Goal: Task Accomplishment & Management: Complete application form

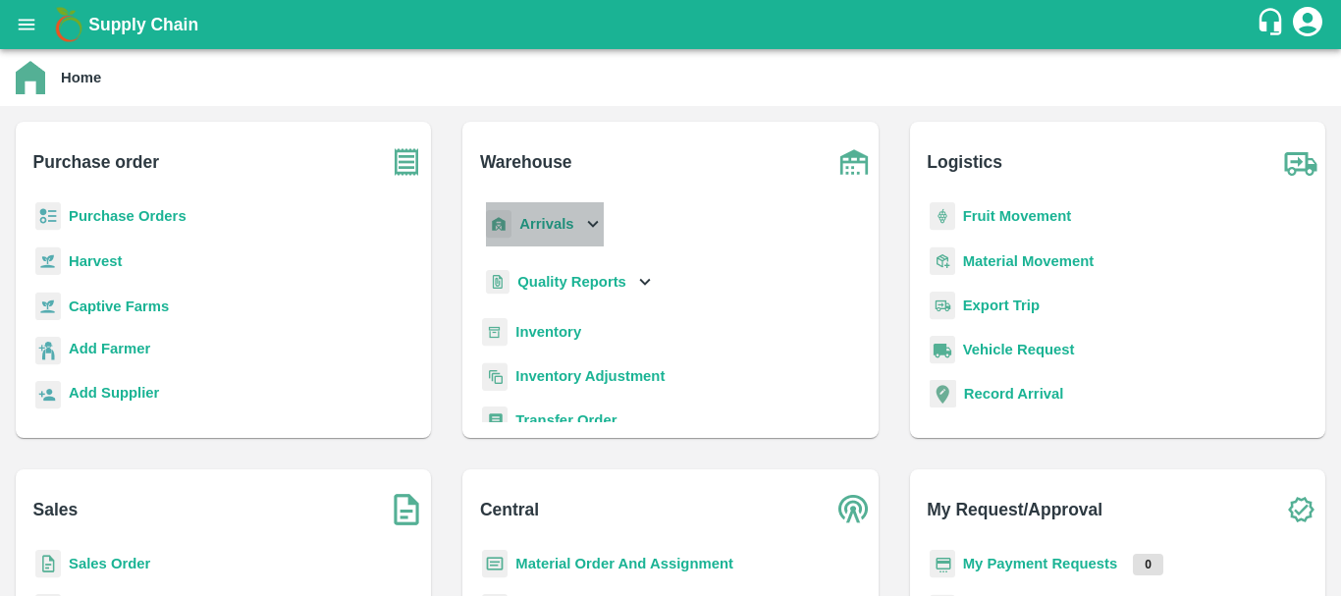
click at [557, 223] on b "Arrivals" at bounding box center [546, 224] width 54 height 16
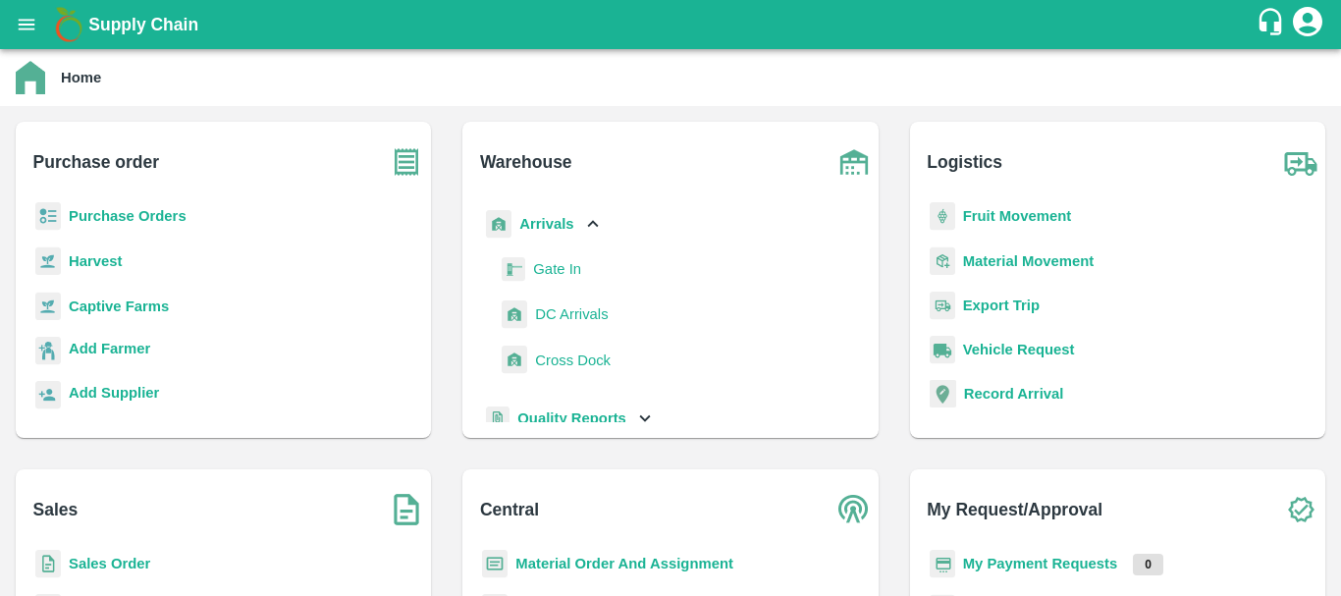
click at [561, 318] on span "DC Arrivals" at bounding box center [571, 314] width 73 height 22
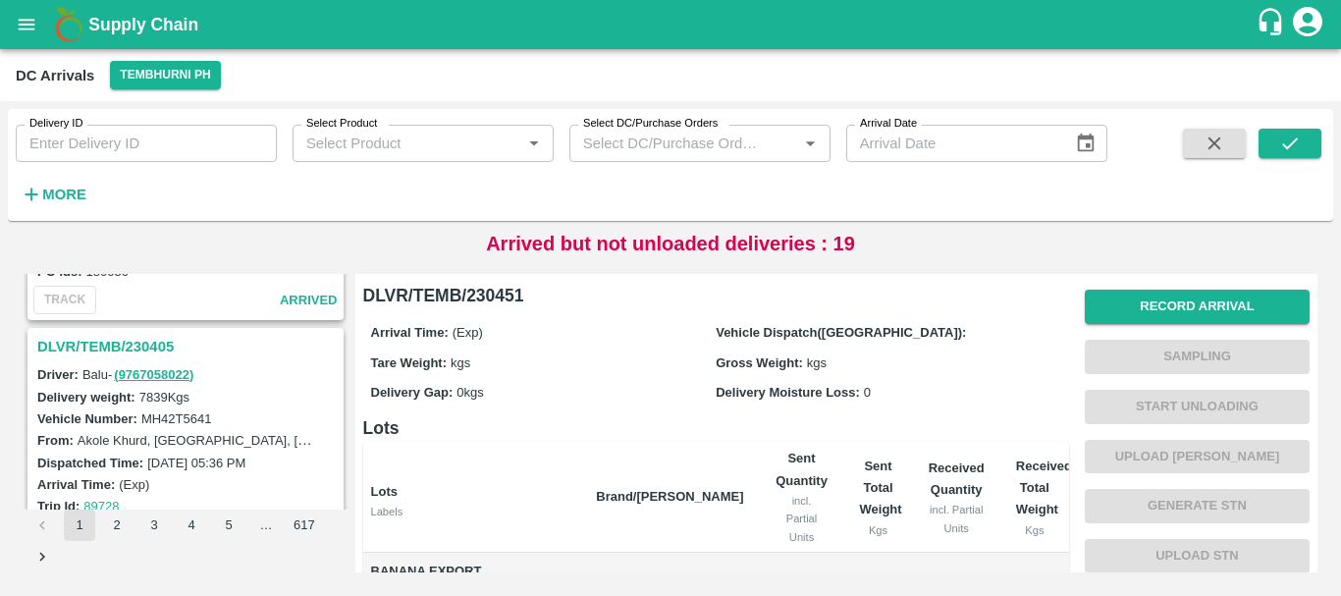
scroll to position [6185, 0]
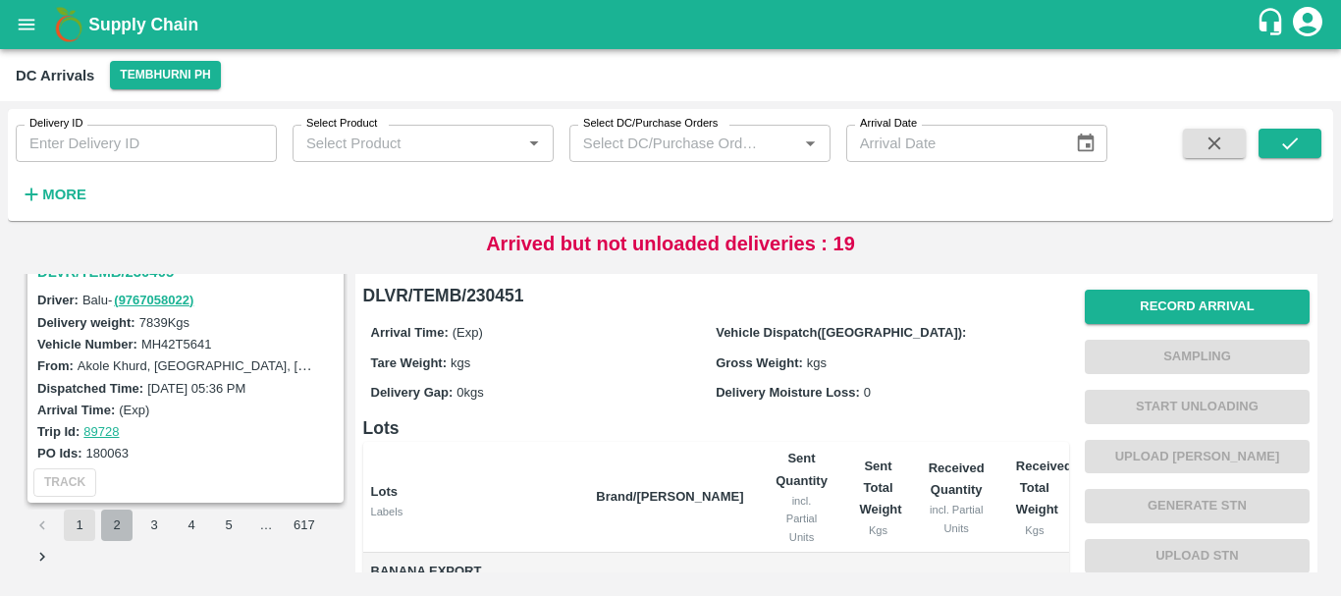
click at [118, 527] on button "2" at bounding box center [116, 524] width 31 height 31
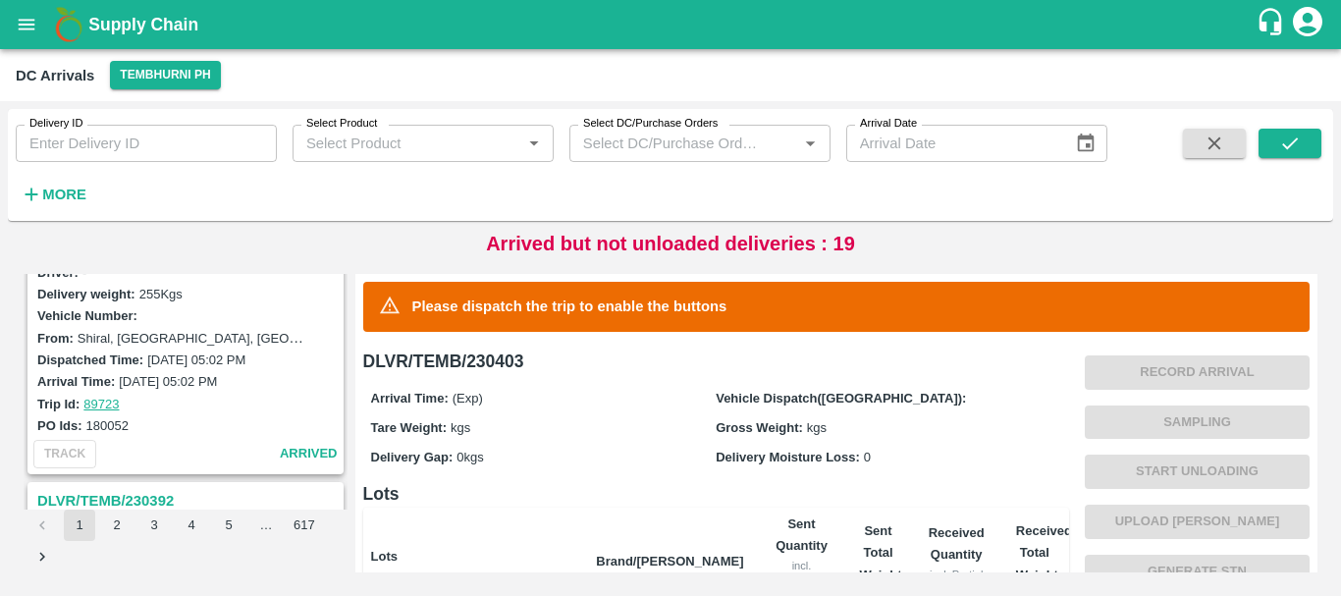
scroll to position [258, 0]
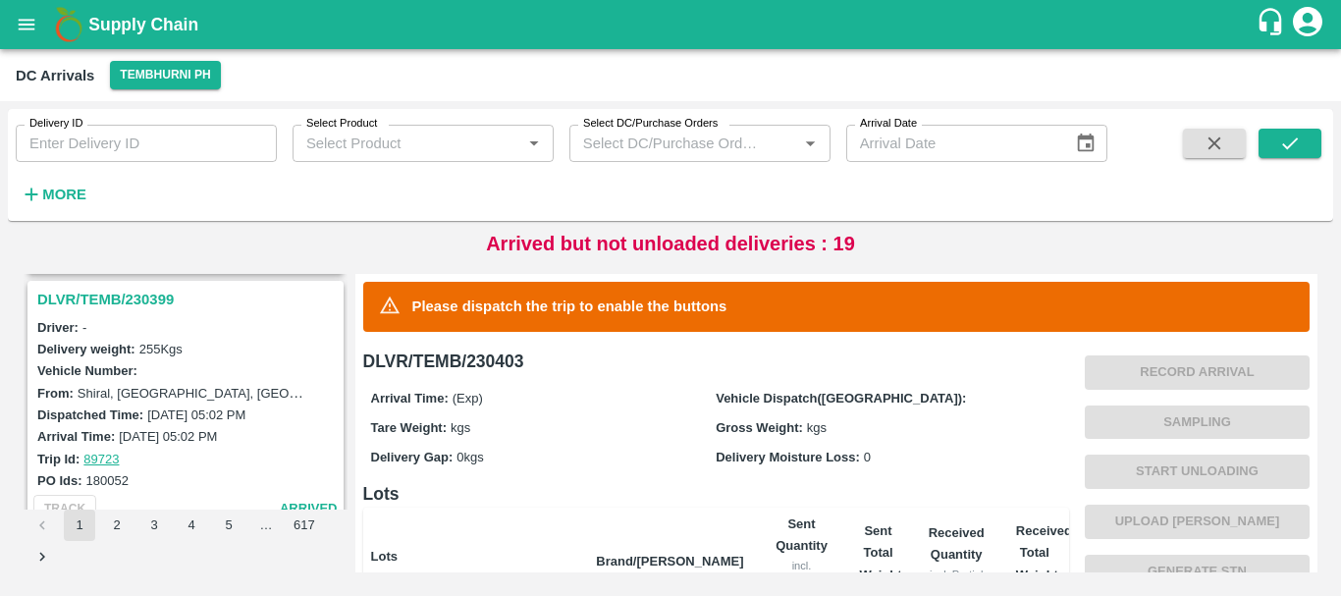
click at [133, 294] on h3 "DLVR/TEMB/230399" at bounding box center [188, 300] width 302 height 26
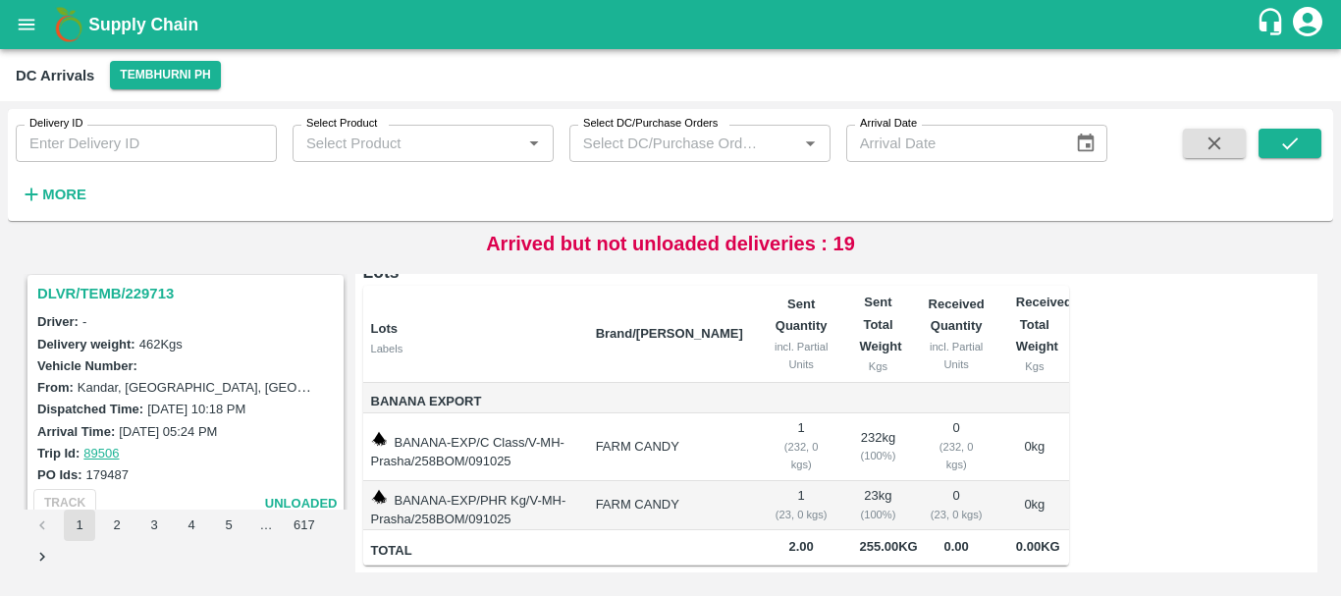
scroll to position [4620, 0]
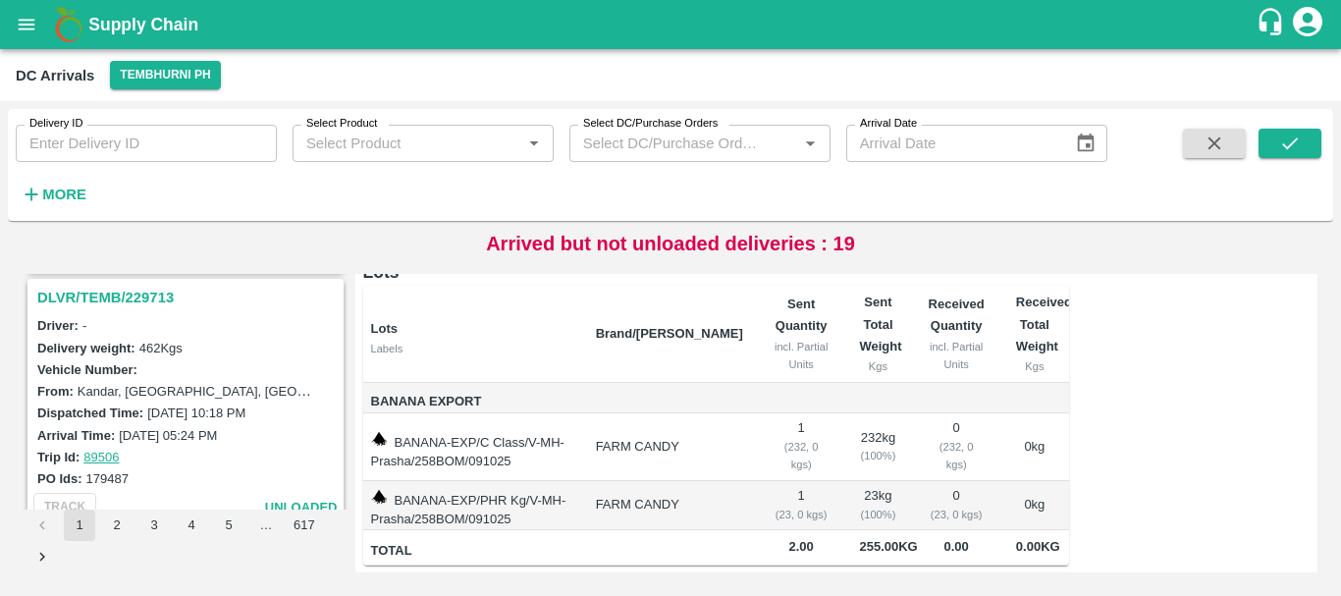
click at [131, 291] on h3 "DLVR/TEMB/229713" at bounding box center [188, 298] width 302 height 26
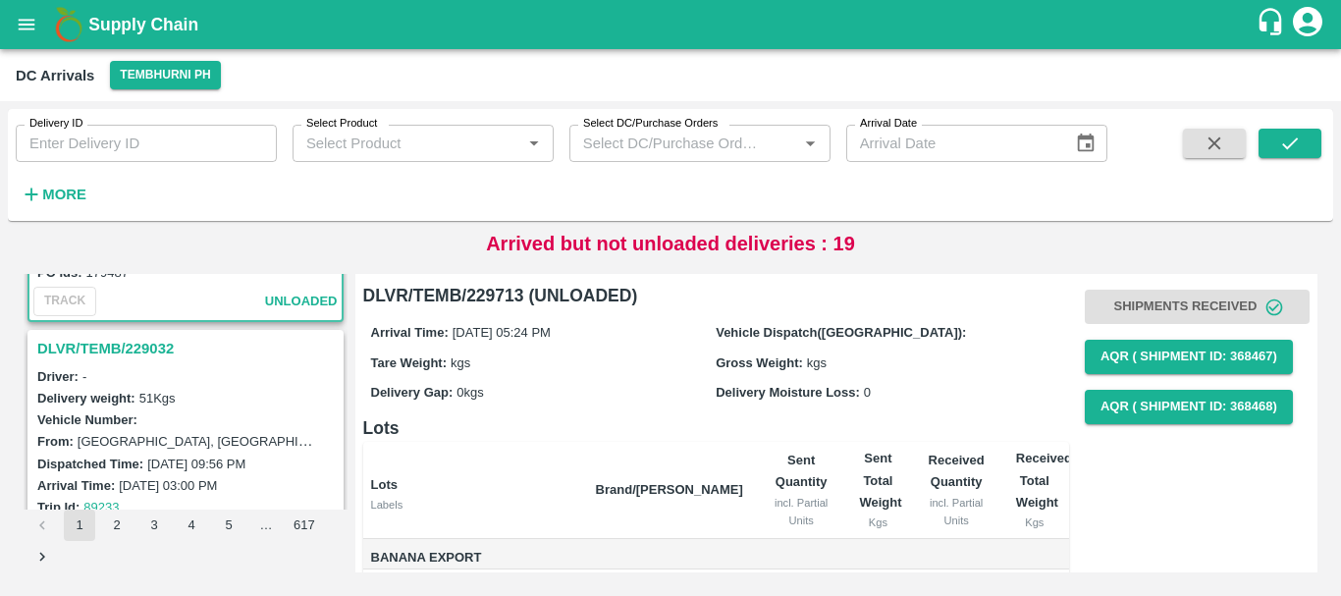
scroll to position [4827, 0]
click at [135, 341] on h3 "DLVR/TEMB/229032" at bounding box center [188, 348] width 302 height 26
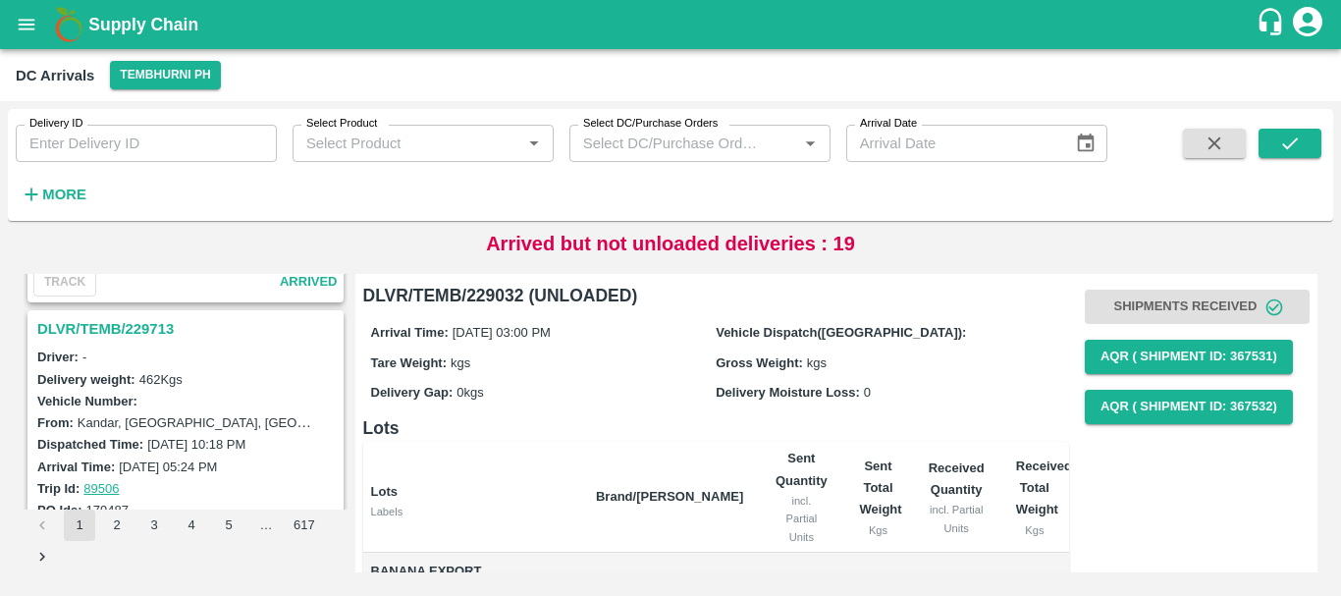
scroll to position [4588, 0]
click at [129, 322] on h3 "DLVR/TEMB/229713" at bounding box center [188, 330] width 302 height 26
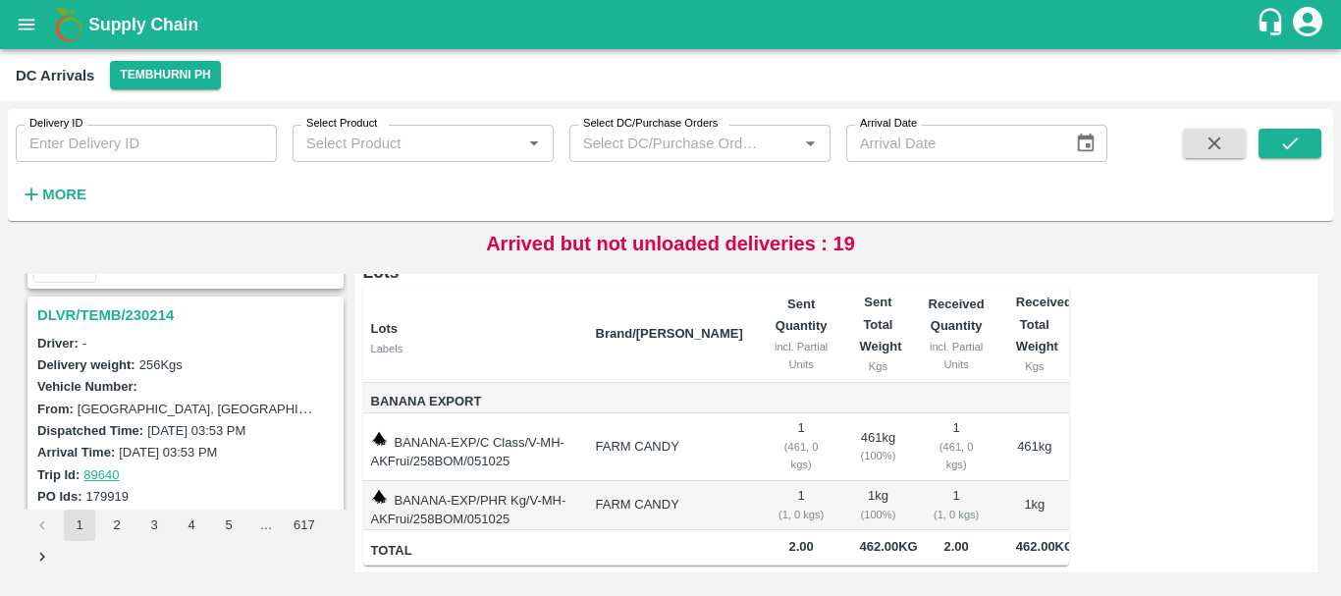
scroll to position [4297, 0]
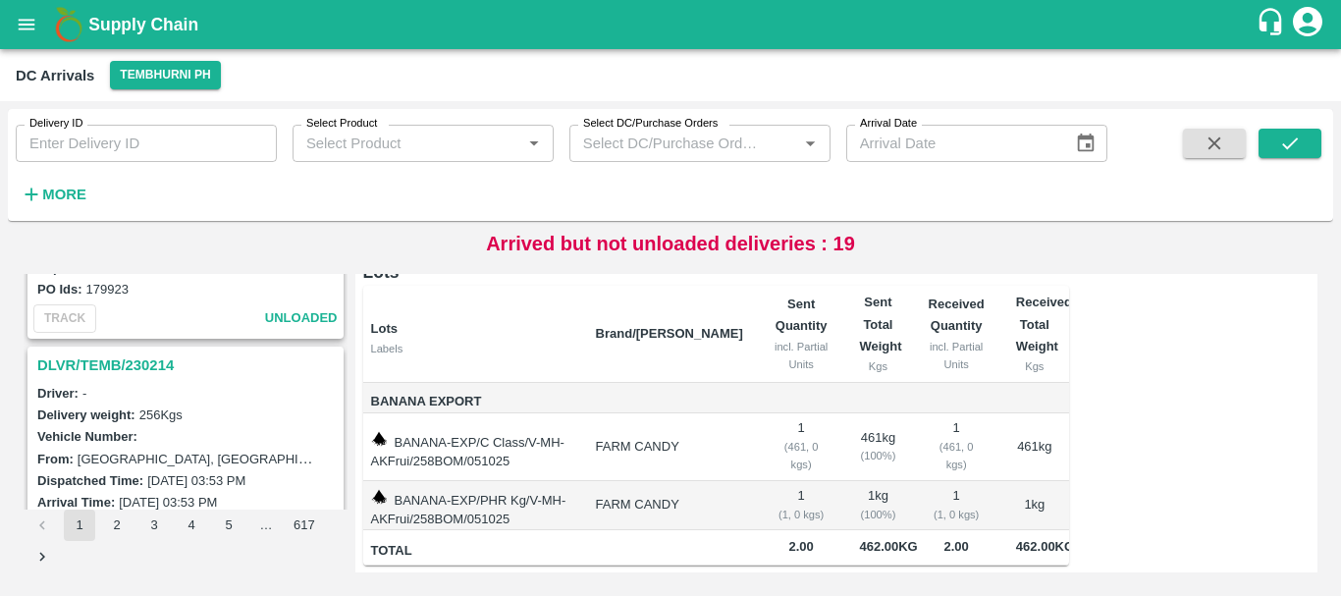
click at [159, 360] on h3 "DLVR/TEMB/230214" at bounding box center [188, 365] width 302 height 26
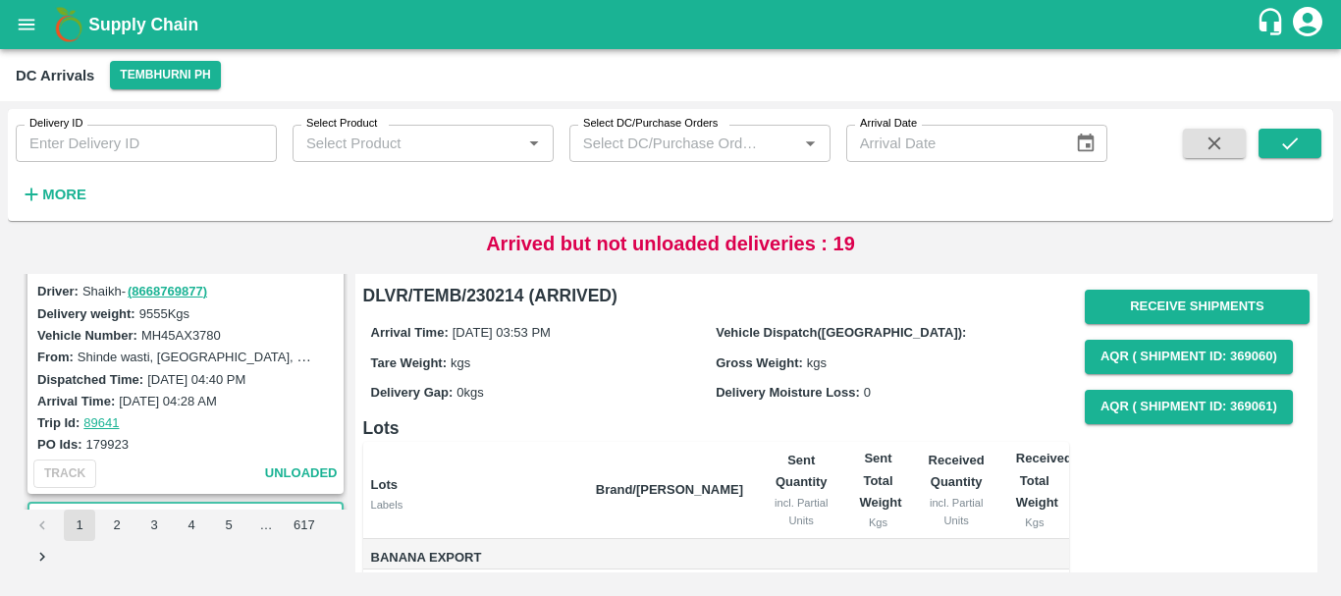
scroll to position [4040, 0]
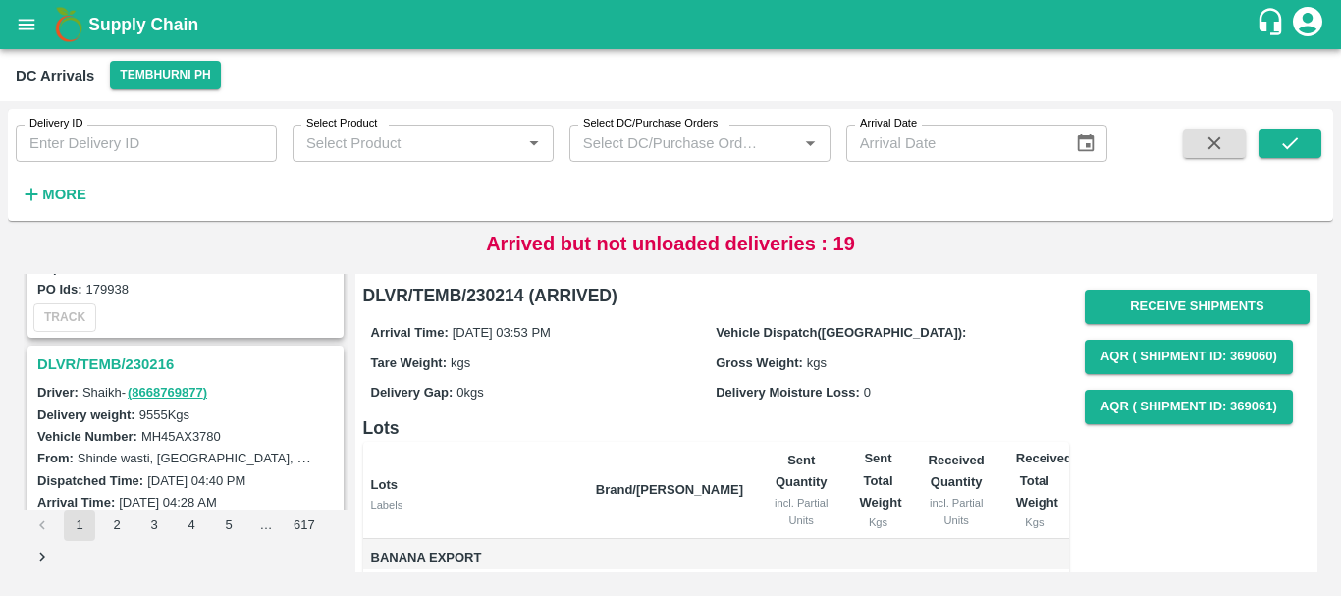
click at [141, 366] on h3 "DLVR/TEMB/230216" at bounding box center [188, 364] width 302 height 26
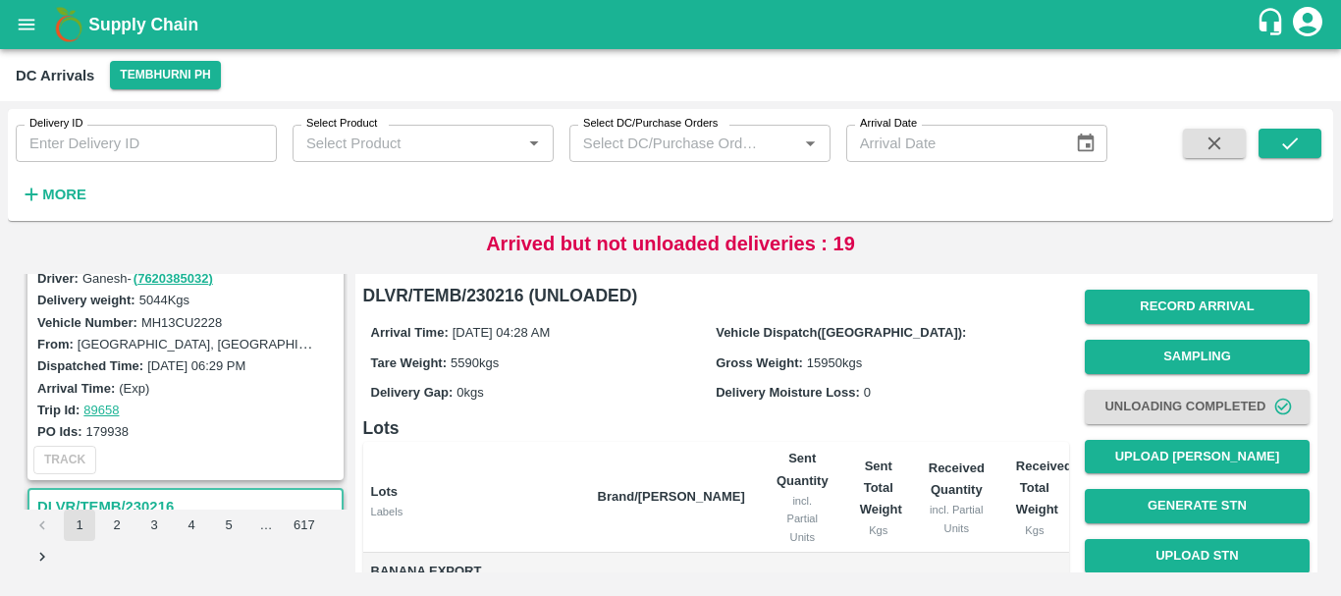
scroll to position [3813, 0]
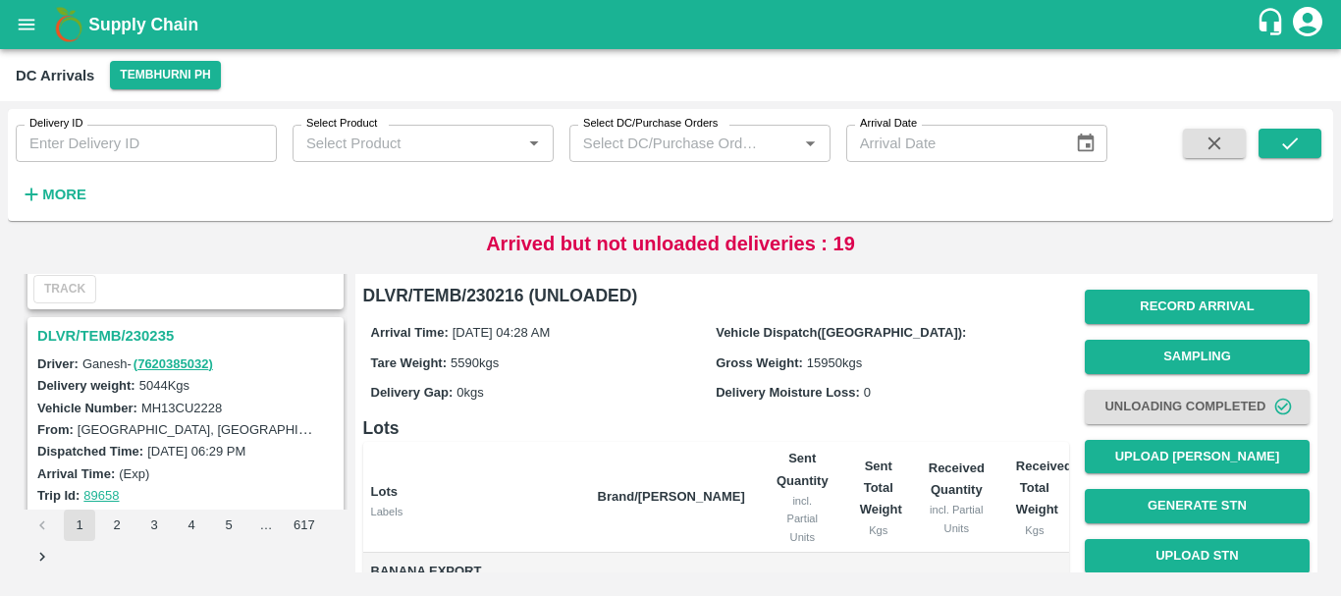
click at [150, 339] on h3 "DLVR/TEMB/230235" at bounding box center [188, 336] width 302 height 26
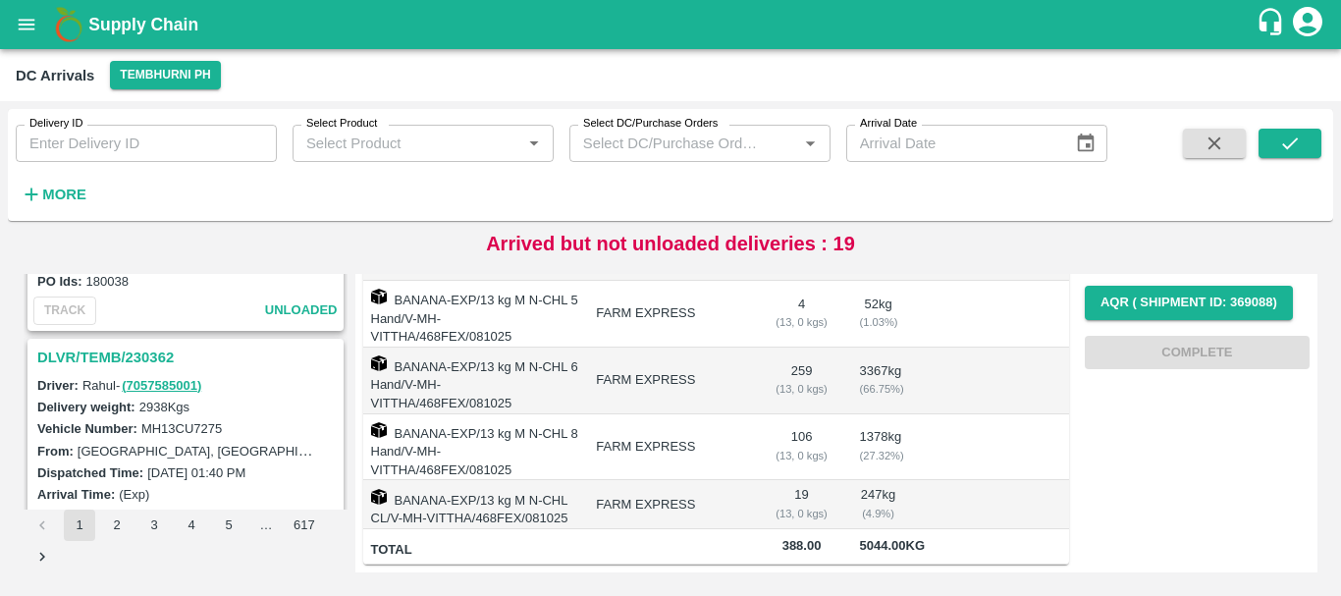
scroll to position [3534, 0]
click at [142, 358] on h3 "DLVR/TEMB/230362" at bounding box center [188, 358] width 302 height 26
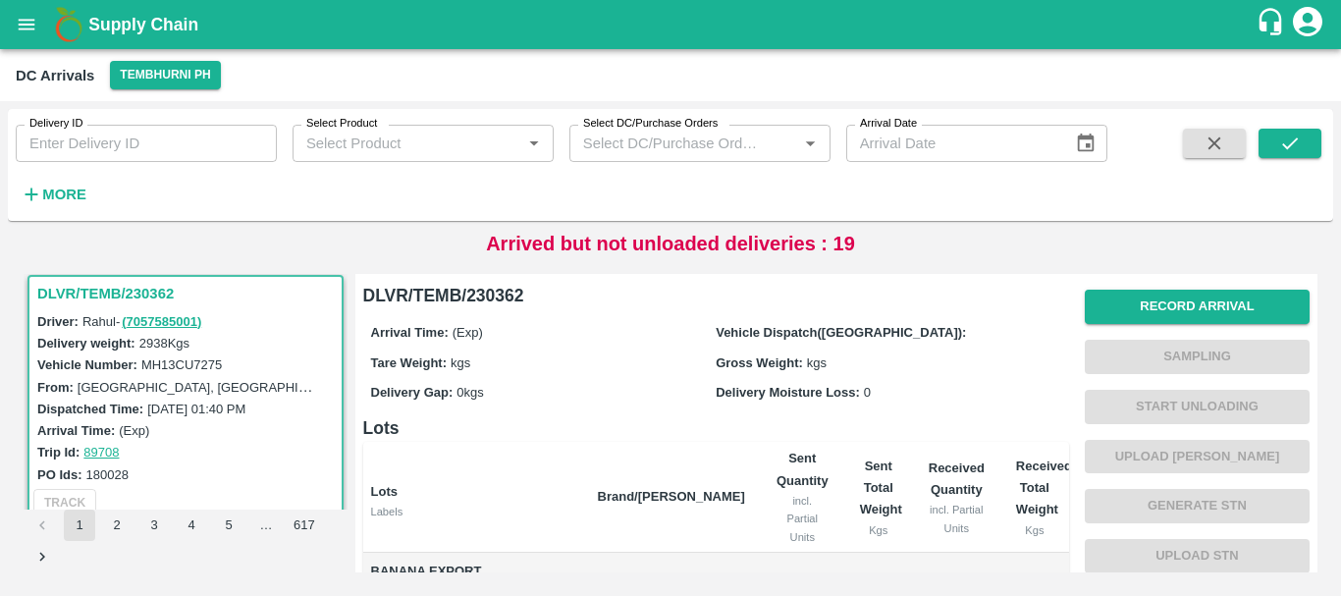
scroll to position [340, 0]
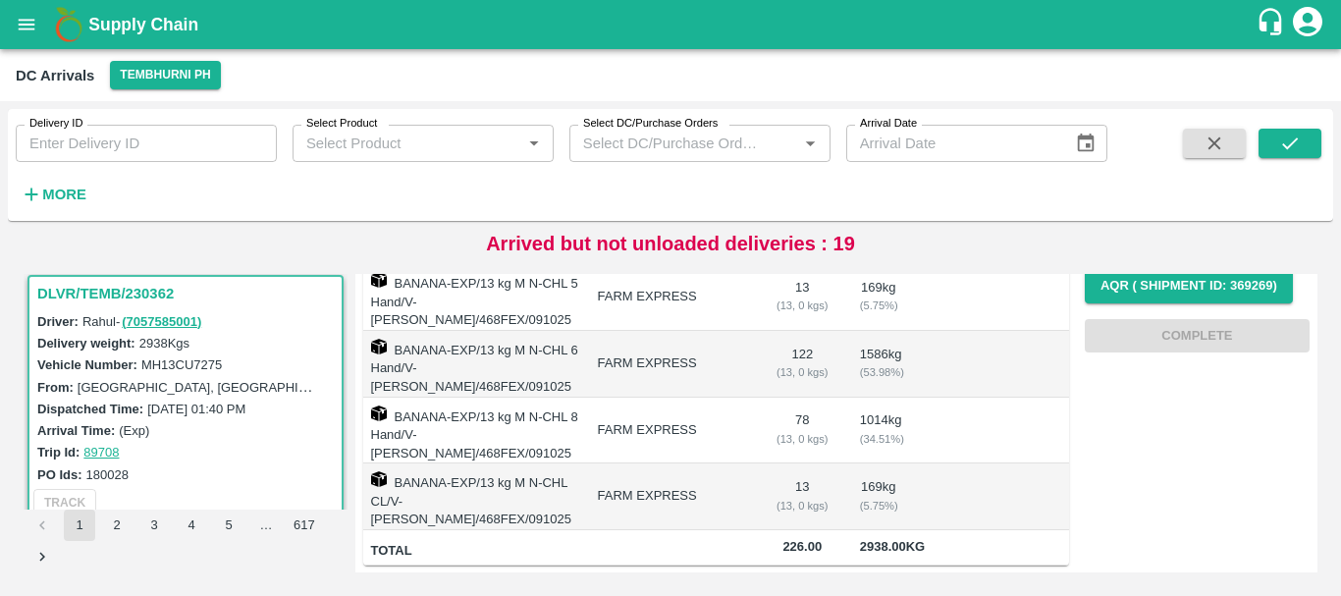
click at [750, 332] on td "FARM EXPRESS" at bounding box center [671, 364] width 179 height 67
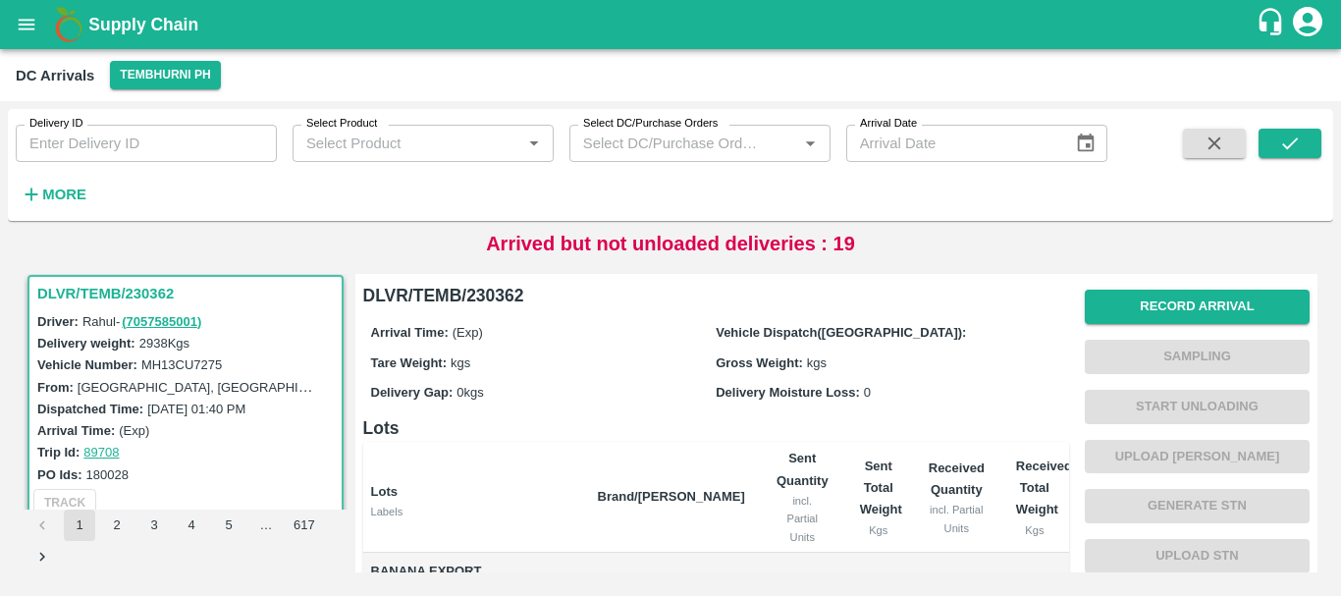
click at [679, 327] on div "Arrival Time: (Exp)" at bounding box center [543, 332] width 345 height 22
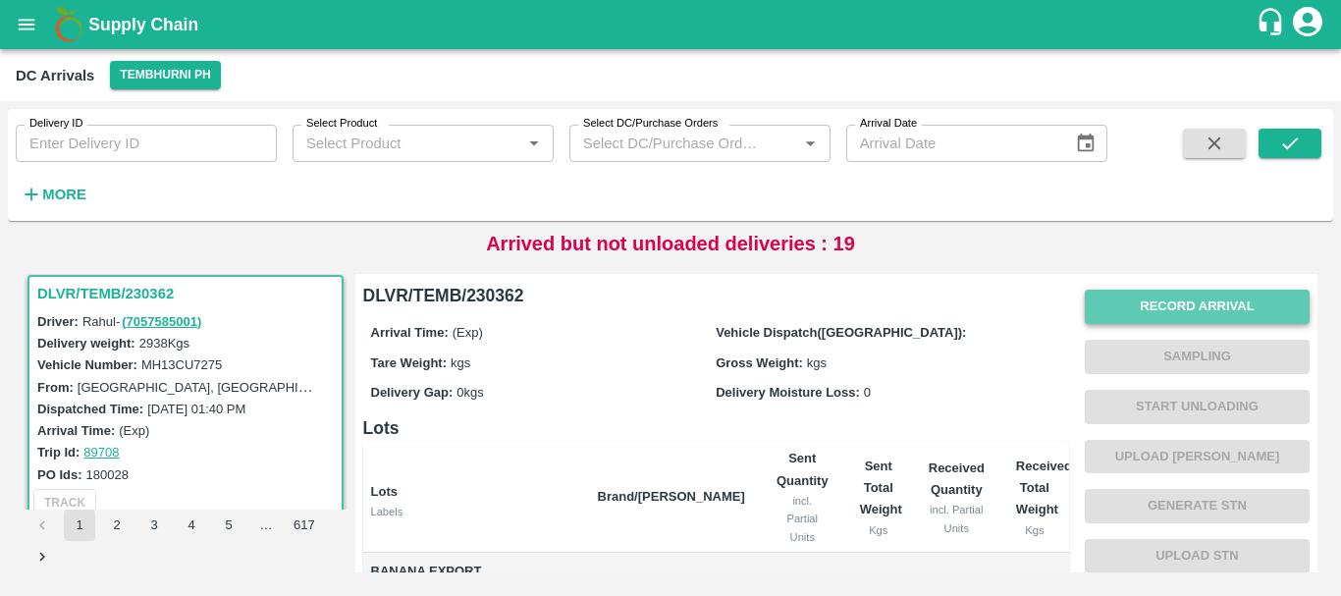
click at [1104, 299] on button "Record Arrival" at bounding box center [1196, 307] width 225 height 34
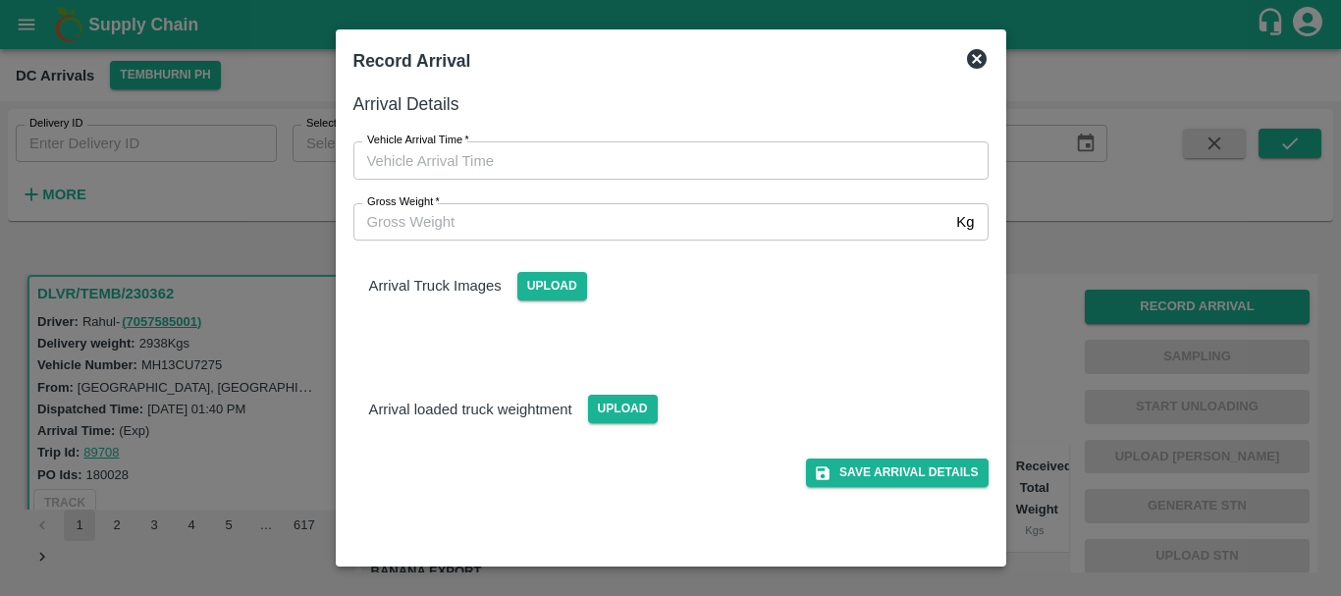
type input "DD/MM/YYYY hh:mm aa"
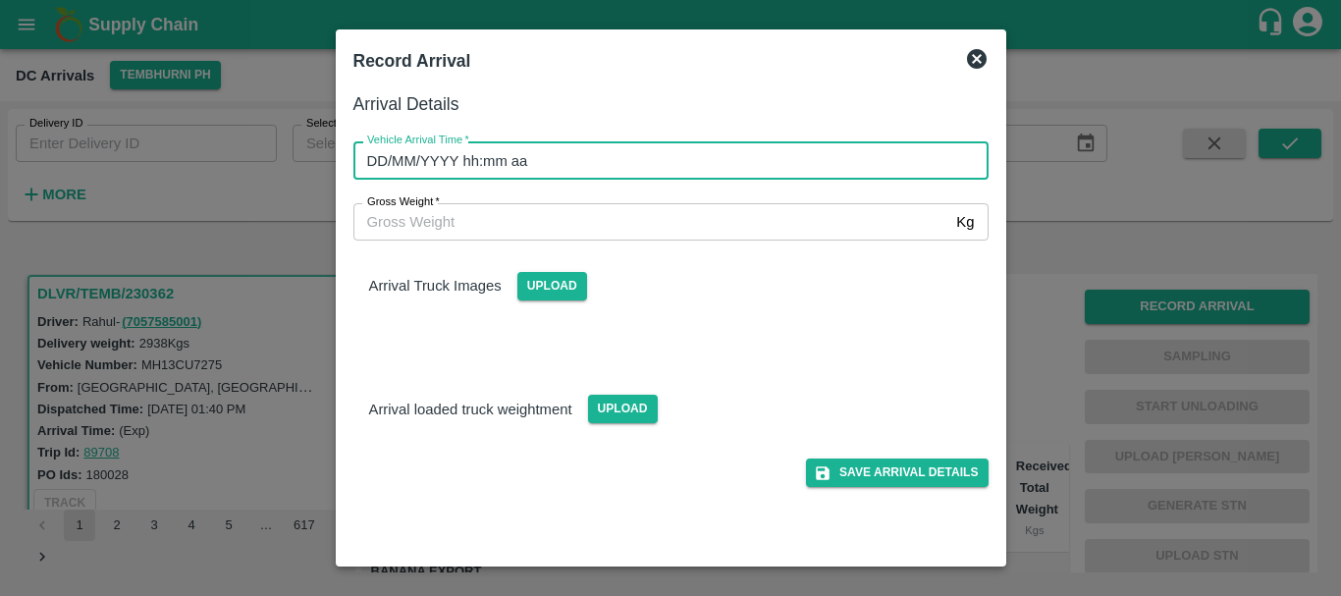
click at [815, 146] on input "DD/MM/YYYY hh:mm aa" at bounding box center [663, 159] width 621 height 37
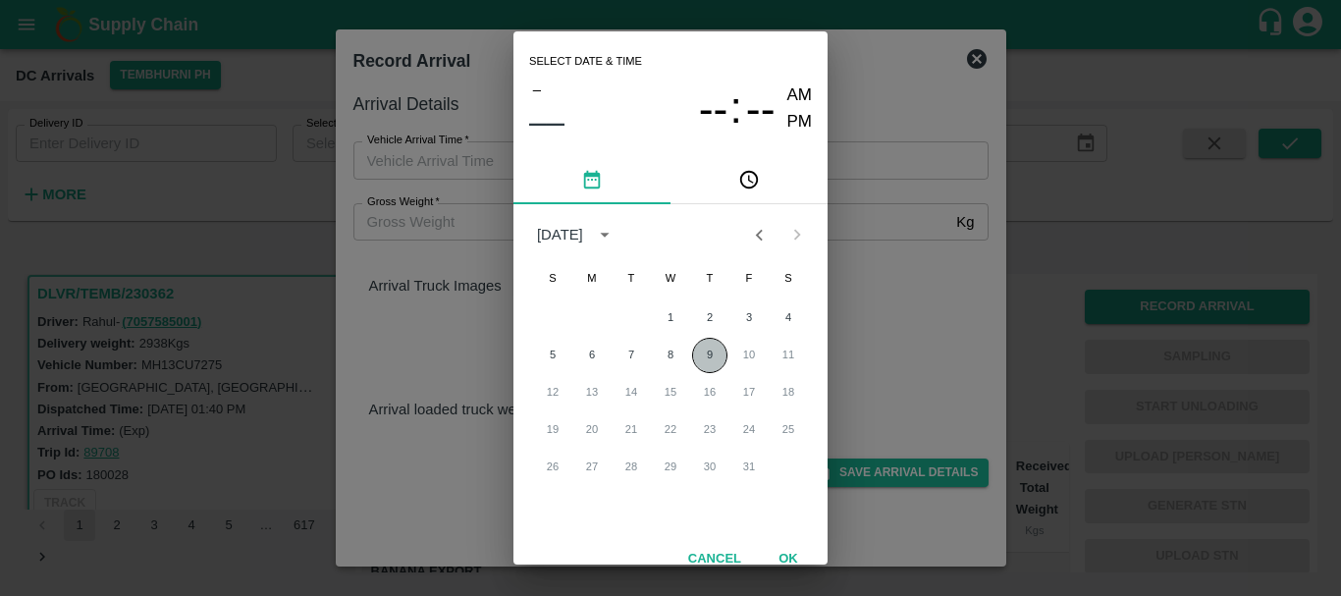
click at [702, 360] on button "9" at bounding box center [709, 355] width 35 height 35
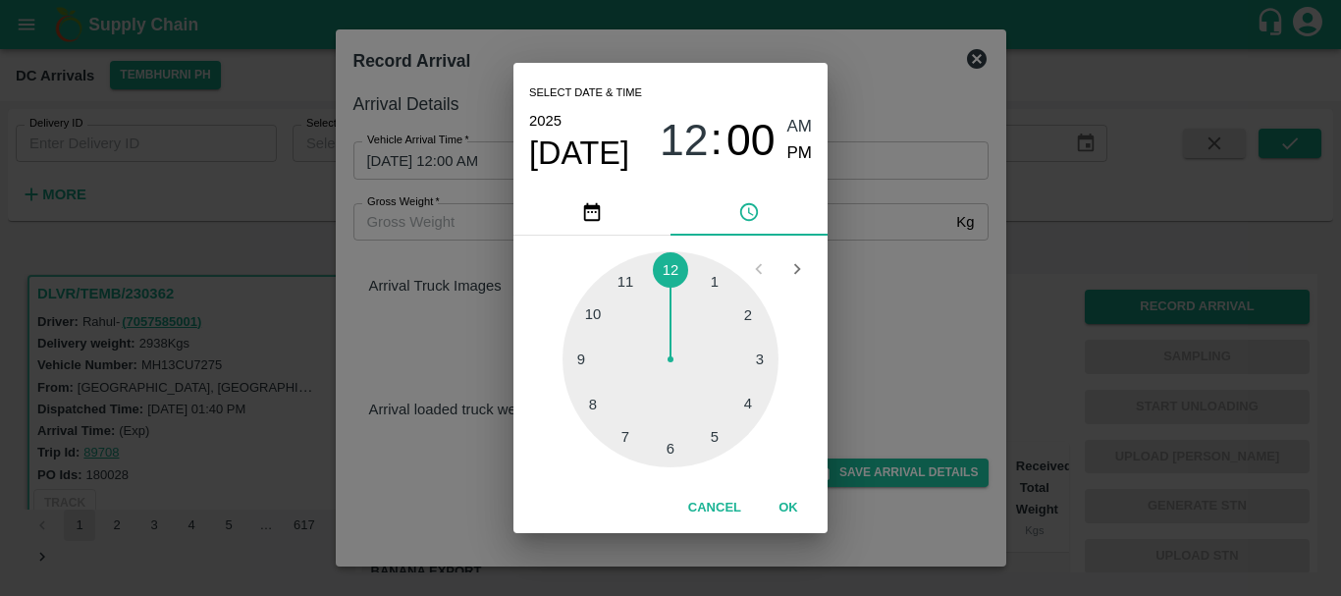
click at [598, 400] on div at bounding box center [670, 359] width 216 height 216
click at [751, 314] on div at bounding box center [670, 359] width 216 height 216
click at [803, 143] on span "PM" at bounding box center [800, 153] width 26 height 26
type input "09/10/2025 08:10 PM"
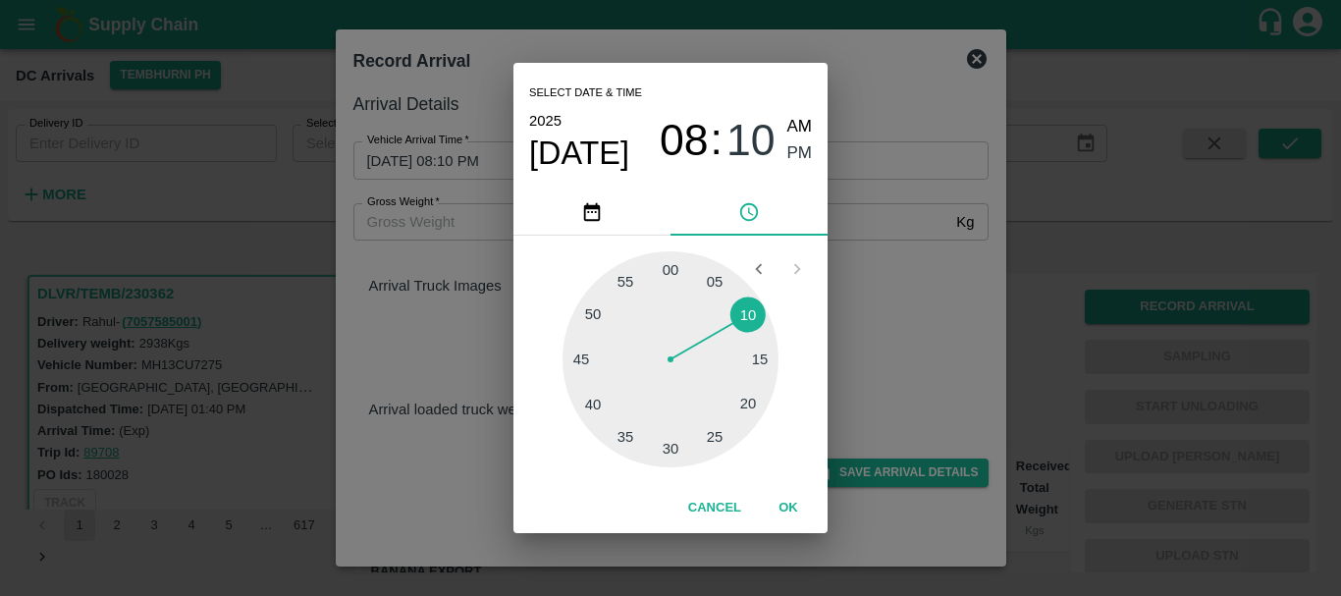
click at [874, 233] on div "Select date & time 2025 Oct 9 08 : 10 AM PM 05 10 15 20 25 30 35 40 45 50 55 00…" at bounding box center [670, 298] width 1341 height 596
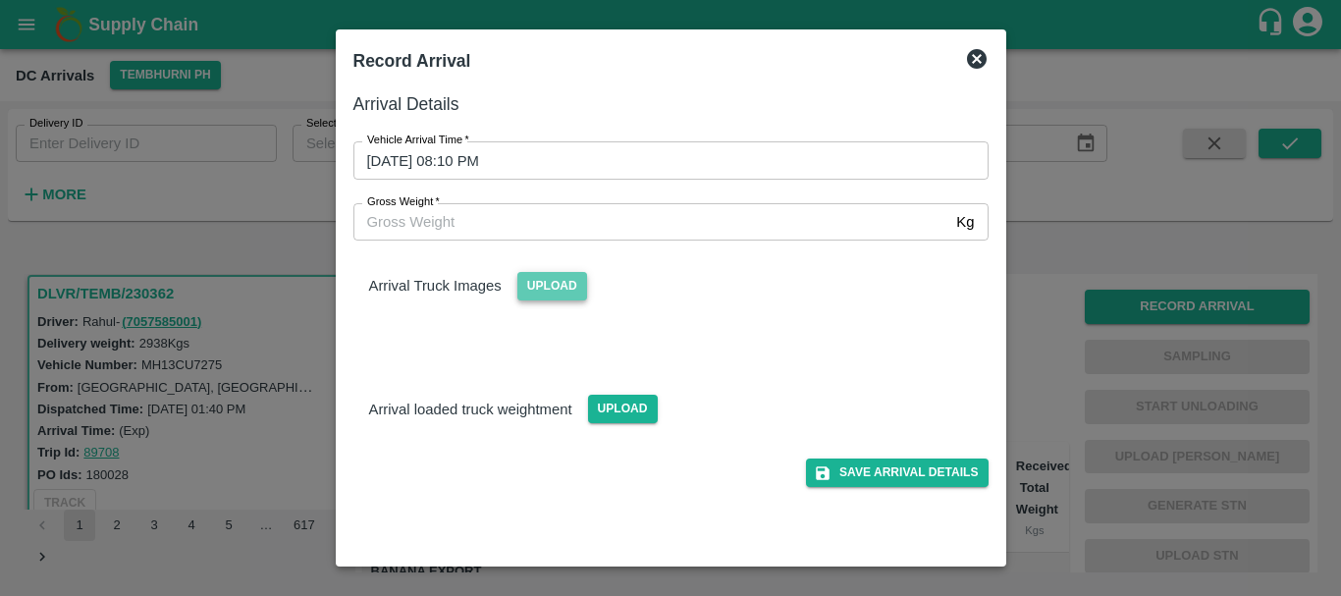
click at [525, 290] on span "Upload" at bounding box center [552, 286] width 70 height 28
click at [0, 0] on input "Upload" at bounding box center [0, 0] width 0 height 0
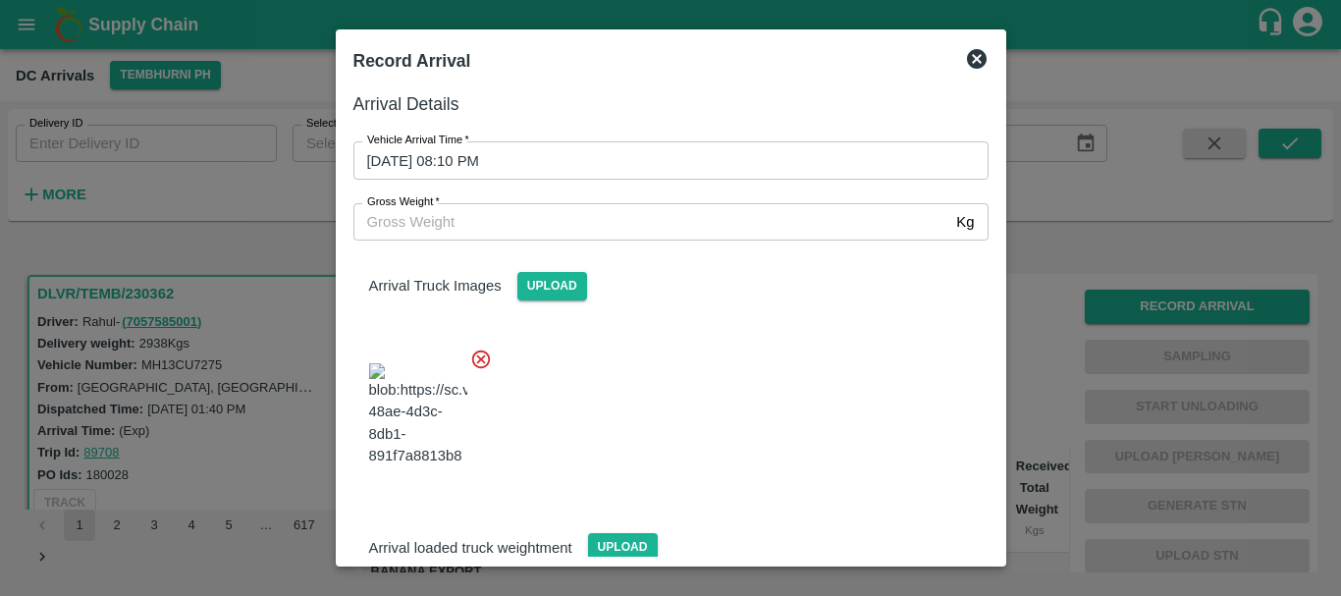
scroll to position [28, 0]
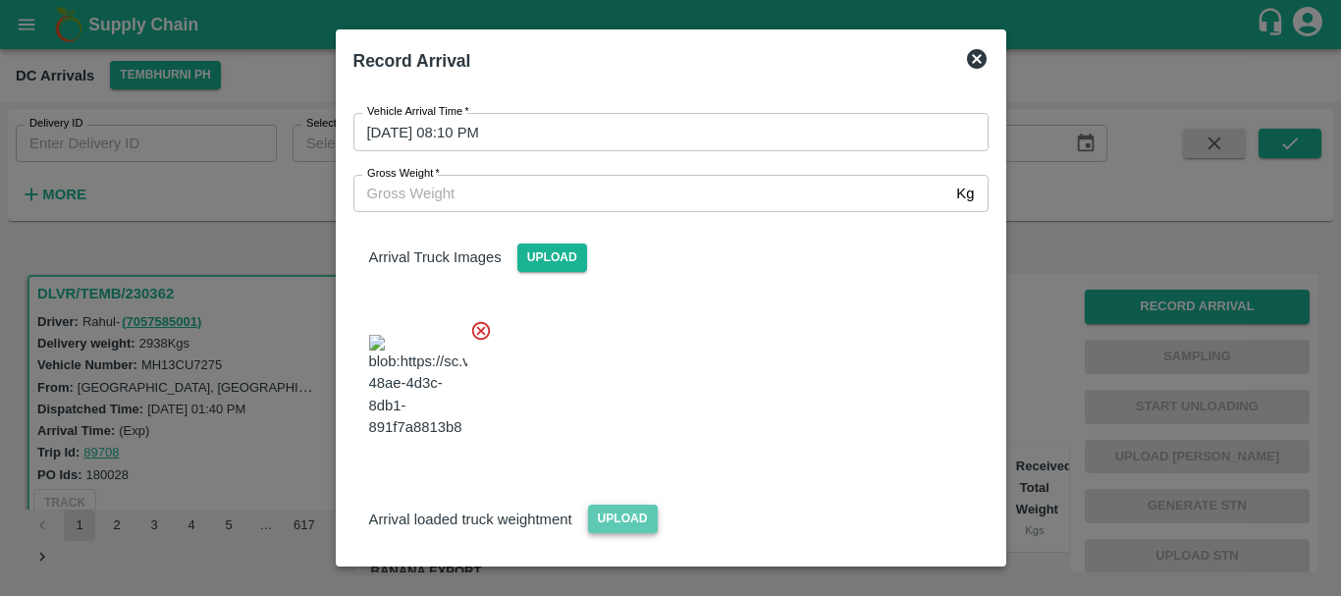
click at [620, 504] on span "Upload" at bounding box center [623, 518] width 70 height 28
click at [0, 0] on input "Upload" at bounding box center [0, 0] width 0 height 0
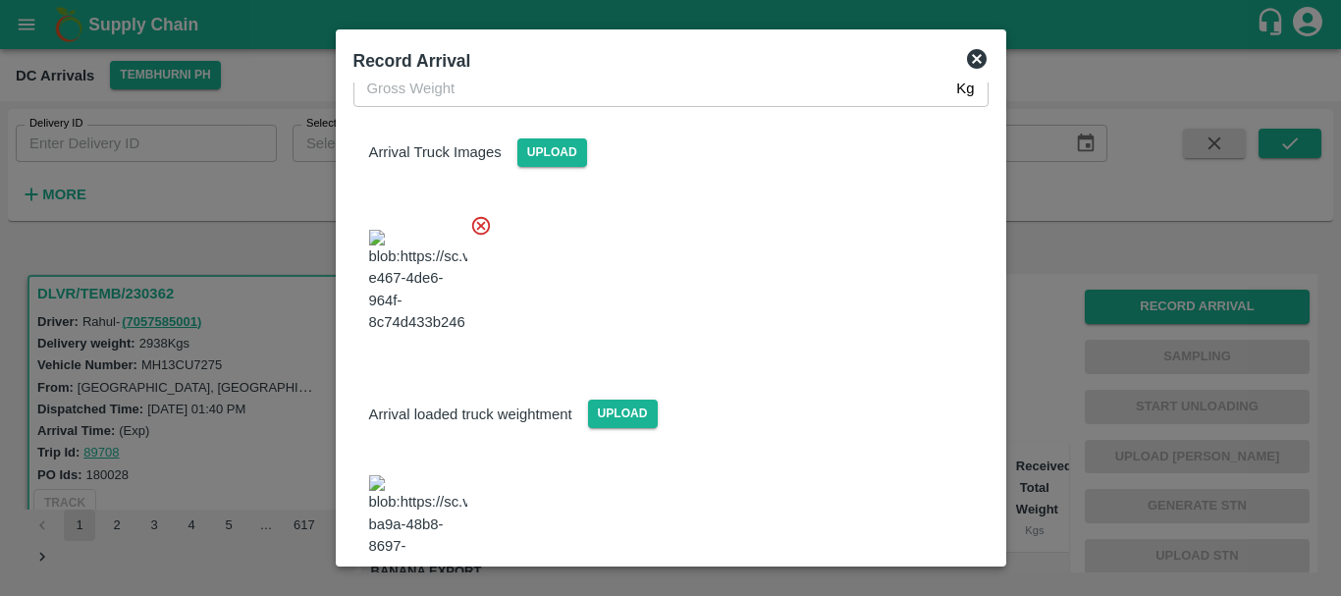
click at [423, 475] on img at bounding box center [418, 526] width 98 height 103
click at [403, 96] on input "Gross Weight   *" at bounding box center [651, 88] width 596 height 37
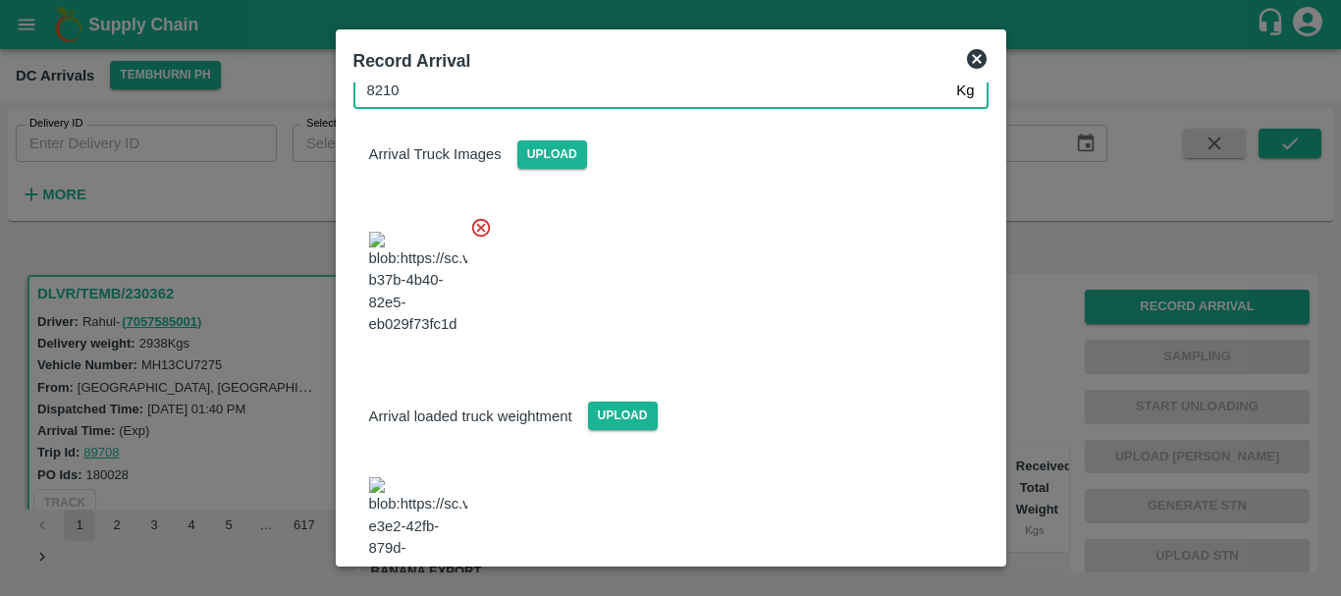
type input "8210"
click at [614, 237] on div at bounding box center [663, 277] width 651 height 154
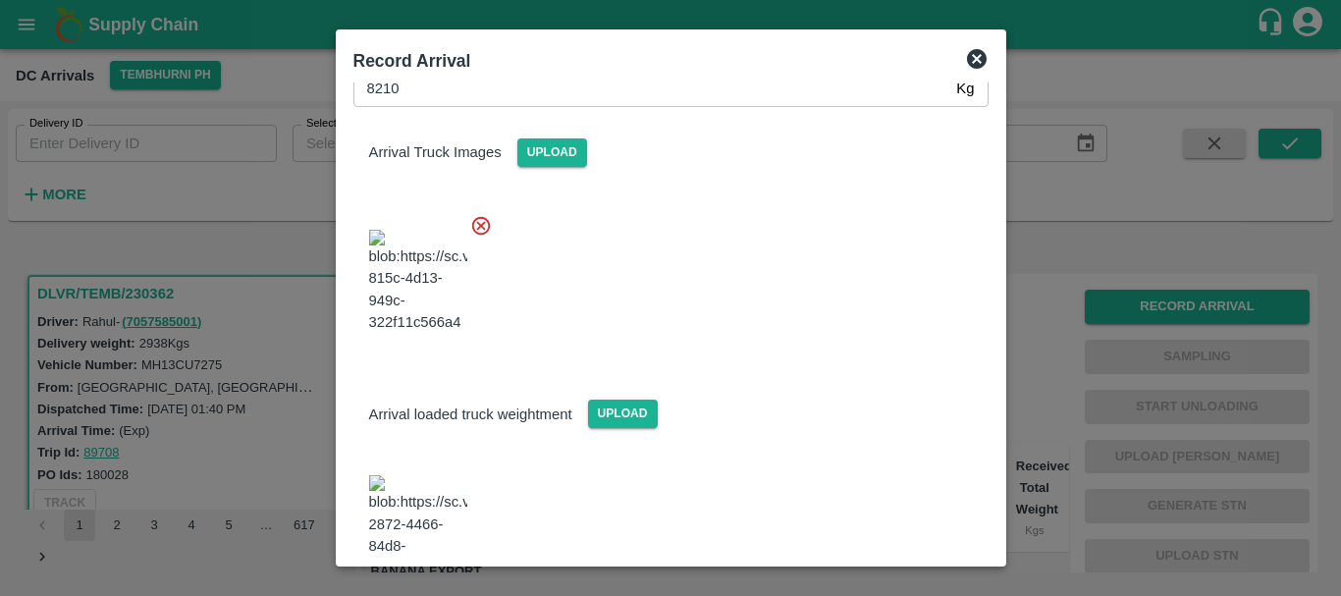
scroll to position [0, 0]
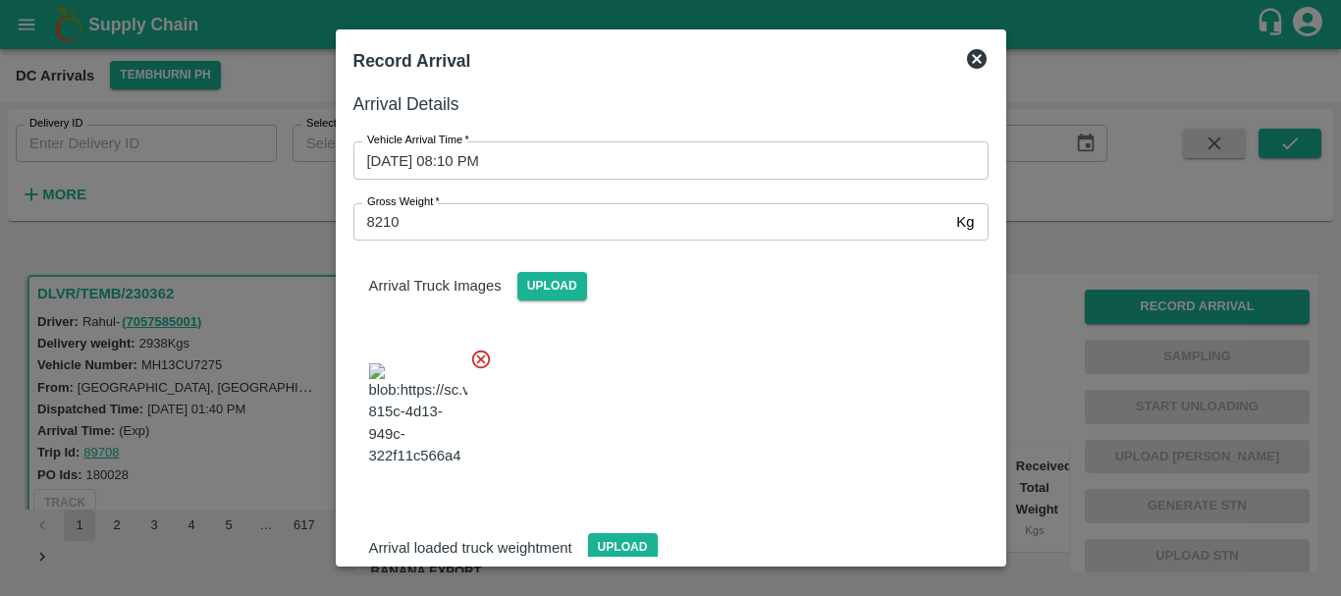
click at [711, 290] on div "Arrival Truck Images Upload" at bounding box center [671, 270] width 666 height 60
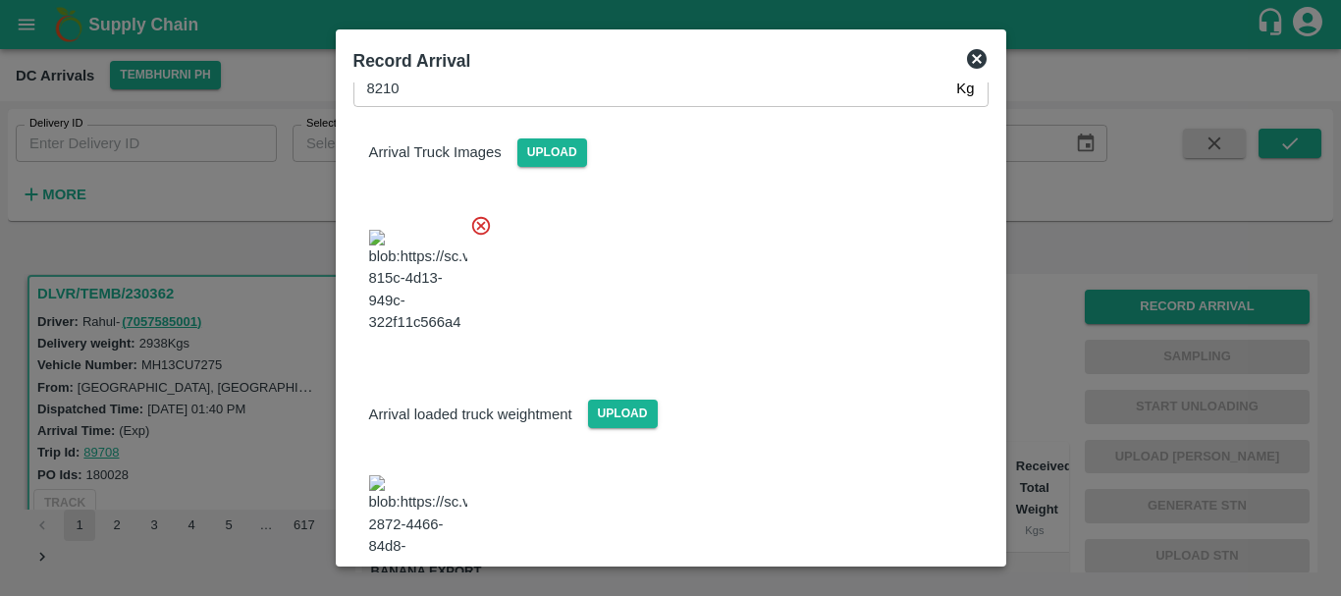
click at [847, 352] on div "Arrival loaded truck weightment Upload" at bounding box center [663, 474] width 651 height 245
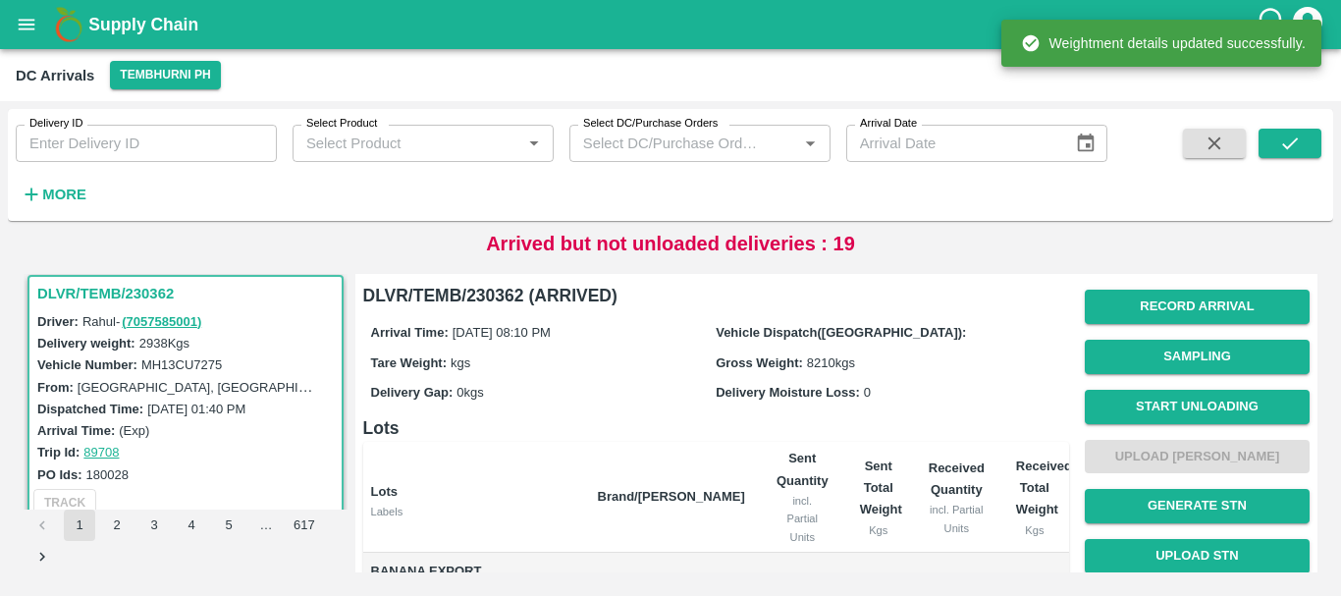
click at [747, 361] on label "Gross Weight:" at bounding box center [758, 362] width 87 height 15
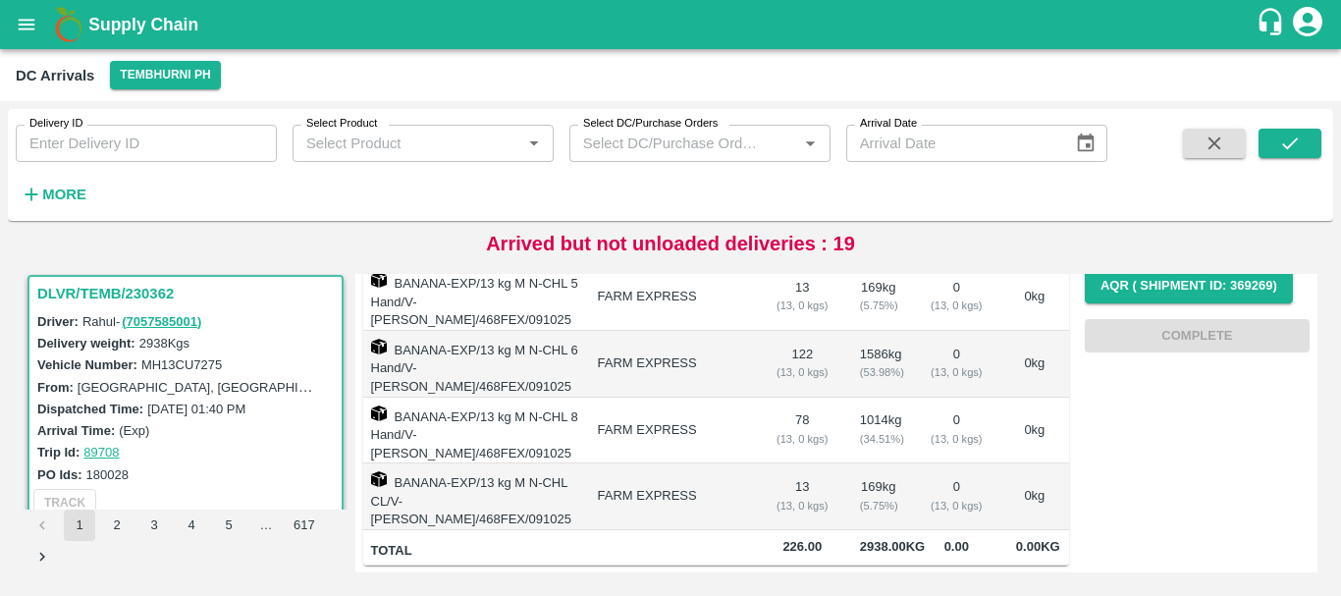
scroll to position [0, 0]
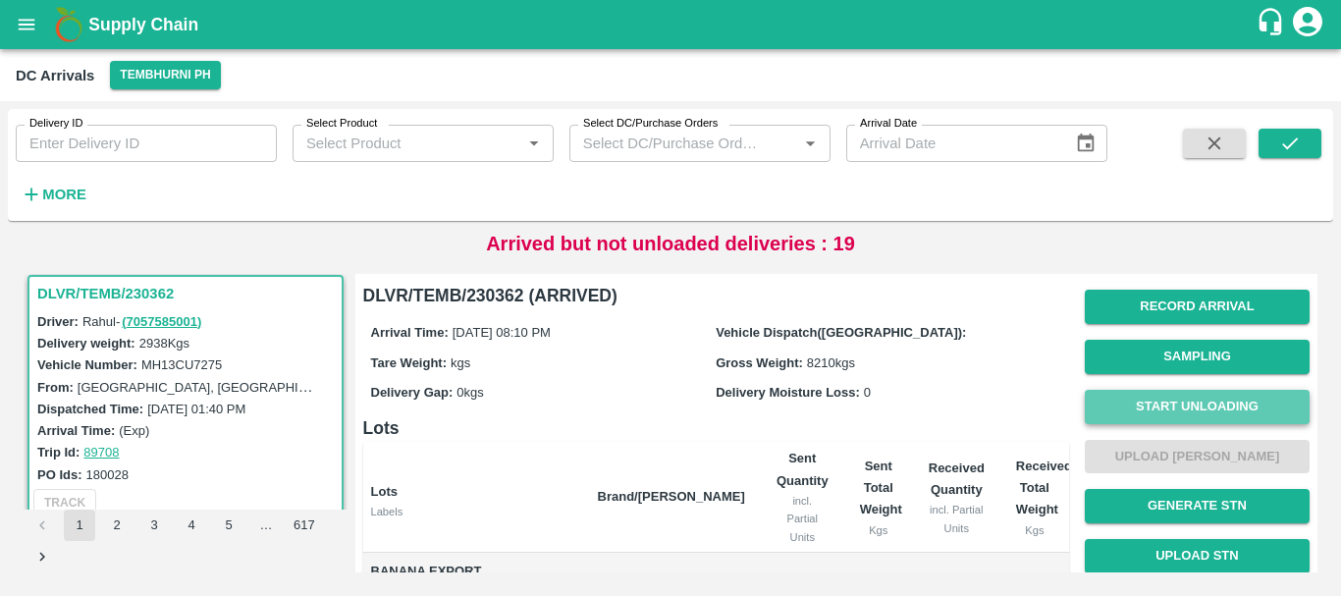
click at [1166, 405] on button "Start Unloading" at bounding box center [1196, 407] width 225 height 34
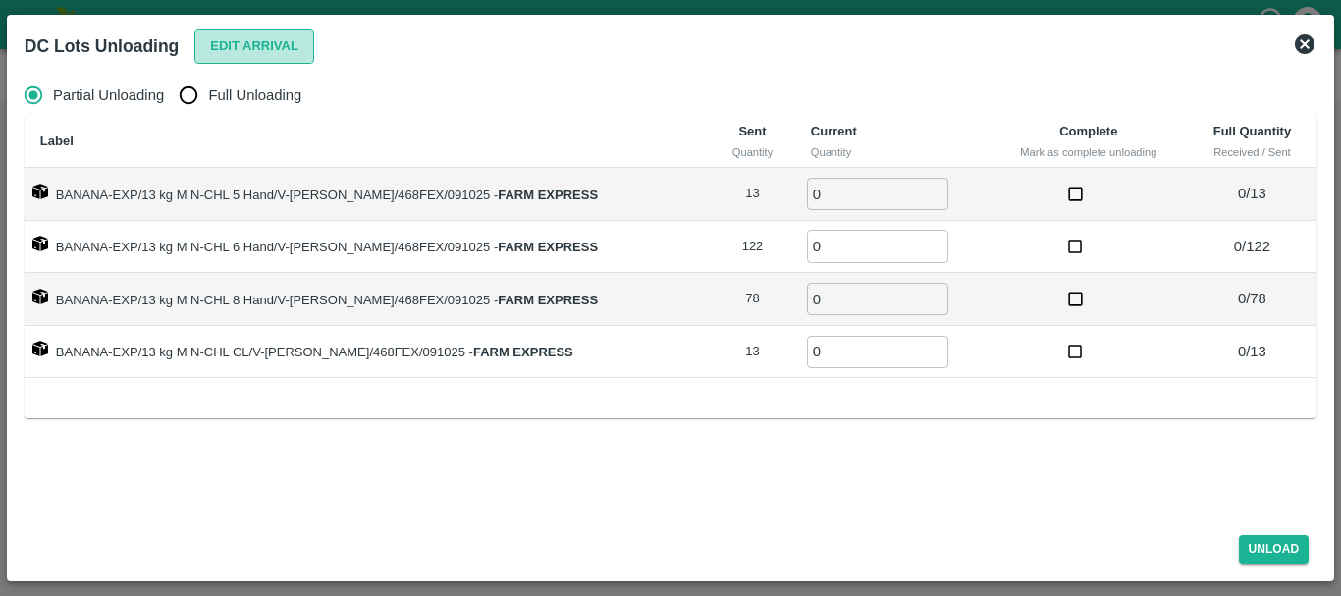
click at [272, 49] on button "Edit Arrival" at bounding box center [254, 46] width 120 height 34
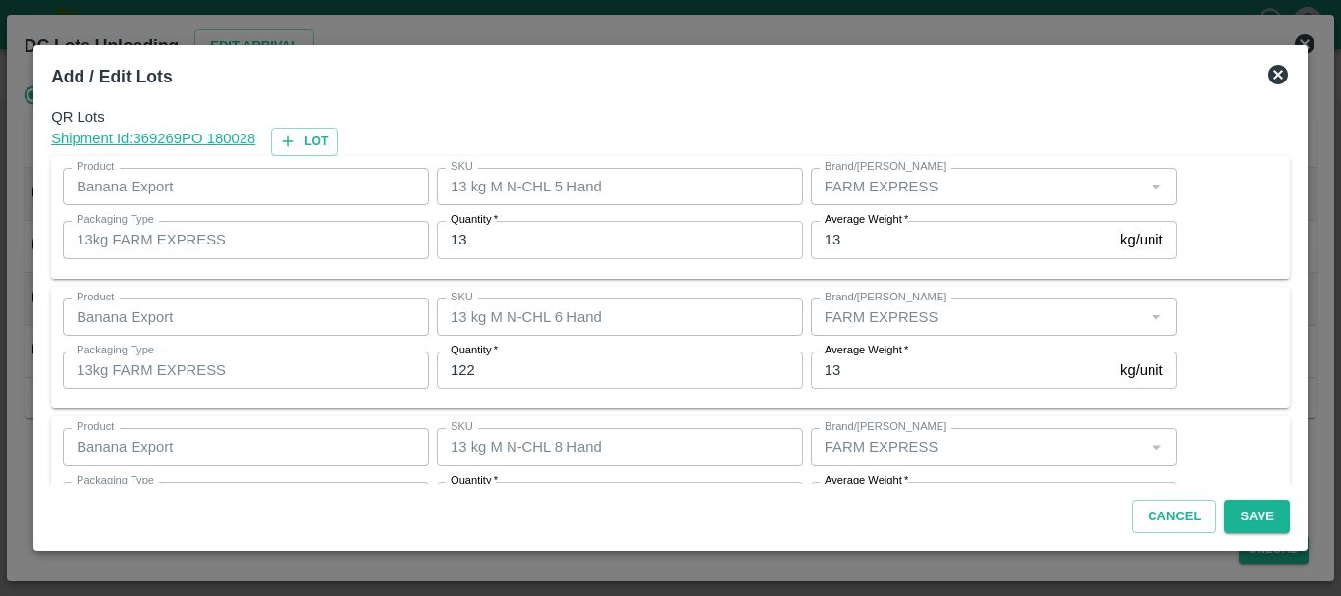
click at [502, 228] on input "13" at bounding box center [620, 239] width 366 height 37
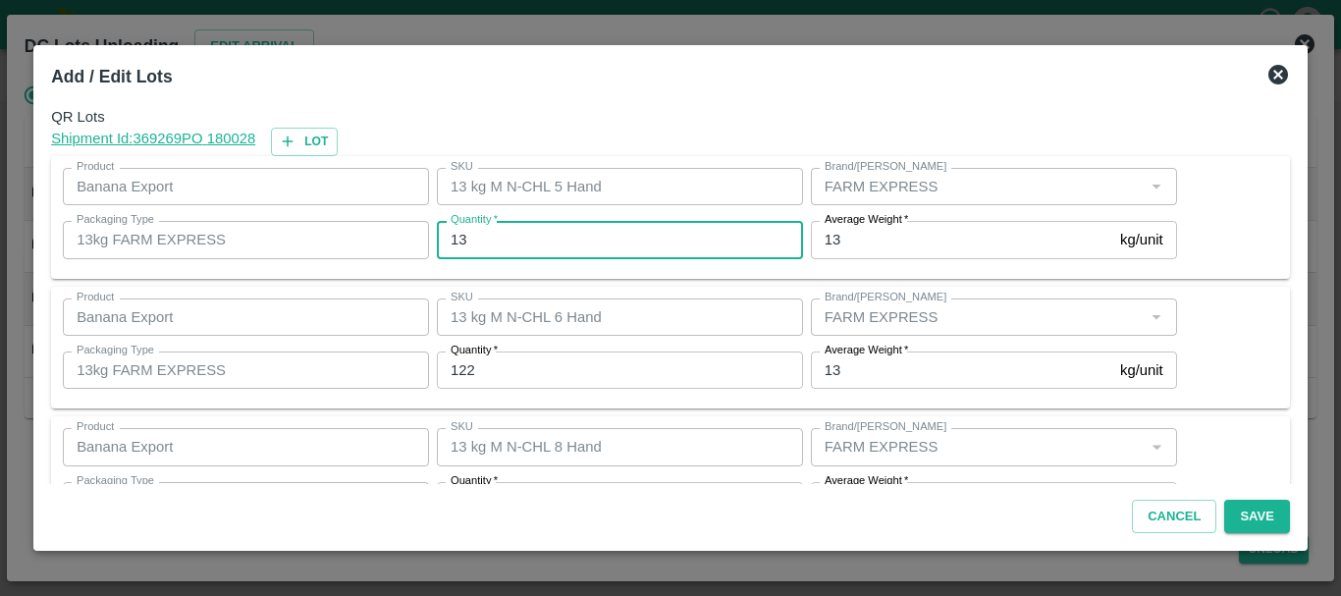
click at [502, 228] on input "13" at bounding box center [620, 239] width 366 height 37
type input "11"
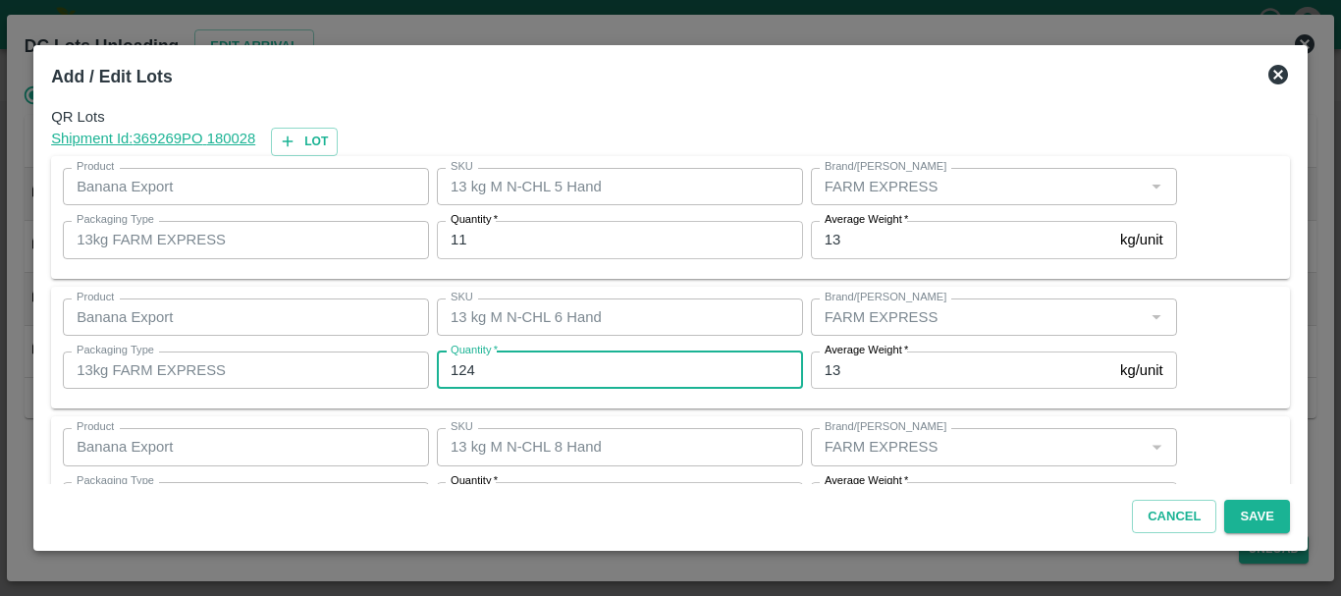
type input "124"
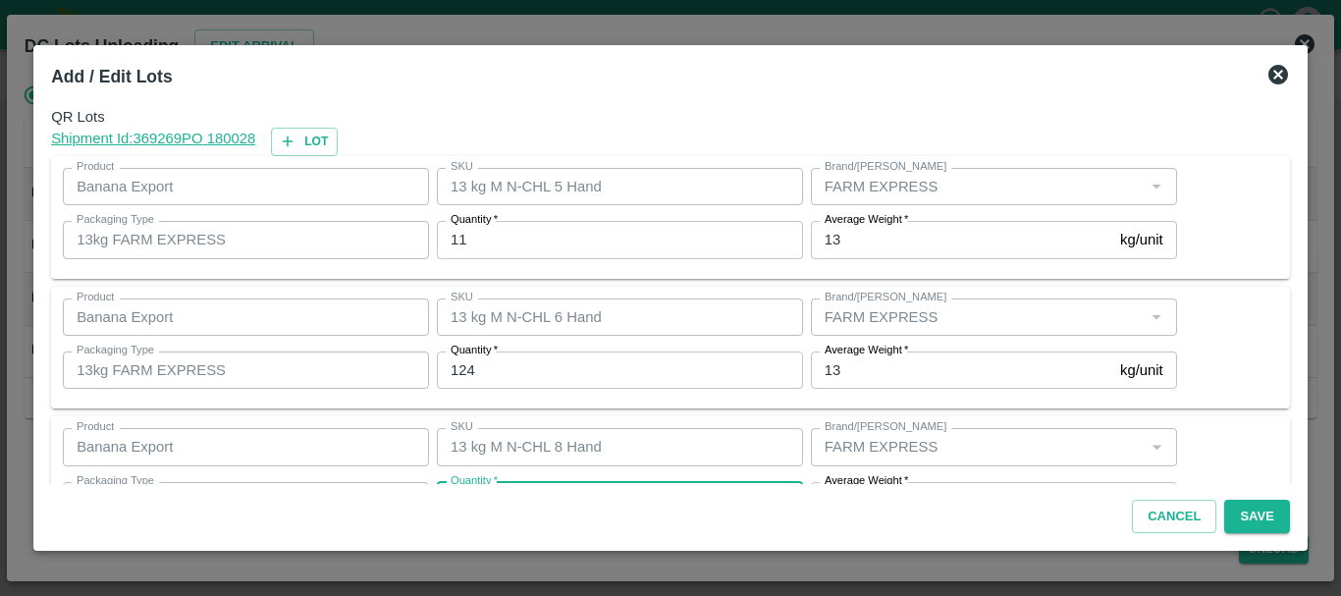
scroll to position [35, 0]
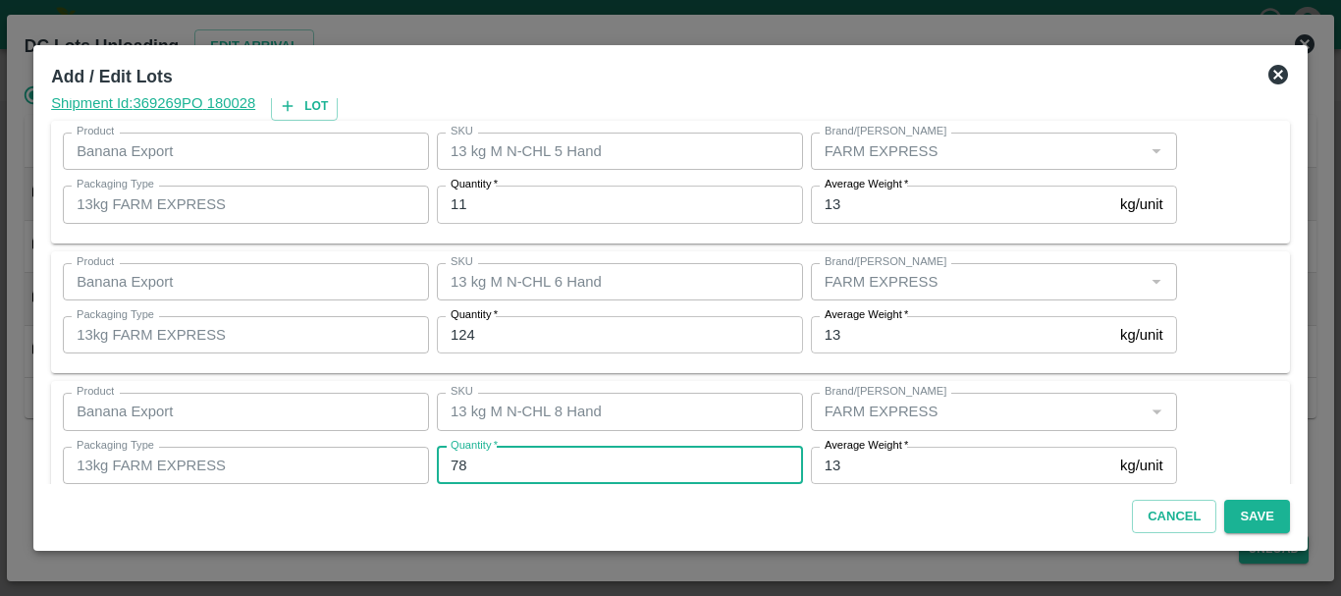
click at [527, 462] on input "78" at bounding box center [620, 465] width 366 height 37
type input "75"
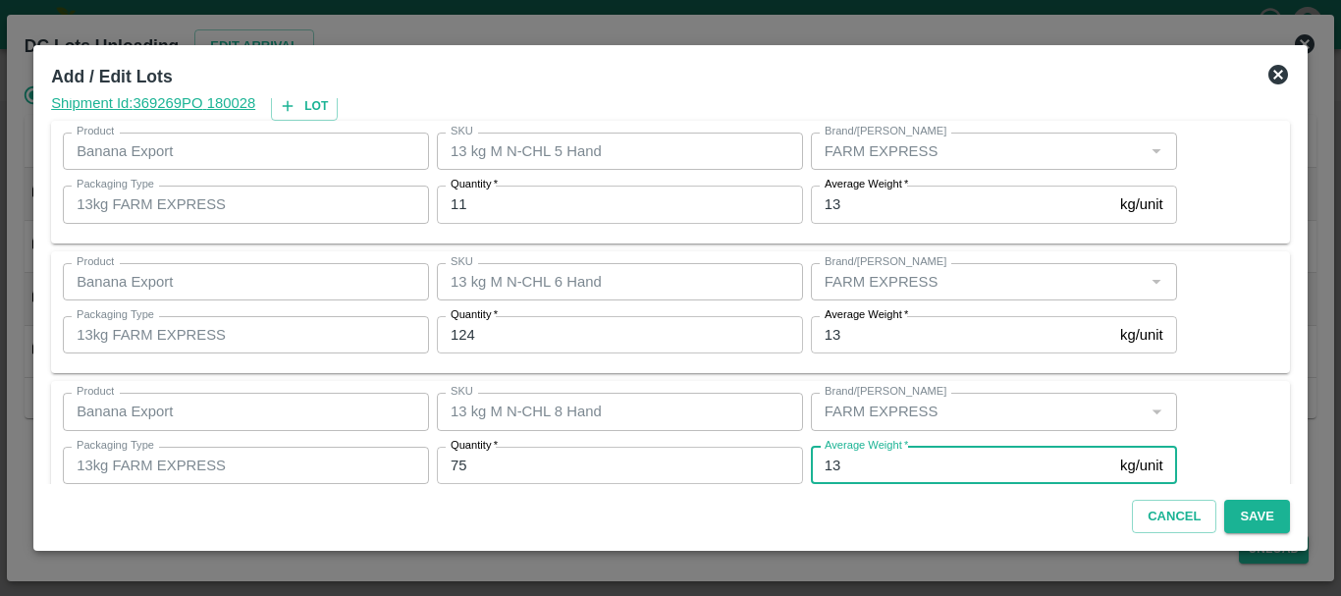
scroll to position [201, 0]
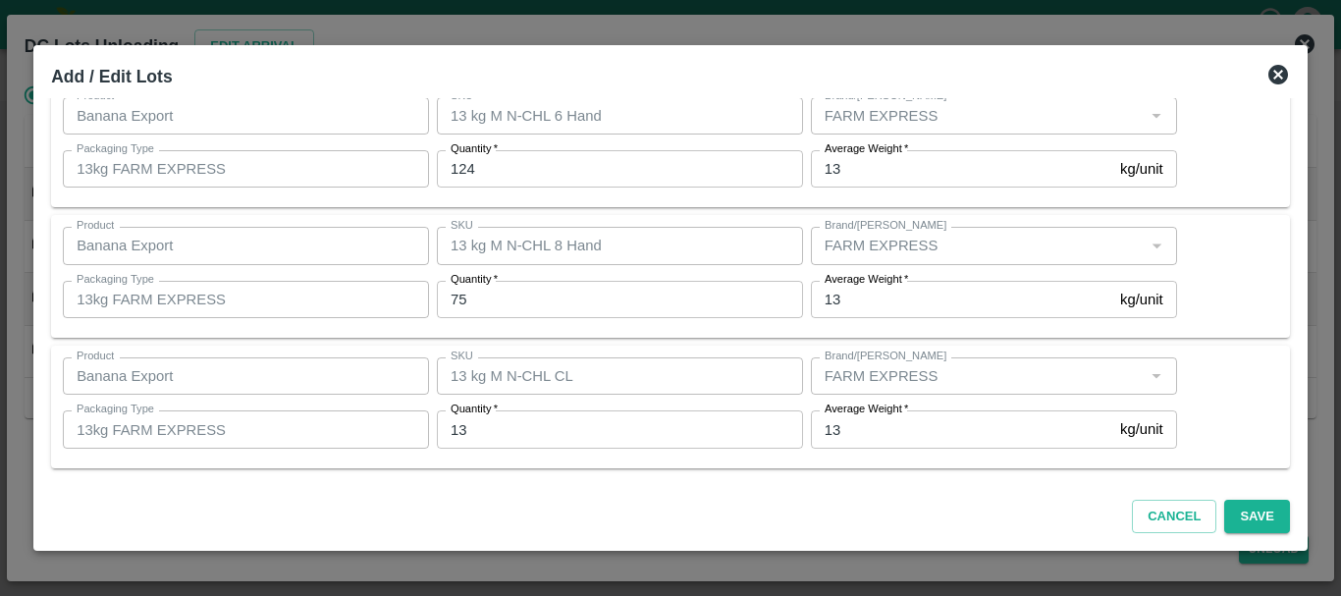
click at [503, 436] on input "13" at bounding box center [620, 428] width 366 height 37
type input "15"
click at [701, 479] on div "QR Lots Shipment Id: 369269 PO 180028 Lot Product Banana Export Product SKU 13 …" at bounding box center [670, 291] width 1254 height 386
click at [1247, 517] on button "Save" at bounding box center [1256, 517] width 65 height 34
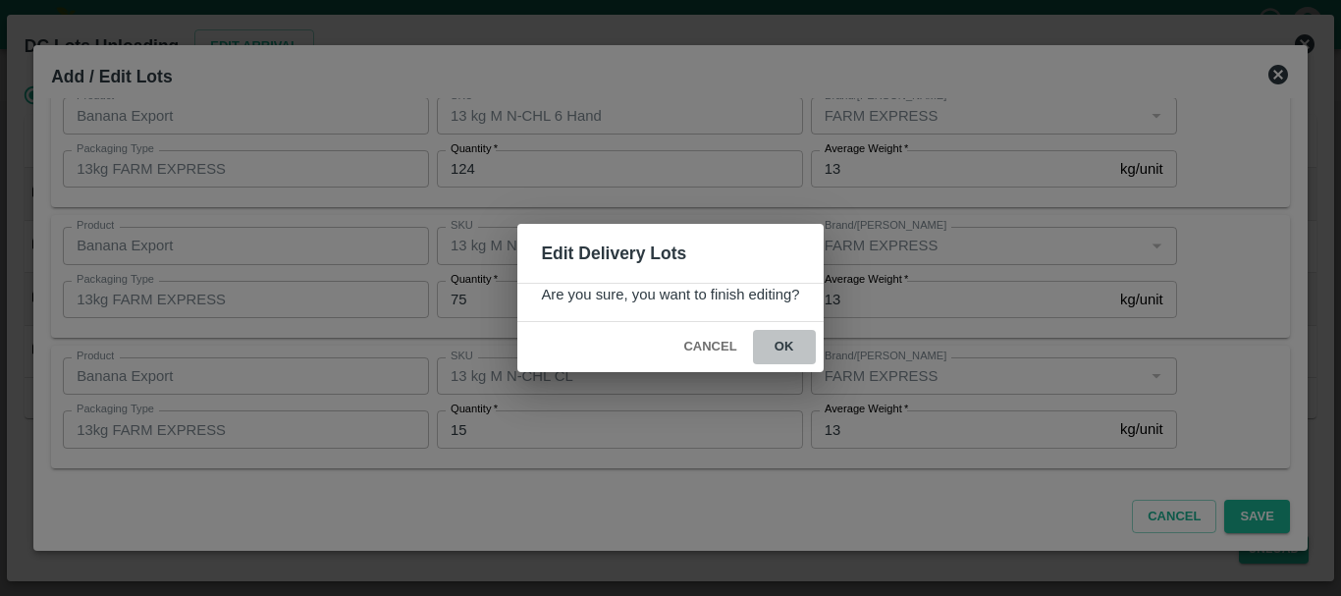
click at [778, 343] on button "ok" at bounding box center [784, 347] width 63 height 34
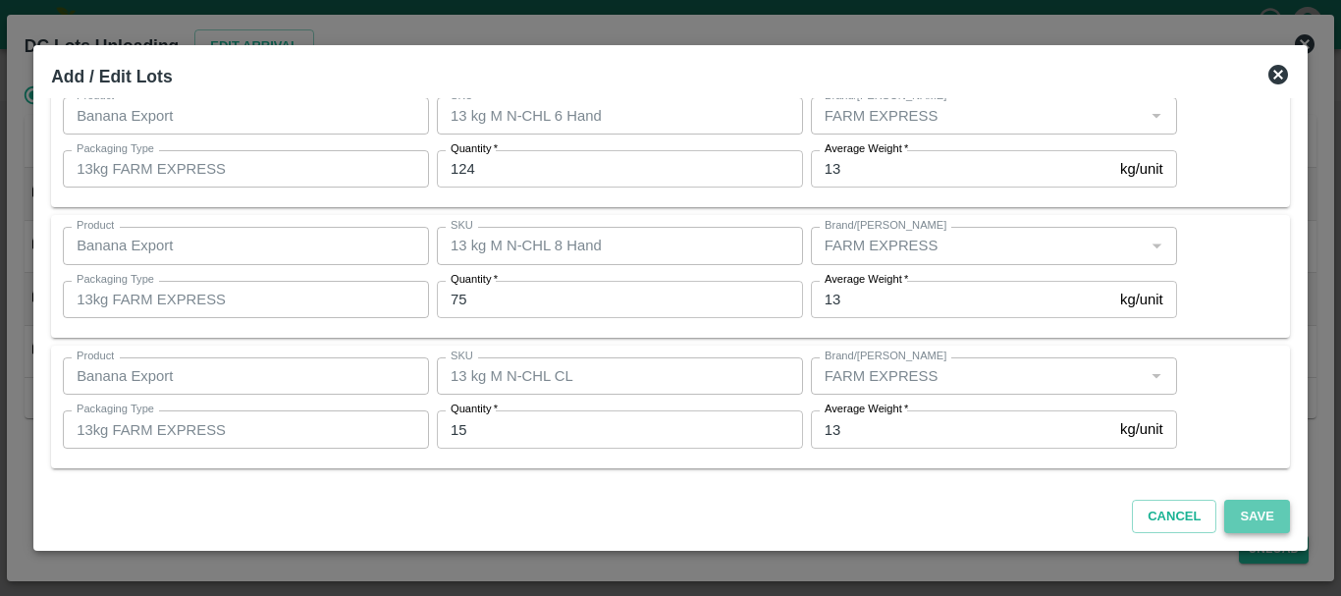
click at [1258, 517] on button "Save" at bounding box center [1256, 517] width 65 height 34
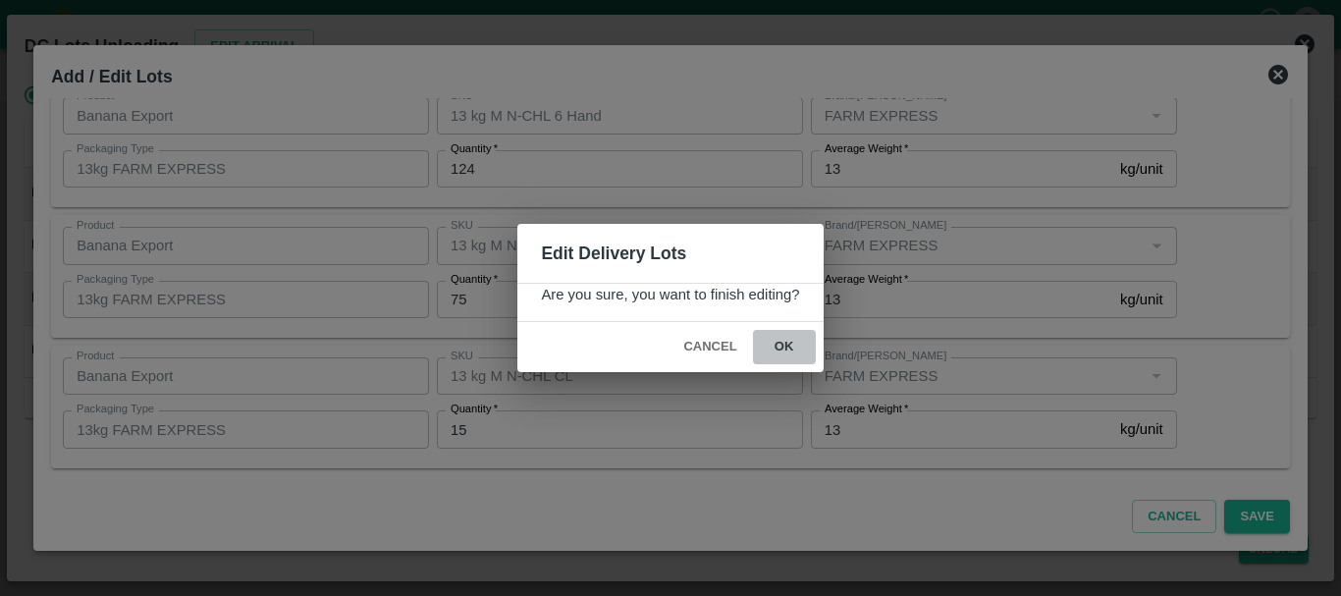
click at [773, 341] on button "ok" at bounding box center [784, 347] width 63 height 34
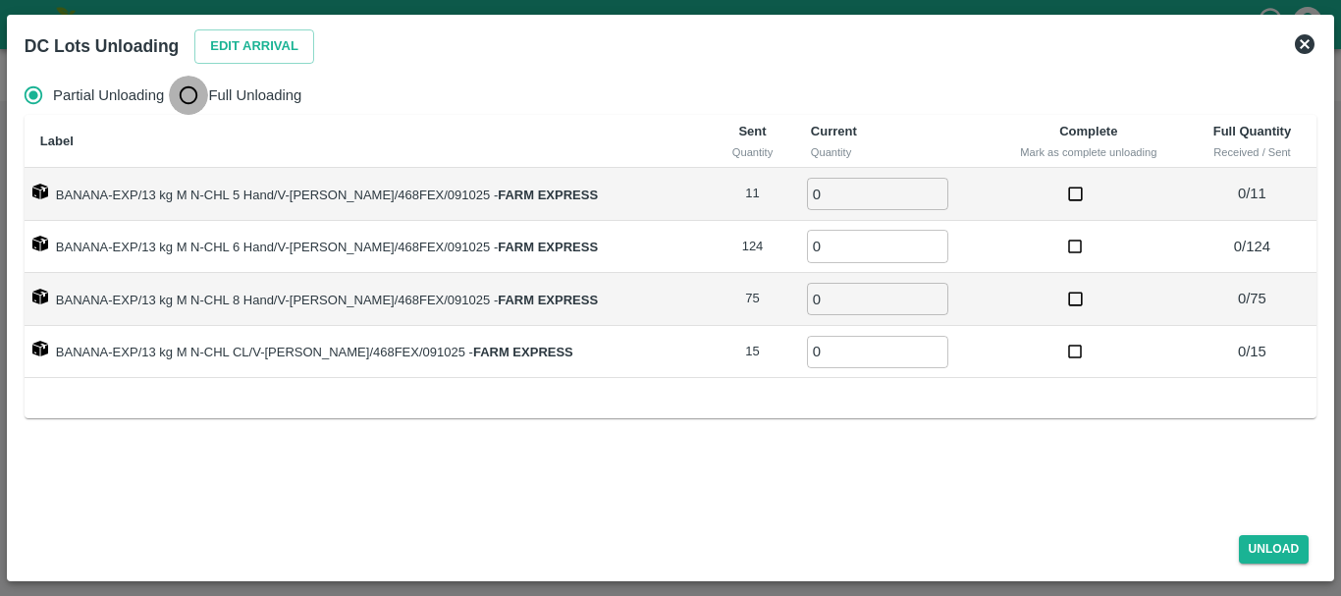
click at [185, 97] on input "Full Unloading" at bounding box center [188, 95] width 39 height 39
radio input "true"
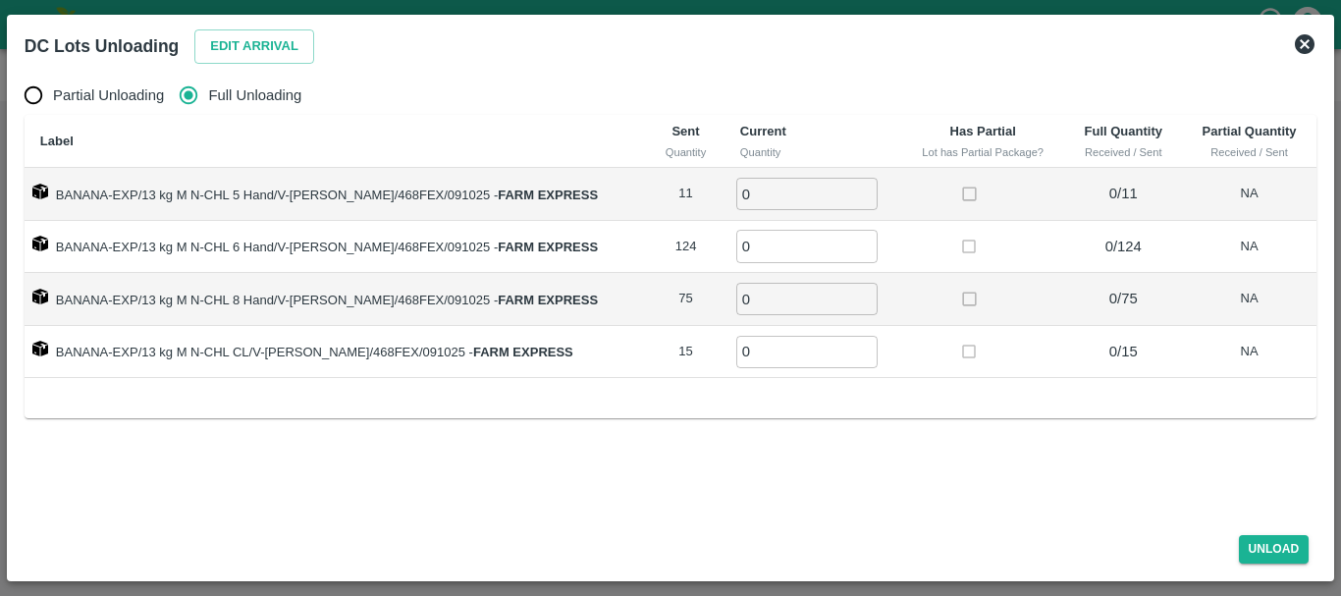
click at [801, 189] on input "0" at bounding box center [806, 194] width 141 height 32
type input "011"
type input "124"
type input "75"
type input "15"
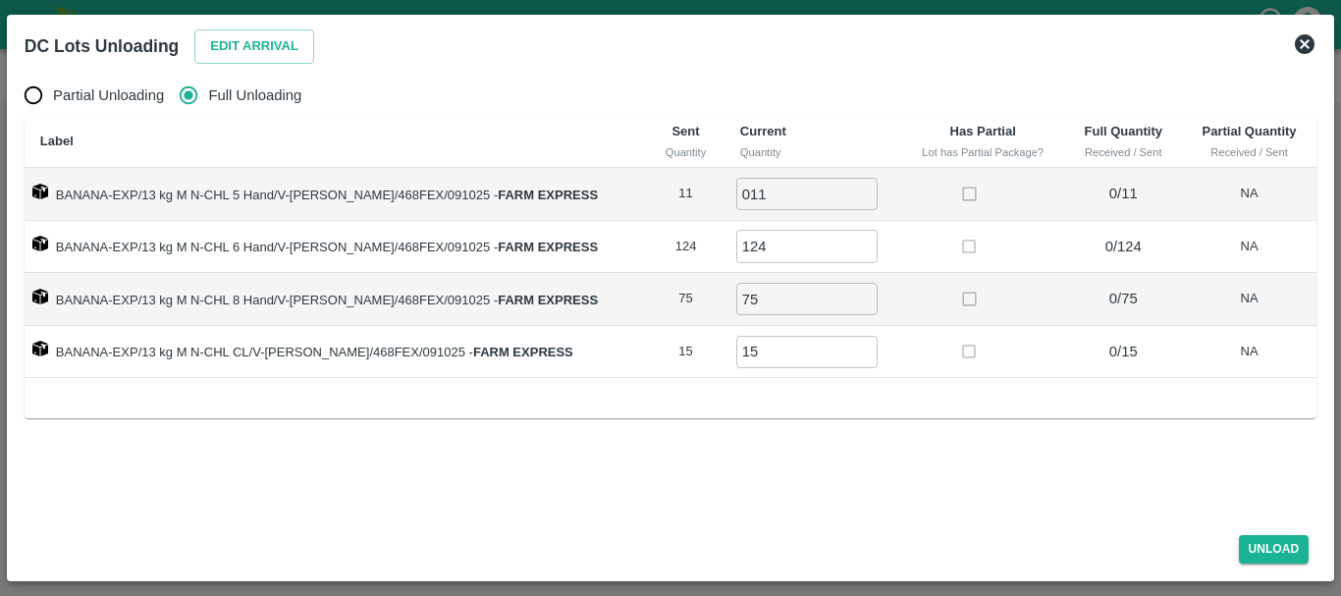
click at [1037, 383] on div "Label Sent Quantity Current Quantity Has Partial Lot has Partial Package? Full …" at bounding box center [671, 266] width 1292 height 302
click at [1270, 542] on button "Unload" at bounding box center [1274, 549] width 71 height 28
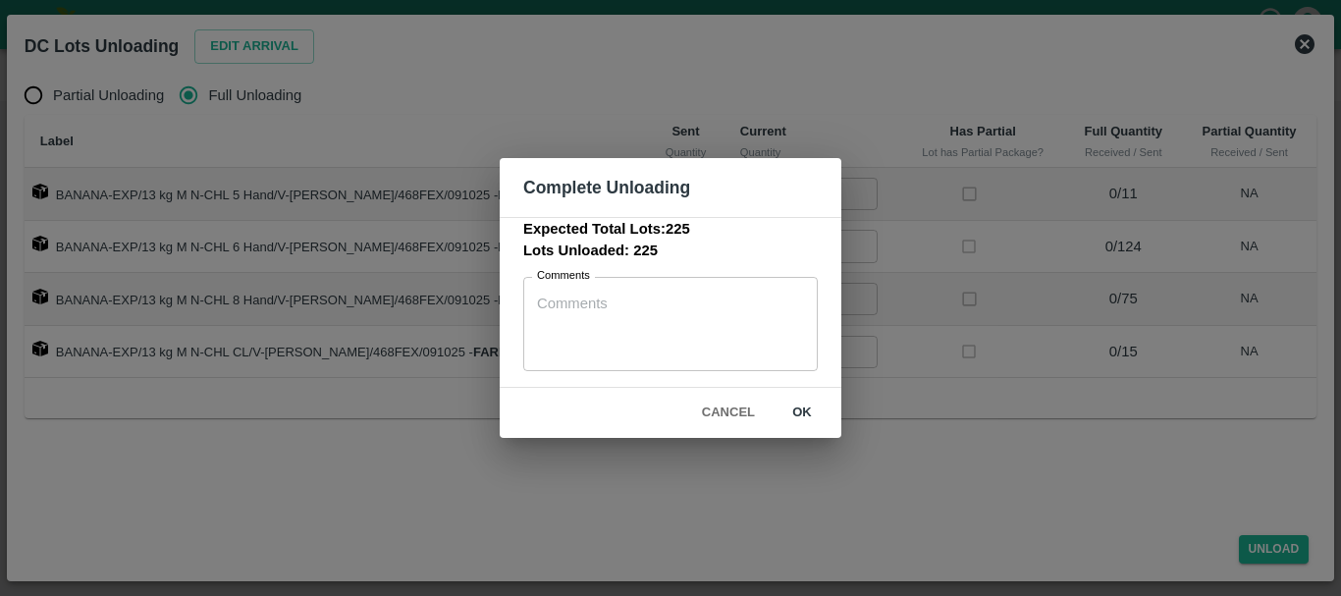
click at [715, 411] on button "Cancel" at bounding box center [728, 413] width 69 height 34
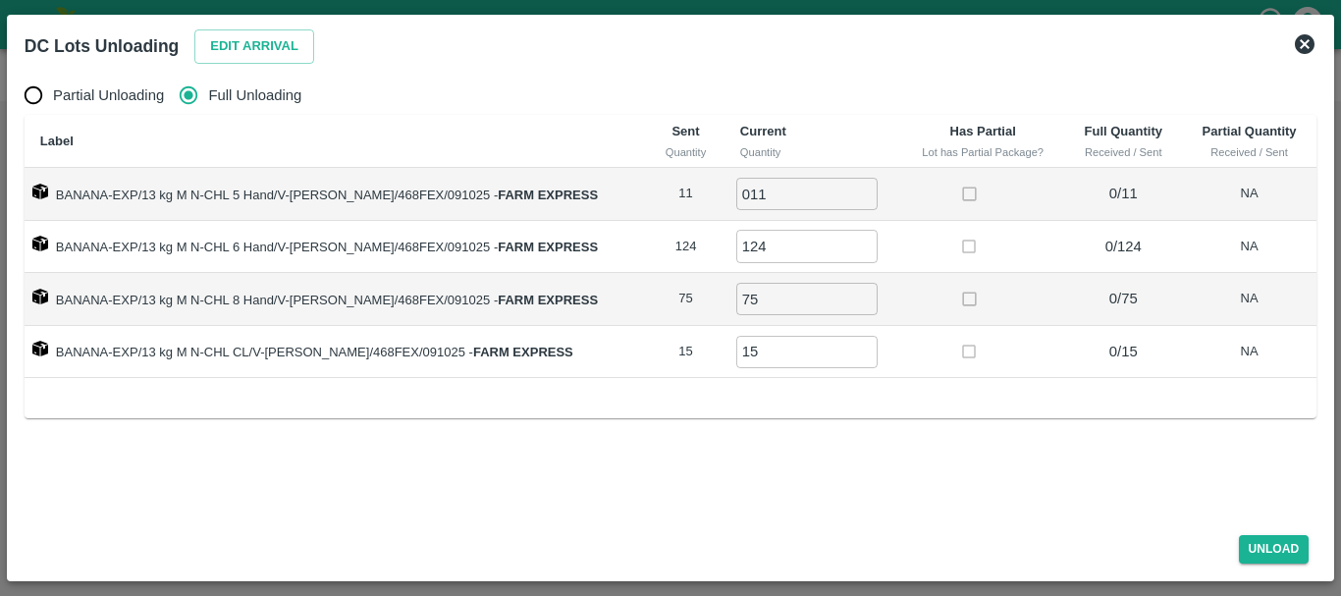
click at [585, 318] on td "BANANA-EXP/13 kg M N-CHL 8 Hand/V-MH-Krushn/468FEX/091025 - FARM EXPRESS" at bounding box center [336, 299] width 622 height 53
click at [253, 53] on button "Edit Arrival" at bounding box center [254, 46] width 120 height 34
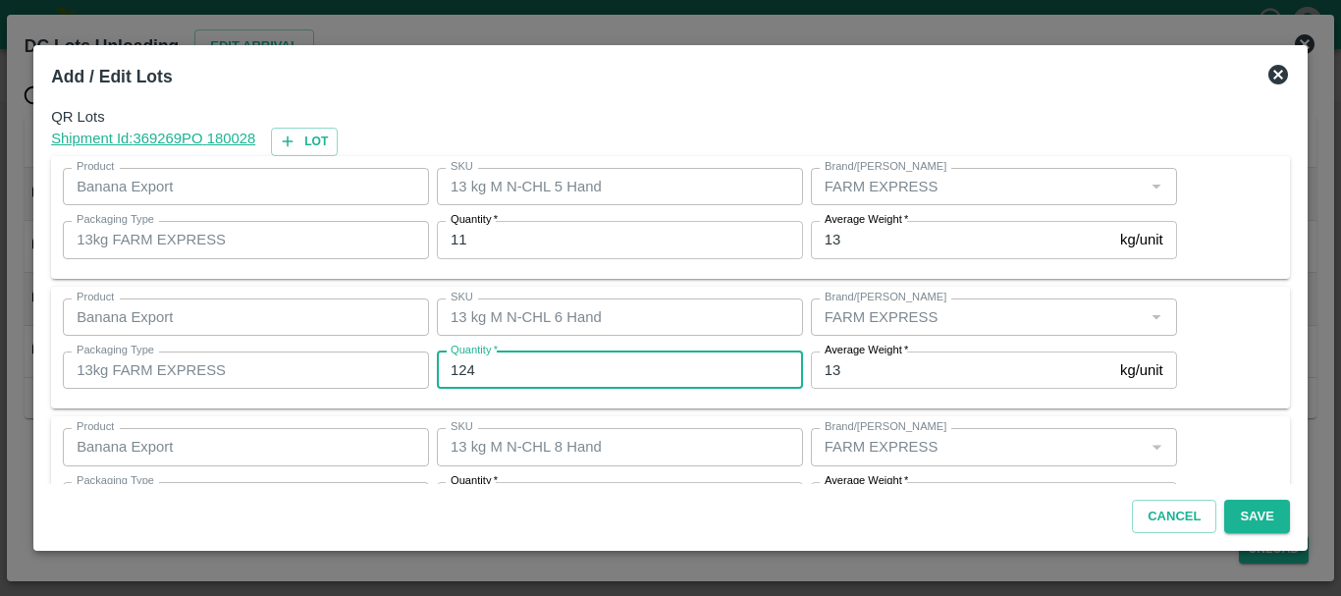
click at [579, 372] on input "124" at bounding box center [620, 369] width 366 height 37
type input "125"
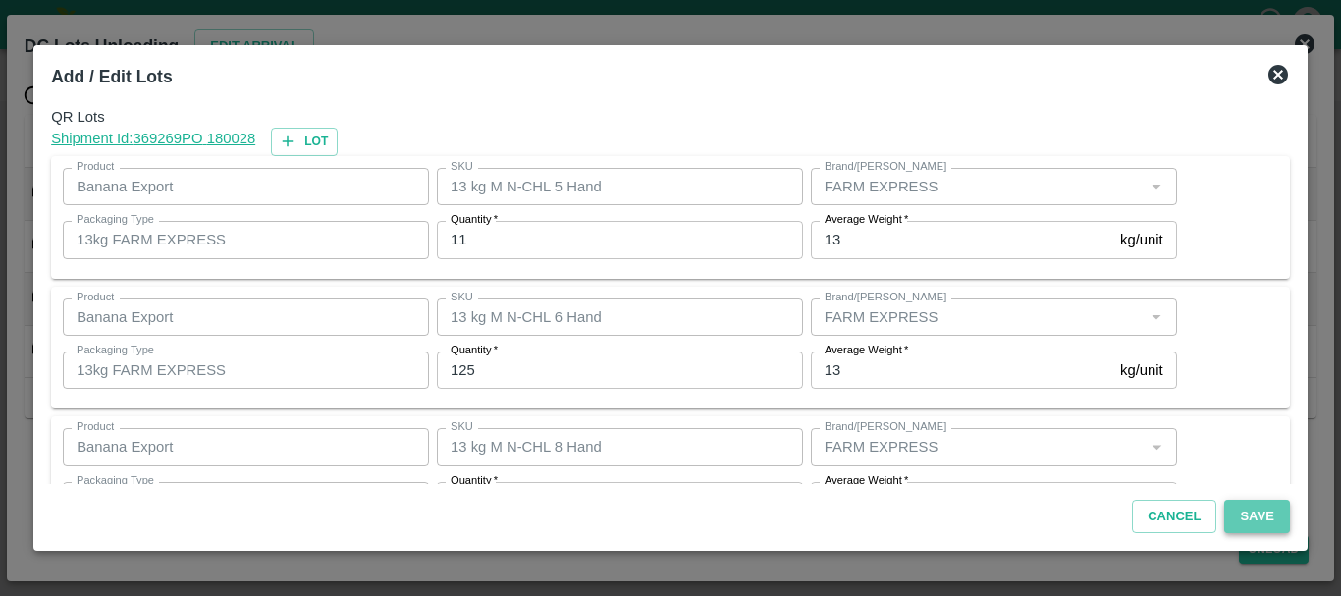
click at [1268, 508] on button "Save" at bounding box center [1256, 517] width 65 height 34
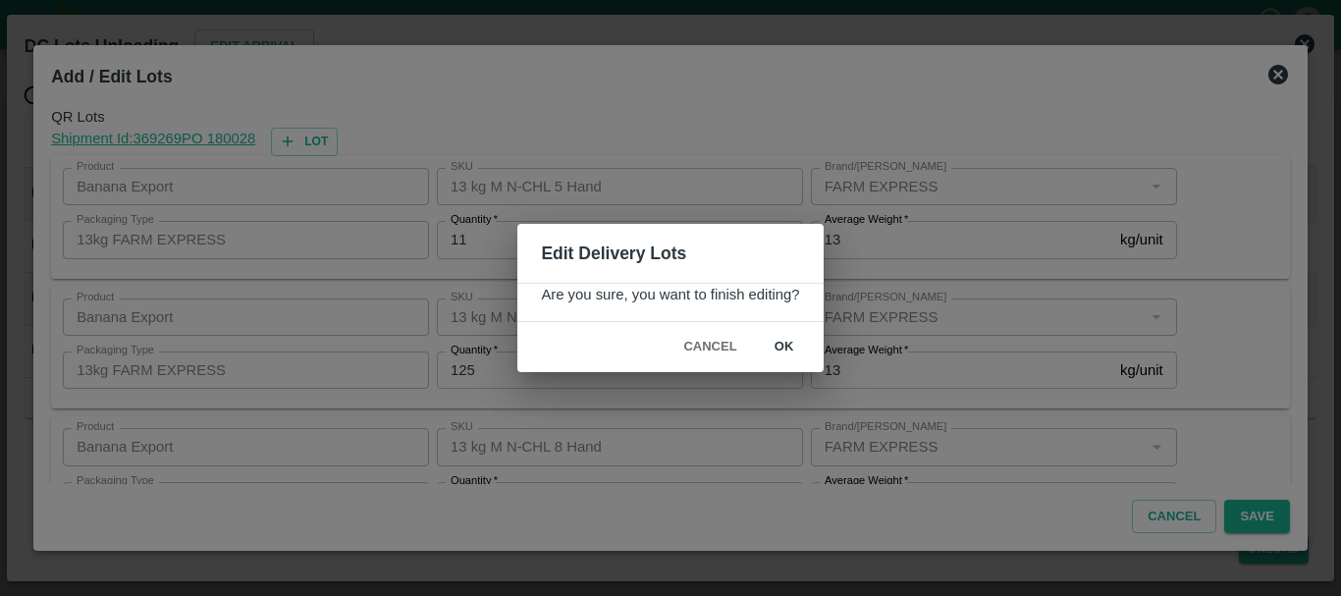
click at [778, 339] on button "ok" at bounding box center [784, 347] width 63 height 34
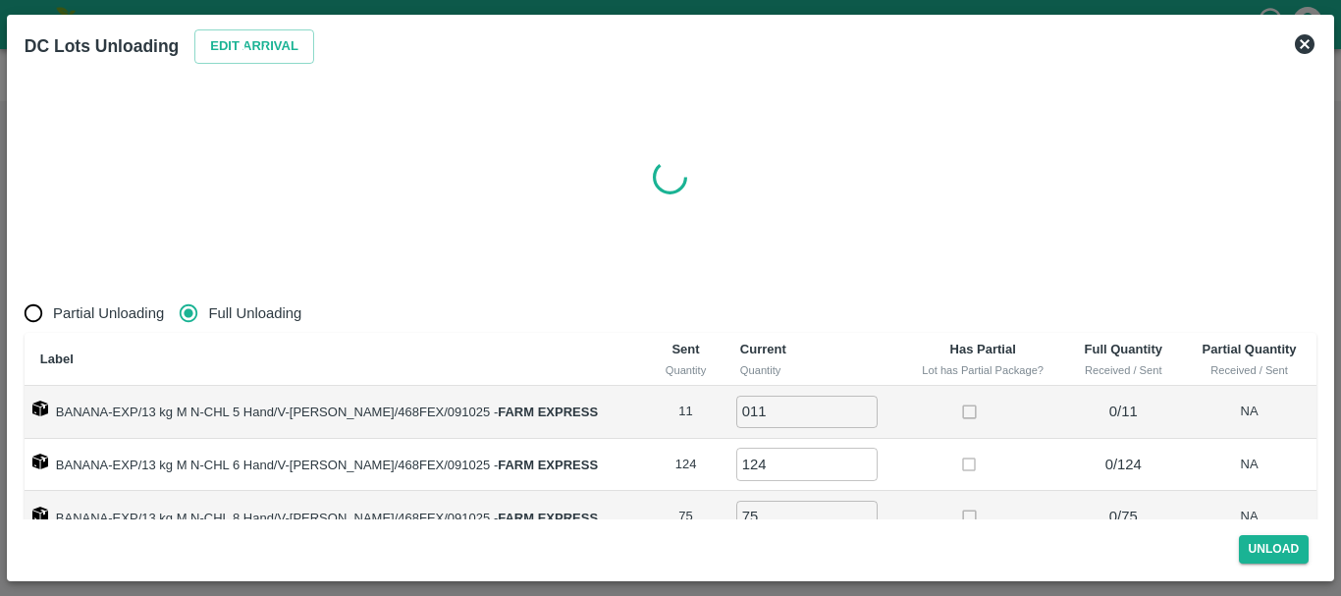
radio input "true"
type input "0"
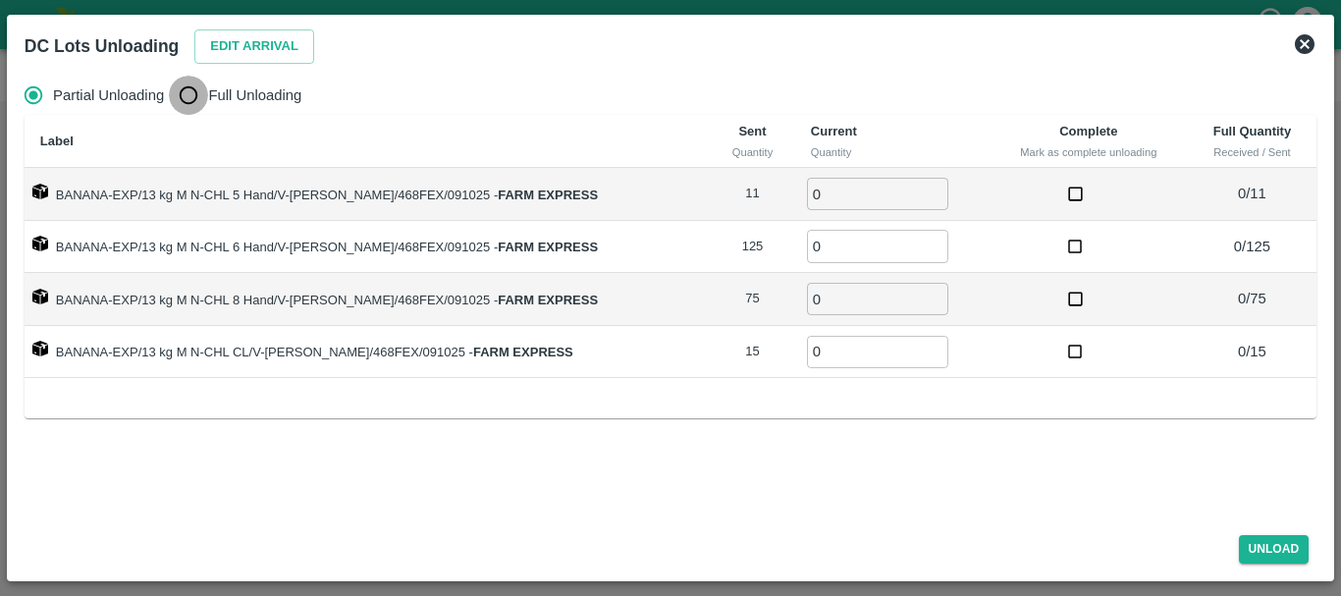
click at [191, 94] on input "Full Unloading" at bounding box center [188, 95] width 39 height 39
radio input "true"
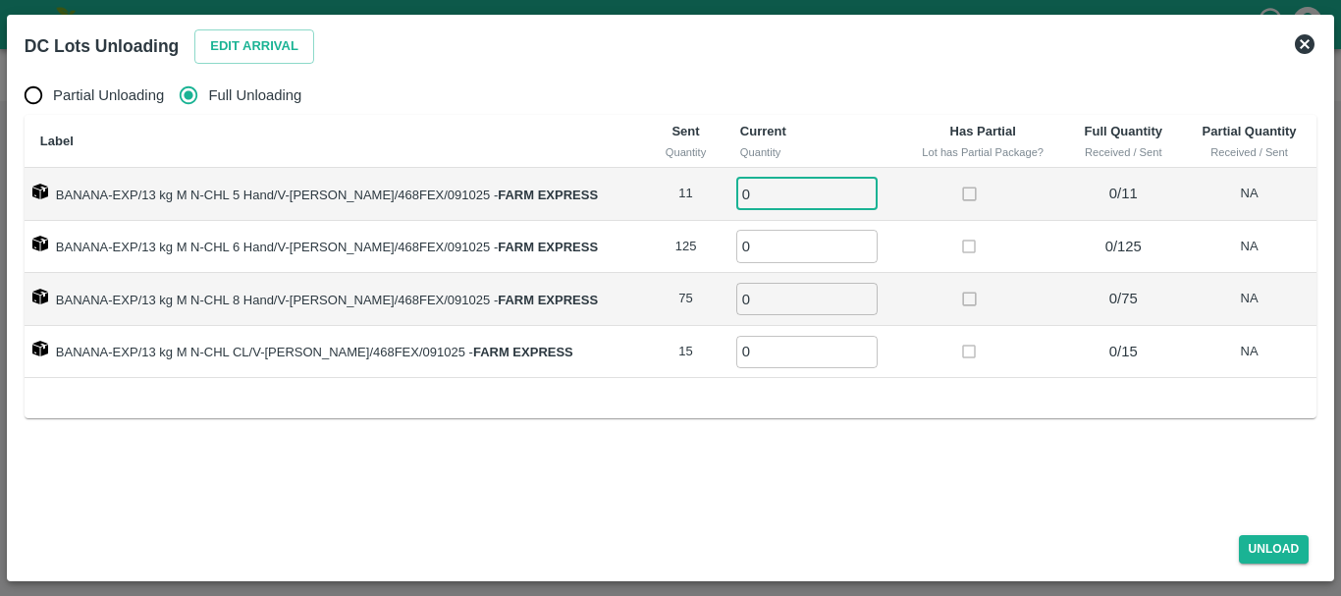
click at [777, 192] on input "0" at bounding box center [806, 194] width 141 height 32
type input "011"
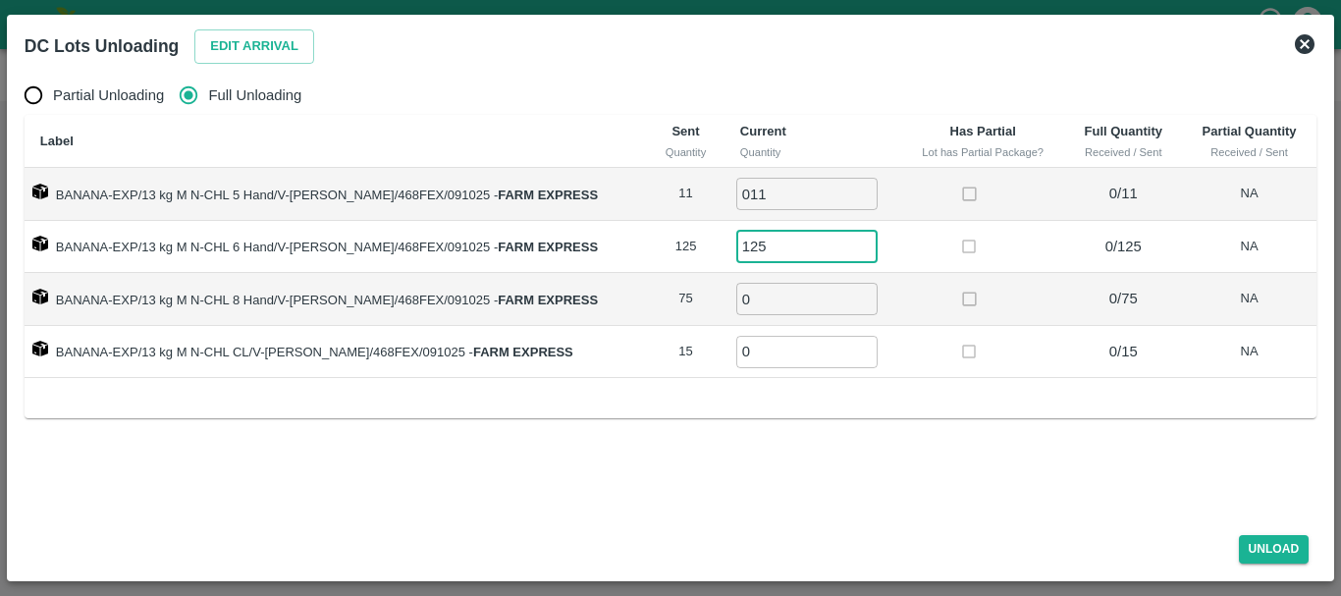
type input "125"
type input "75"
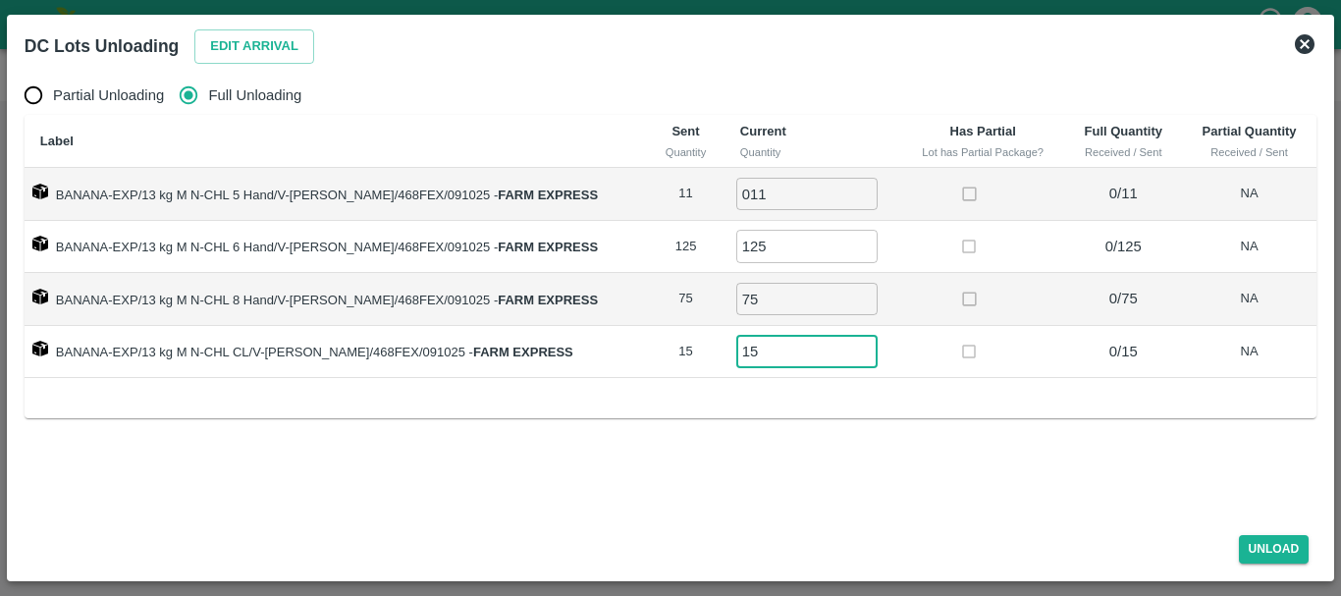
type input "15"
click at [915, 330] on td at bounding box center [983, 352] width 164 height 53
click at [1250, 553] on button "Unload" at bounding box center [1274, 549] width 71 height 28
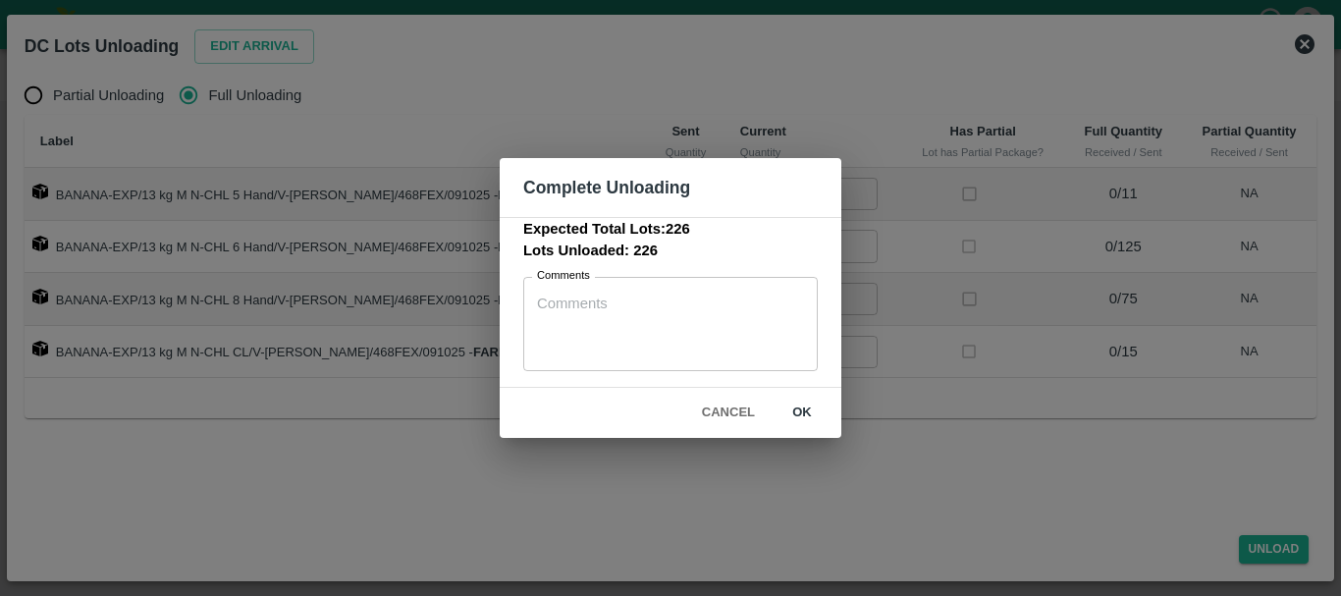
click at [788, 387] on div "Expected Total Lots: 226 Lots Unloaded: 226 Comments x Comments" at bounding box center [671, 303] width 342 height 172
click at [792, 401] on button "ok" at bounding box center [801, 413] width 63 height 34
click at [798, 408] on icon at bounding box center [801, 412] width 30 height 30
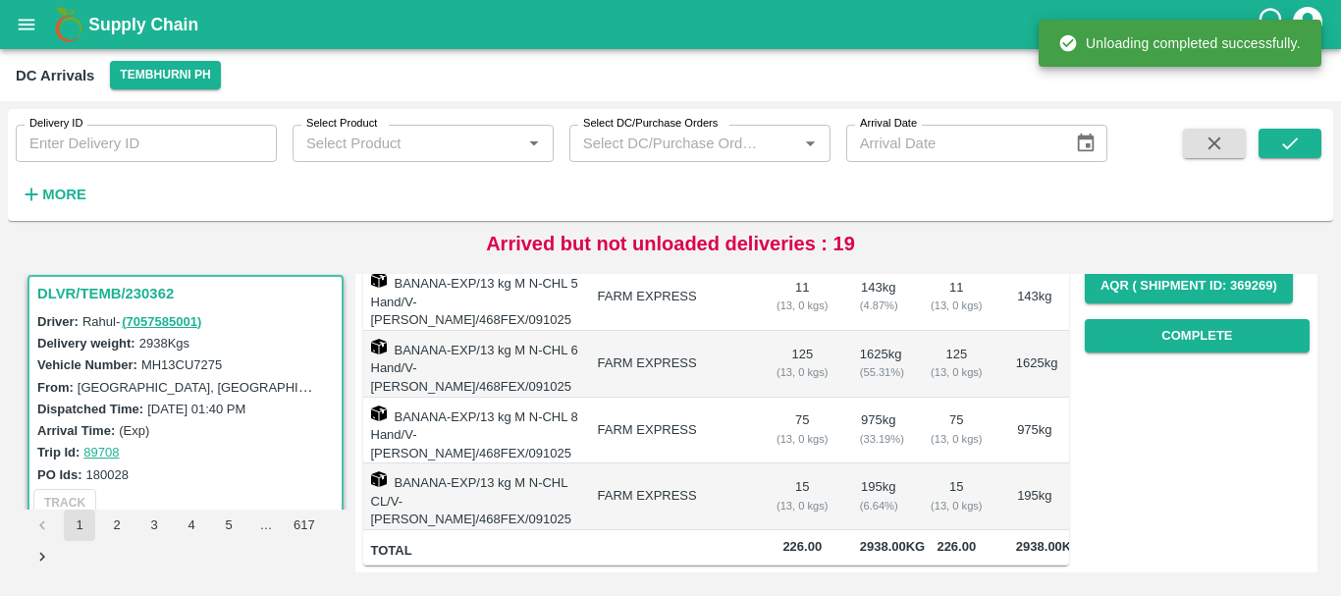
scroll to position [0, 0]
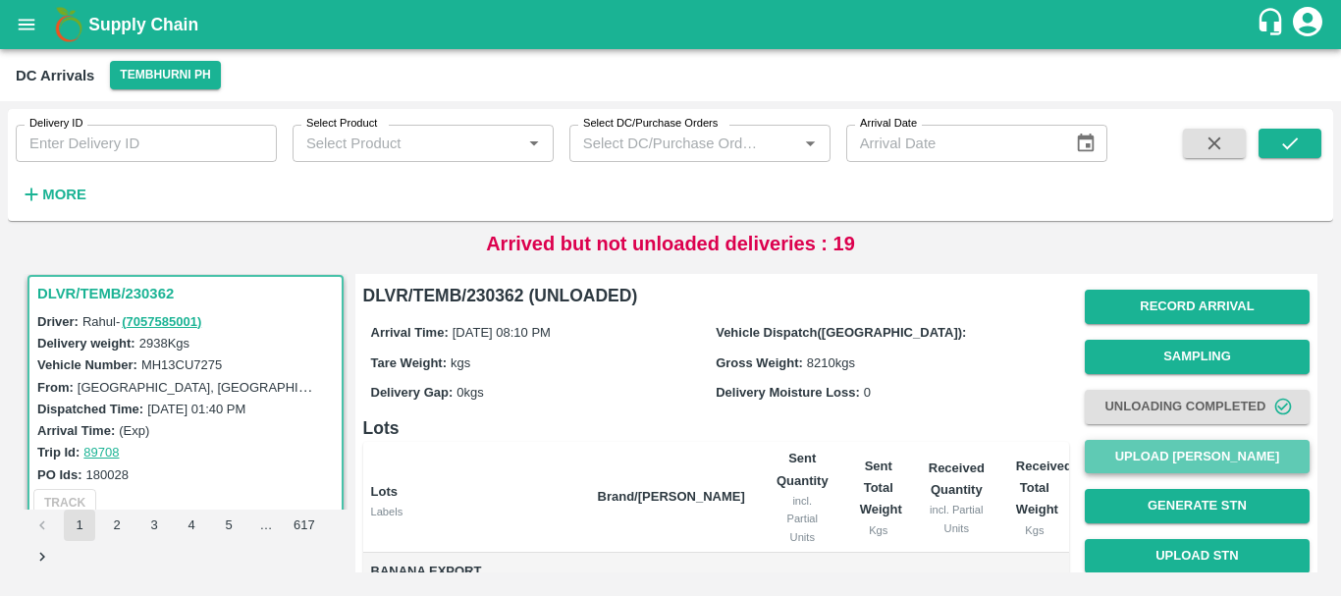
click at [1164, 456] on button "Upload [PERSON_NAME]" at bounding box center [1196, 457] width 225 height 34
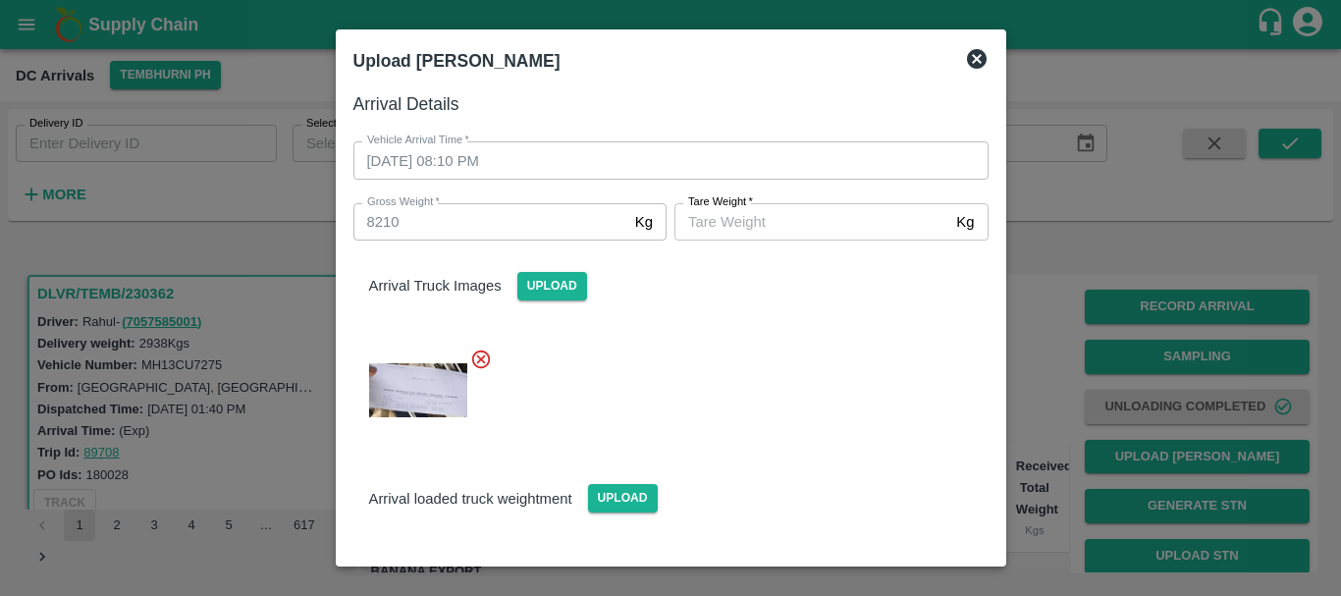
click at [725, 218] on input "[PERSON_NAME]   *" at bounding box center [811, 221] width 274 height 37
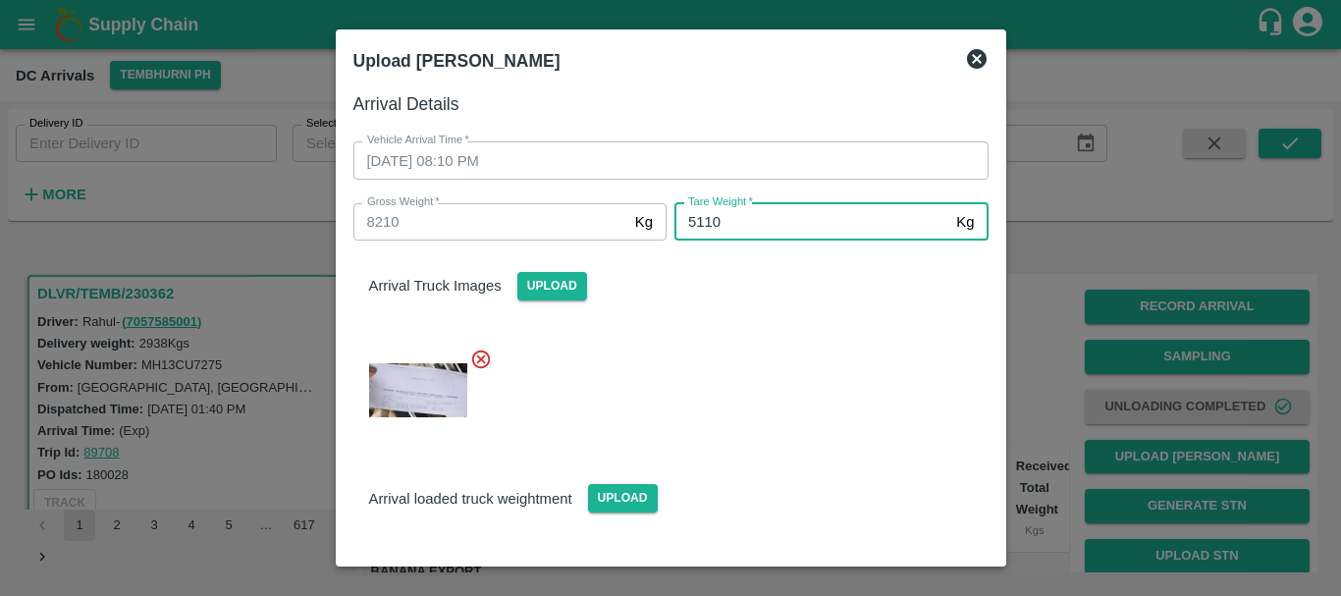
type input "5110"
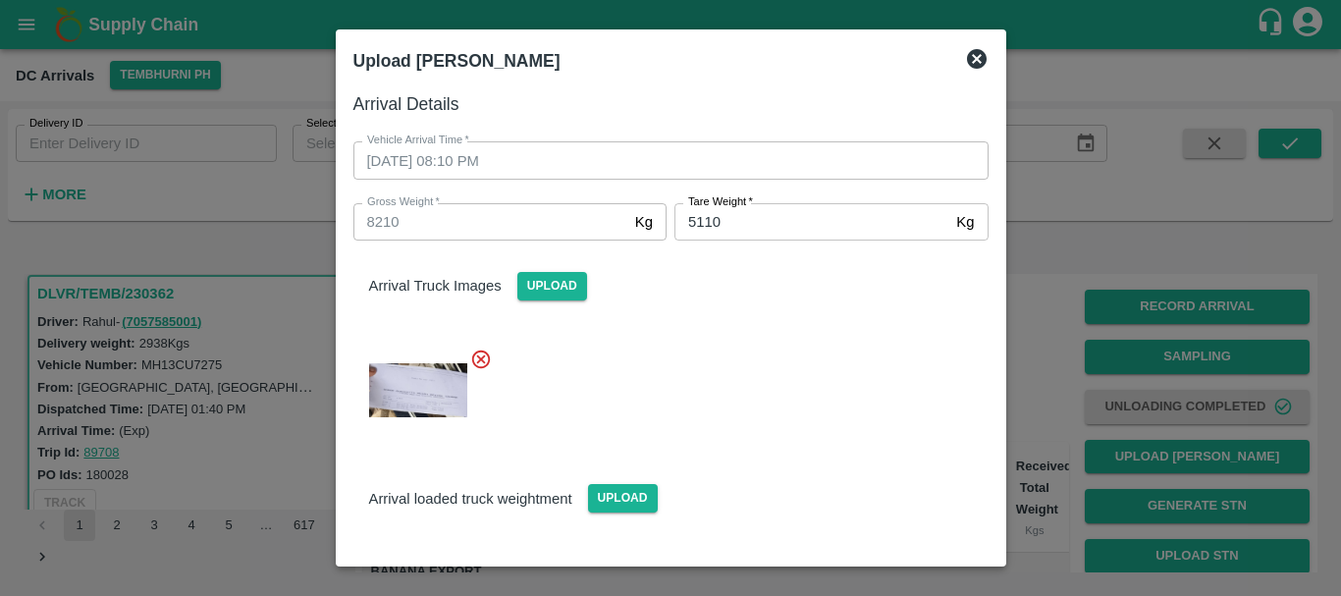
click at [758, 329] on div "Arrival Truck Images Upload" at bounding box center [663, 339] width 651 height 228
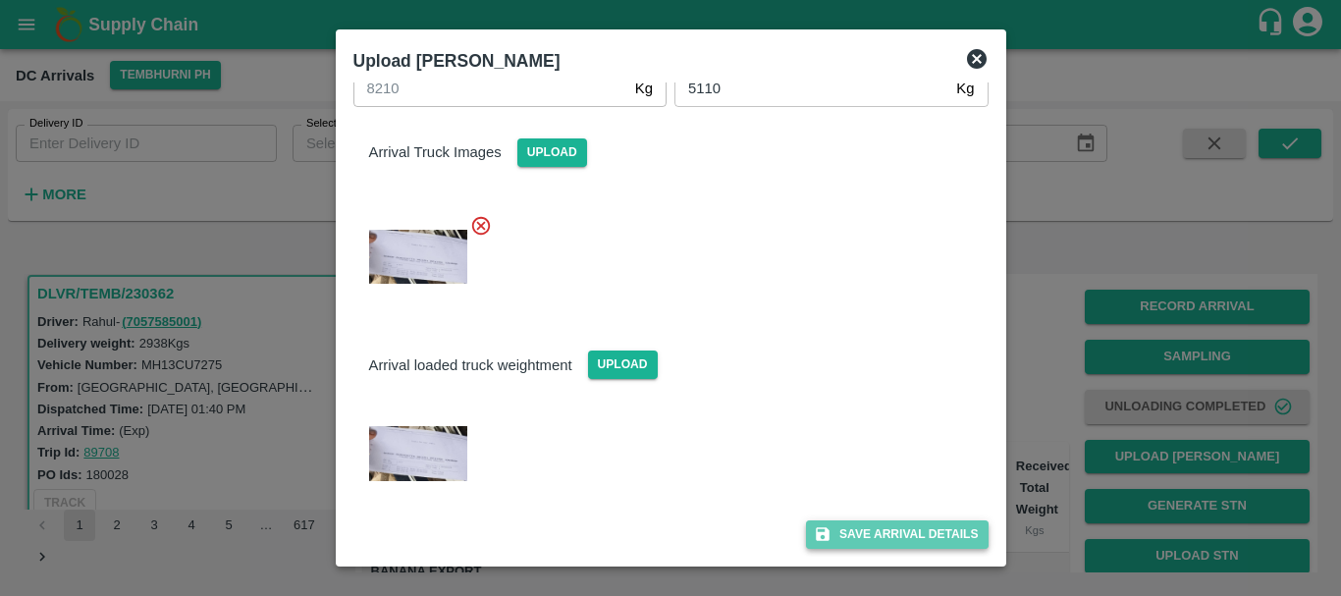
click at [836, 529] on button "Save Arrival Details" at bounding box center [897, 534] width 182 height 28
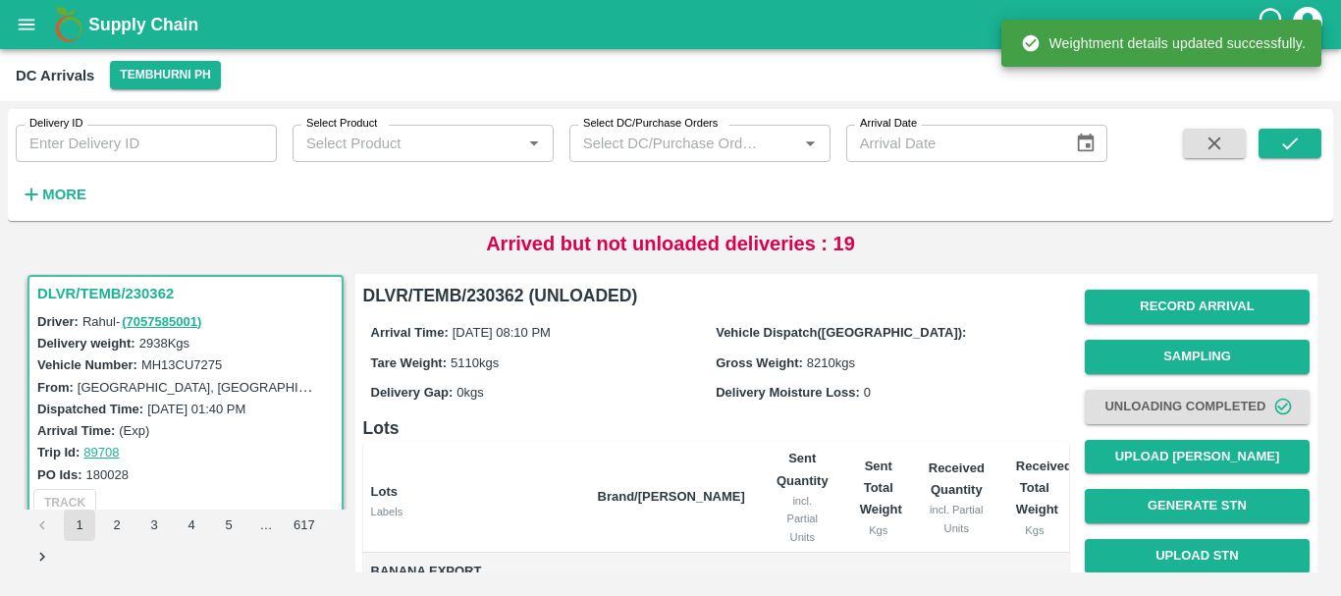
scroll to position [0, 0]
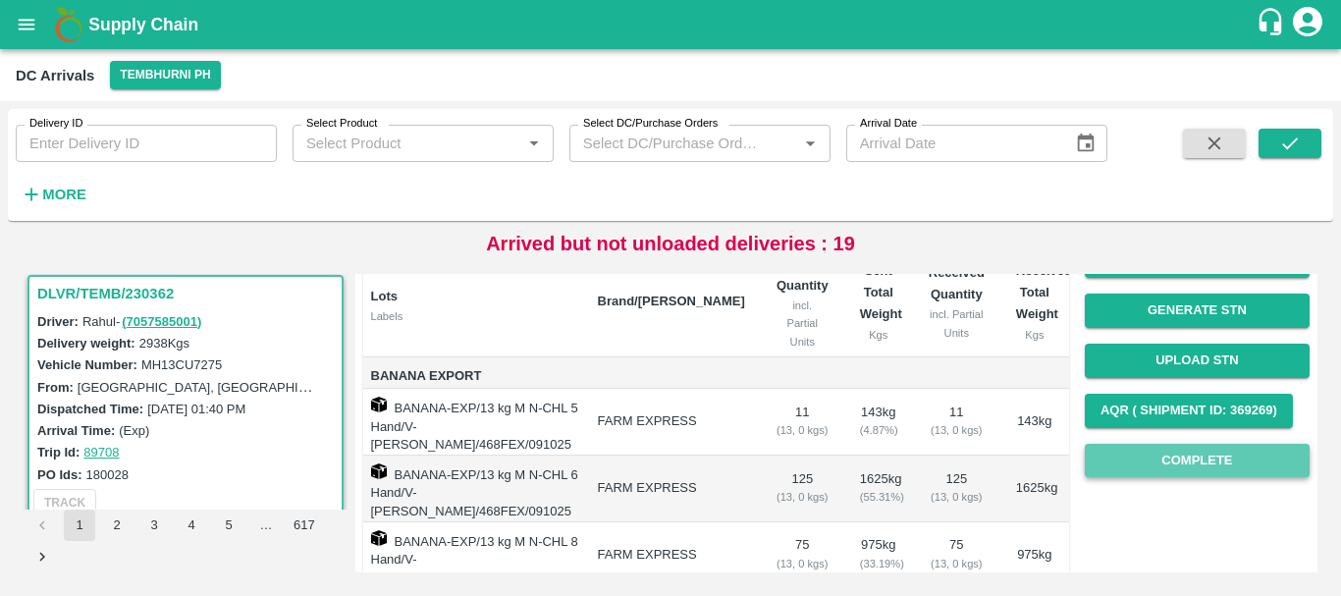
click at [1157, 448] on button "Complete" at bounding box center [1196, 461] width 225 height 34
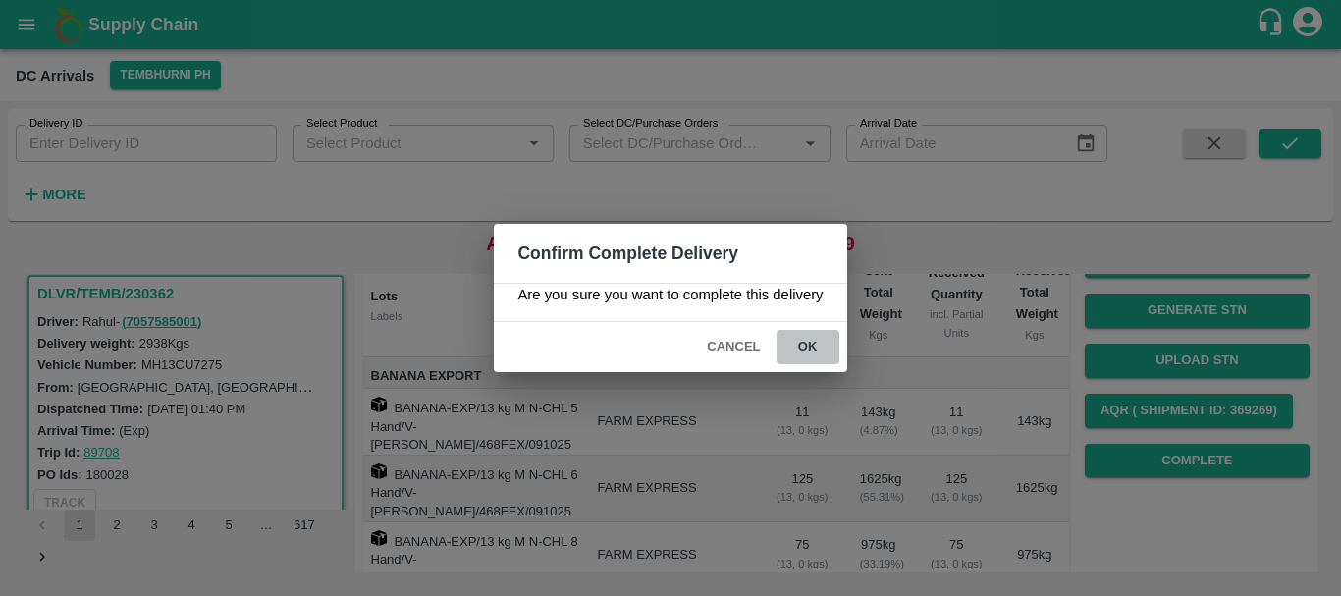
click at [796, 343] on button "ok" at bounding box center [807, 347] width 63 height 34
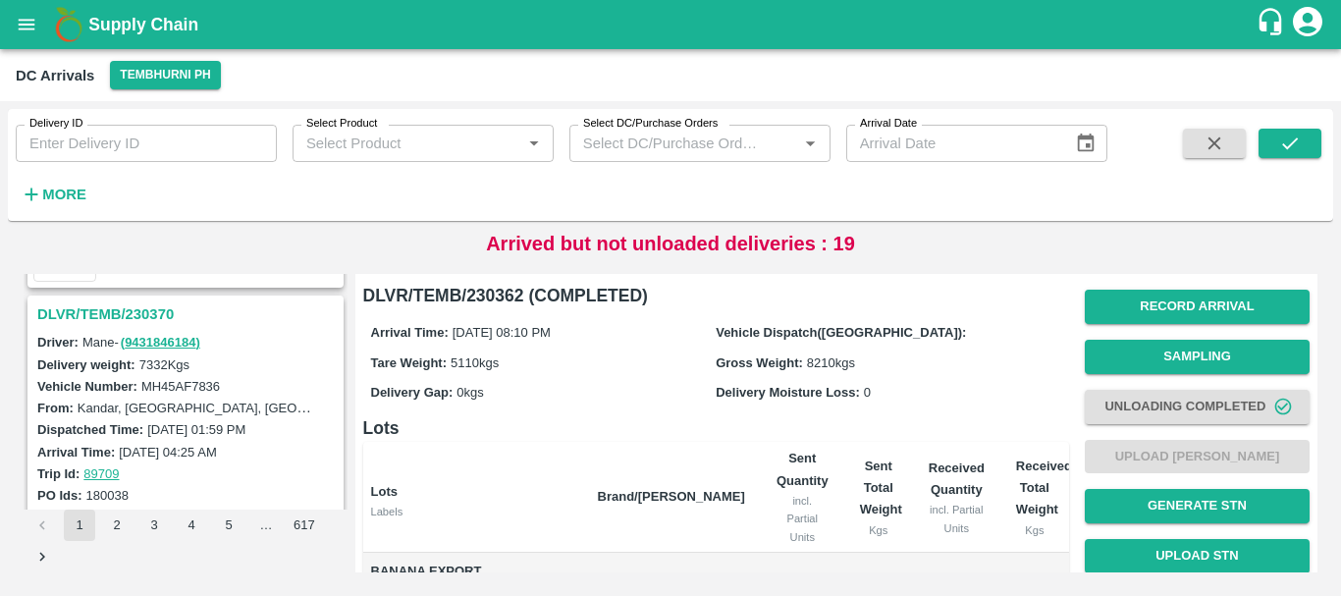
click at [128, 314] on h3 "DLVR/TEMB/230370" at bounding box center [188, 314] width 302 height 26
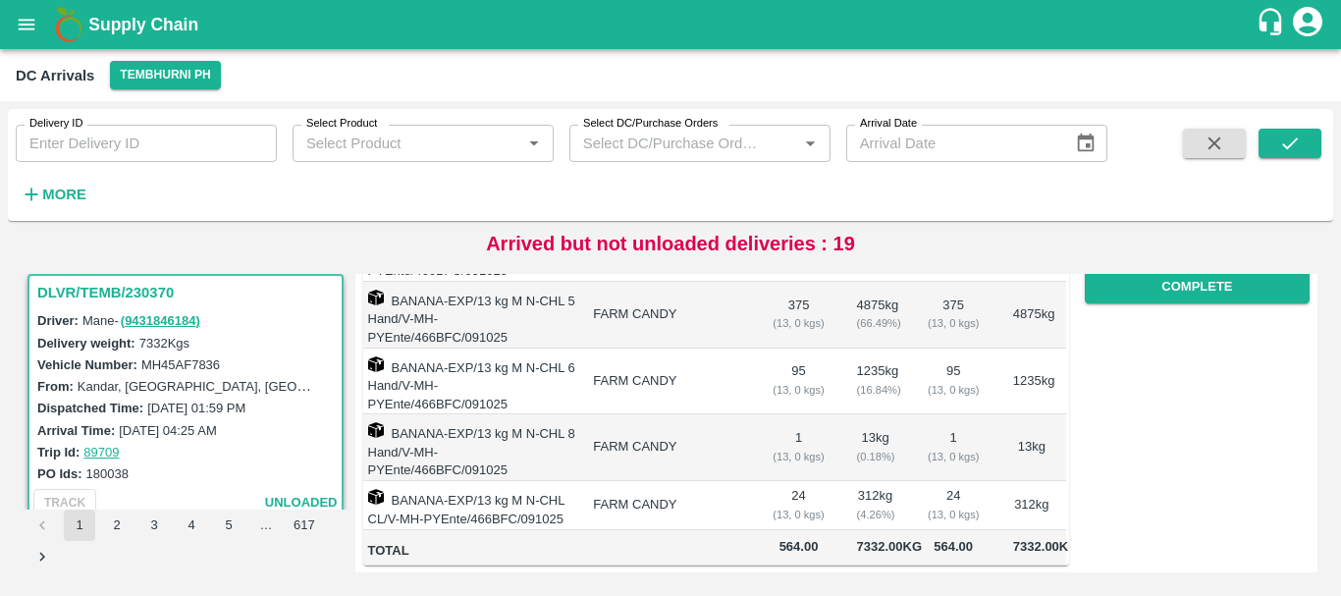
scroll to position [285, 0]
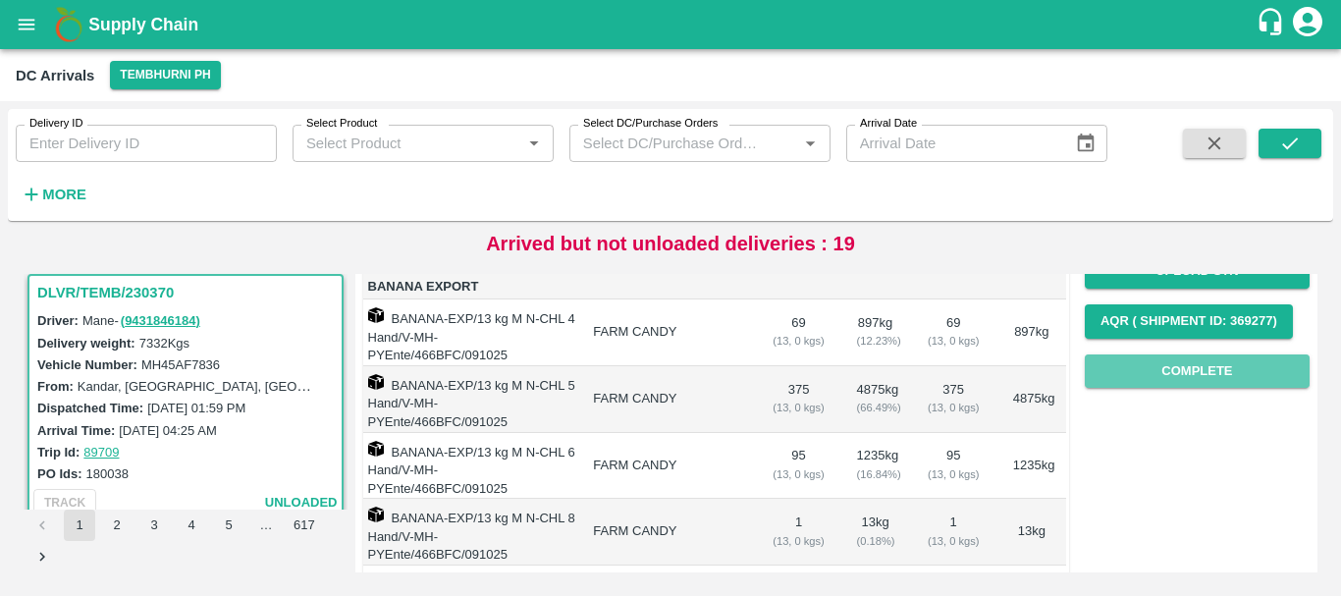
click at [1162, 367] on button "Complete" at bounding box center [1196, 371] width 225 height 34
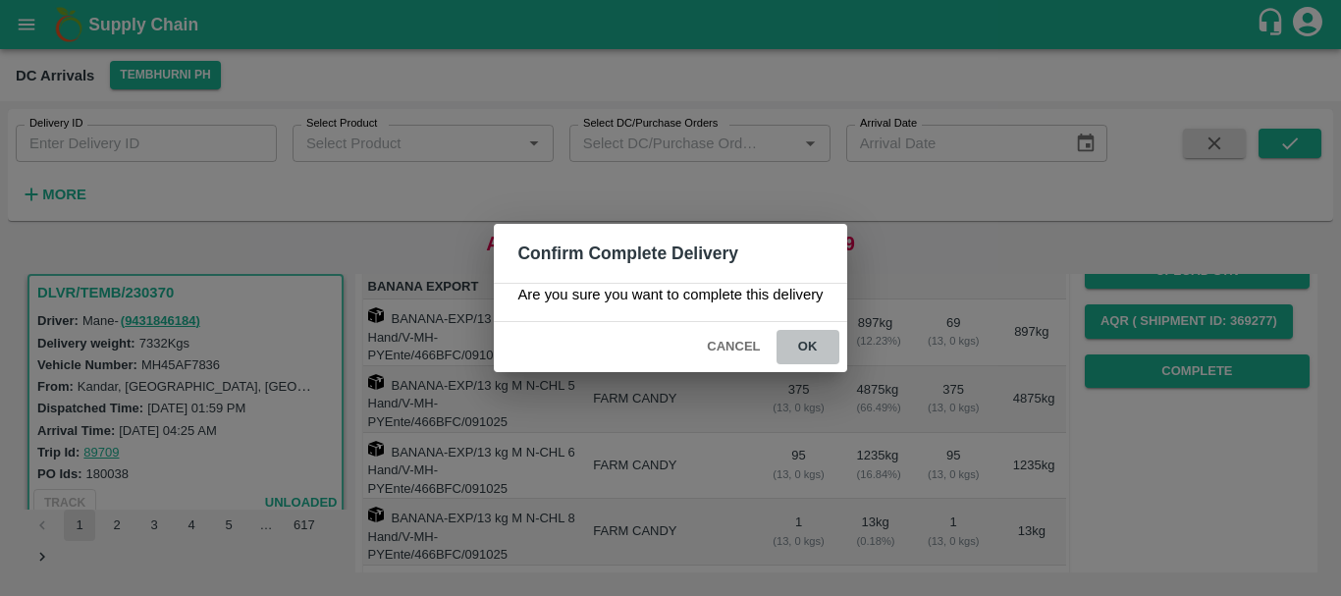
click at [812, 348] on button "ok" at bounding box center [807, 347] width 63 height 34
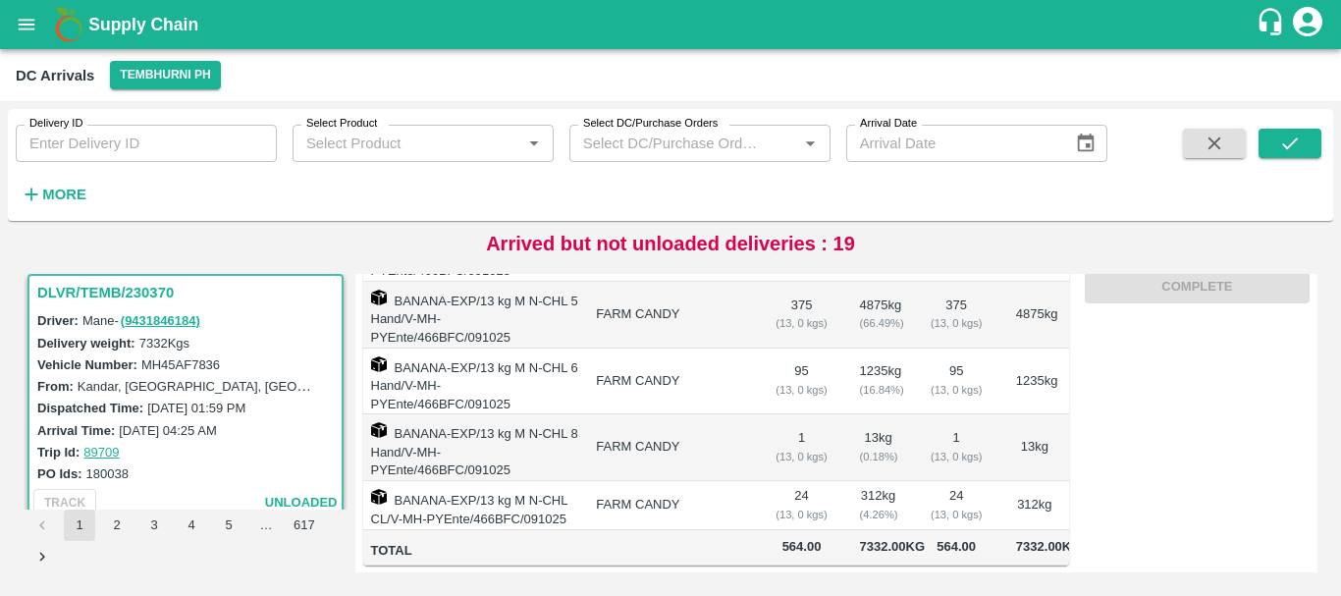
scroll to position [0, 0]
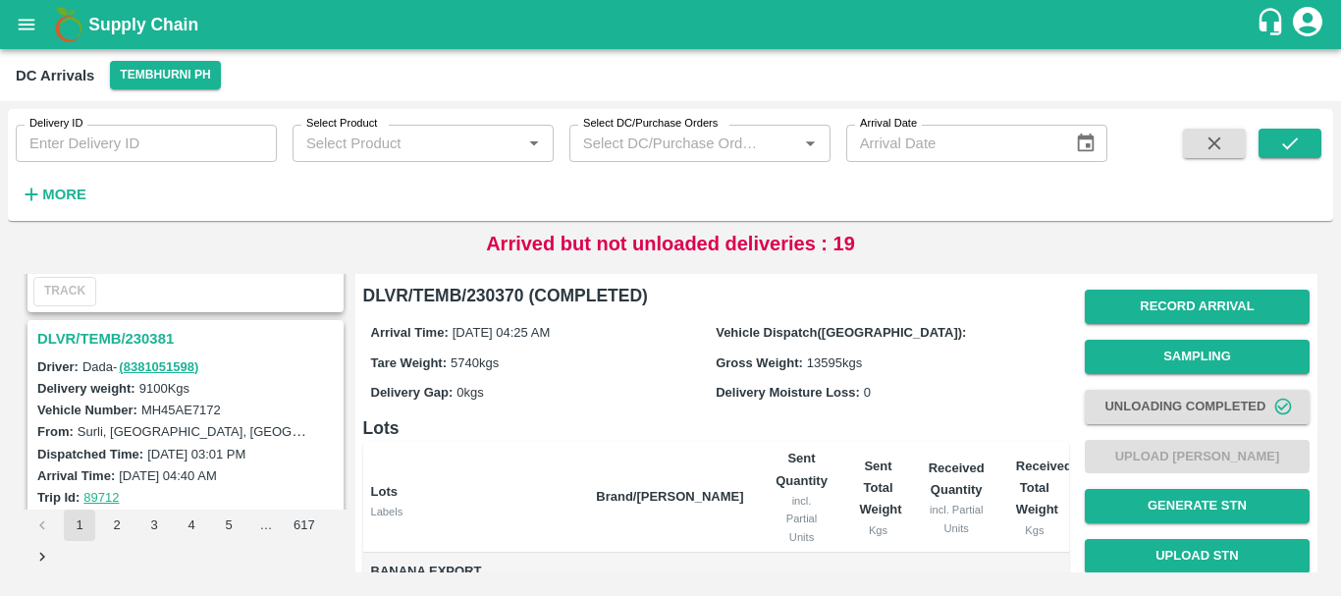
click at [141, 334] on h3 "DLVR/TEMB/230381" at bounding box center [188, 339] width 302 height 26
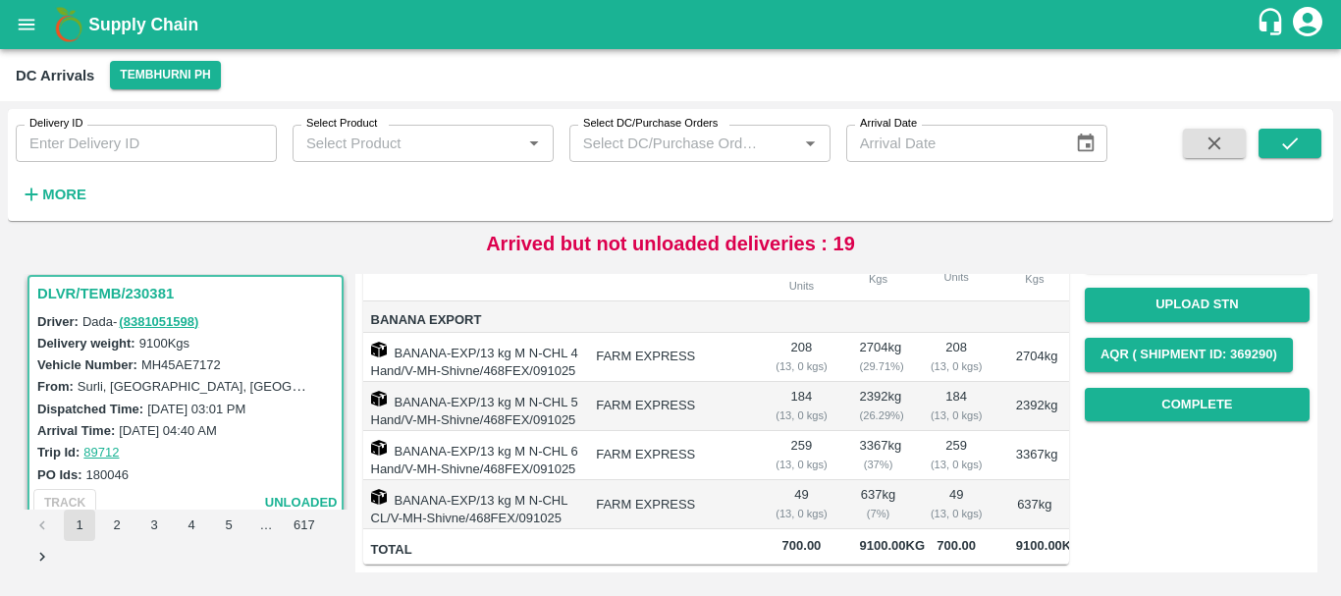
scroll to position [306, 0]
click at [1193, 388] on button "Complete" at bounding box center [1196, 405] width 225 height 34
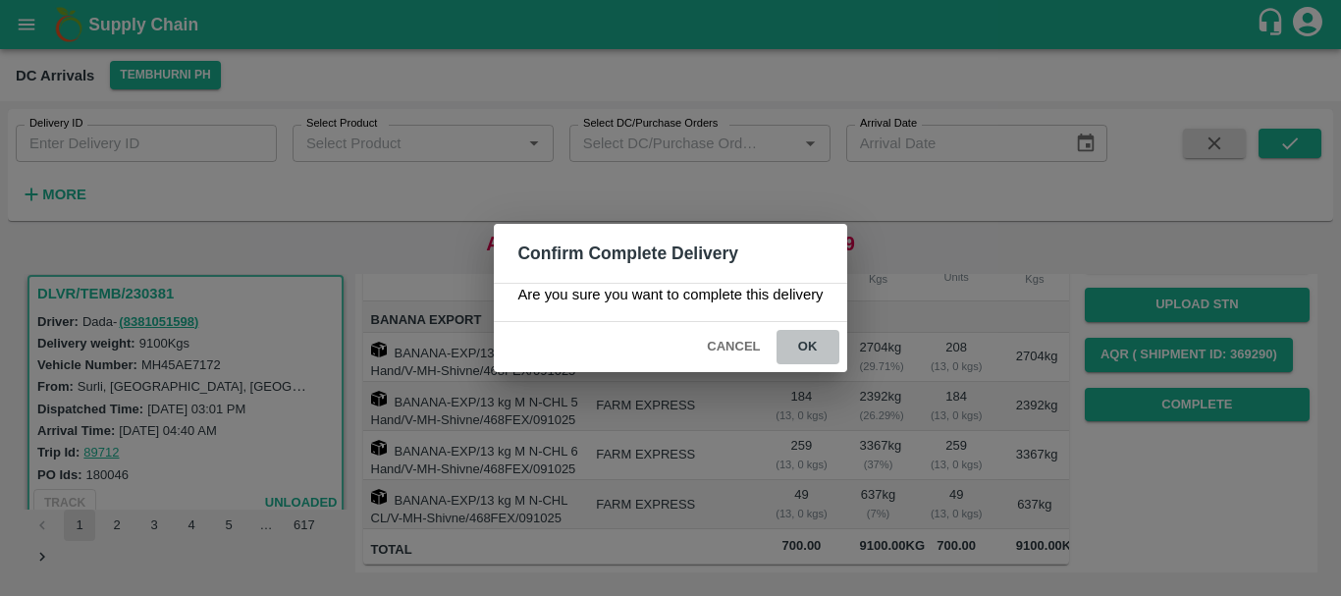
click at [813, 343] on button "ok" at bounding box center [807, 347] width 63 height 34
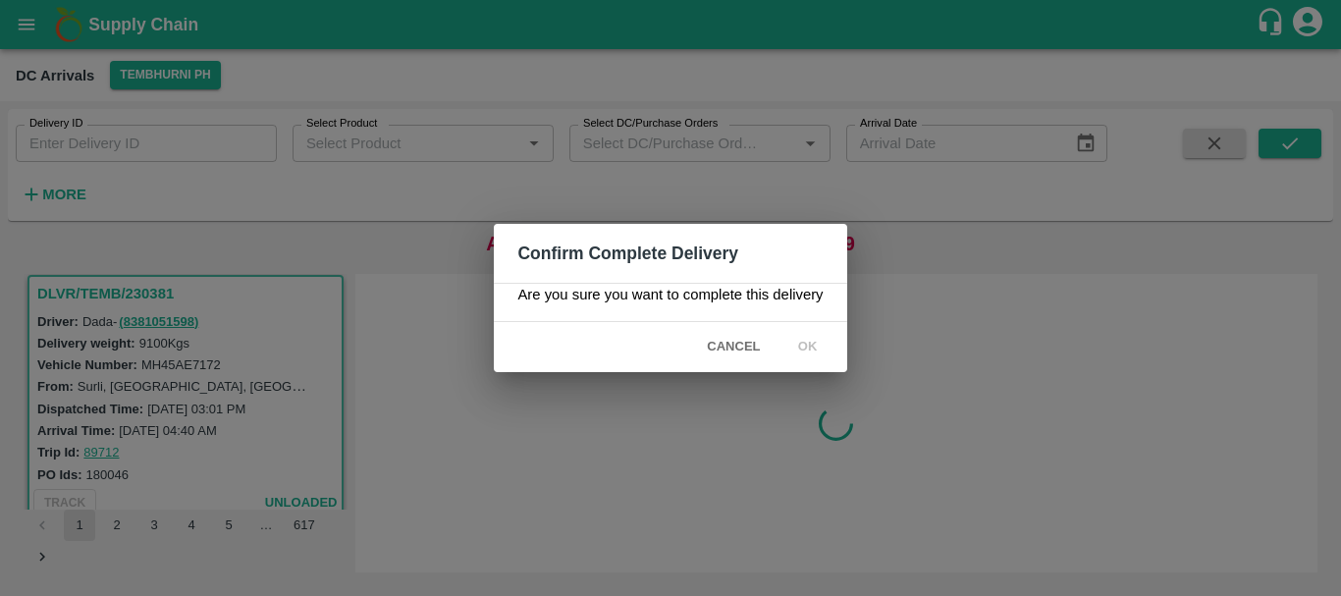
click at [793, 347] on span "ok" at bounding box center [807, 347] width 63 height 34
click at [799, 347] on icon at bounding box center [807, 347] width 32 height 32
click at [799, 347] on icon at bounding box center [807, 347] width 29 height 29
click at [801, 345] on icon at bounding box center [807, 347] width 29 height 29
click at [812, 346] on icon at bounding box center [807, 347] width 32 height 32
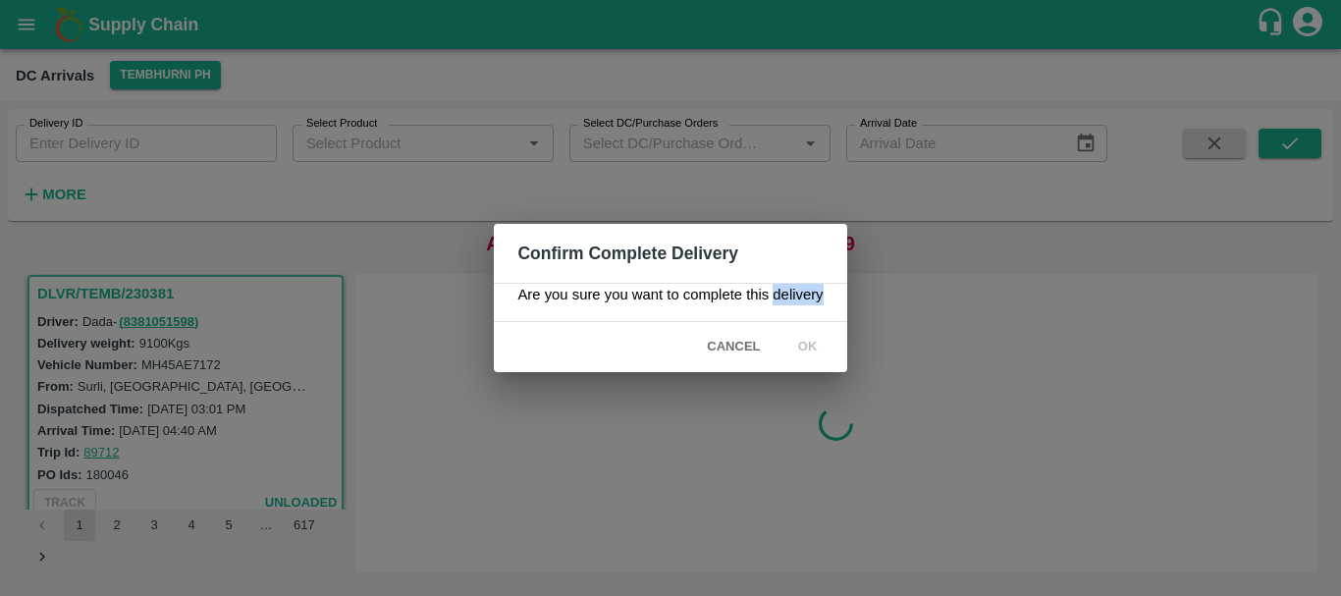
click at [812, 346] on icon at bounding box center [807, 347] width 33 height 33
click at [890, 330] on div "Confirm Complete Delivery Are you sure you want to complete this delivery Cance…" at bounding box center [670, 298] width 1341 height 596
click at [977, 317] on div "Confirm Complete Delivery Are you sure you want to complete this delivery Cance…" at bounding box center [670, 298] width 1341 height 596
click at [812, 340] on icon at bounding box center [808, 348] width 24 height 24
click at [812, 340] on icon at bounding box center [807, 347] width 32 height 32
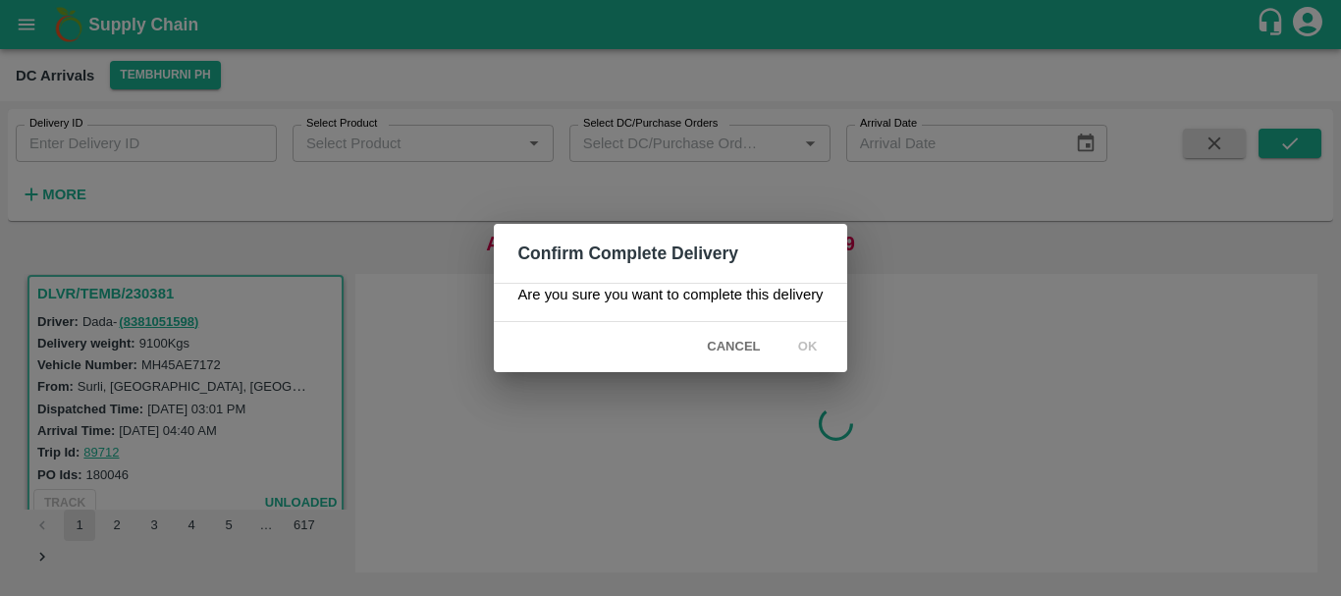
click at [812, 340] on icon at bounding box center [807, 347] width 26 height 26
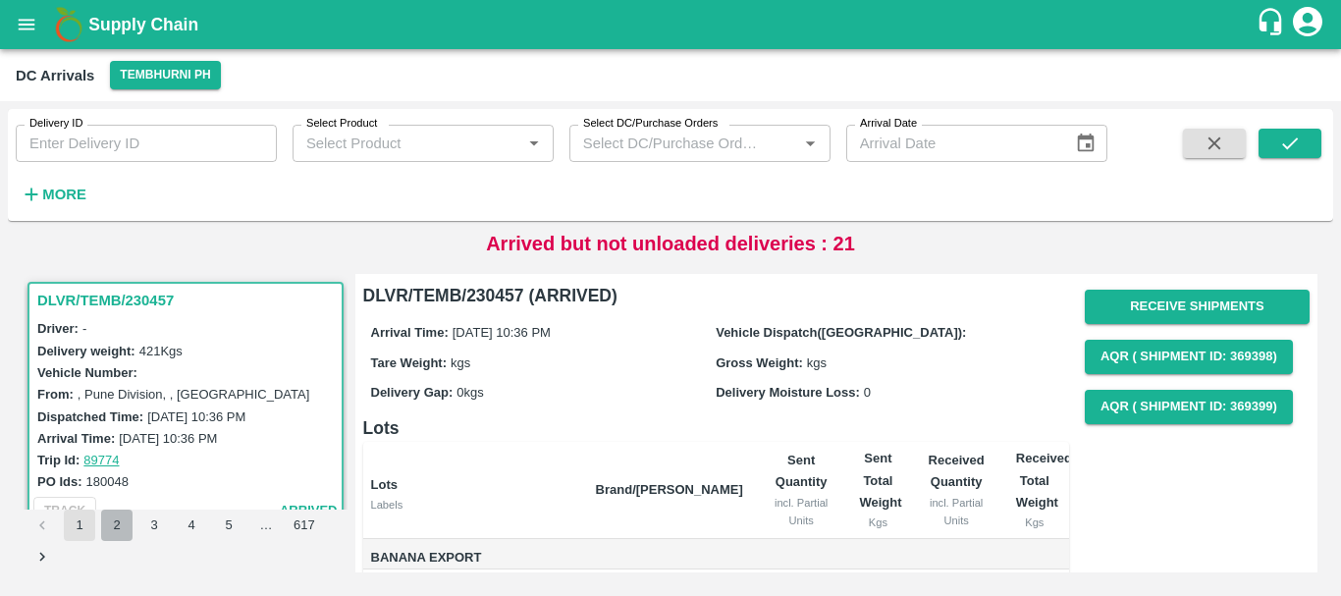
click at [102, 527] on button "2" at bounding box center [116, 524] width 31 height 31
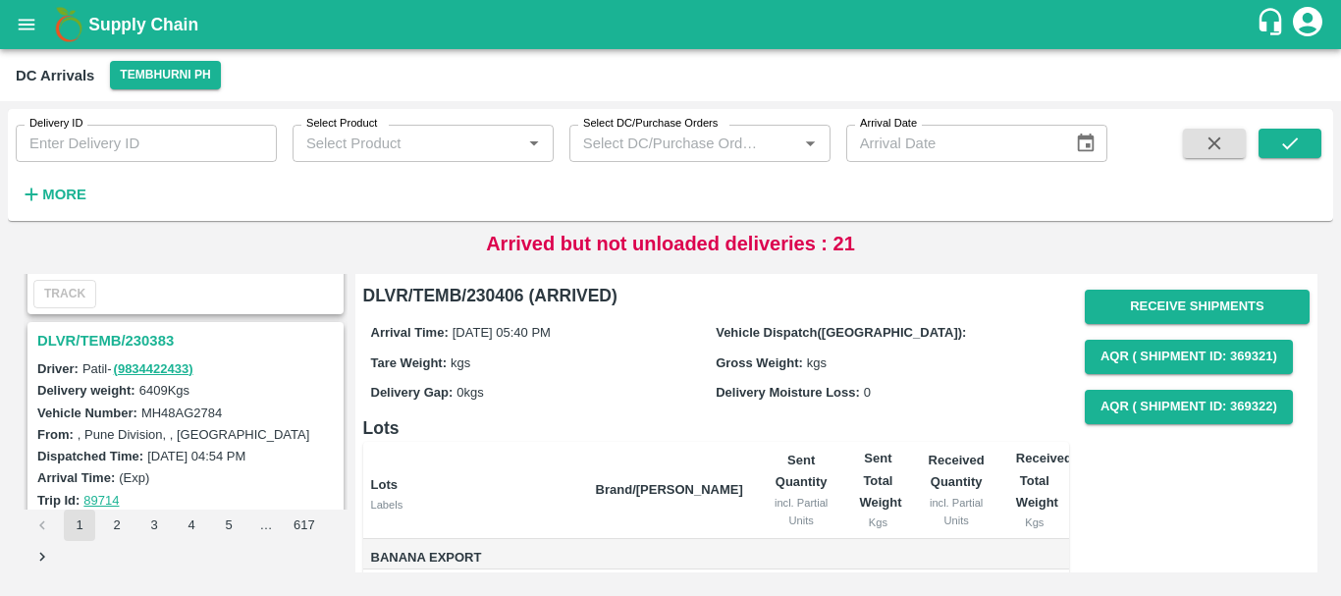
scroll to position [3037, 0]
click at [143, 333] on h3 "DLVR/TEMB/230383" at bounding box center [188, 342] width 302 height 26
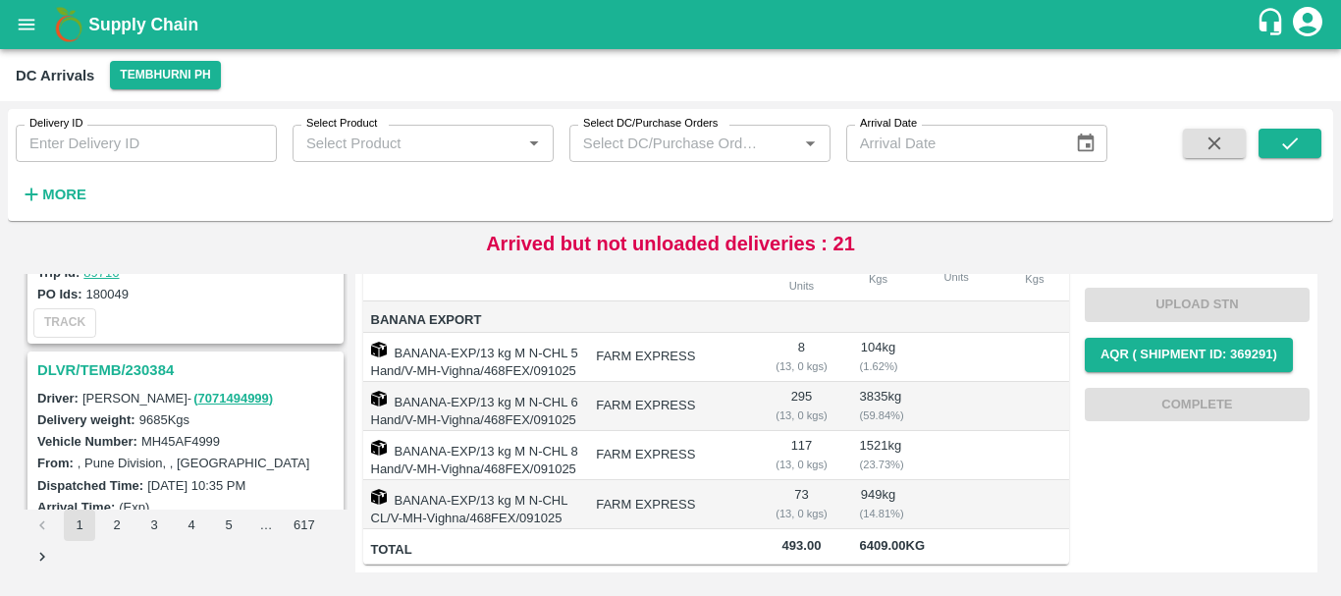
scroll to position [2752, 0]
click at [55, 188] on strong "More" at bounding box center [64, 194] width 44 height 16
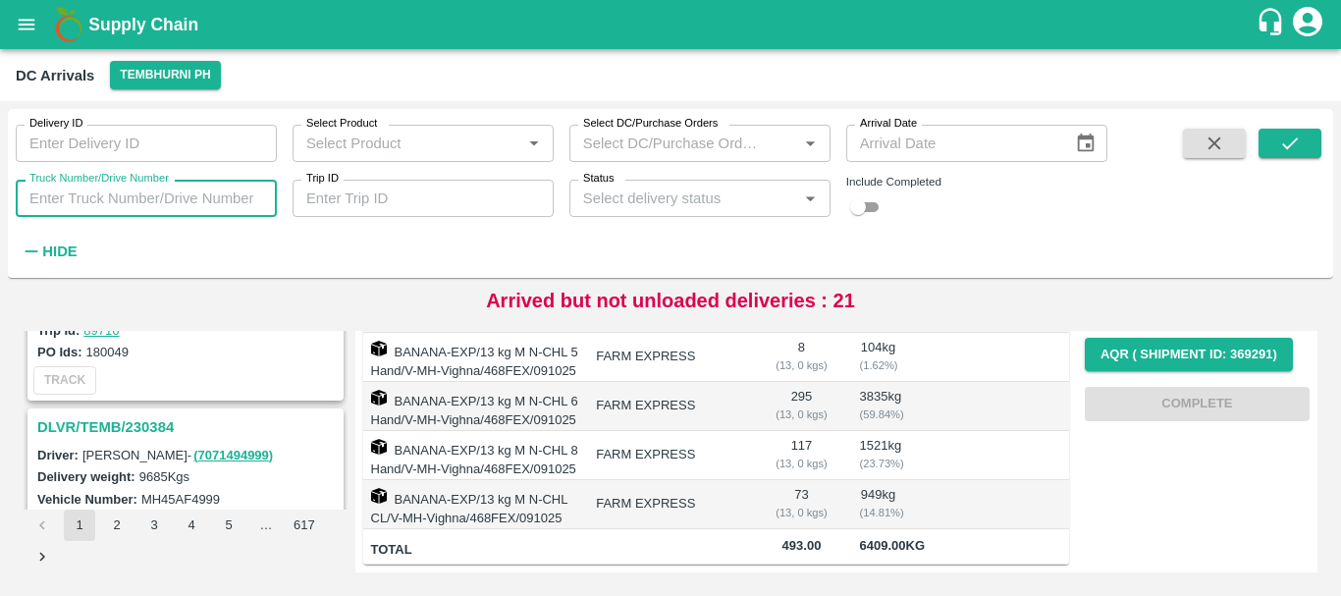
click at [124, 197] on input "Truck Number/Drive Number" at bounding box center [146, 198] width 261 height 37
type input "3780"
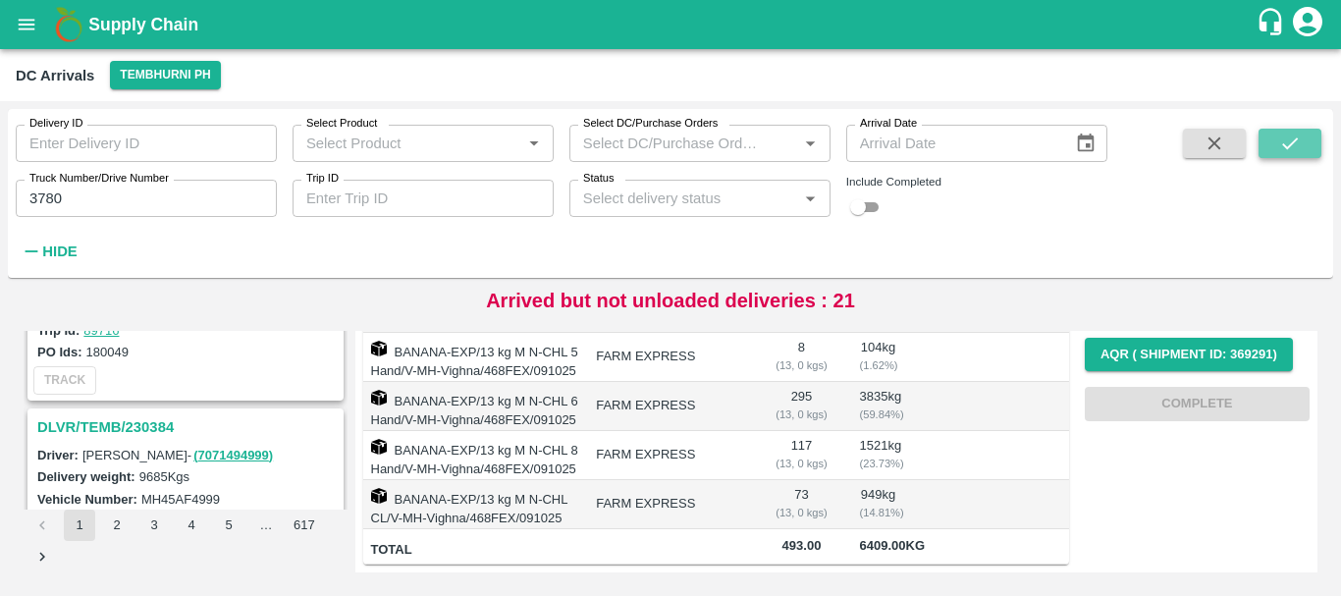
click at [1294, 133] on icon "submit" at bounding box center [1290, 143] width 22 height 22
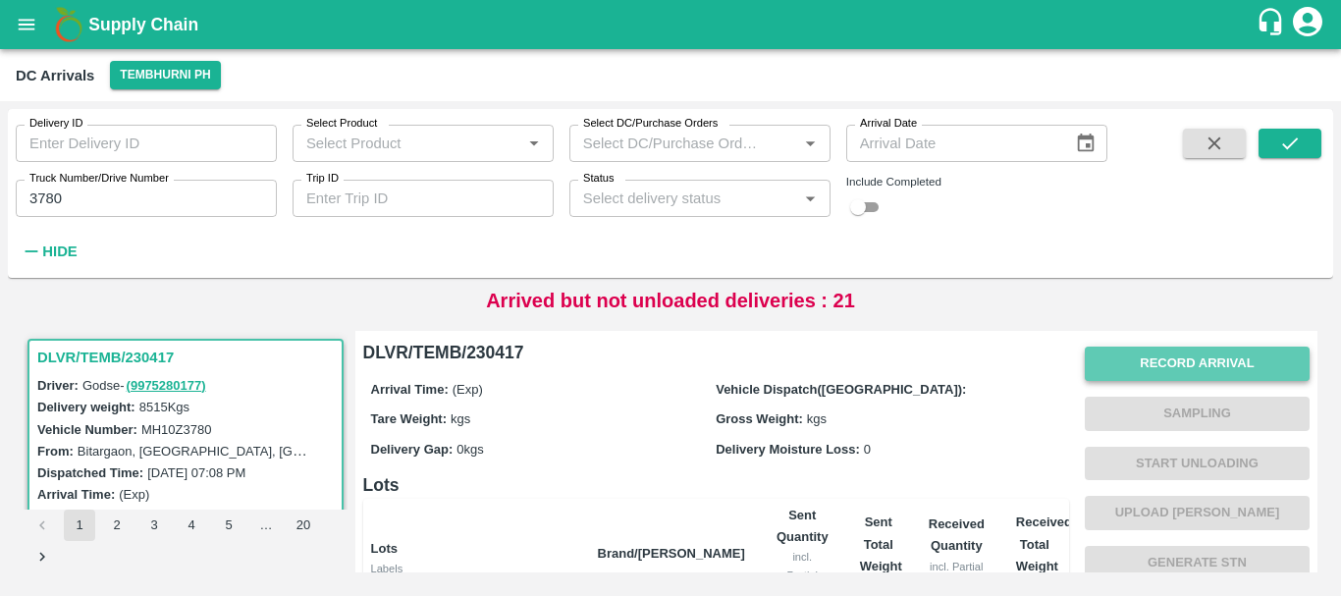
click at [1152, 349] on button "Record Arrival" at bounding box center [1196, 363] width 225 height 34
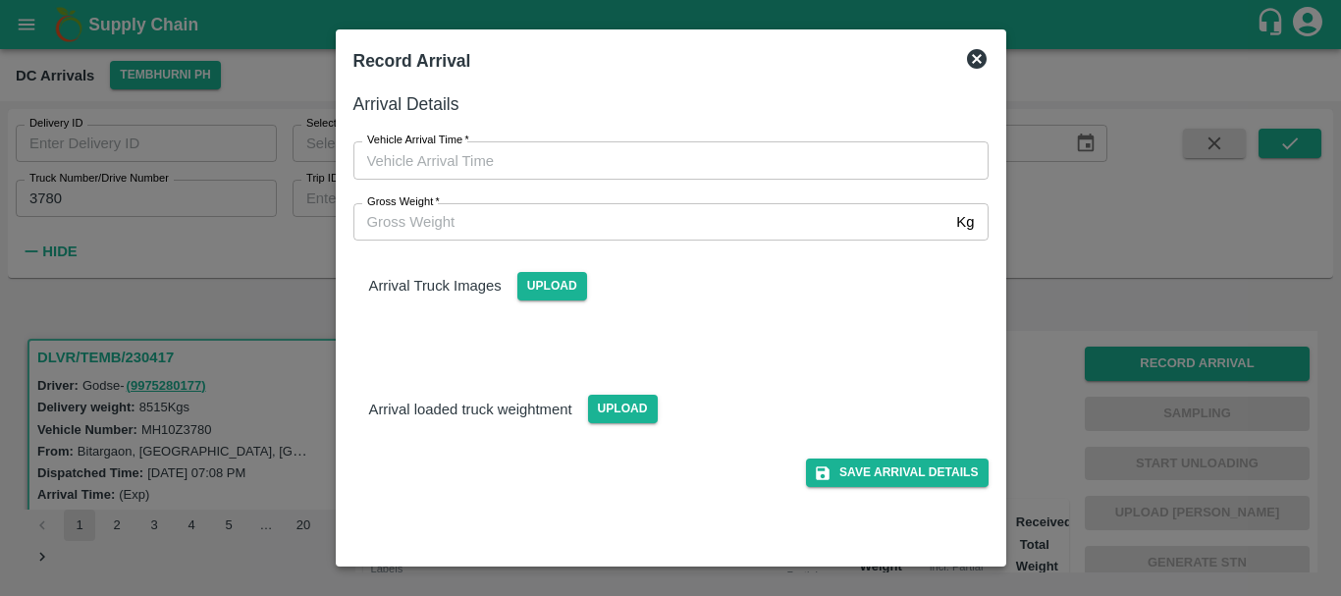
type input "DD/MM/YYYY hh:mm aa"
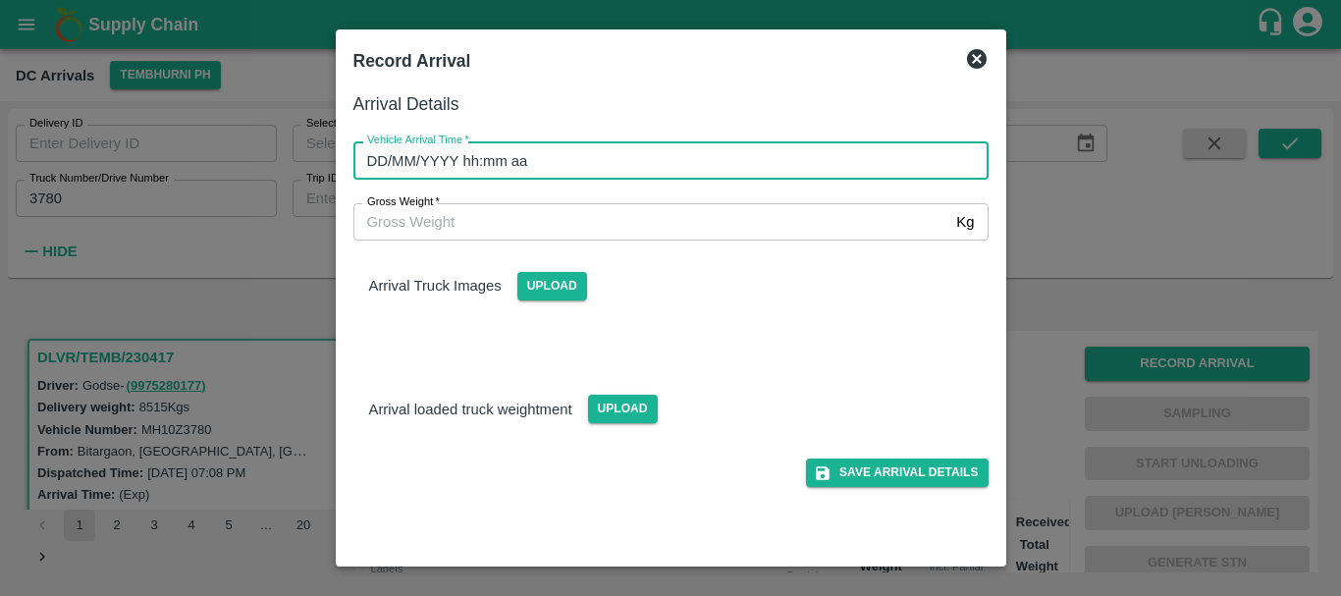
click at [765, 171] on input "DD/MM/YYYY hh:mm aa" at bounding box center [663, 159] width 621 height 37
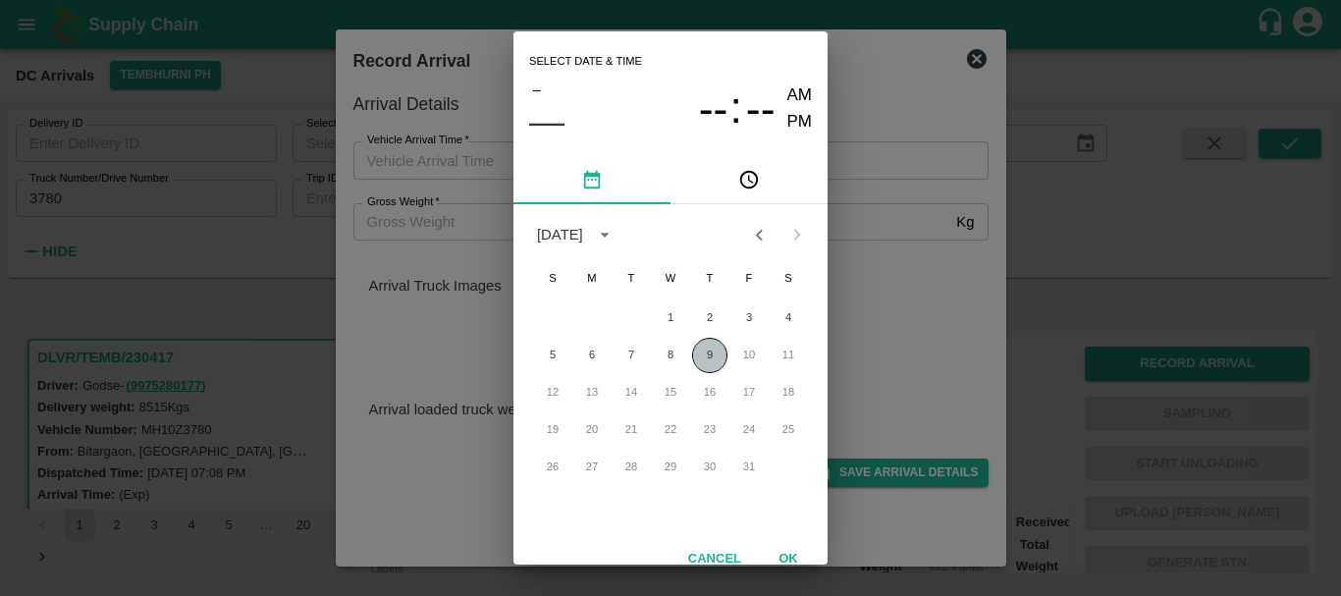
click at [704, 352] on button "9" at bounding box center [709, 355] width 35 height 35
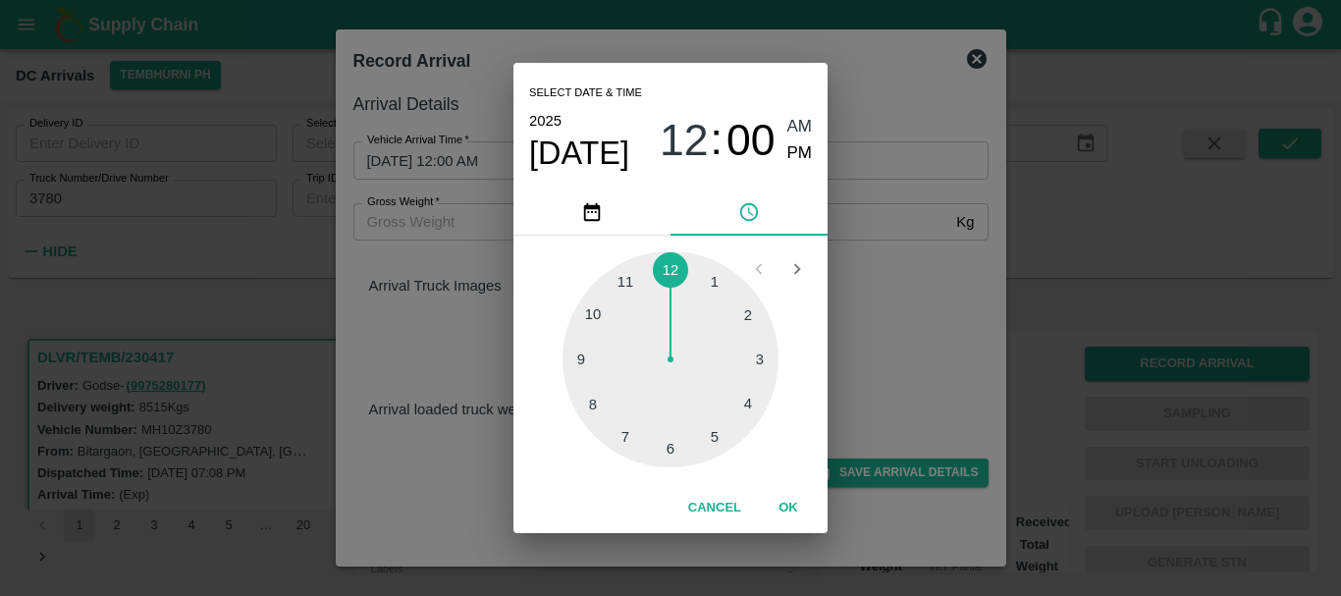
click at [705, 430] on div at bounding box center [670, 359] width 216 height 216
click at [607, 395] on div at bounding box center [670, 359] width 216 height 216
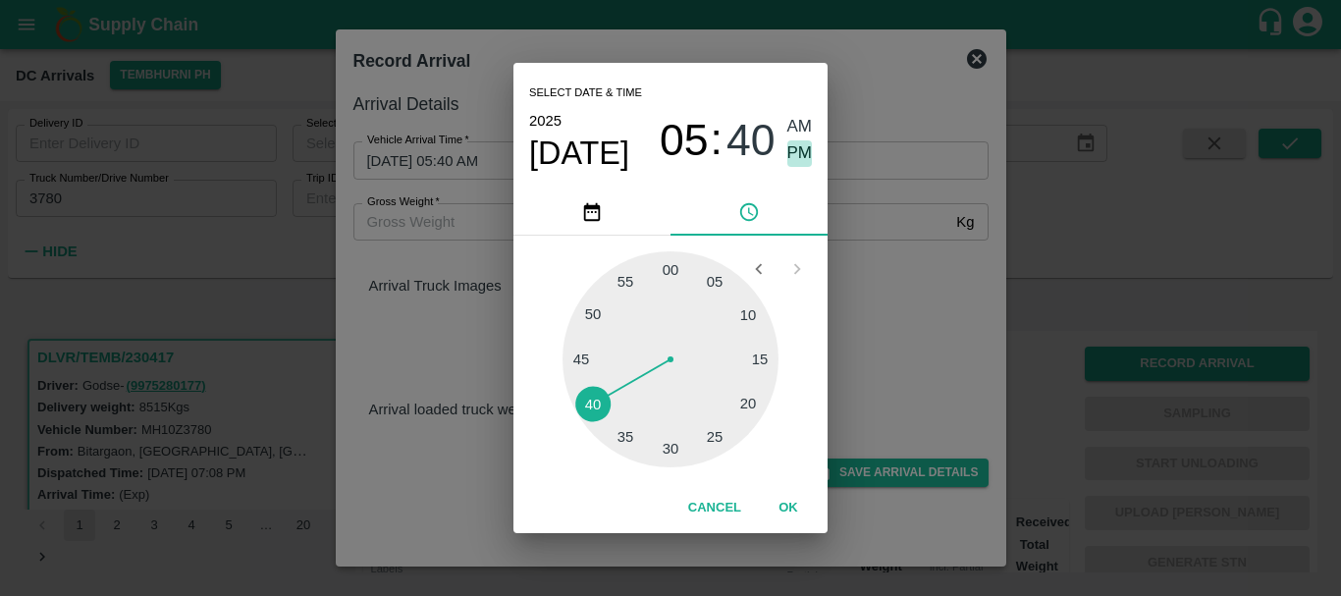
click at [796, 149] on span "PM" at bounding box center [800, 153] width 26 height 26
type input "[DATE] 05:40 PM"
click at [890, 283] on div "Select date & time [DATE] 05 : 40 AM PM 05 10 15 20 25 30 35 40 45 50 55 00 Can…" at bounding box center [670, 298] width 1341 height 596
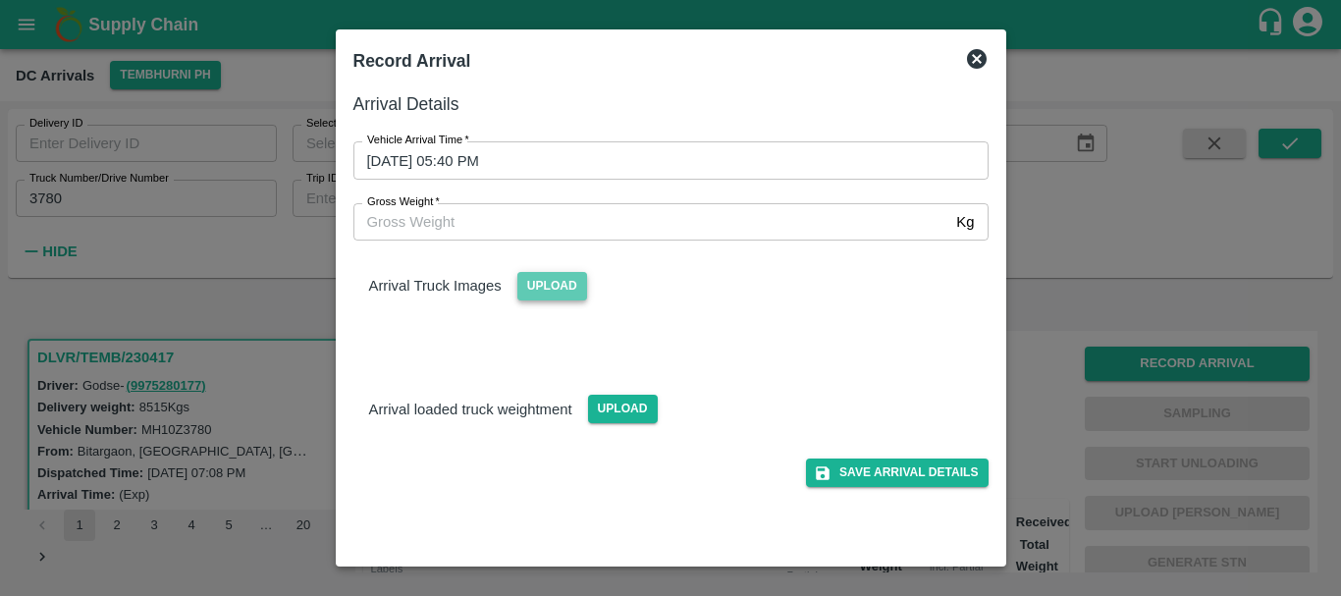
click at [562, 282] on span "Upload" at bounding box center [552, 286] width 70 height 28
click at [0, 0] on input "Upload" at bounding box center [0, 0] width 0 height 0
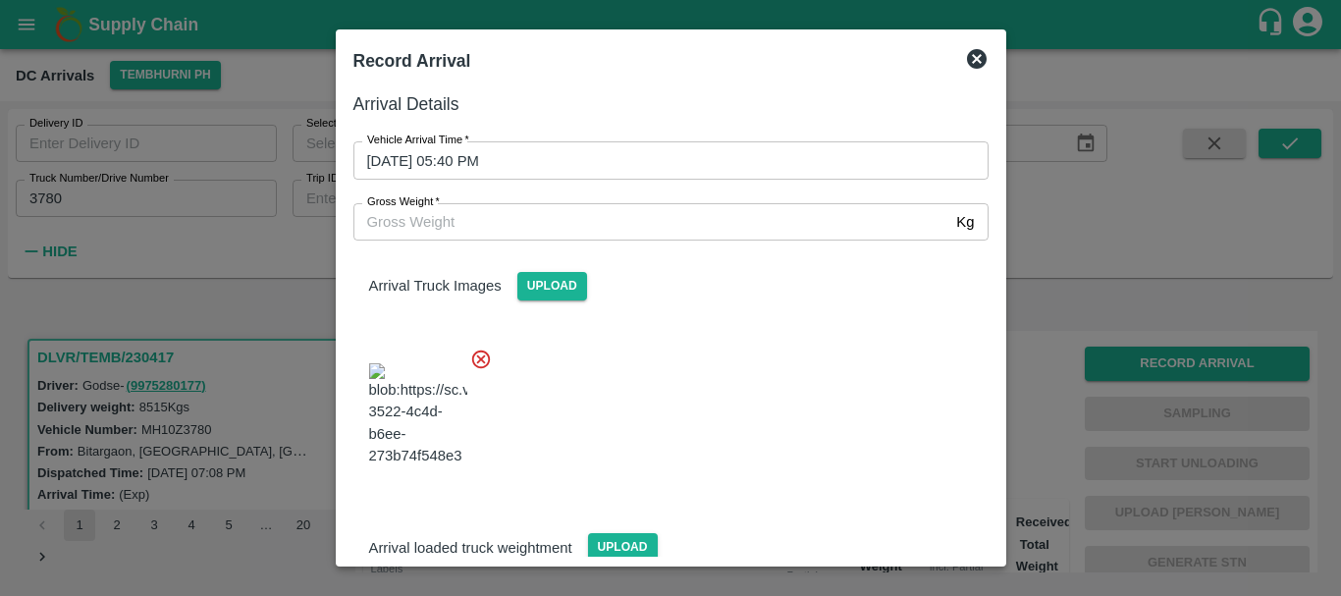
scroll to position [148, 0]
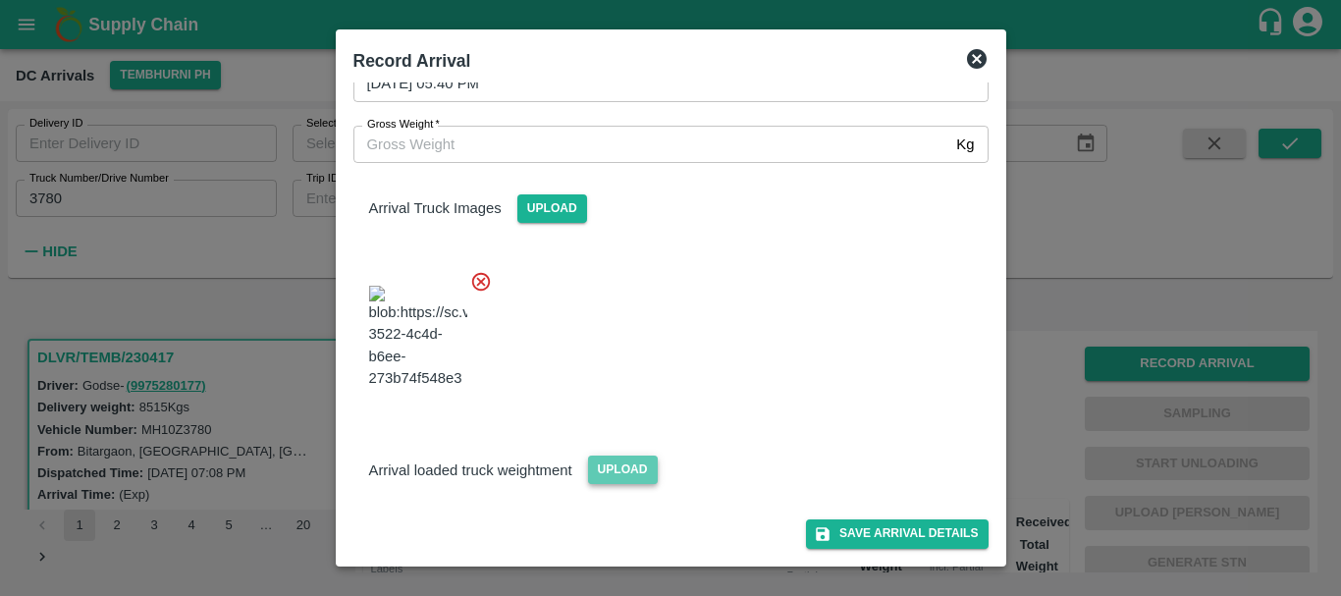
click at [600, 456] on span "Upload" at bounding box center [623, 469] width 70 height 28
click at [0, 0] on input "Upload" at bounding box center [0, 0] width 0 height 0
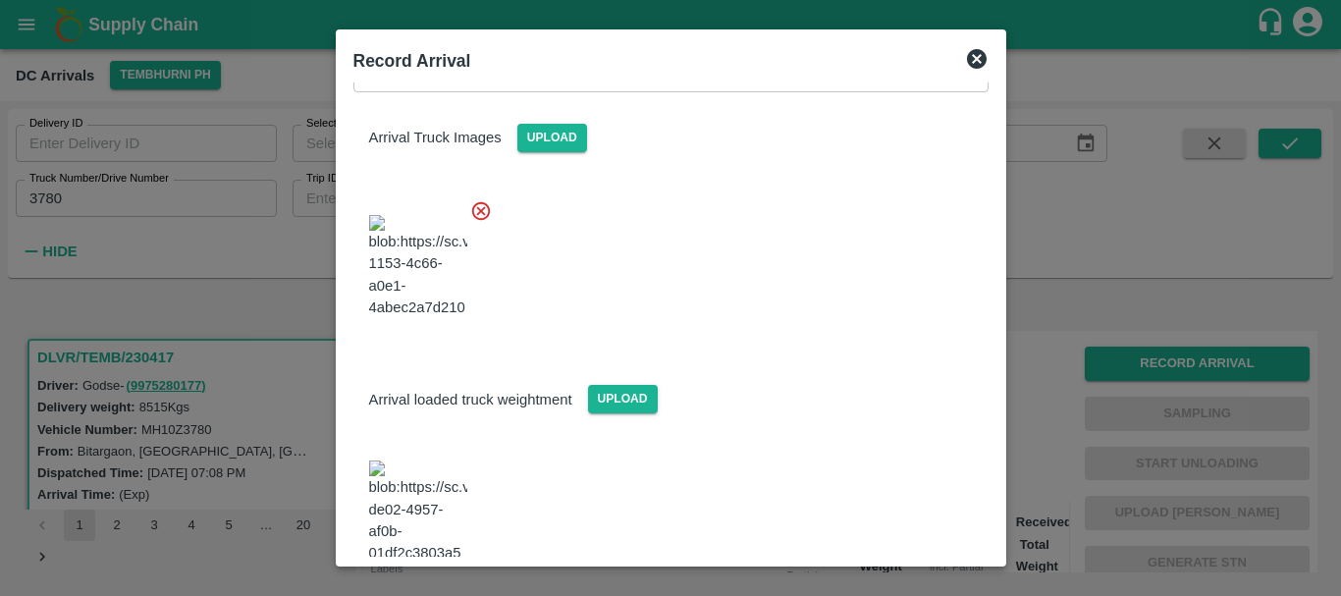
scroll to position [232, 0]
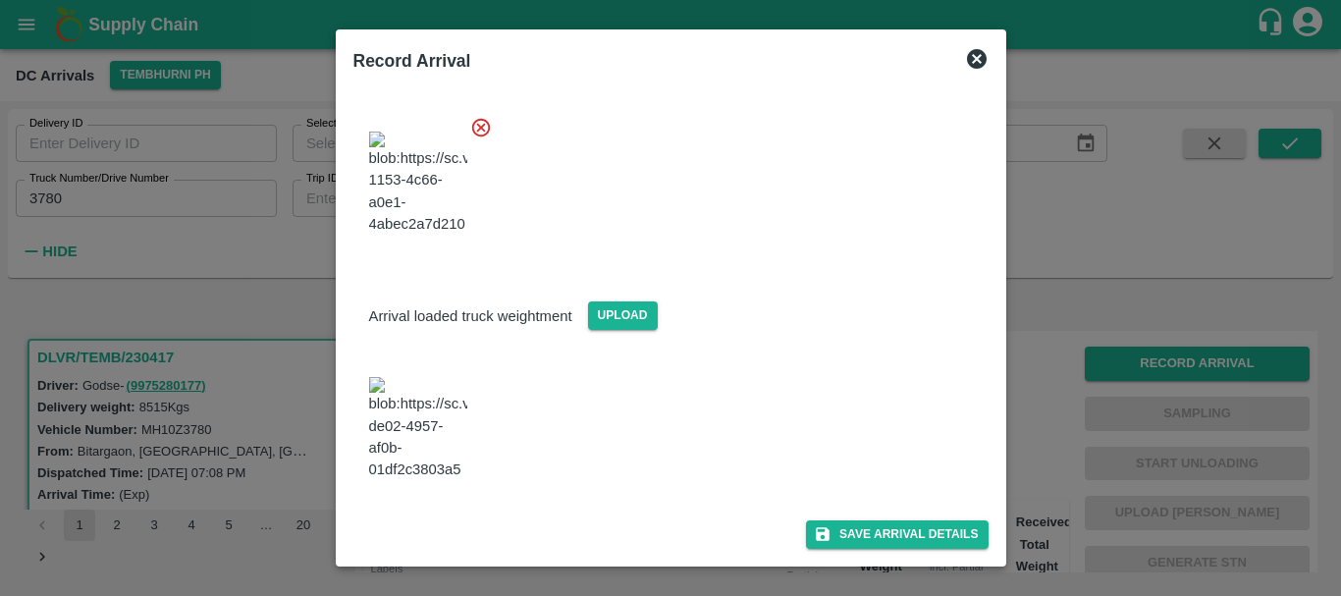
click at [426, 460] on img at bounding box center [418, 428] width 98 height 103
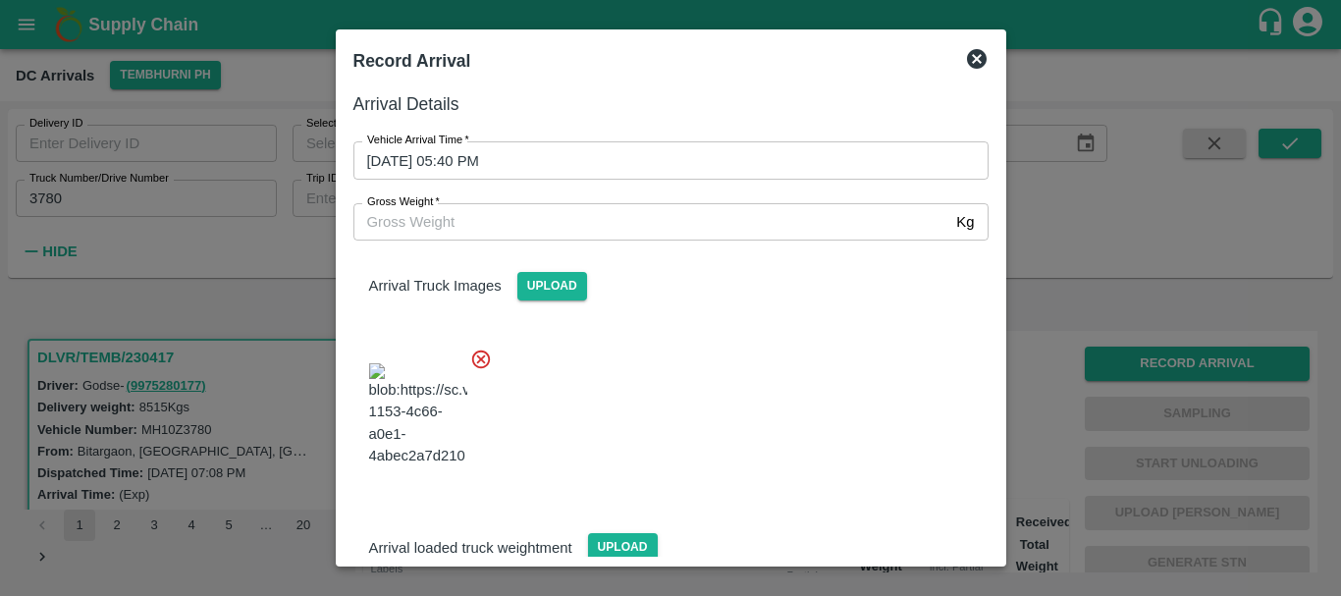
click at [451, 237] on input "Gross Weight   *" at bounding box center [651, 221] width 596 height 37
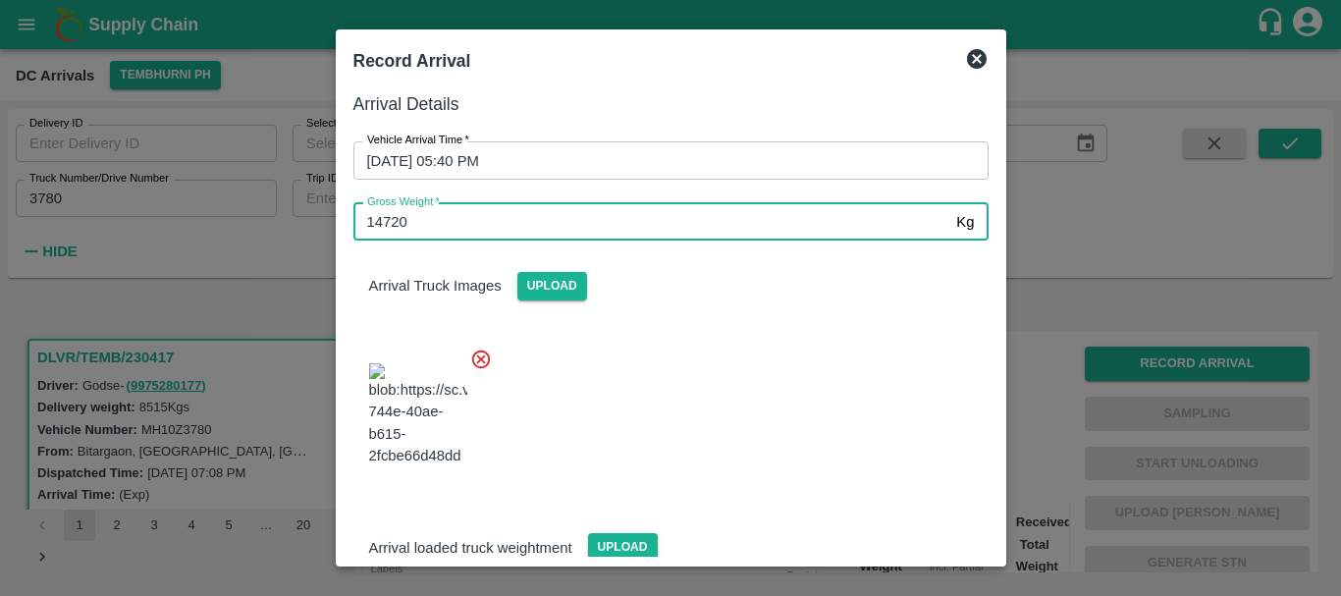
type input "14720"
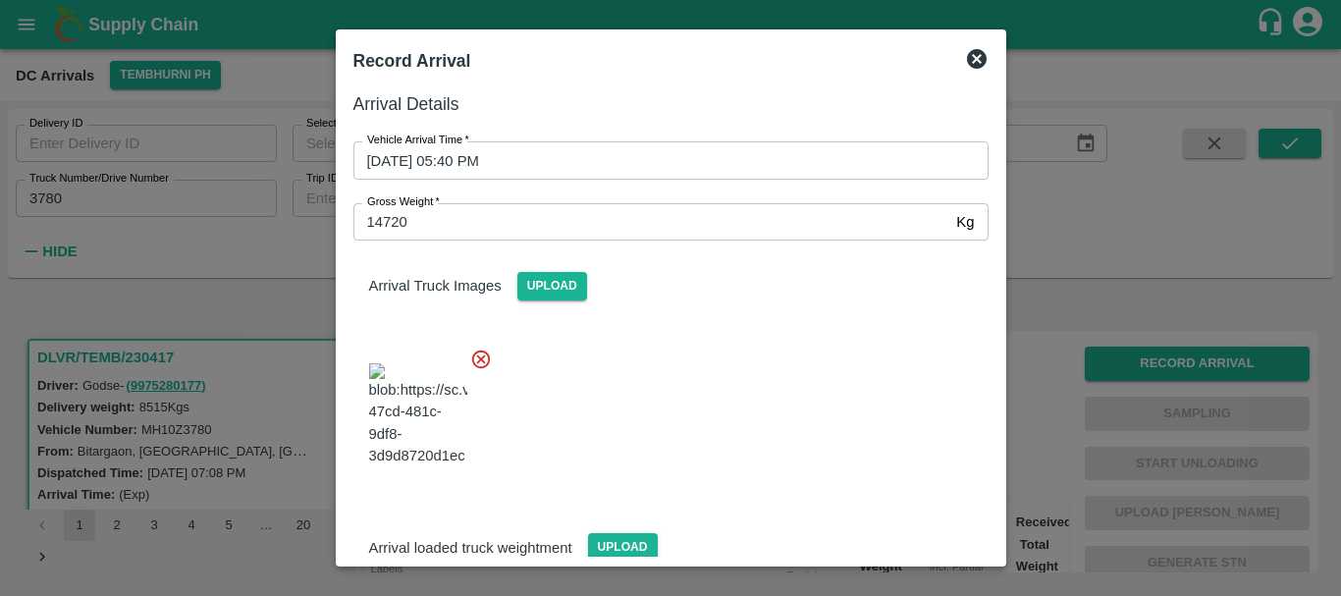
click at [856, 424] on div at bounding box center [663, 409] width 651 height 154
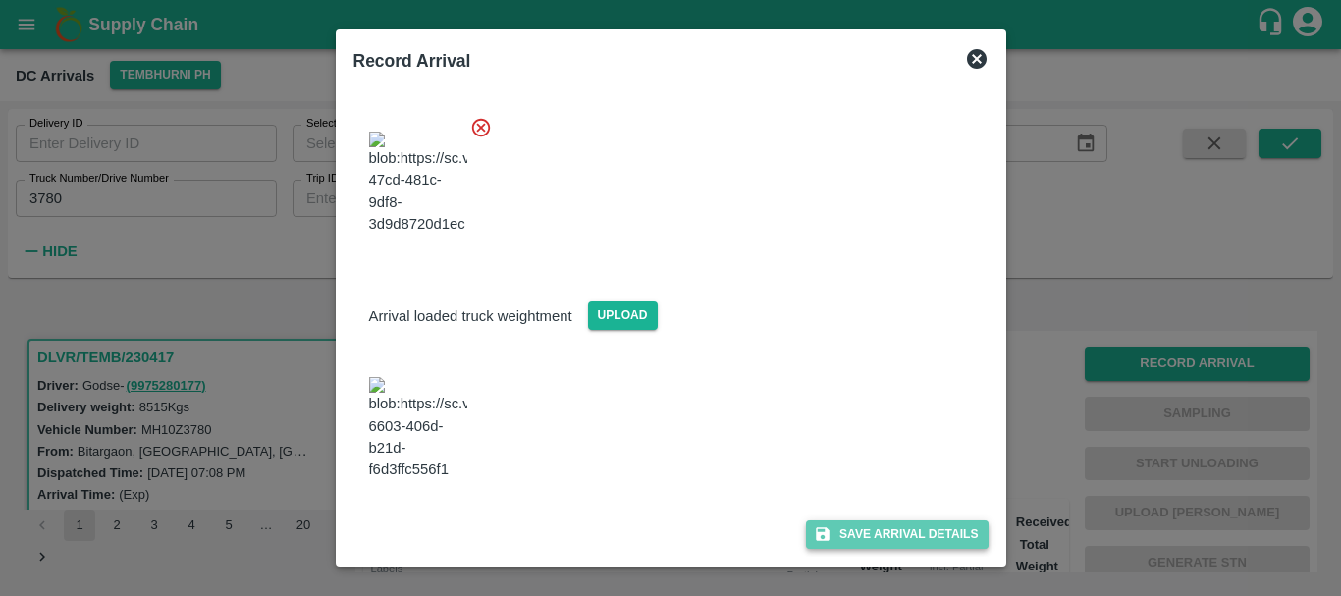
click at [898, 531] on button "Save Arrival Details" at bounding box center [897, 534] width 182 height 28
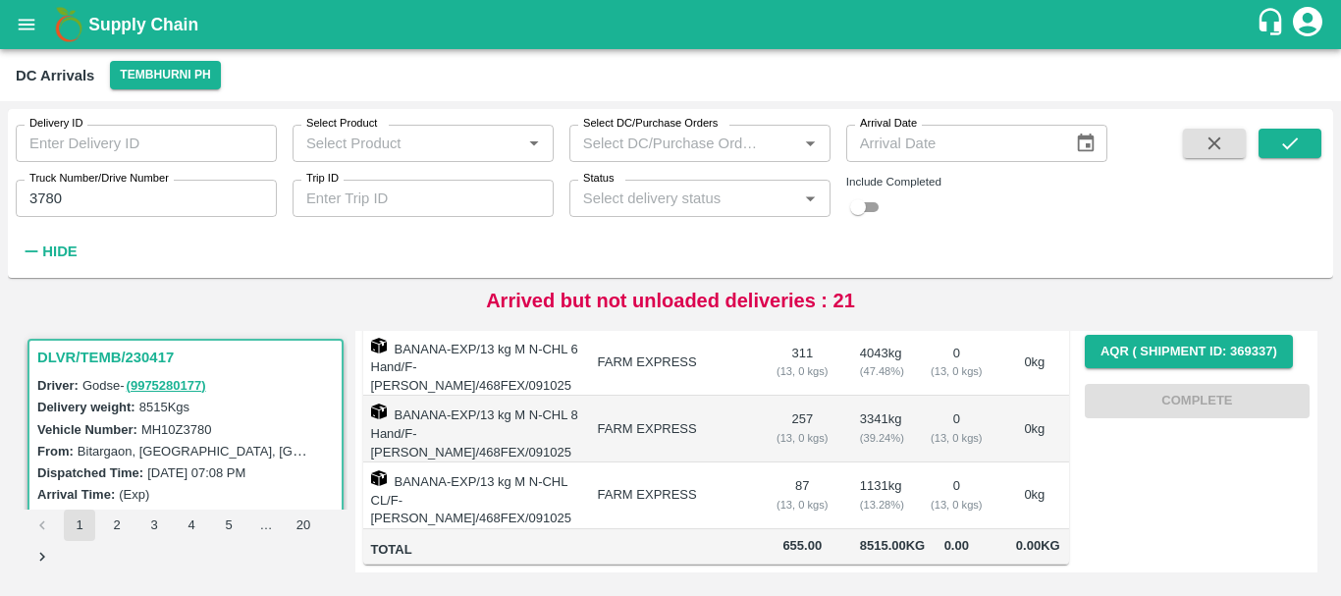
scroll to position [0, 0]
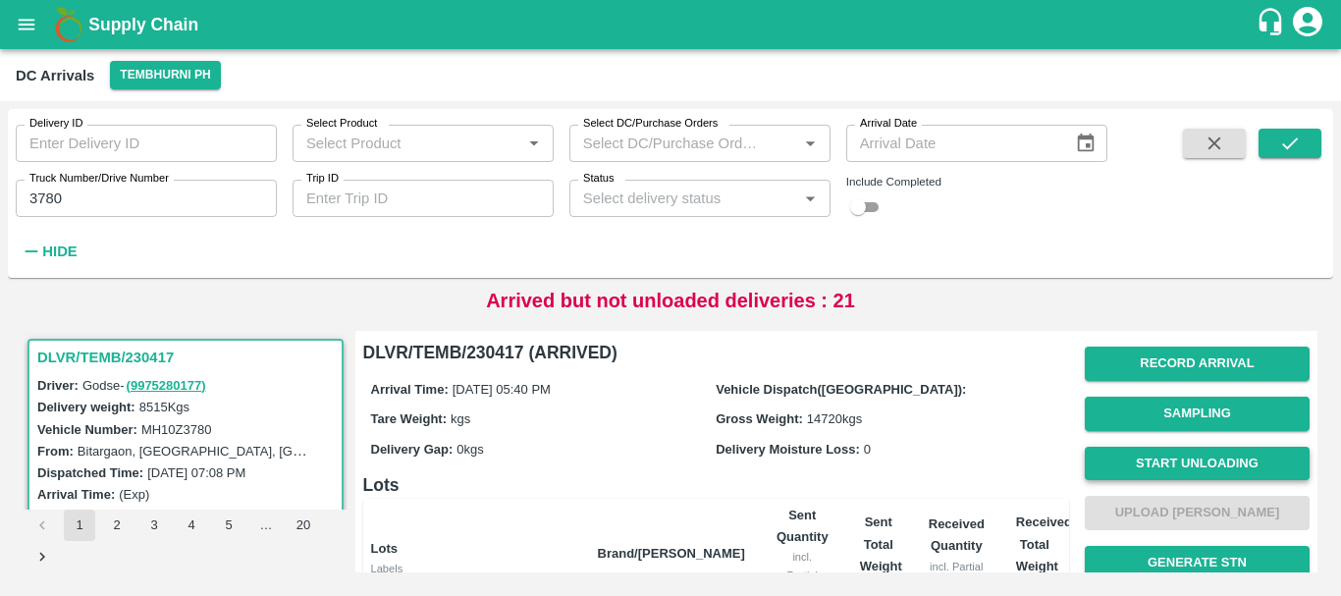
click at [1173, 450] on button "Start Unloading" at bounding box center [1196, 464] width 225 height 34
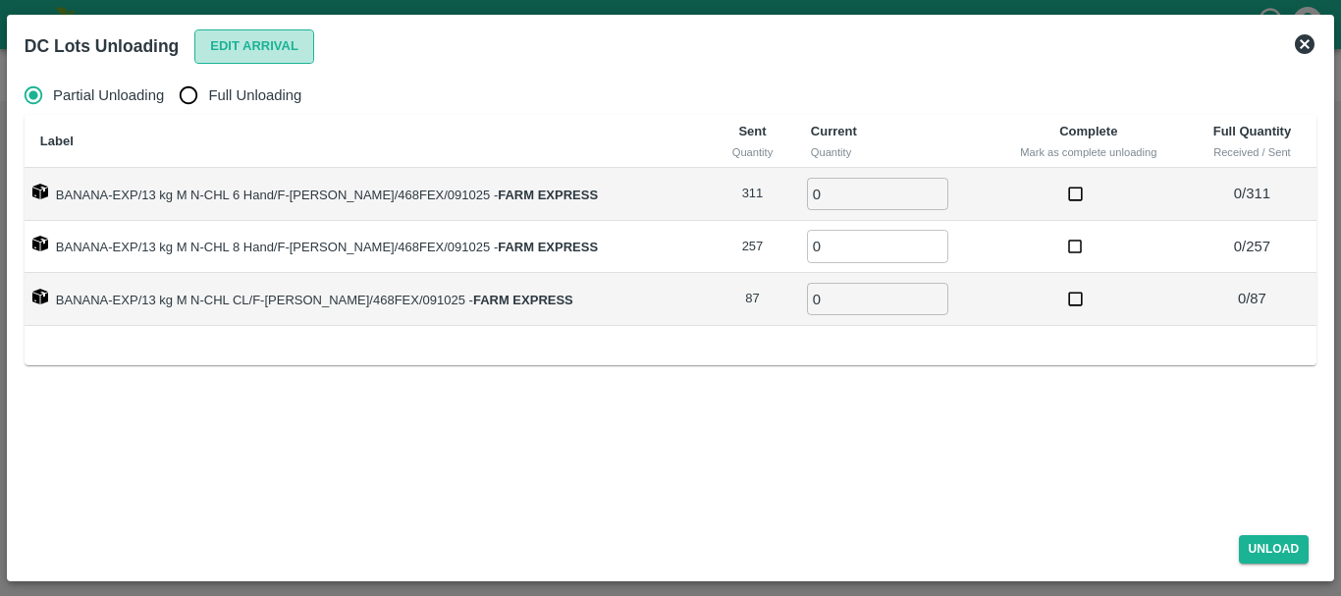
click at [236, 49] on button "Edit Arrival" at bounding box center [254, 46] width 120 height 34
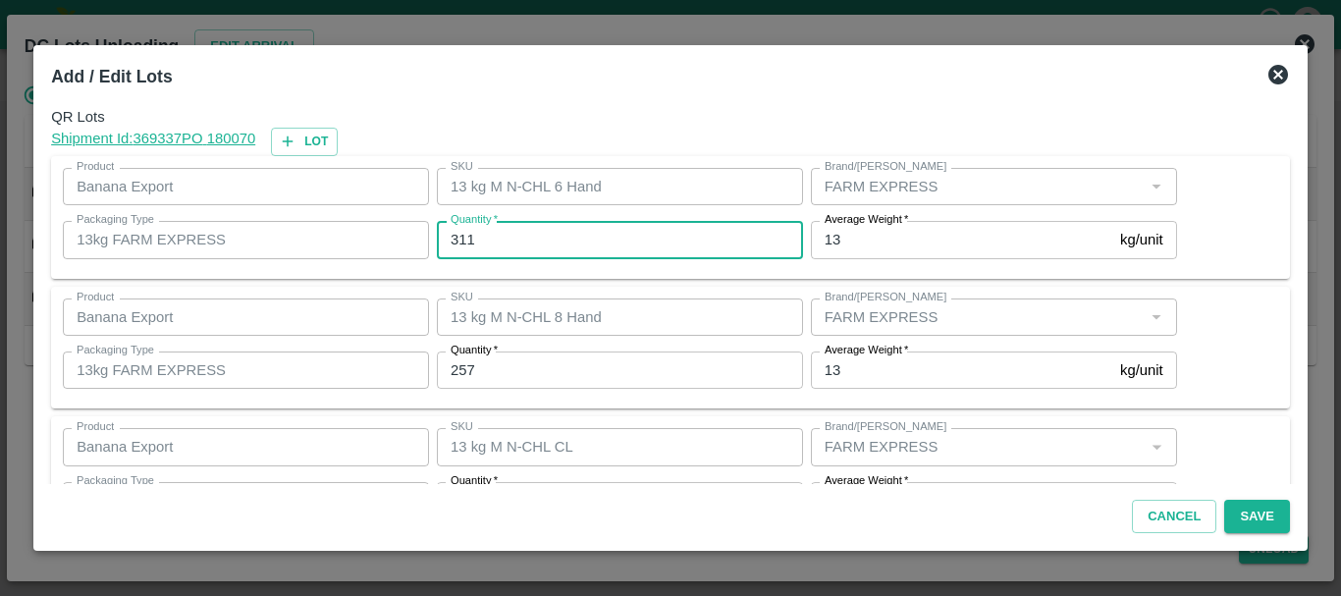
click at [516, 233] on input "311" at bounding box center [620, 239] width 366 height 37
type input "304"
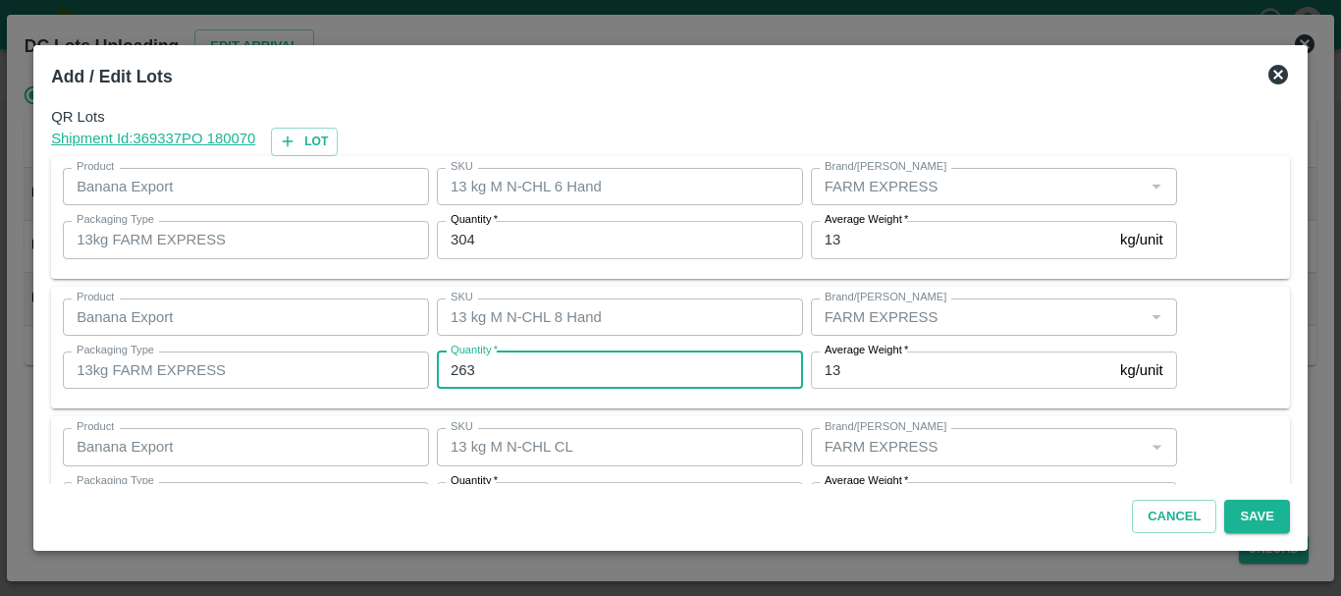
type input "263"
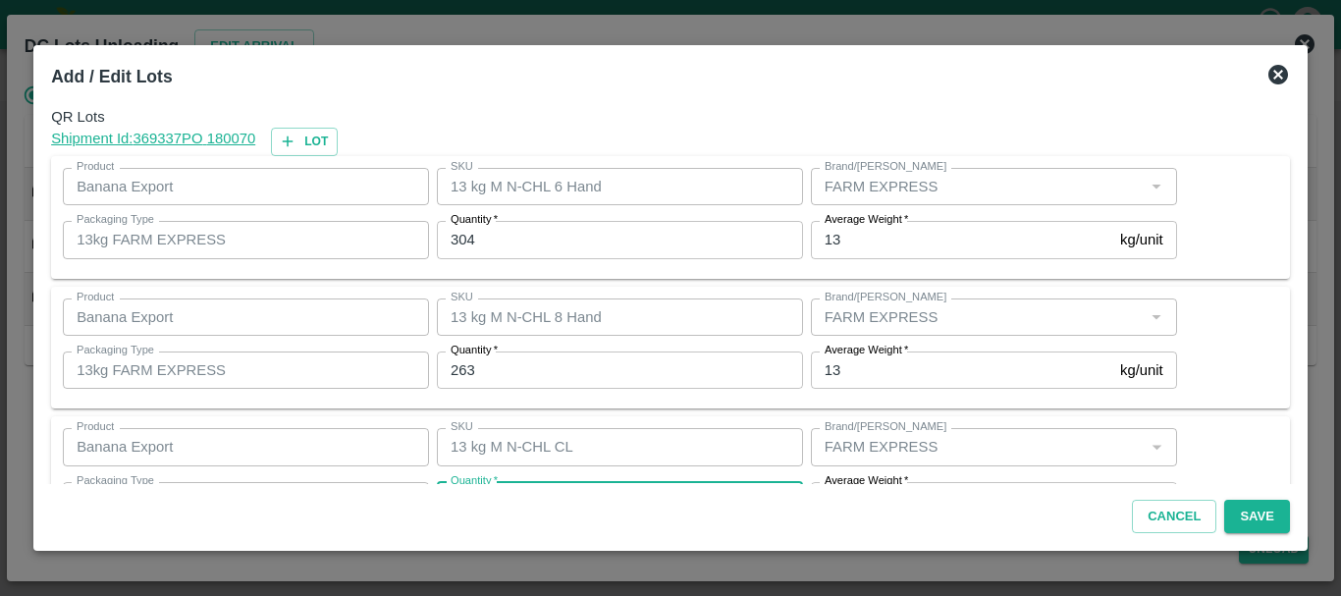
scroll to position [35, 0]
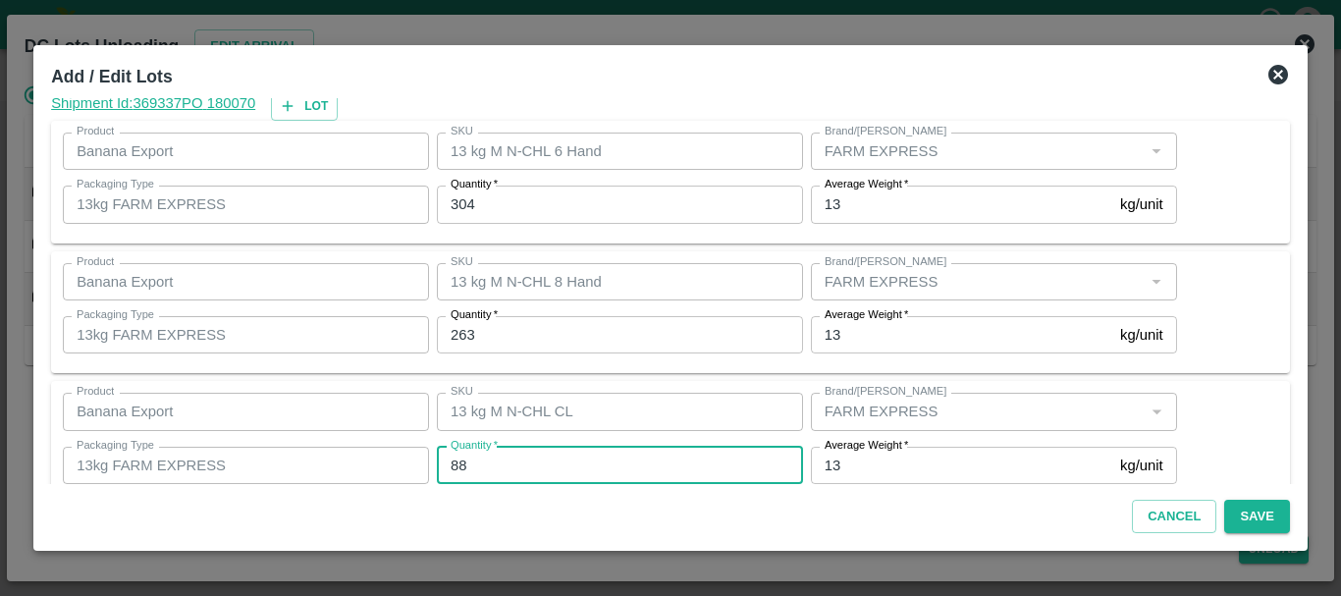
type input "88"
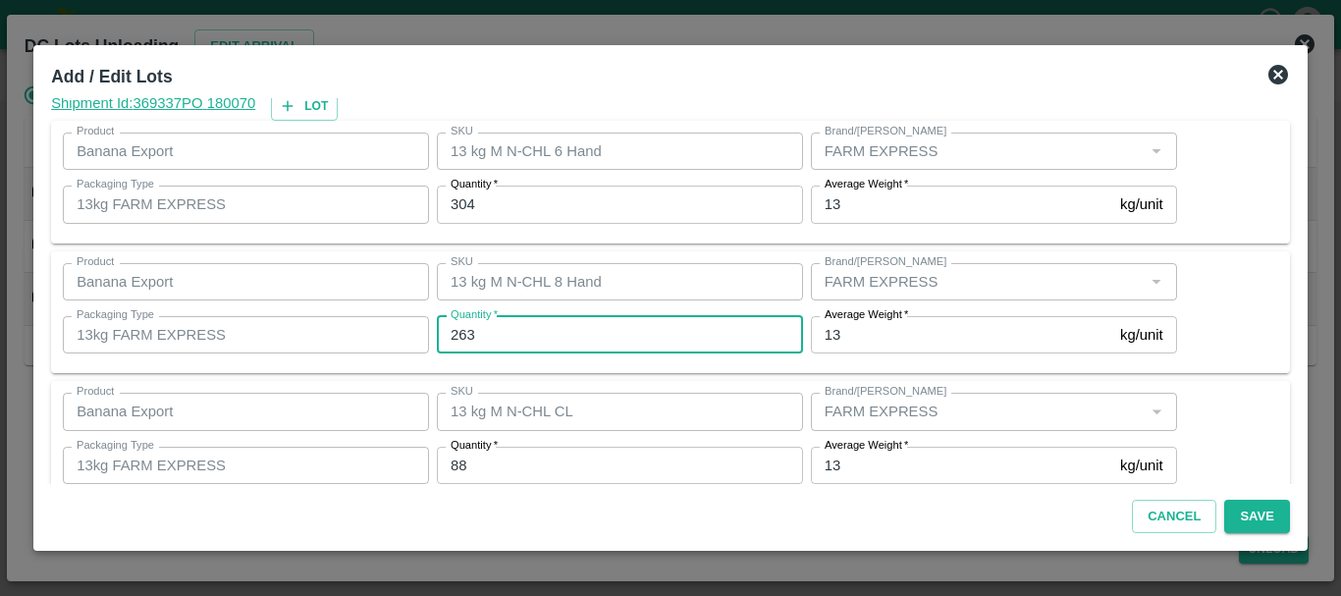
click at [589, 327] on input "263" at bounding box center [620, 334] width 366 height 37
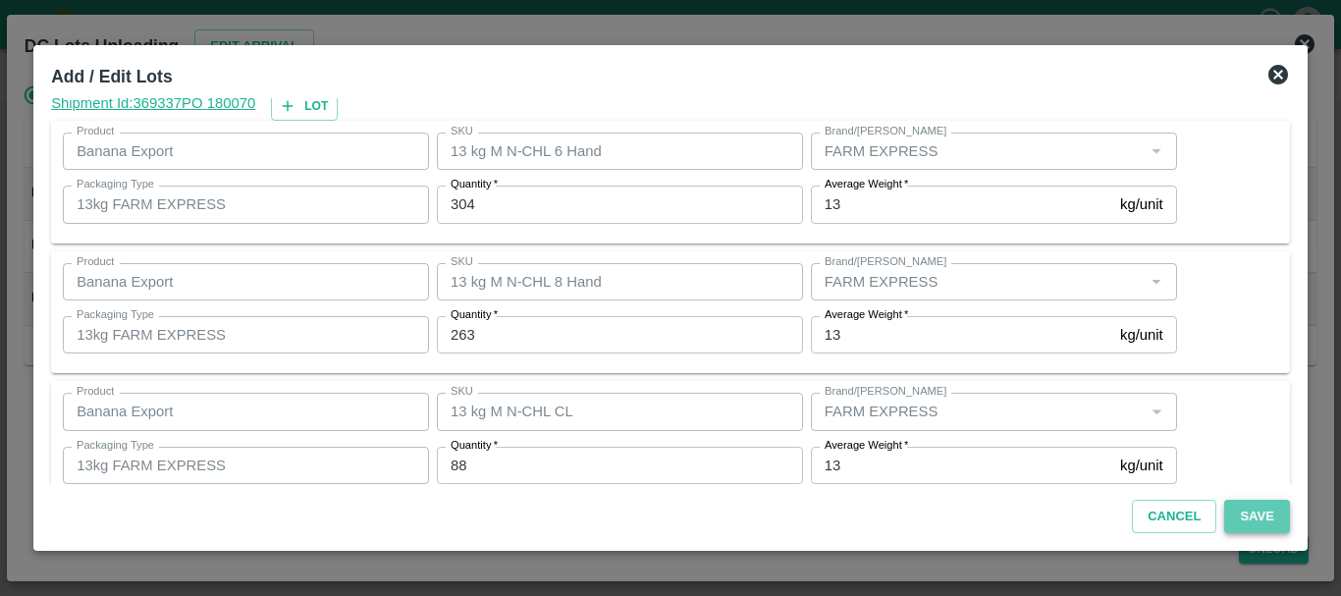
click at [1232, 521] on button "Save" at bounding box center [1256, 517] width 65 height 34
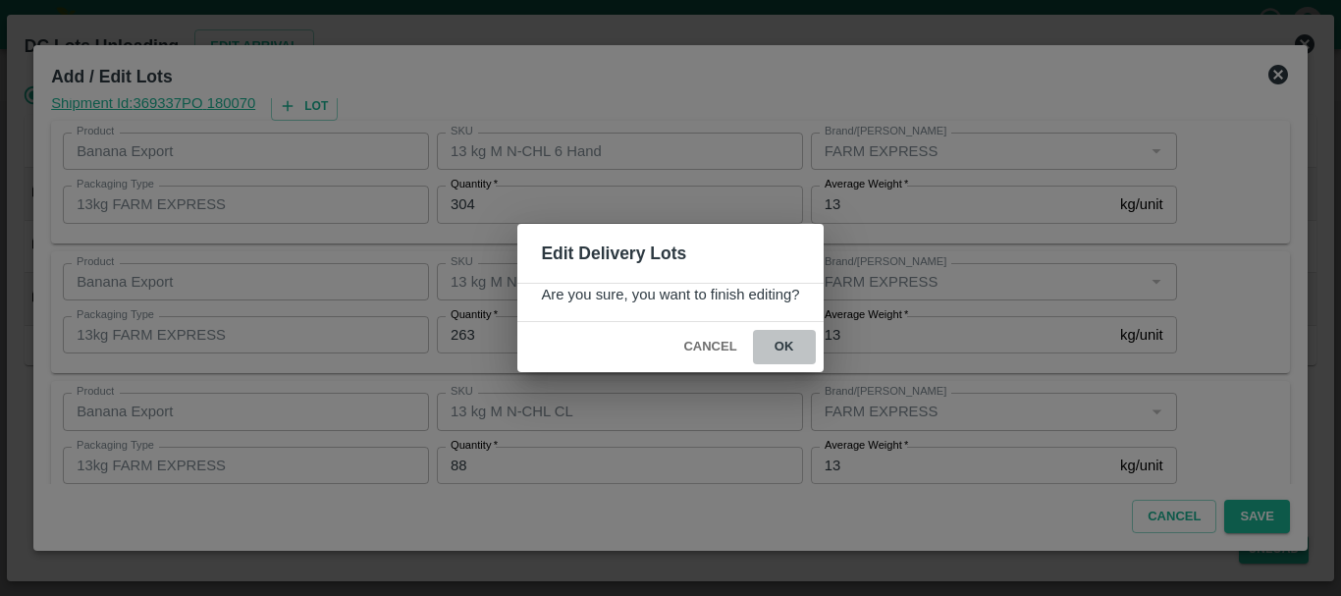
click at [791, 351] on button "ok" at bounding box center [784, 347] width 63 height 34
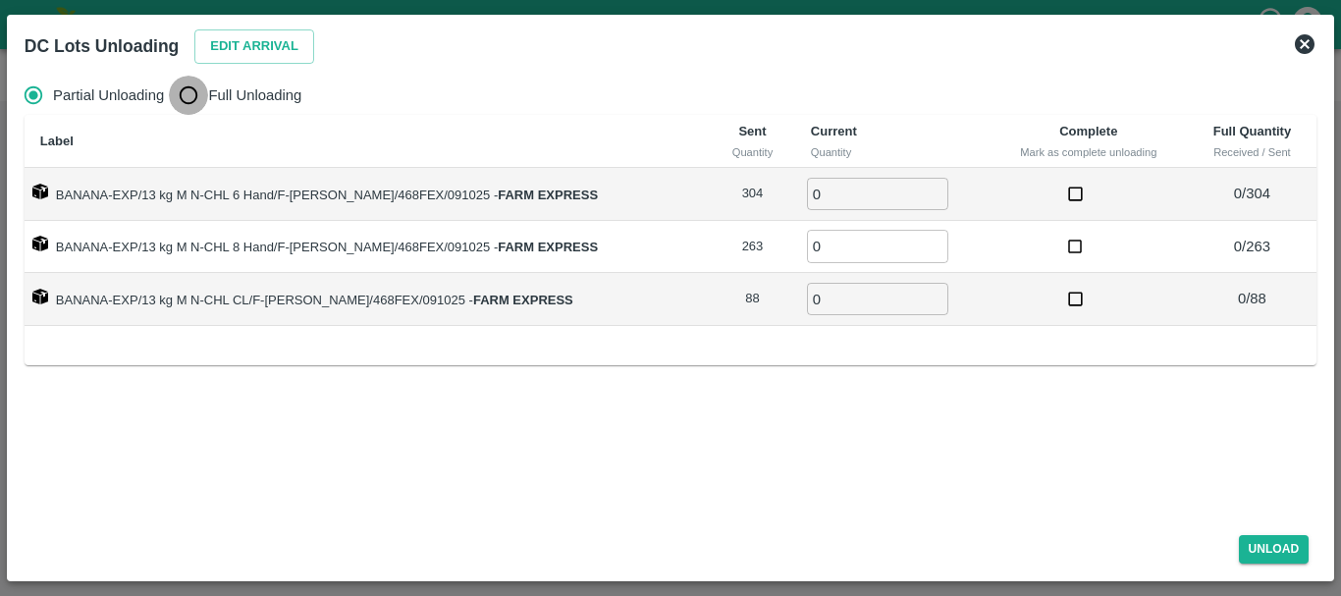
click at [173, 95] on input "Full Unloading" at bounding box center [188, 95] width 39 height 39
radio input "true"
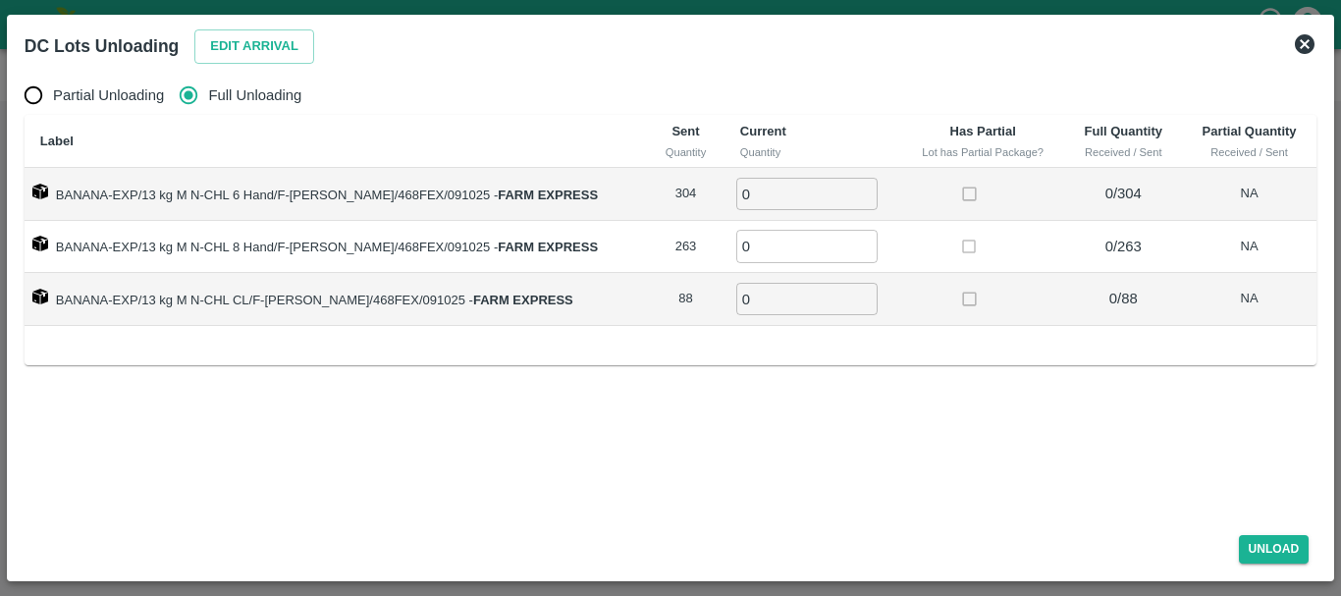
click at [773, 199] on input "0" at bounding box center [806, 194] width 141 height 32
type input "0304"
type input "263"
type input "88"
click at [925, 290] on td at bounding box center [983, 299] width 164 height 53
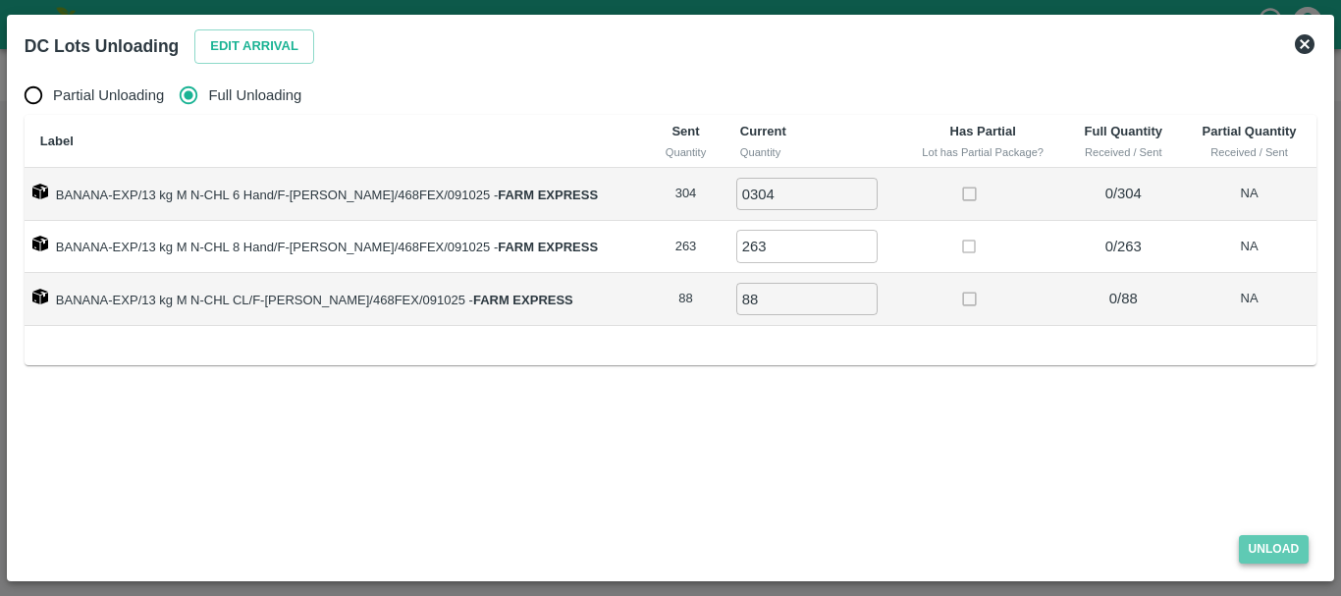
click at [1265, 556] on button "Unload" at bounding box center [1274, 549] width 71 height 28
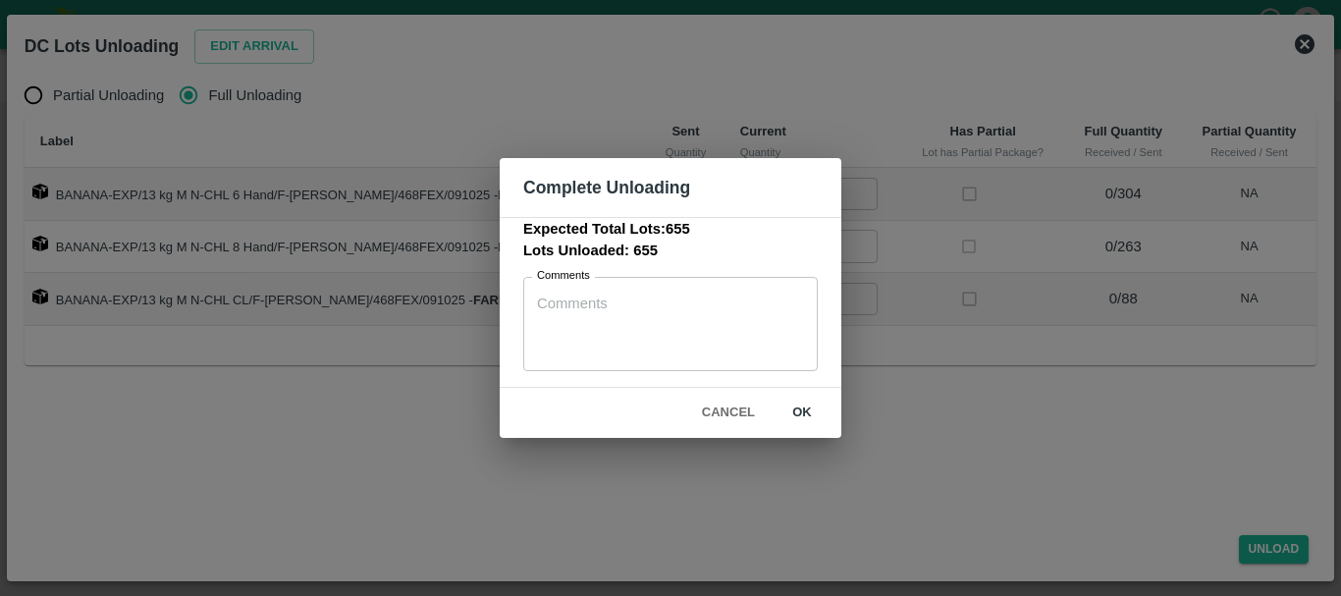
click at [805, 412] on button "ok" at bounding box center [801, 413] width 63 height 34
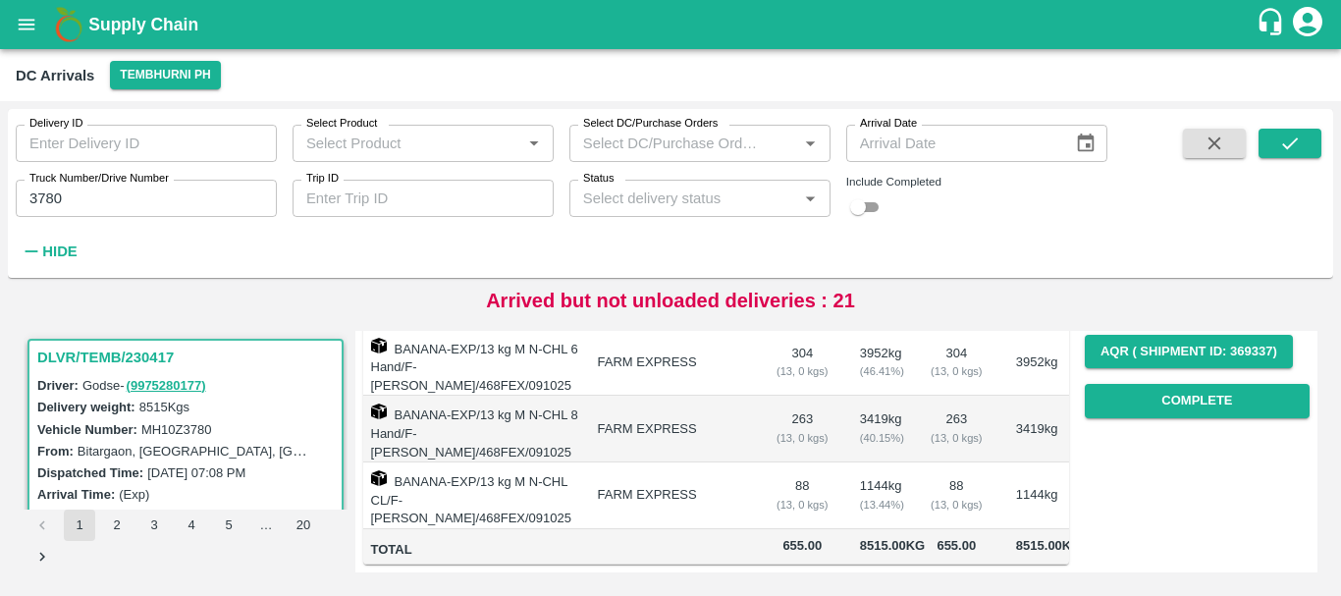
scroll to position [0, 0]
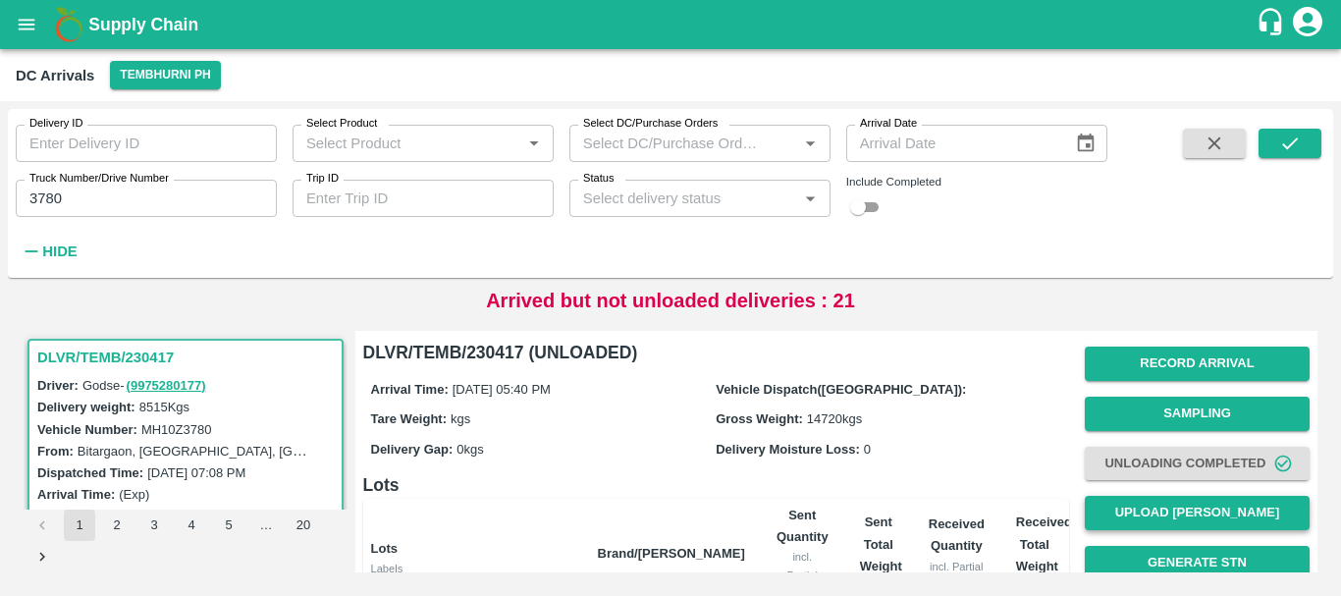
click at [1141, 496] on button "Upload [PERSON_NAME]" at bounding box center [1196, 513] width 225 height 34
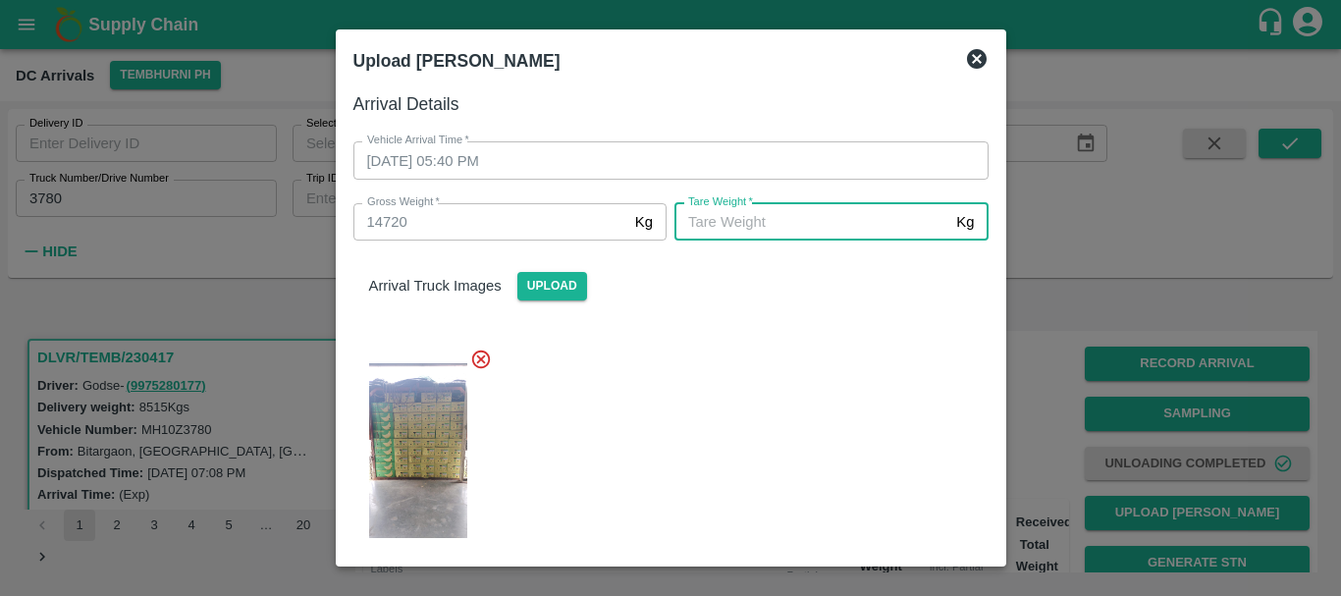
click at [831, 233] on input "[PERSON_NAME]   *" at bounding box center [811, 221] width 274 height 37
type input "5430"
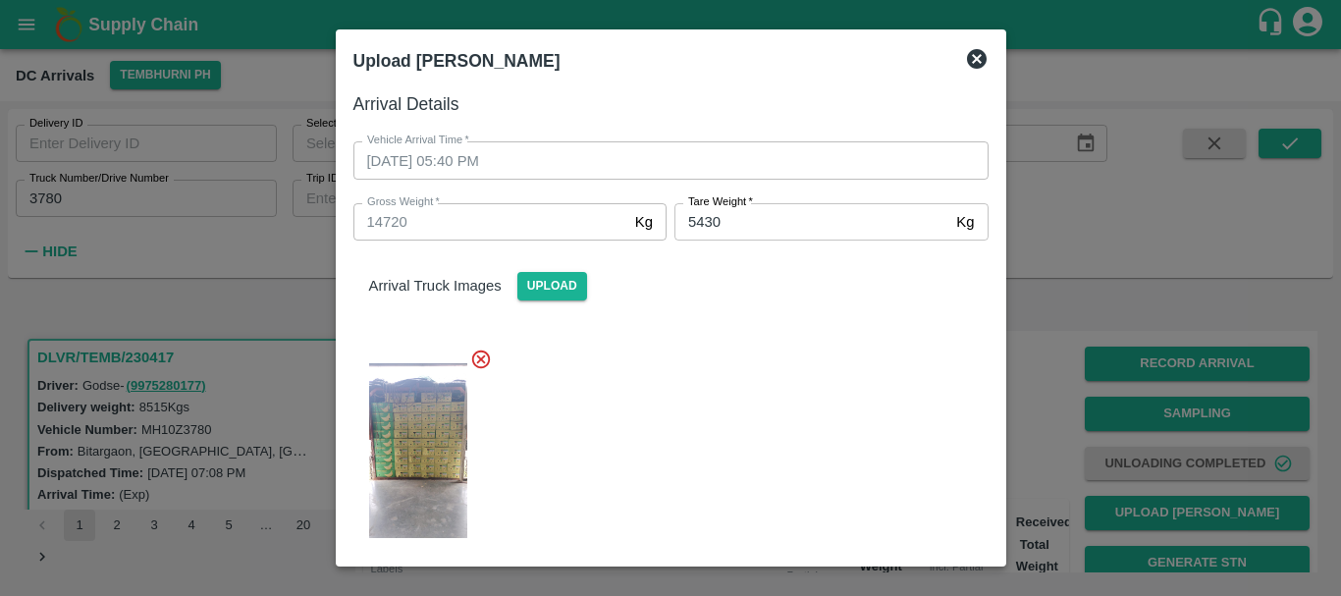
click at [790, 375] on div at bounding box center [663, 445] width 651 height 226
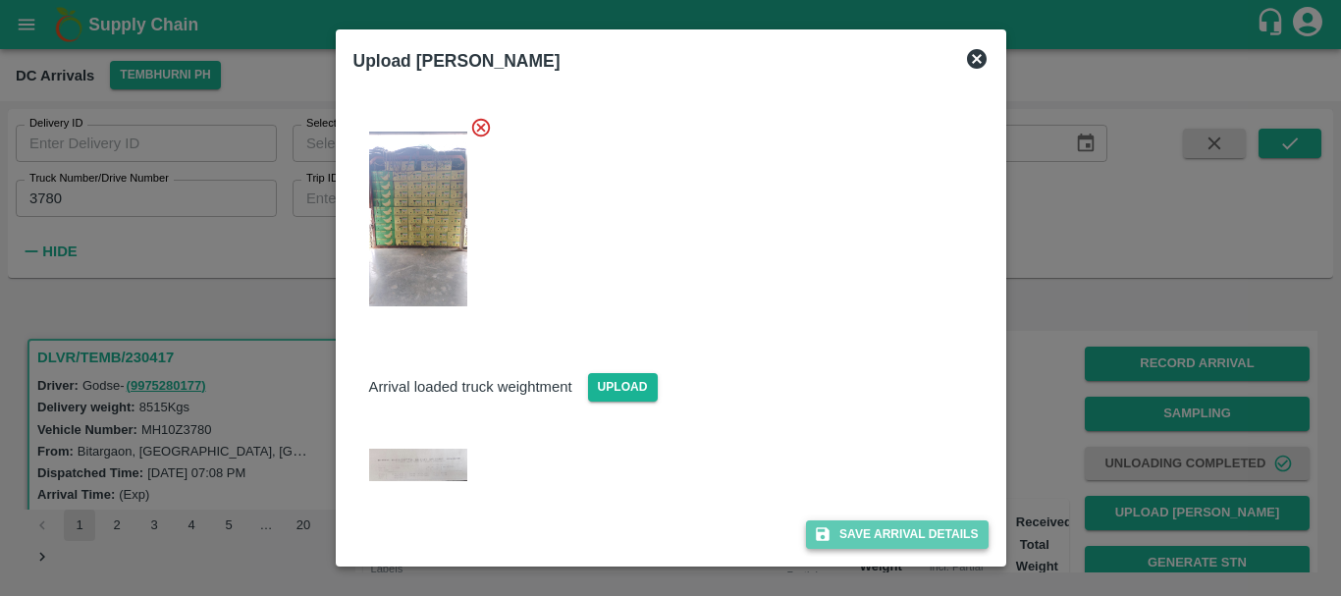
click at [881, 523] on button "Save Arrival Details" at bounding box center [897, 534] width 182 height 28
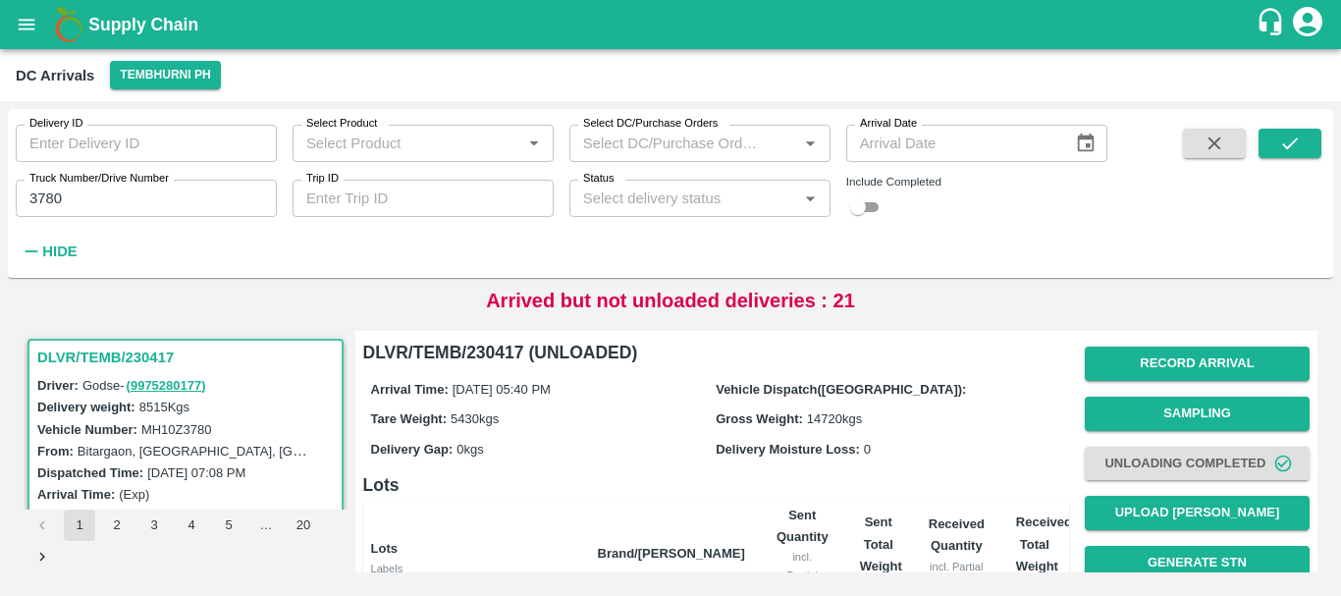
scroll to position [329, 0]
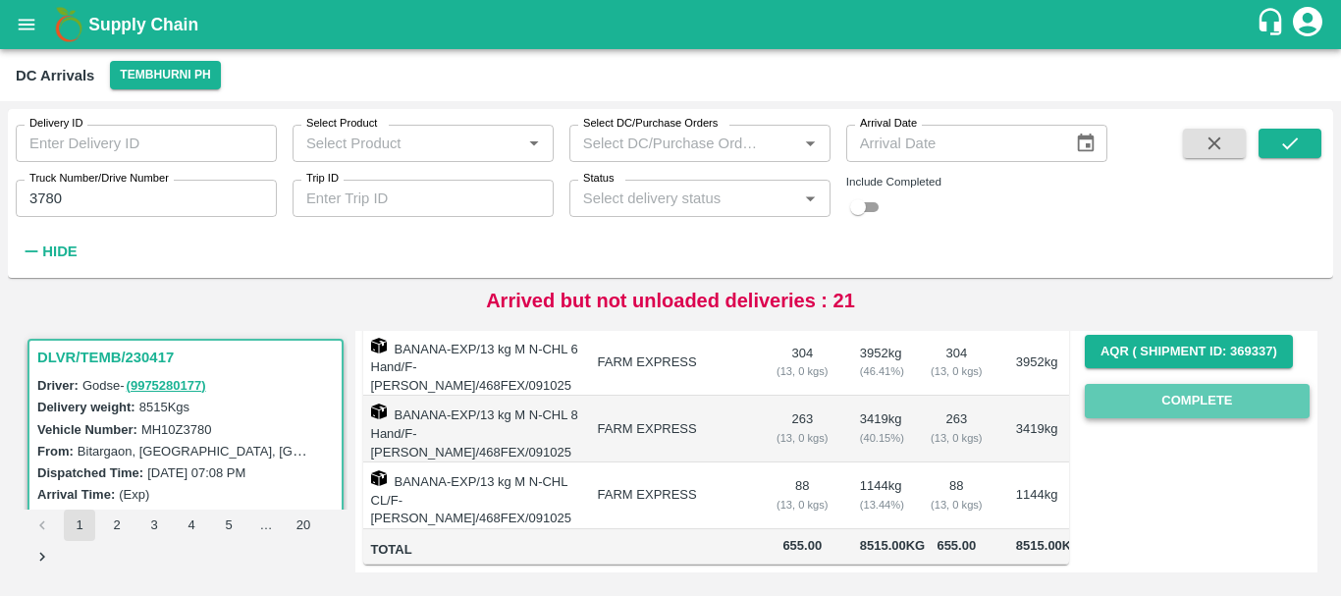
click at [1134, 386] on button "Complete" at bounding box center [1196, 401] width 225 height 34
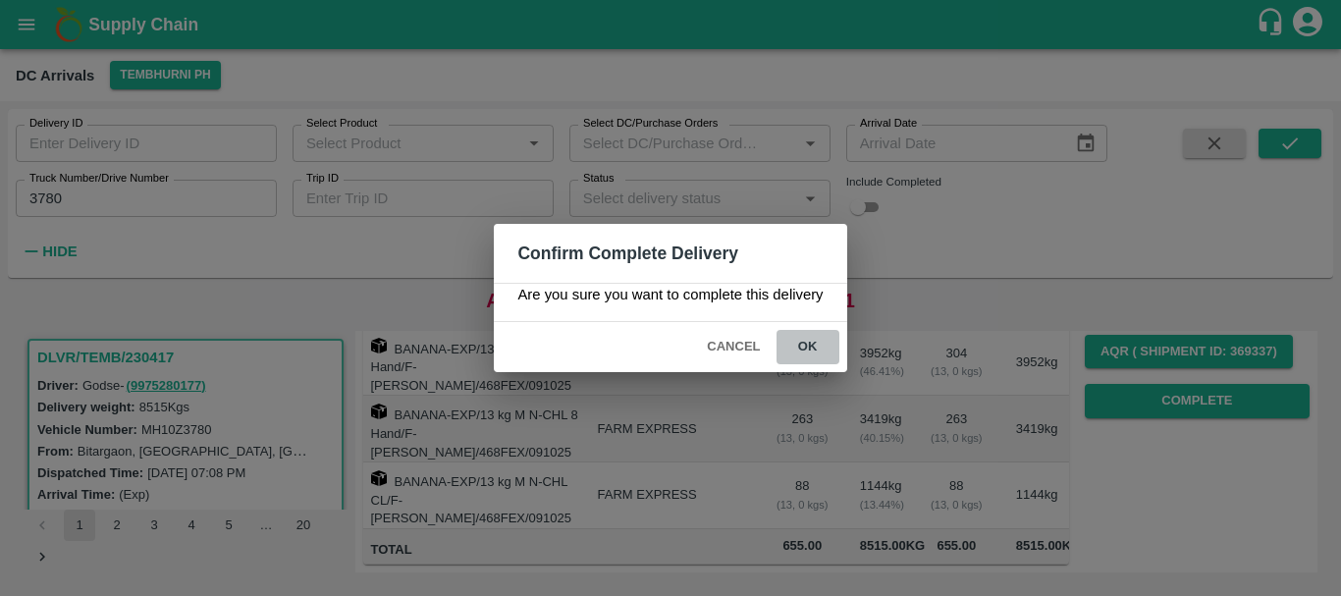
click at [818, 343] on button "ok" at bounding box center [807, 347] width 63 height 34
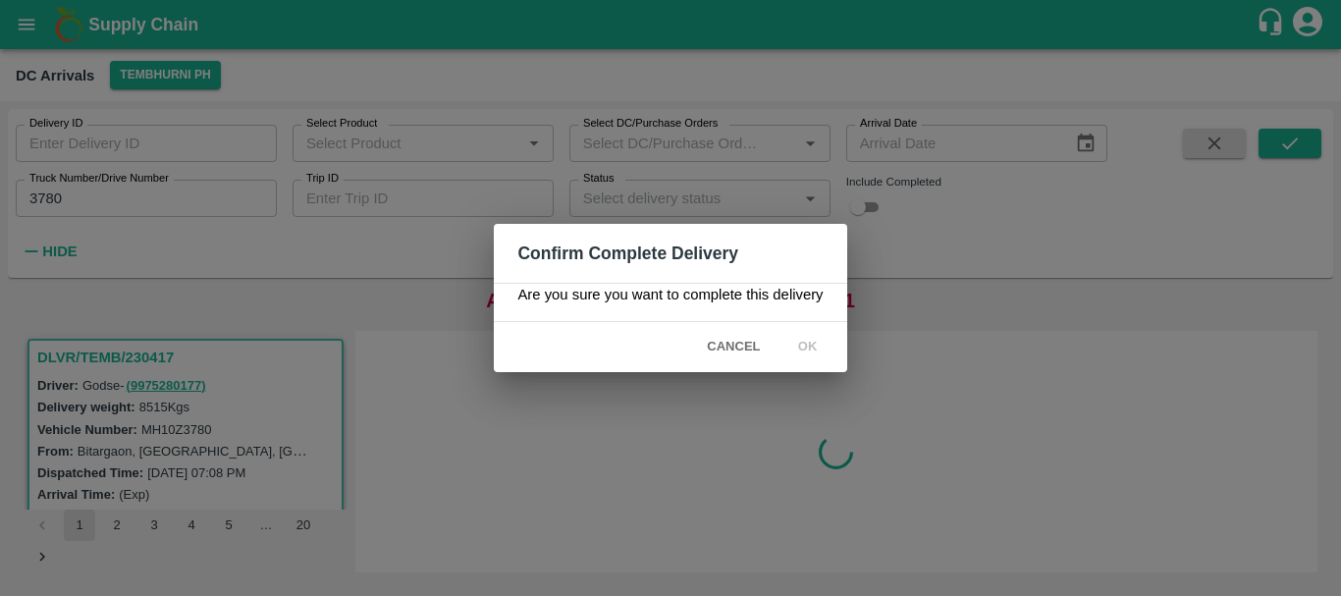
scroll to position [0, 0]
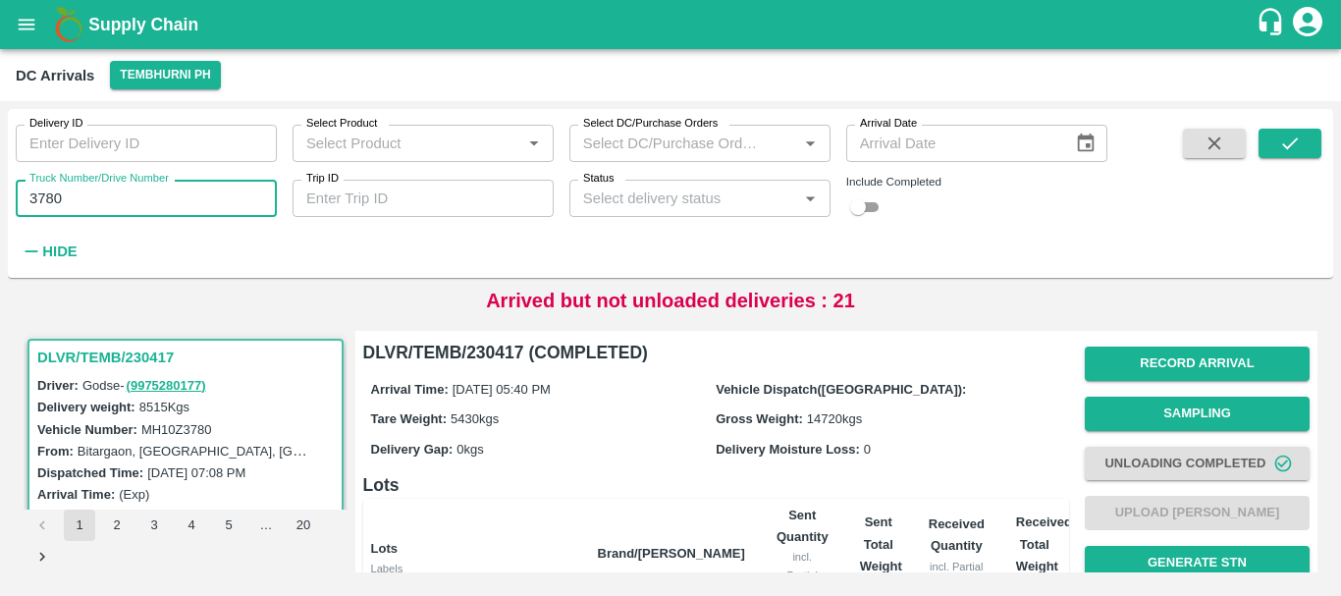
click at [134, 195] on input "3780" at bounding box center [146, 198] width 261 height 37
type input "3"
click at [418, 247] on div "Delivery ID Delivery ID Select Product Select Product   * Select DC/Purchase Or…" at bounding box center [553, 188] width 1107 height 159
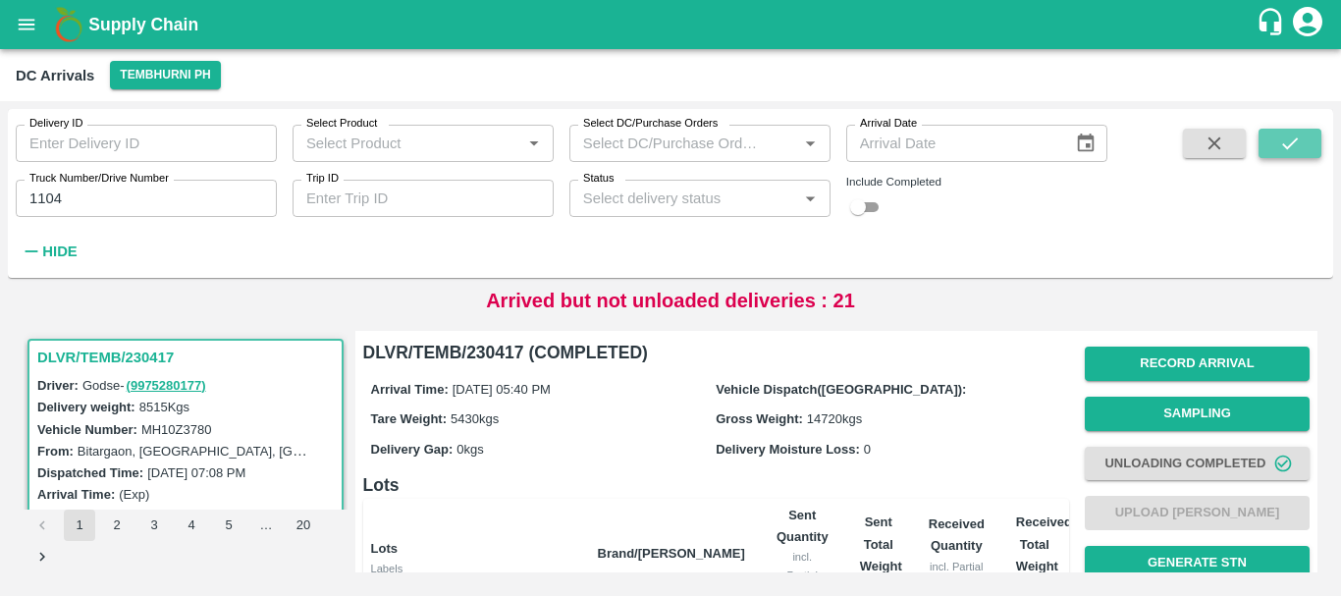
click at [1294, 145] on icon "submit" at bounding box center [1290, 143] width 22 height 22
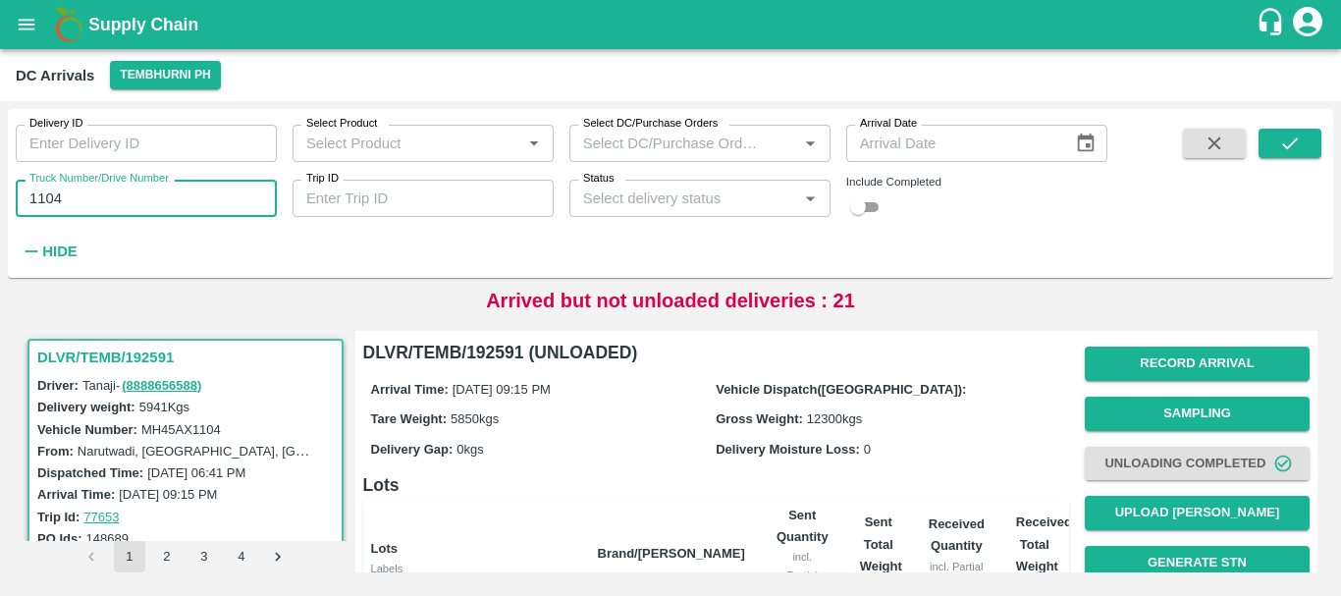
click at [159, 204] on input "1104" at bounding box center [146, 198] width 261 height 37
type input "1"
click at [1279, 137] on icon "submit" at bounding box center [1290, 143] width 22 height 22
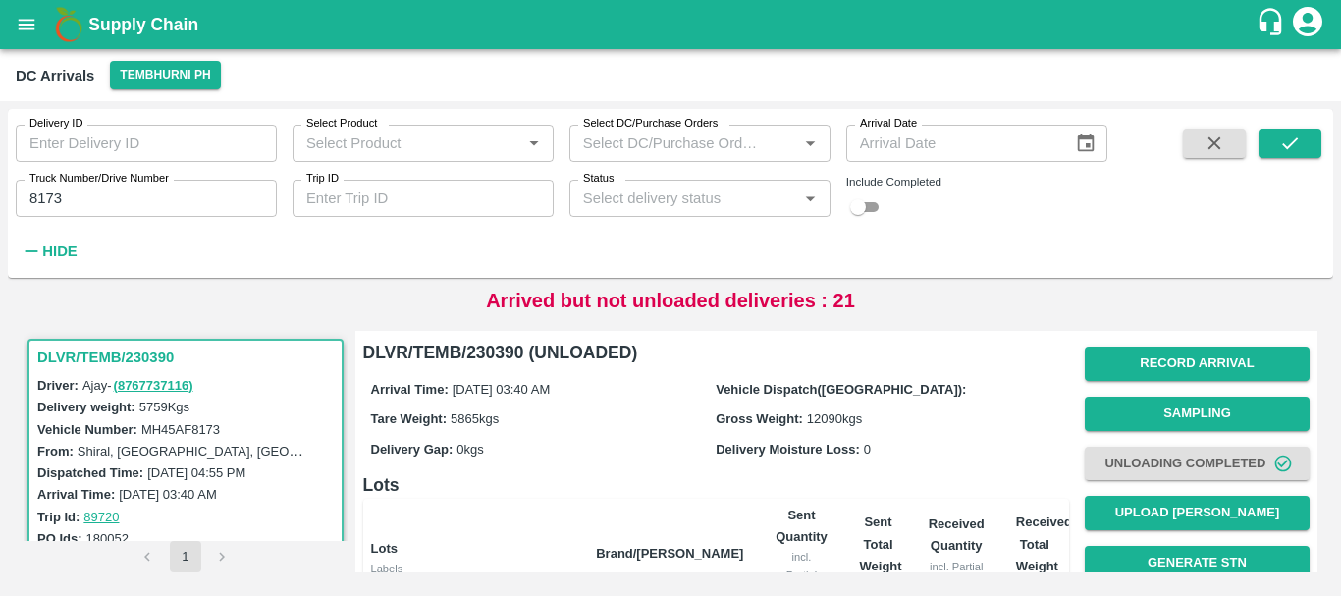
scroll to position [464, 0]
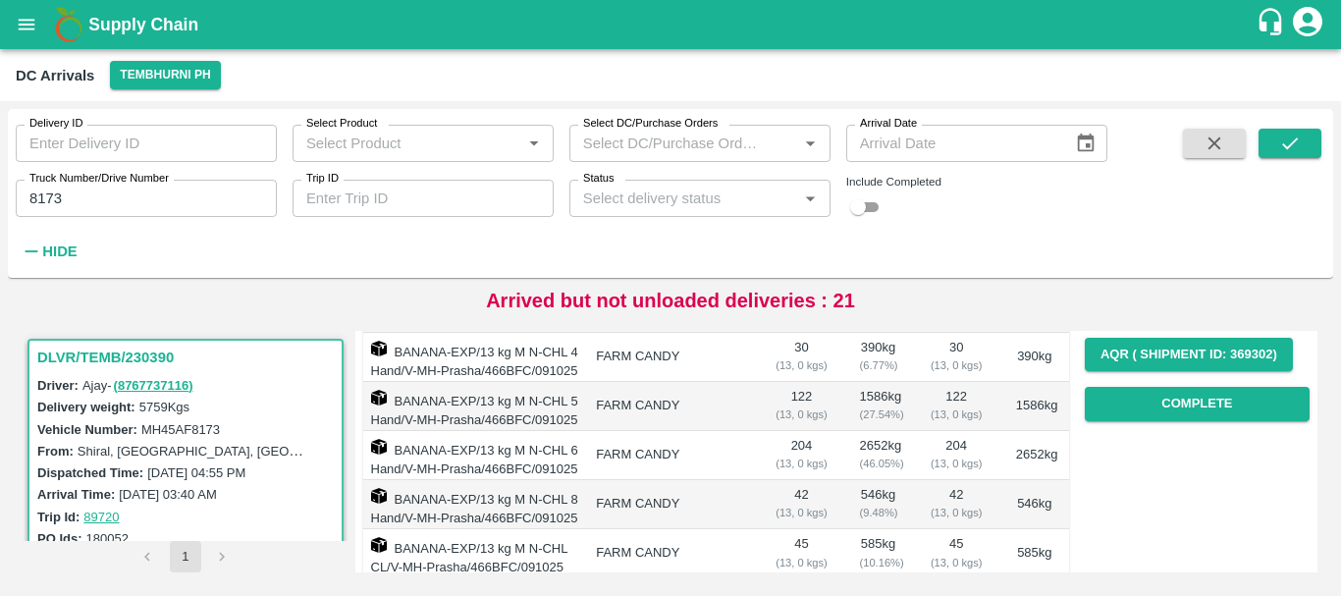
click at [846, 480] on td "2652 kg ( 46.05 %)" at bounding box center [878, 455] width 69 height 49
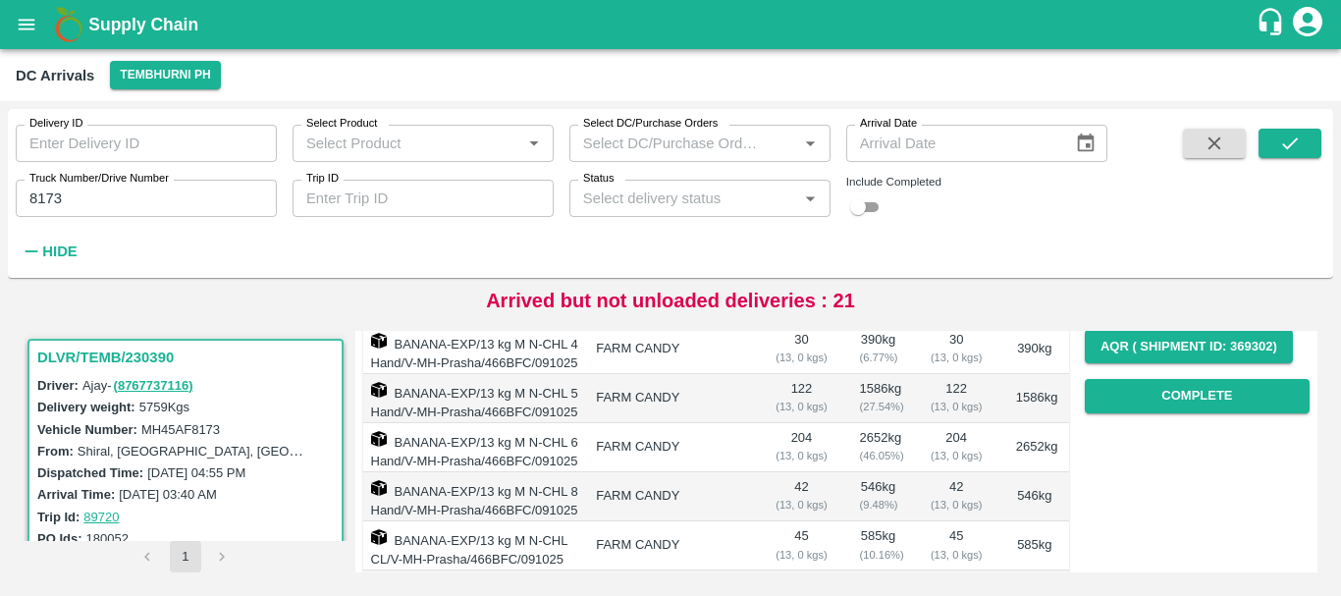
scroll to position [297, 0]
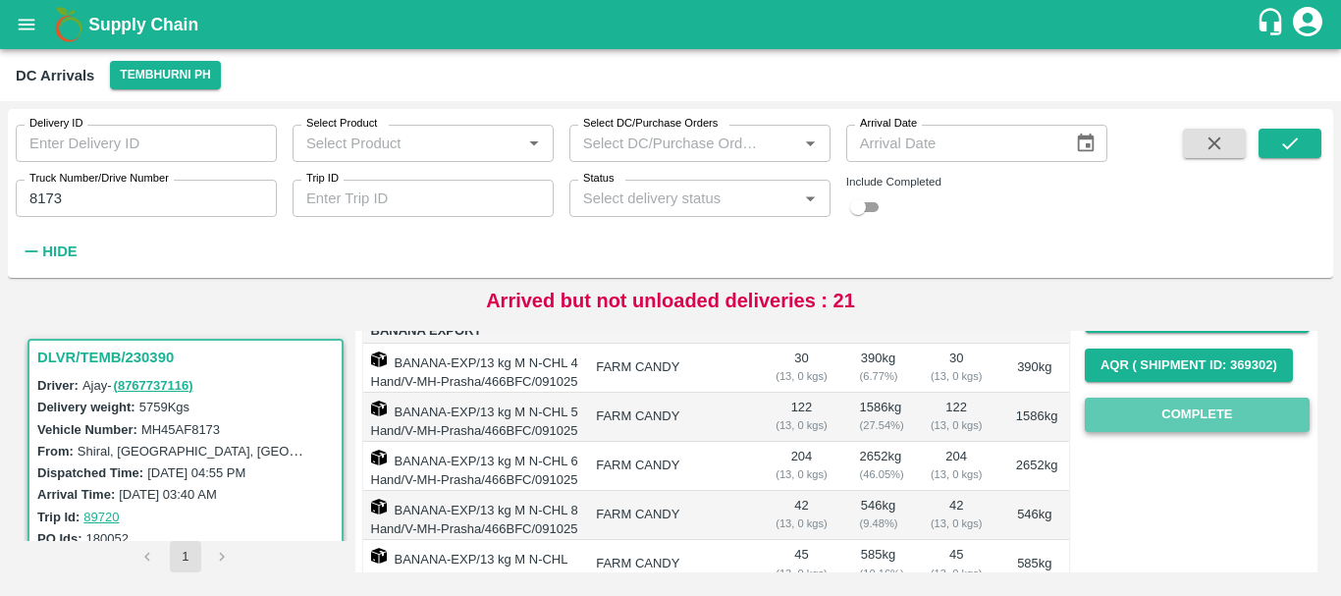
click at [1168, 410] on button "Complete" at bounding box center [1196, 414] width 225 height 34
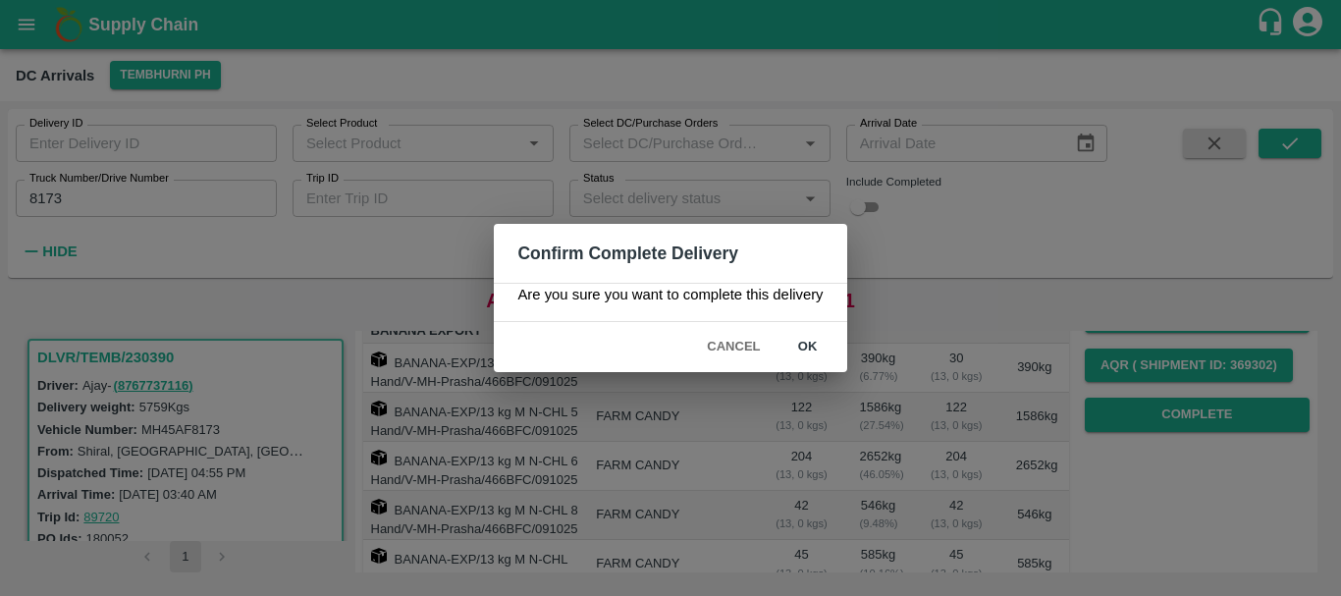
click at [814, 345] on button "ok" at bounding box center [807, 347] width 63 height 34
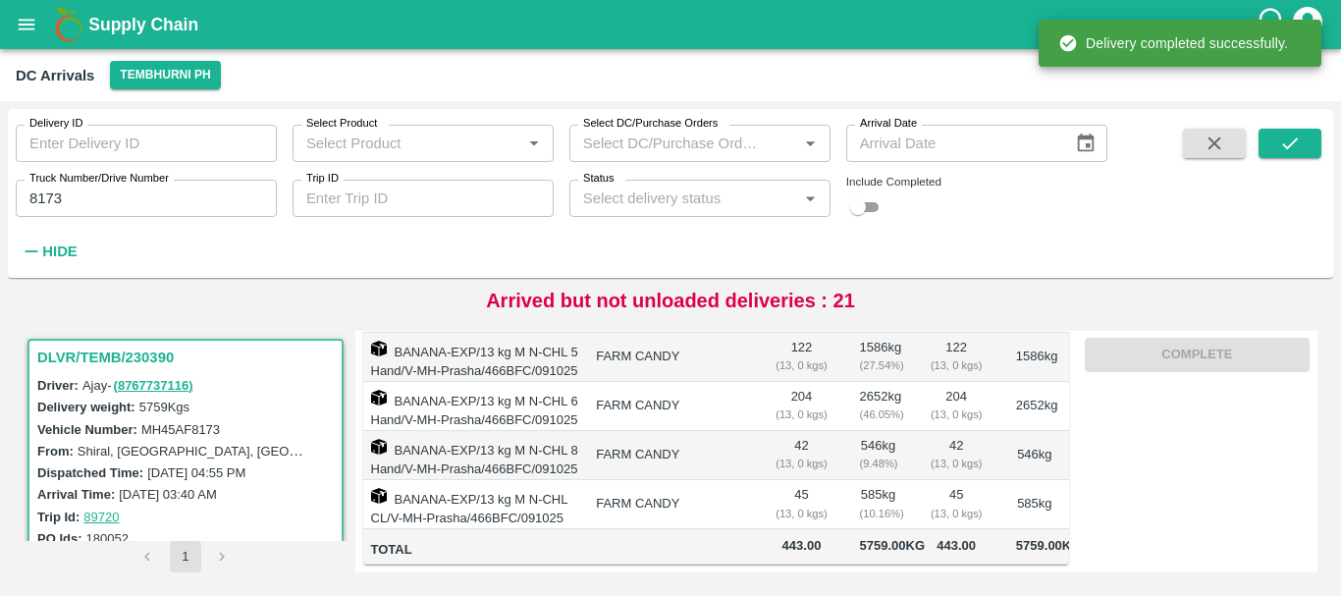
scroll to position [0, 0]
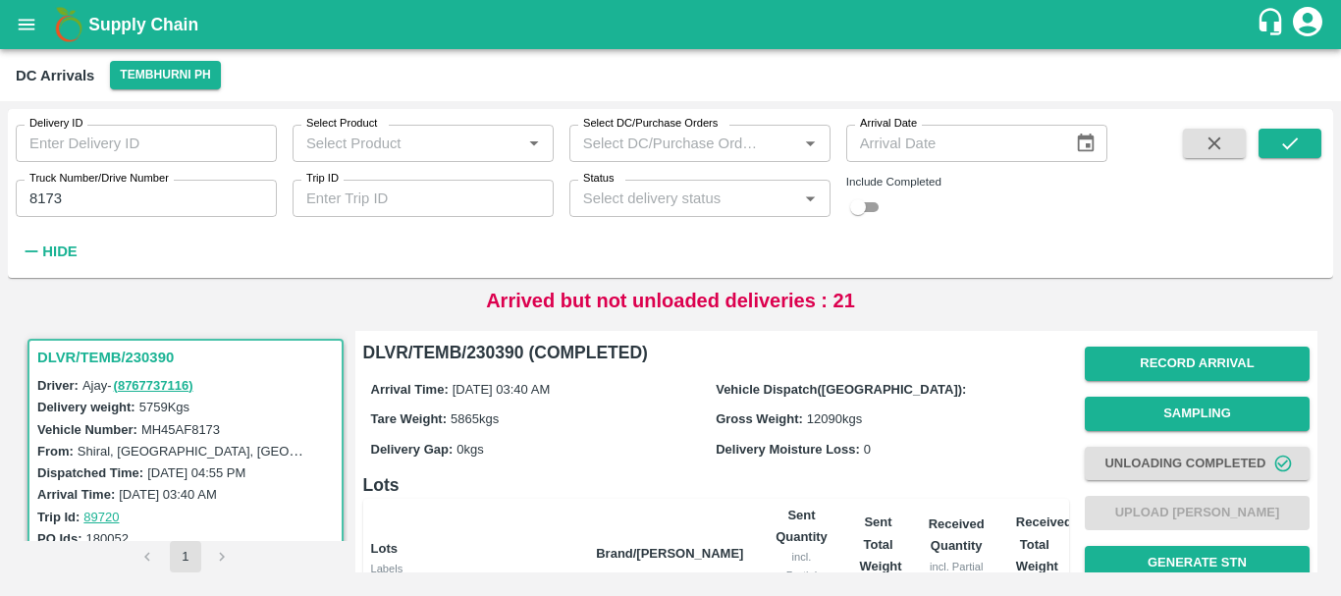
click at [136, 197] on input "8173" at bounding box center [146, 198] width 261 height 37
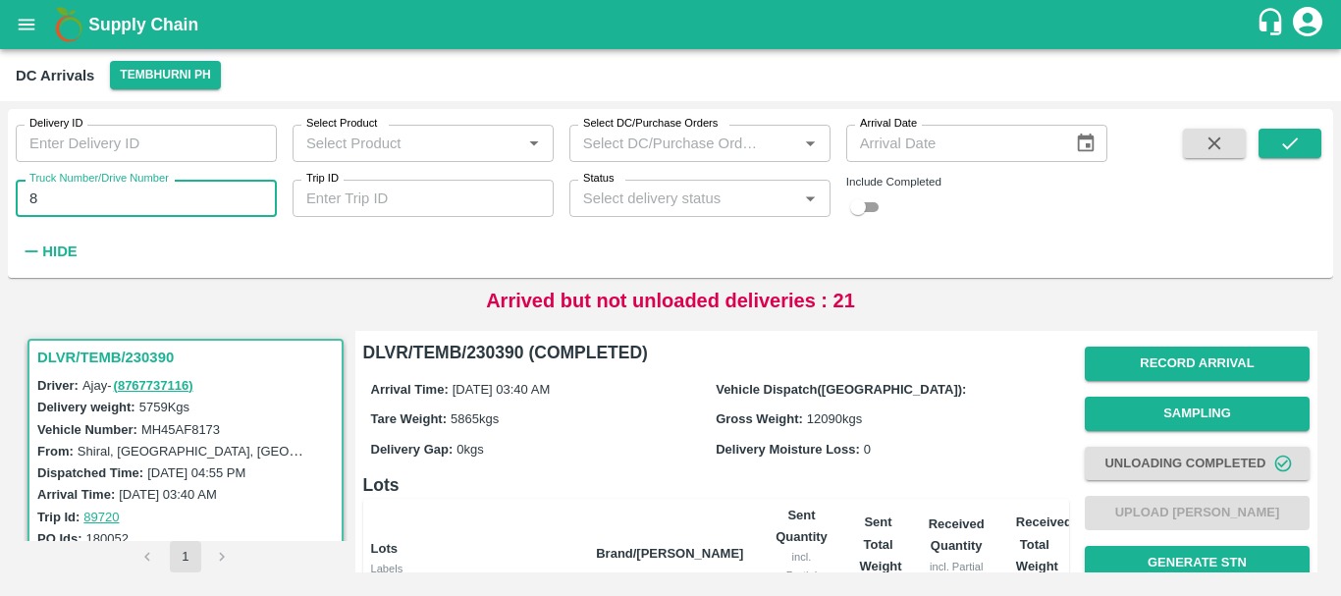
type input "8"
type input "2784"
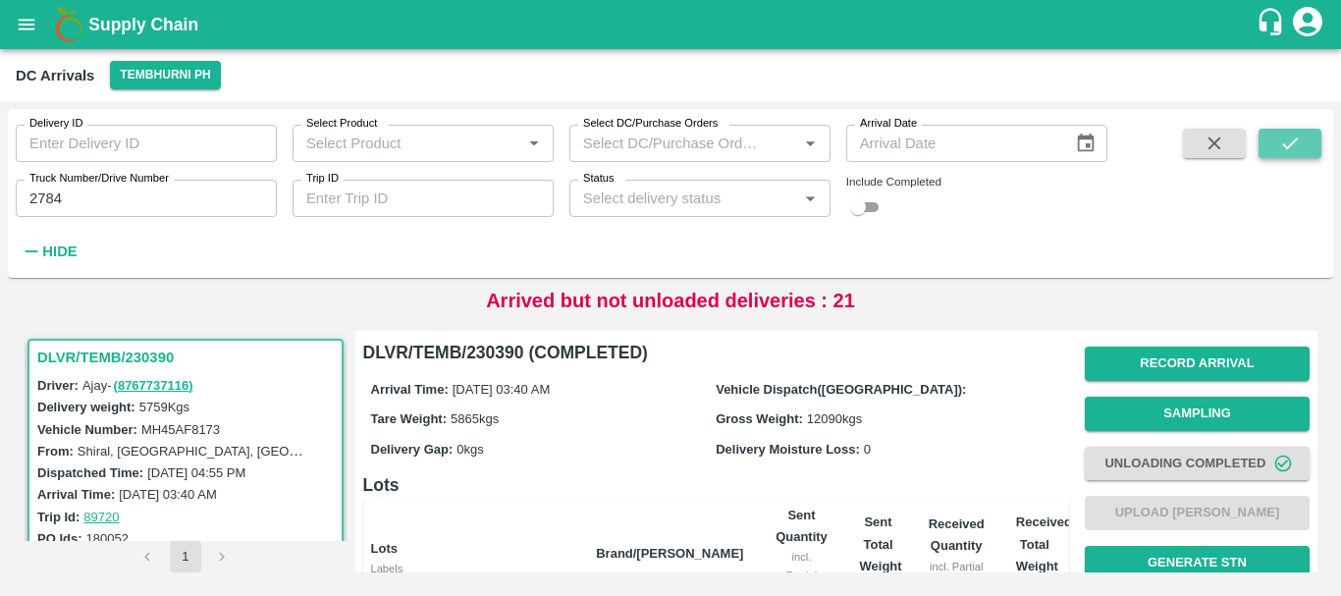
click at [1289, 140] on icon "submit" at bounding box center [1290, 143] width 22 height 22
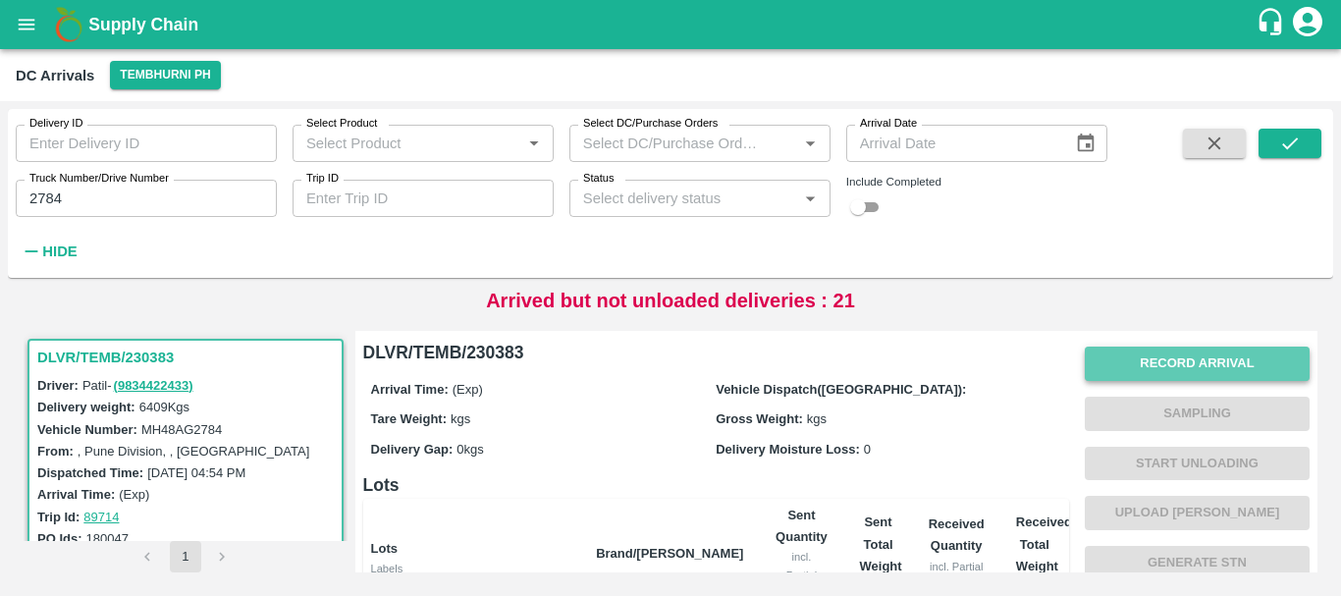
click at [1128, 350] on button "Record Arrival" at bounding box center [1196, 363] width 225 height 34
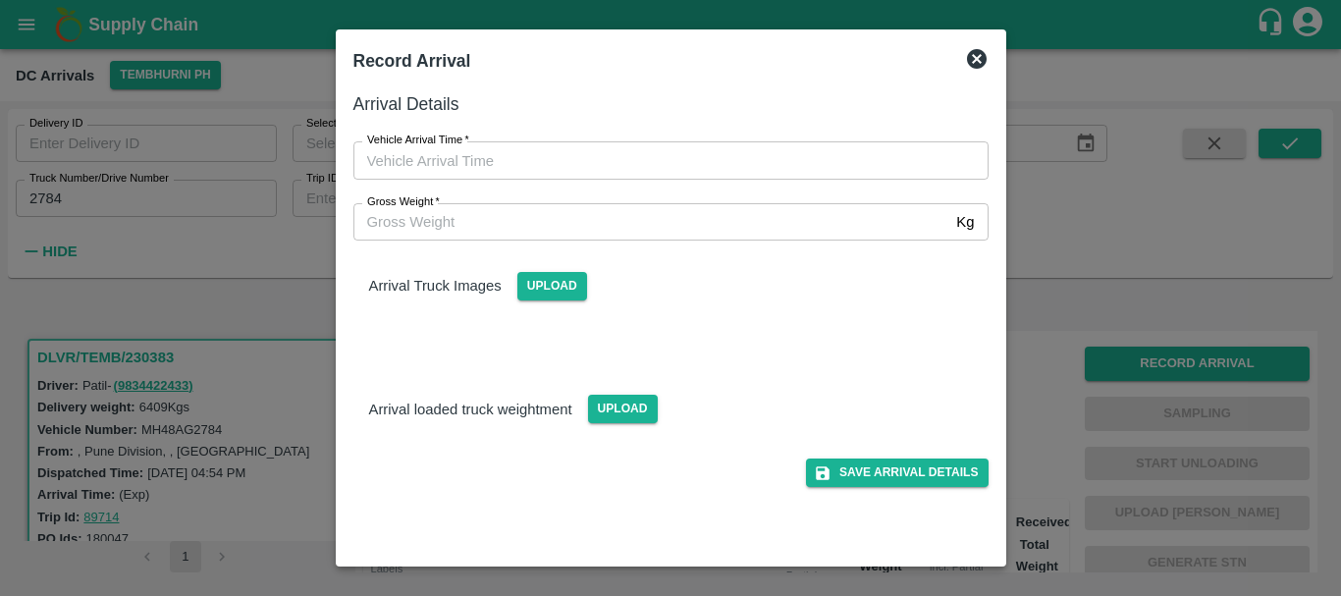
type input "DD/MM/YYYY hh:mm aa"
click at [821, 155] on input "DD/MM/YYYY hh:mm aa" at bounding box center [663, 159] width 621 height 37
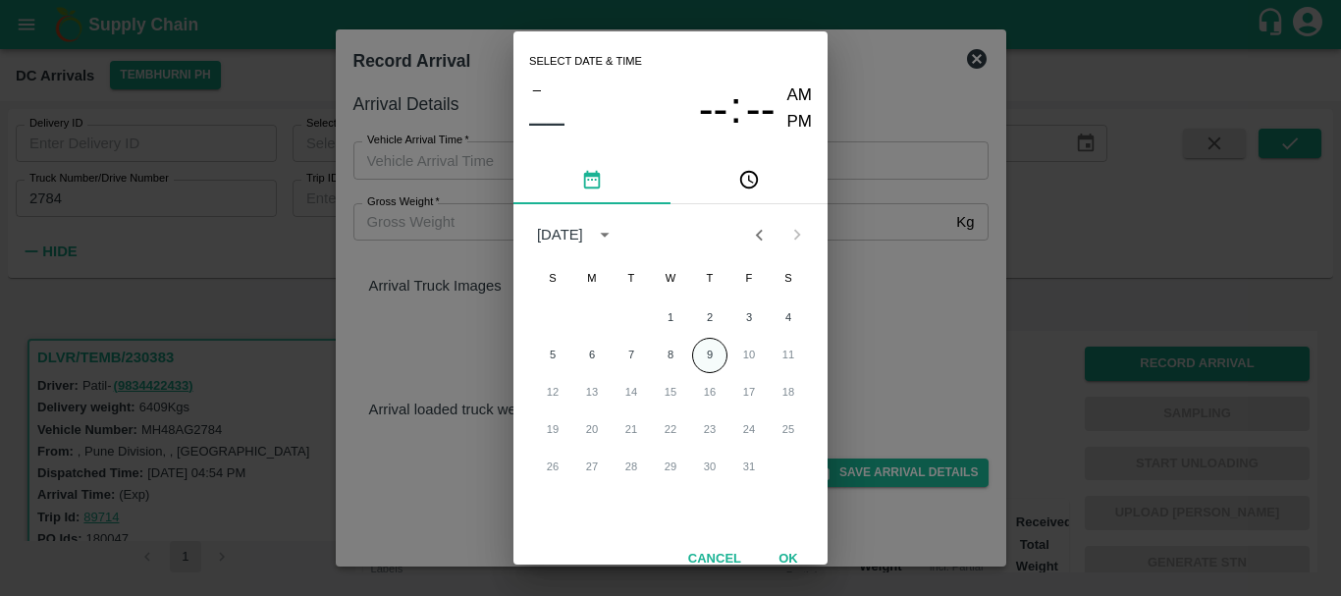
click at [702, 351] on button "9" at bounding box center [709, 355] width 35 height 35
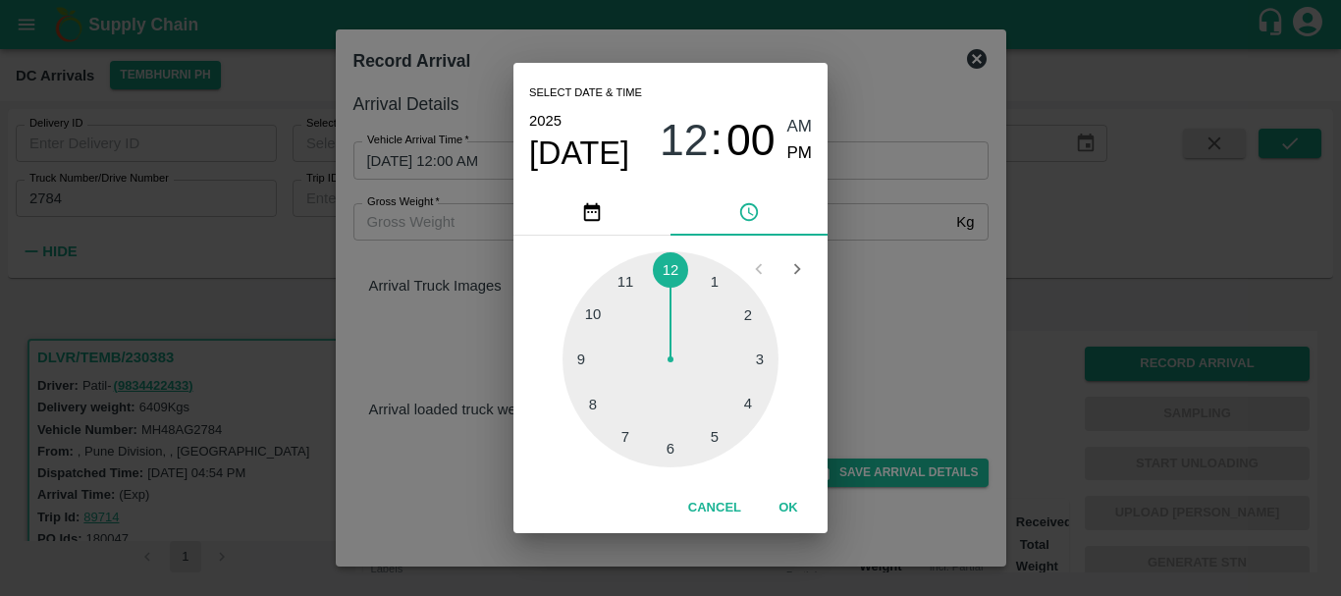
click at [595, 397] on div at bounding box center [670, 359] width 216 height 216
click at [673, 448] on div at bounding box center [670, 359] width 216 height 216
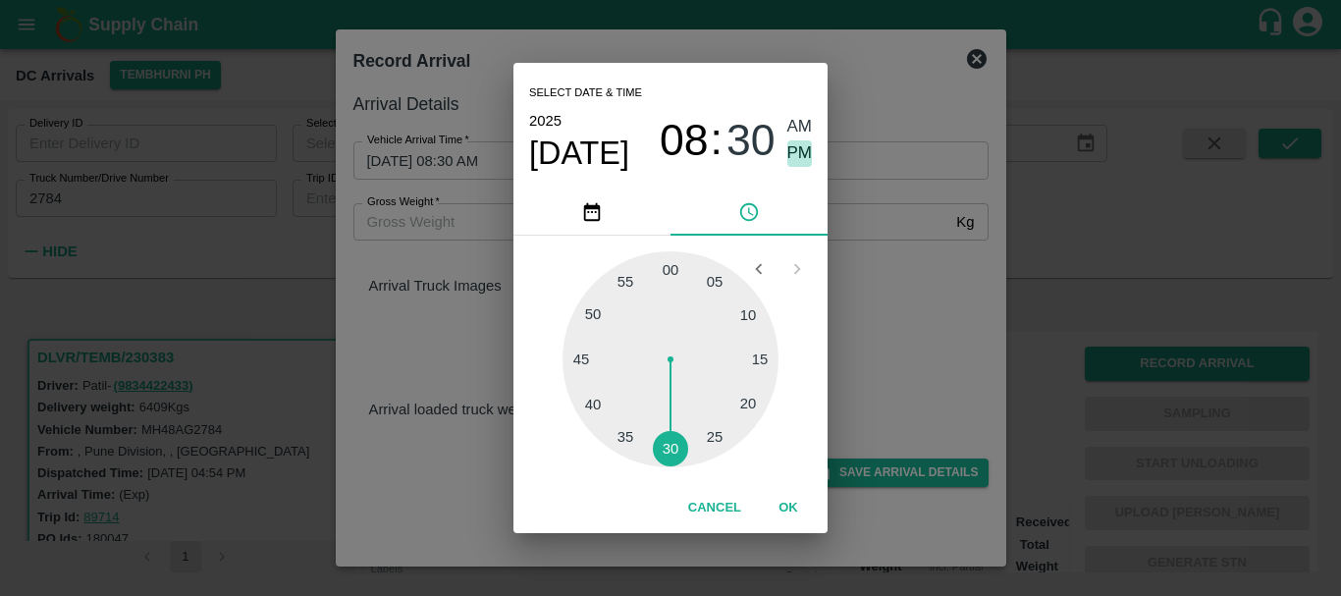
click at [801, 149] on span "PM" at bounding box center [800, 153] width 26 height 26
type input "[DATE] 08:30 PM"
click at [863, 229] on div "Select date & time [DATE] 08 : 30 AM PM 05 10 15 20 25 30 35 40 45 50 55 00 Can…" at bounding box center [670, 298] width 1341 height 596
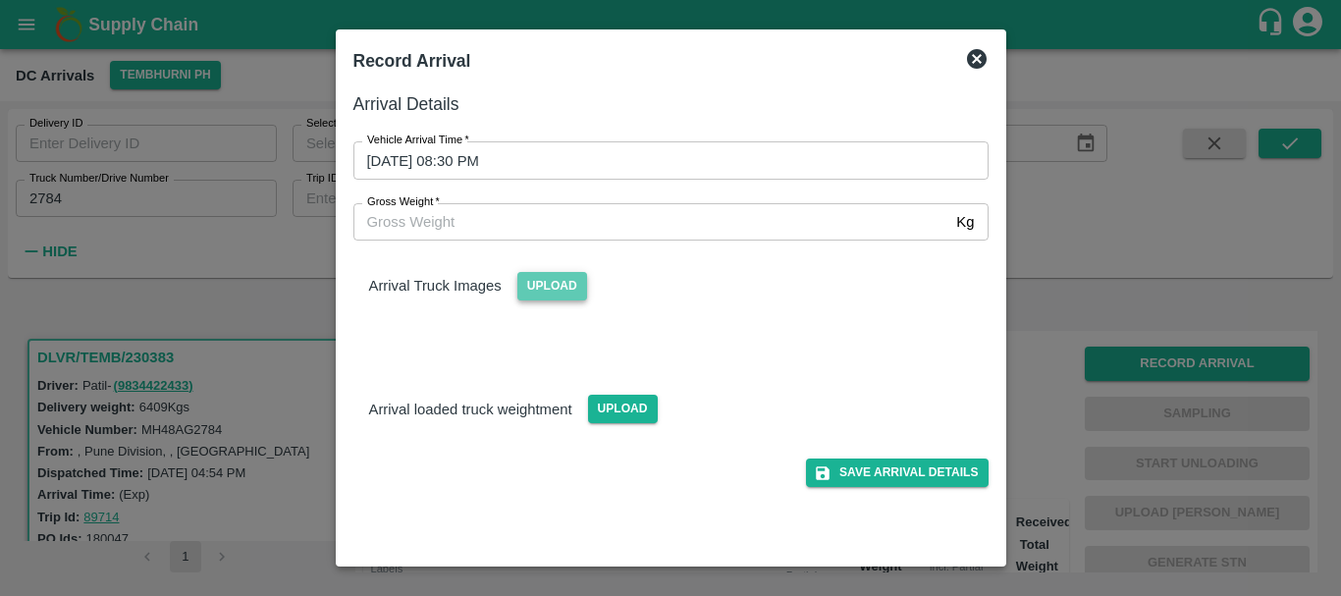
click at [558, 287] on span "Upload" at bounding box center [552, 286] width 70 height 28
click at [0, 0] on input "Upload" at bounding box center [0, 0] width 0 height 0
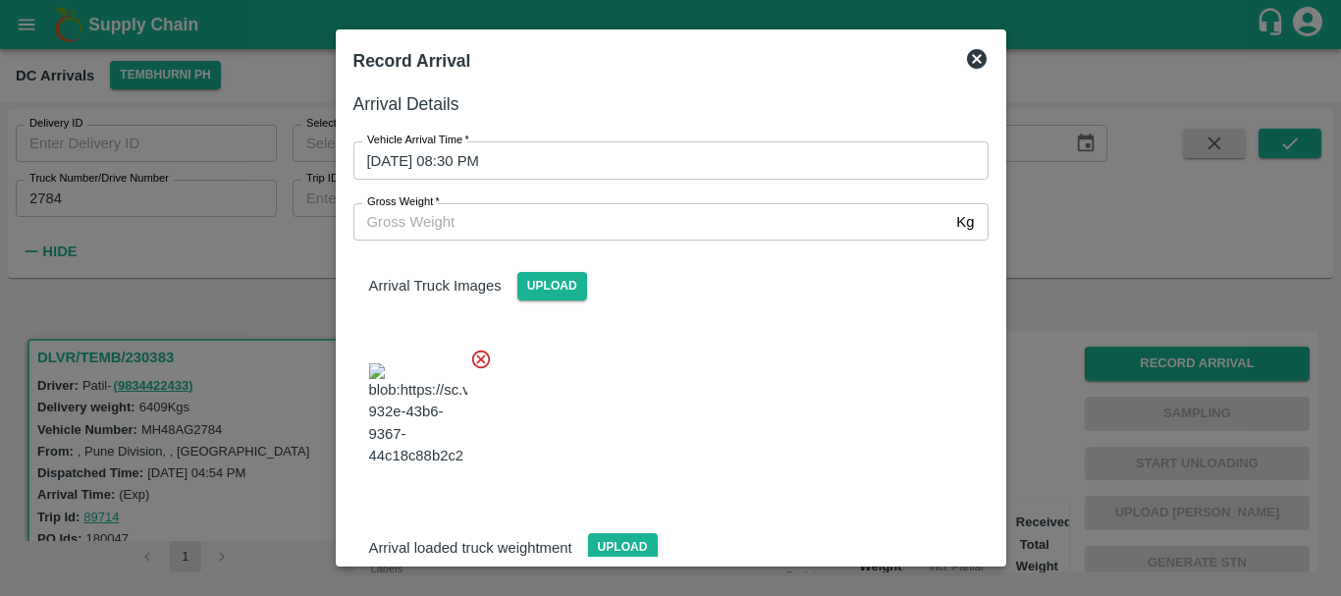
scroll to position [148, 0]
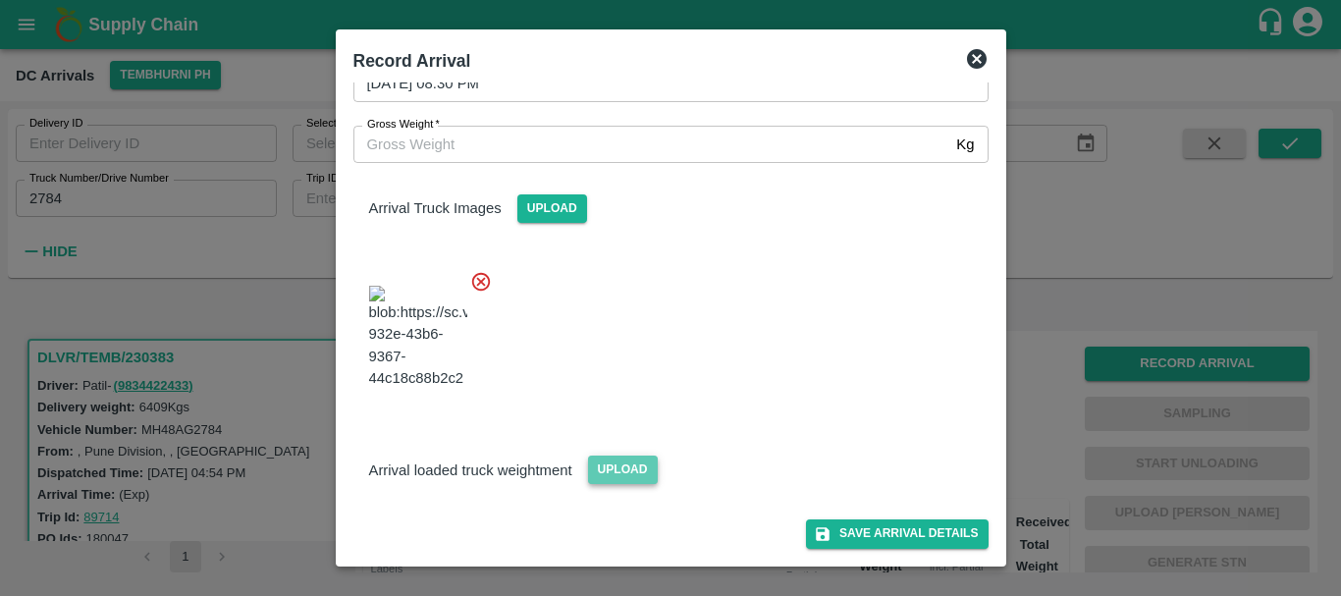
click at [635, 476] on span "Upload" at bounding box center [623, 469] width 70 height 28
click at [0, 0] on input "Upload" at bounding box center [0, 0] width 0 height 0
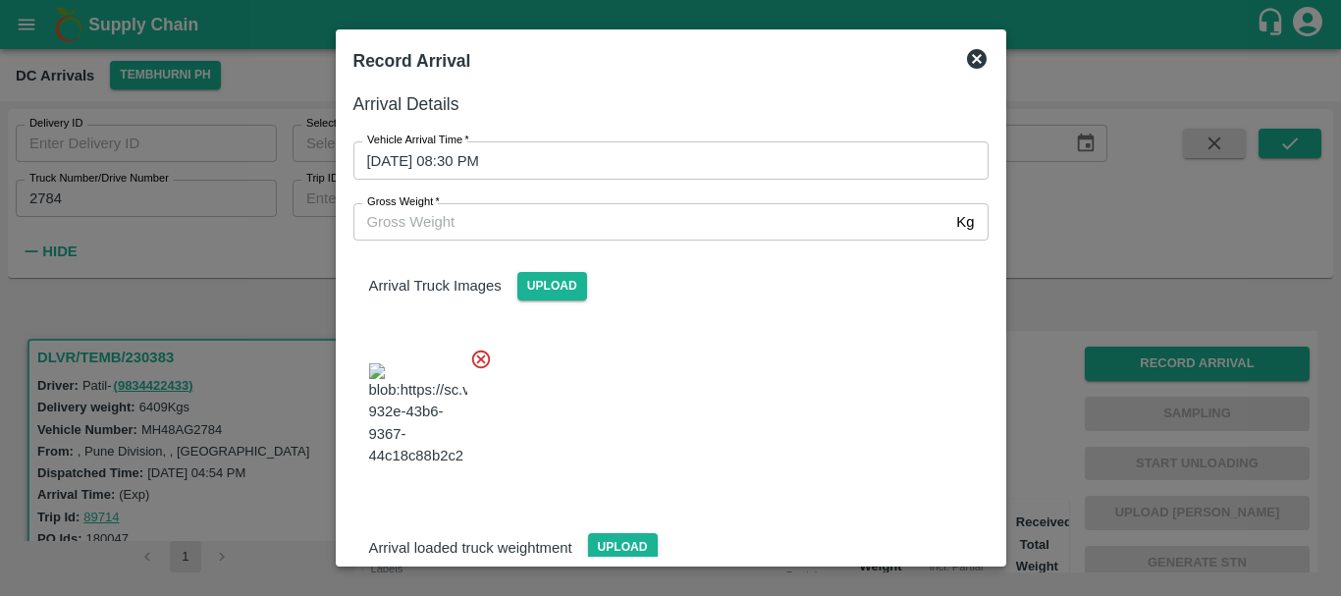
click at [1058, 342] on div at bounding box center [670, 298] width 1341 height 596
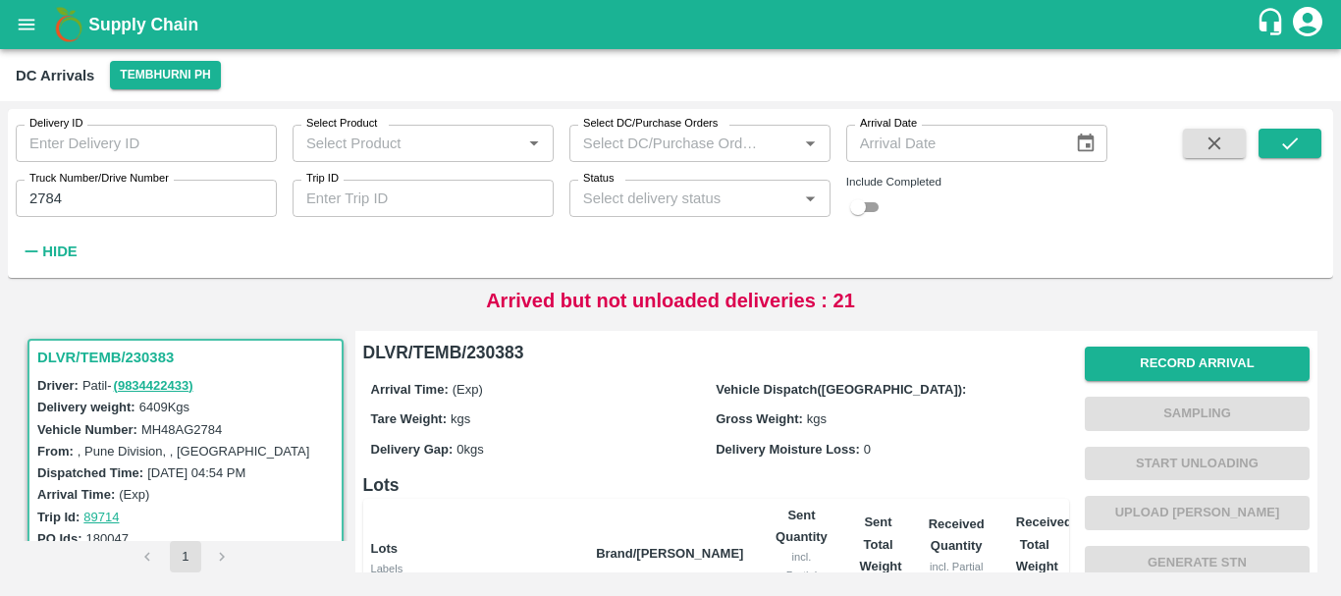
click at [144, 203] on input "2784" at bounding box center [146, 198] width 261 height 37
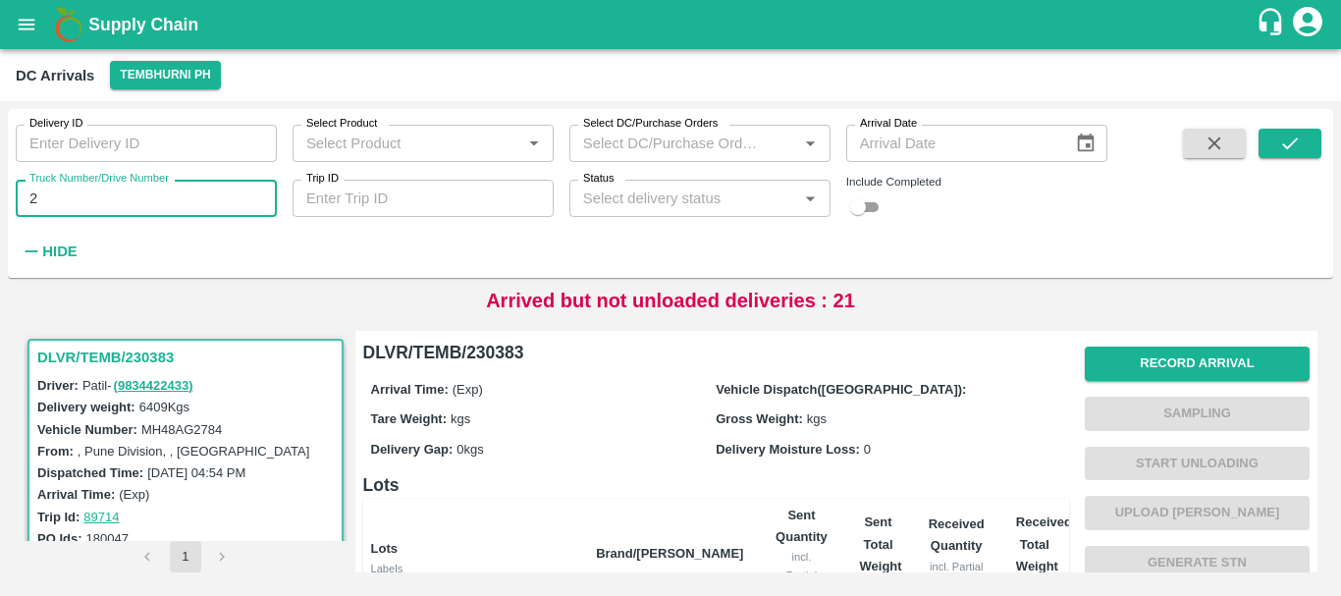
type input "2"
type input "3419"
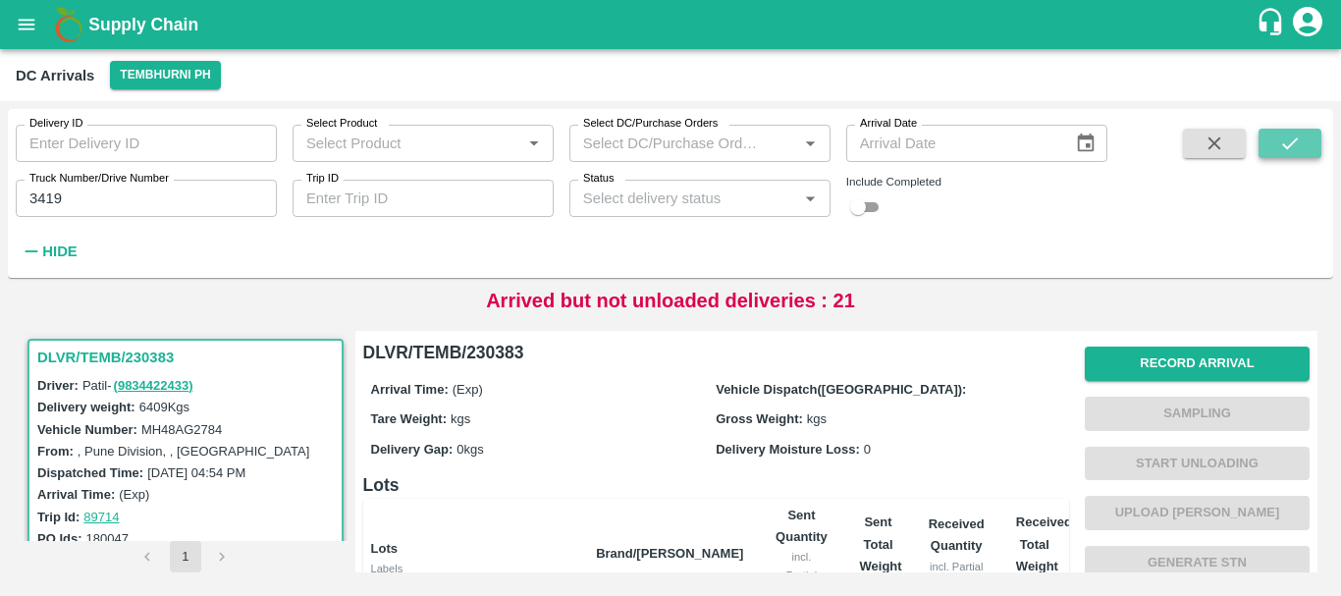
click at [1279, 141] on icon "submit" at bounding box center [1290, 143] width 22 height 22
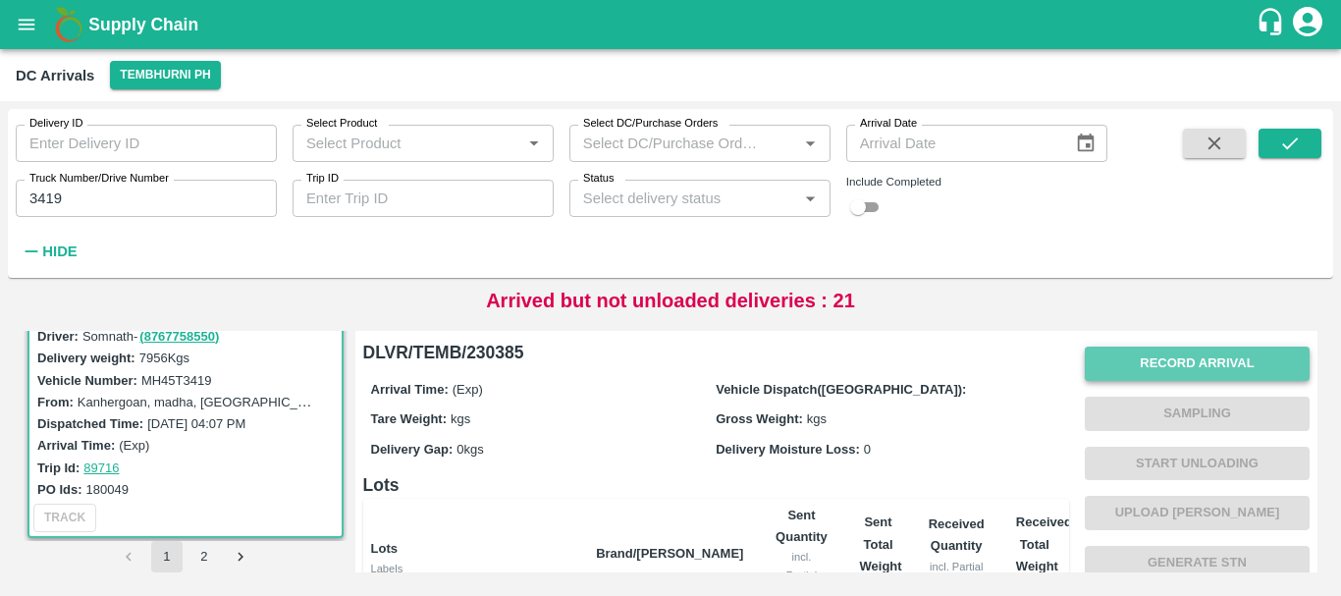
click at [1191, 352] on button "Record Arrival" at bounding box center [1196, 363] width 225 height 34
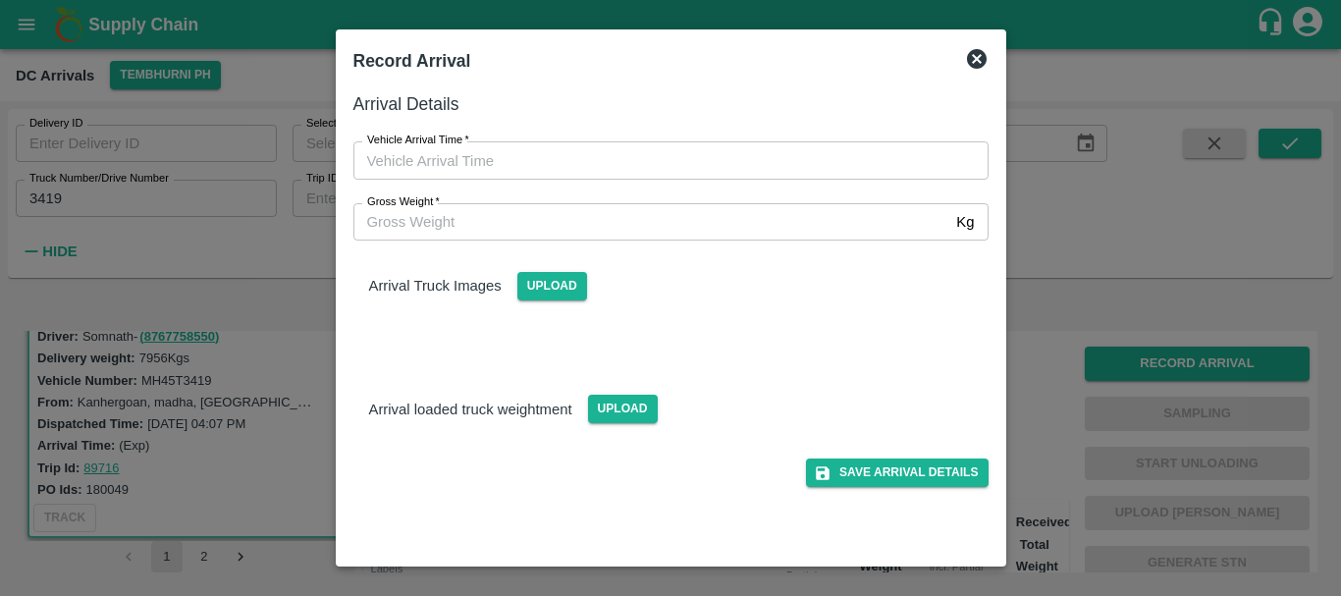
type input "DD/MM/YYYY hh:mm aa"
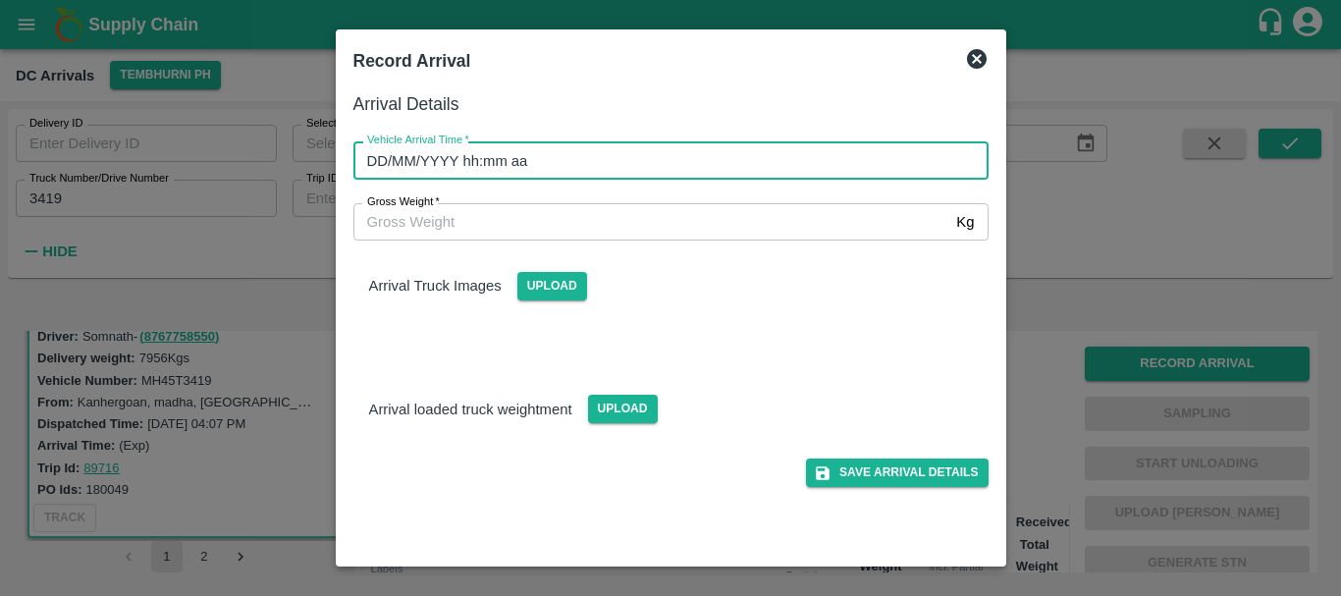
click at [831, 151] on input "DD/MM/YYYY hh:mm aa" at bounding box center [663, 159] width 621 height 37
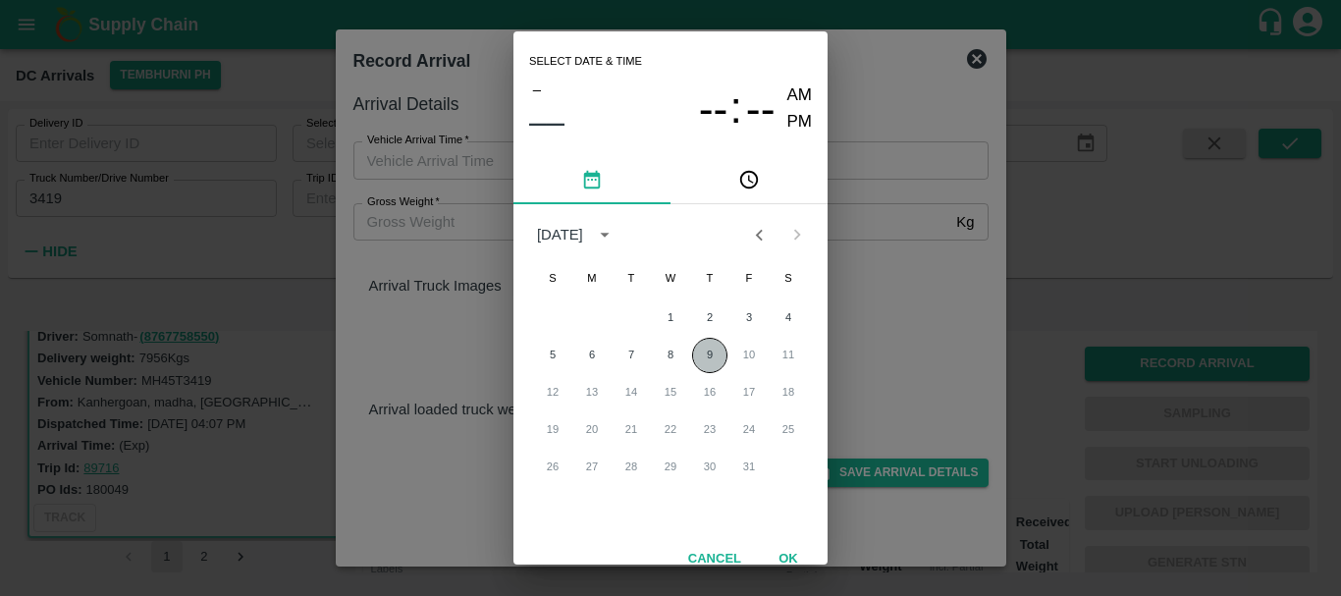
click at [706, 354] on button "9" at bounding box center [709, 355] width 35 height 35
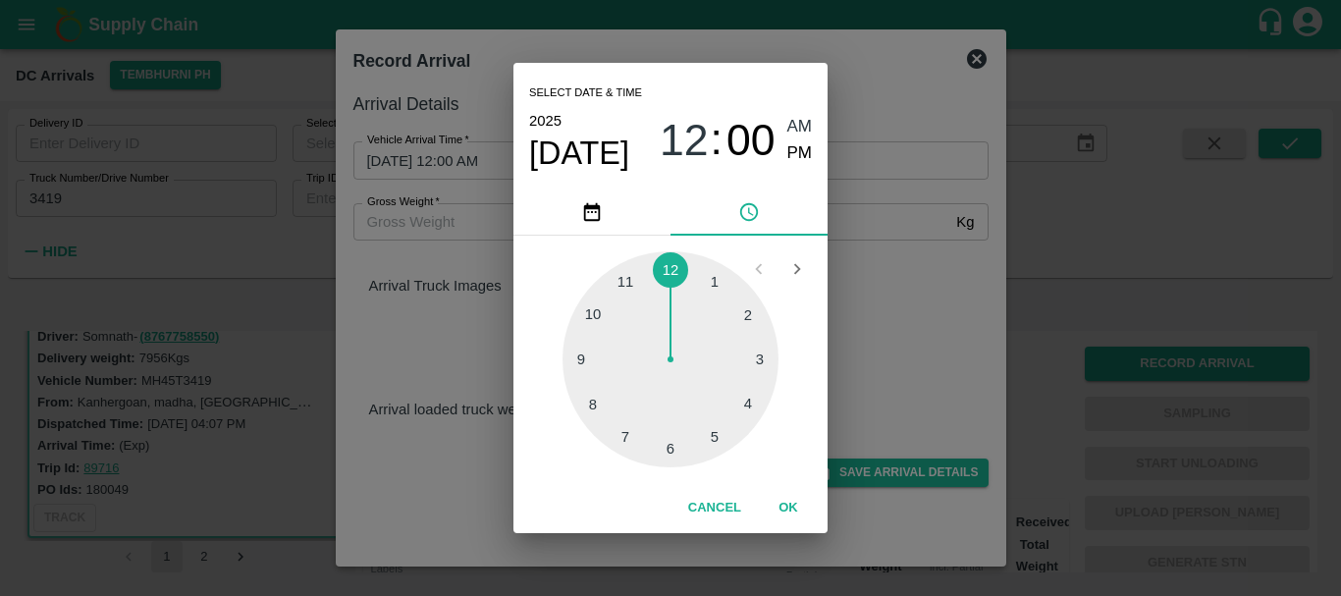
click at [720, 424] on div at bounding box center [670, 359] width 216 height 216
click at [674, 450] on div at bounding box center [670, 359] width 216 height 216
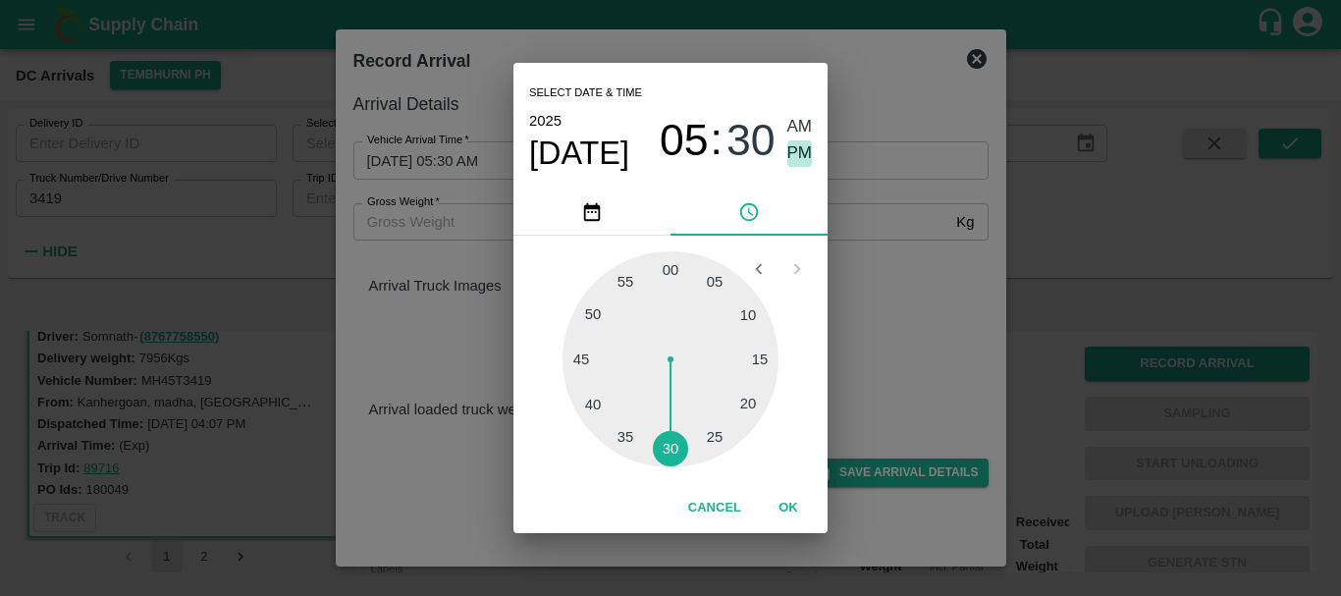
click at [799, 155] on span "PM" at bounding box center [800, 153] width 26 height 26
type input "[DATE] 05:30 PM"
click at [915, 262] on div "Select date & time [DATE] 05 : 30 AM PM 05 10 15 20 25 30 35 40 45 50 55 00 Can…" at bounding box center [670, 298] width 1341 height 596
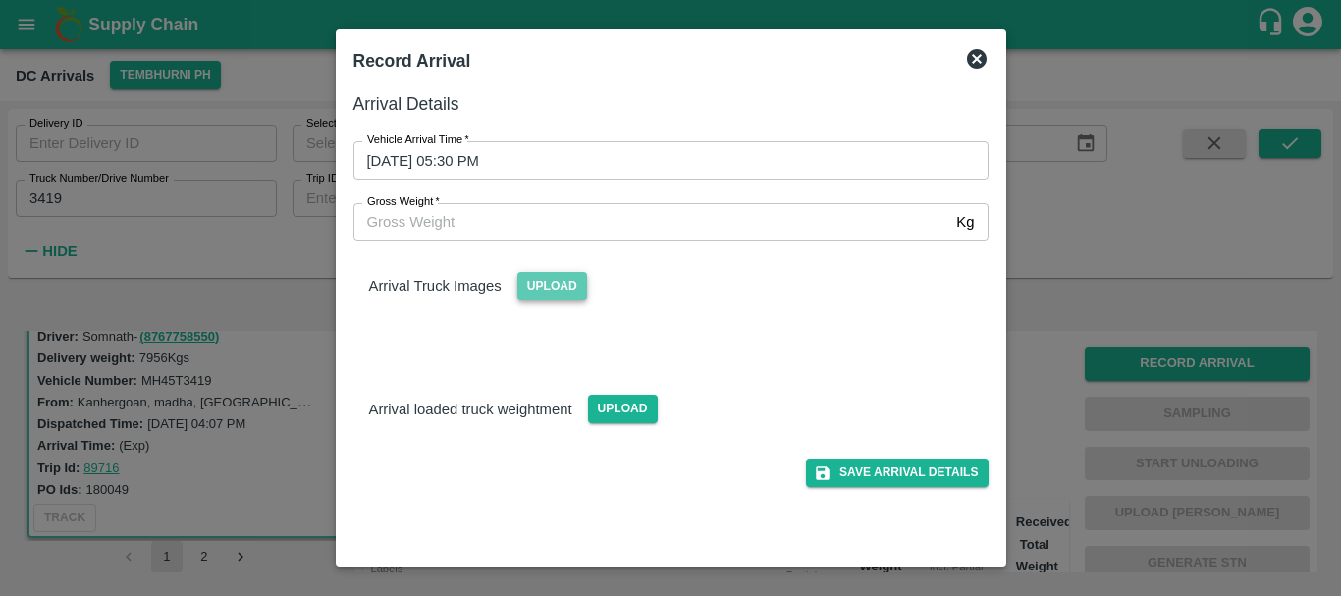
click at [542, 289] on span "Upload" at bounding box center [552, 286] width 70 height 28
click at [0, 0] on input "Upload" at bounding box center [0, 0] width 0 height 0
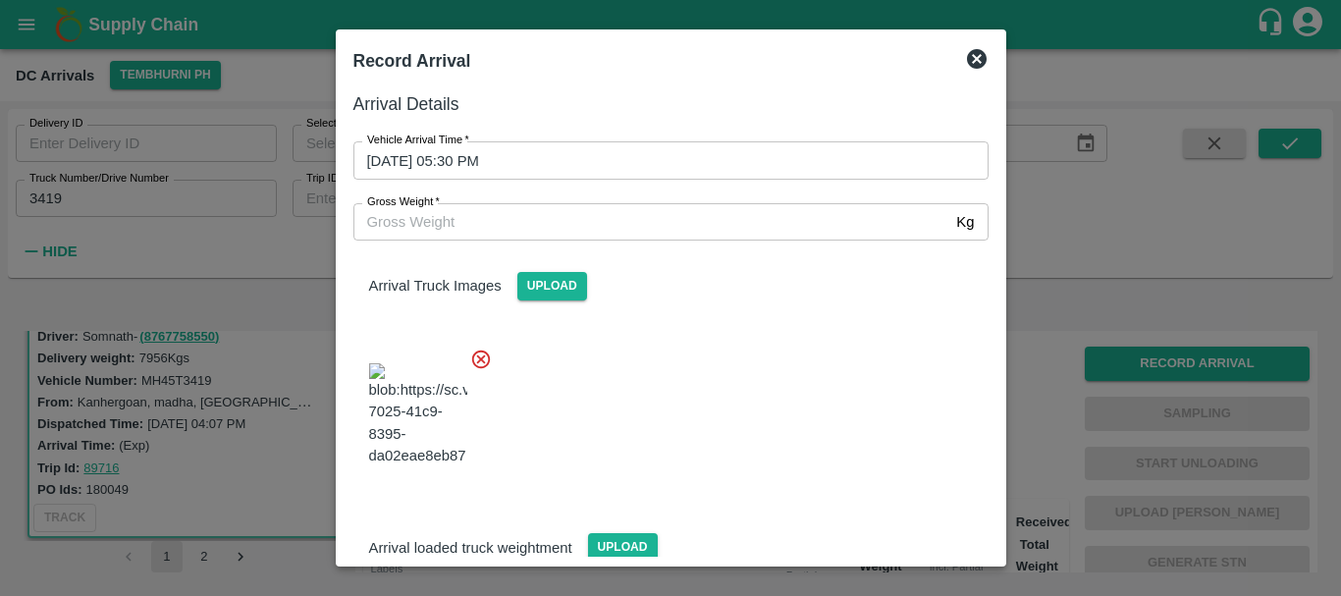
scroll to position [105, 0]
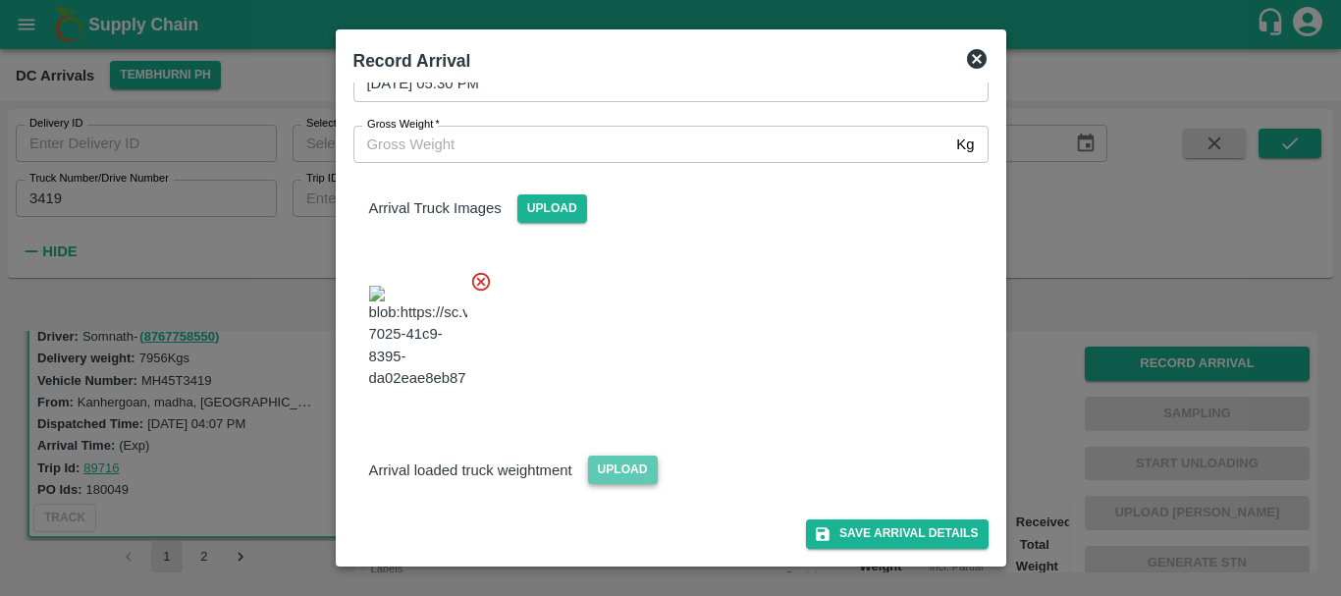
click at [637, 463] on span "Upload" at bounding box center [623, 469] width 70 height 28
click at [0, 0] on input "Upload" at bounding box center [0, 0] width 0 height 0
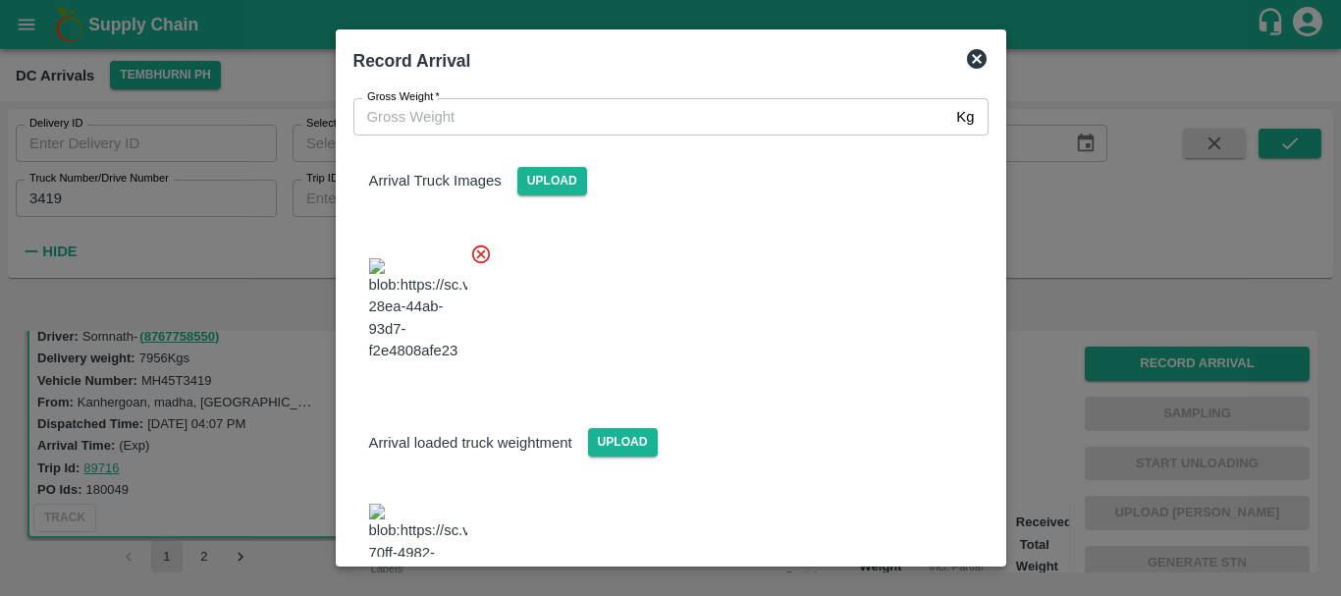
scroll to position [205, 0]
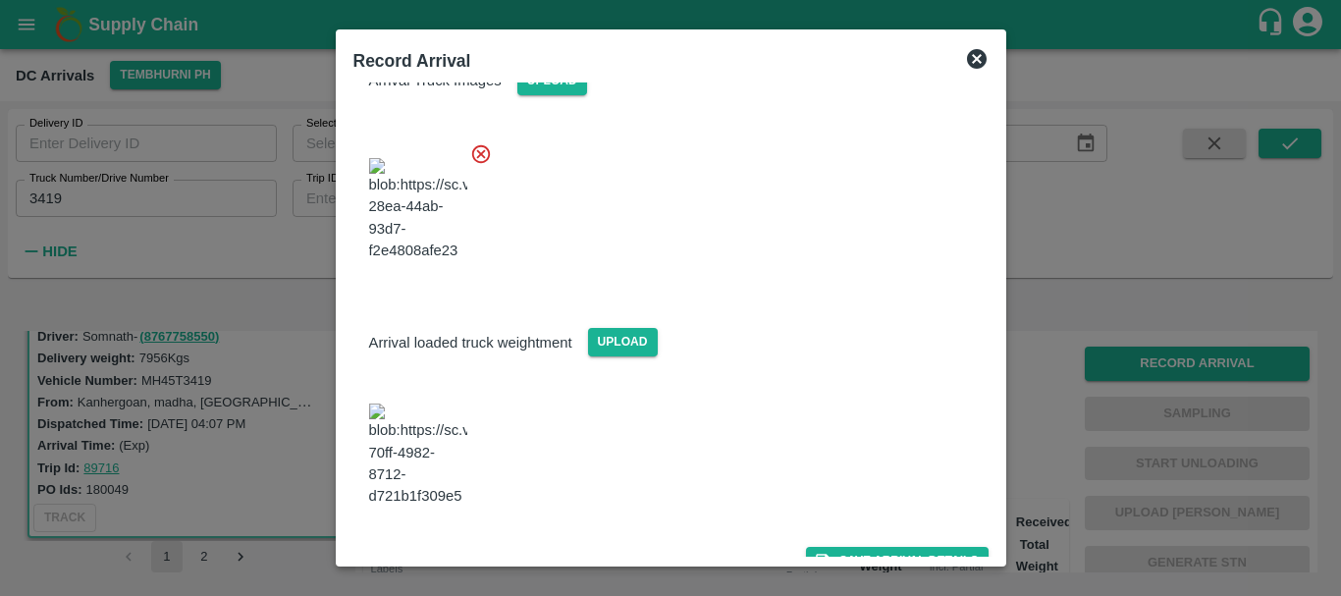
click at [418, 448] on img at bounding box center [418, 454] width 98 height 103
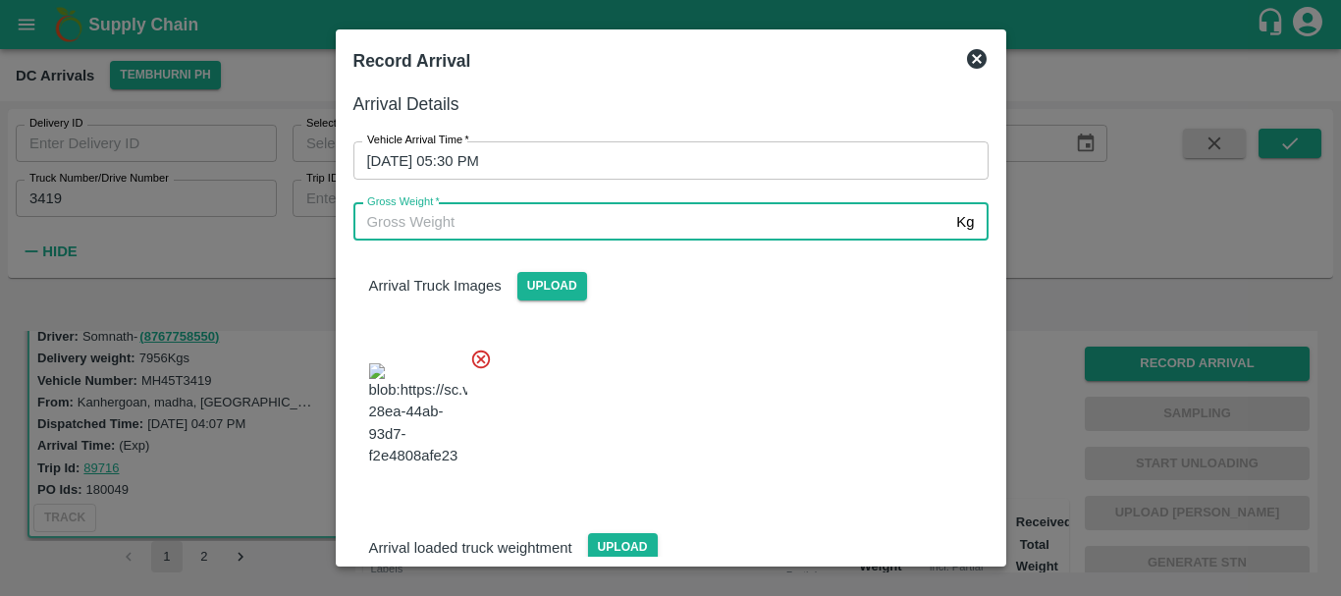
click at [532, 217] on input "Gross Weight   *" at bounding box center [651, 221] width 596 height 37
type input "13210"
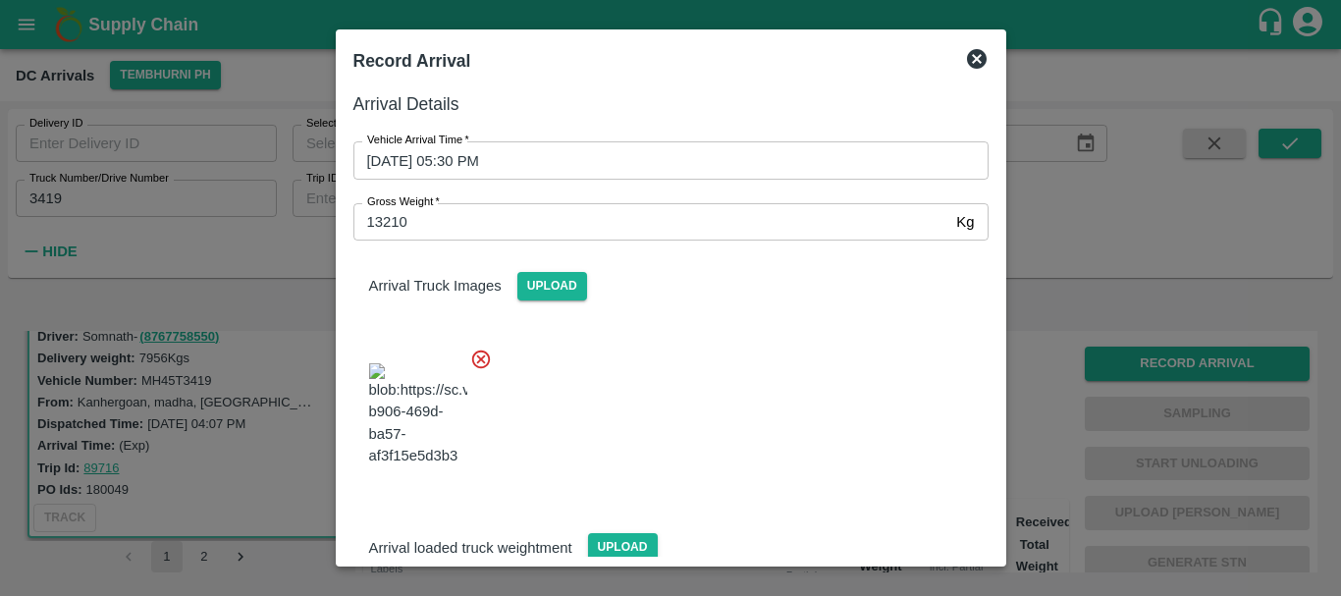
click at [712, 364] on div at bounding box center [663, 409] width 651 height 154
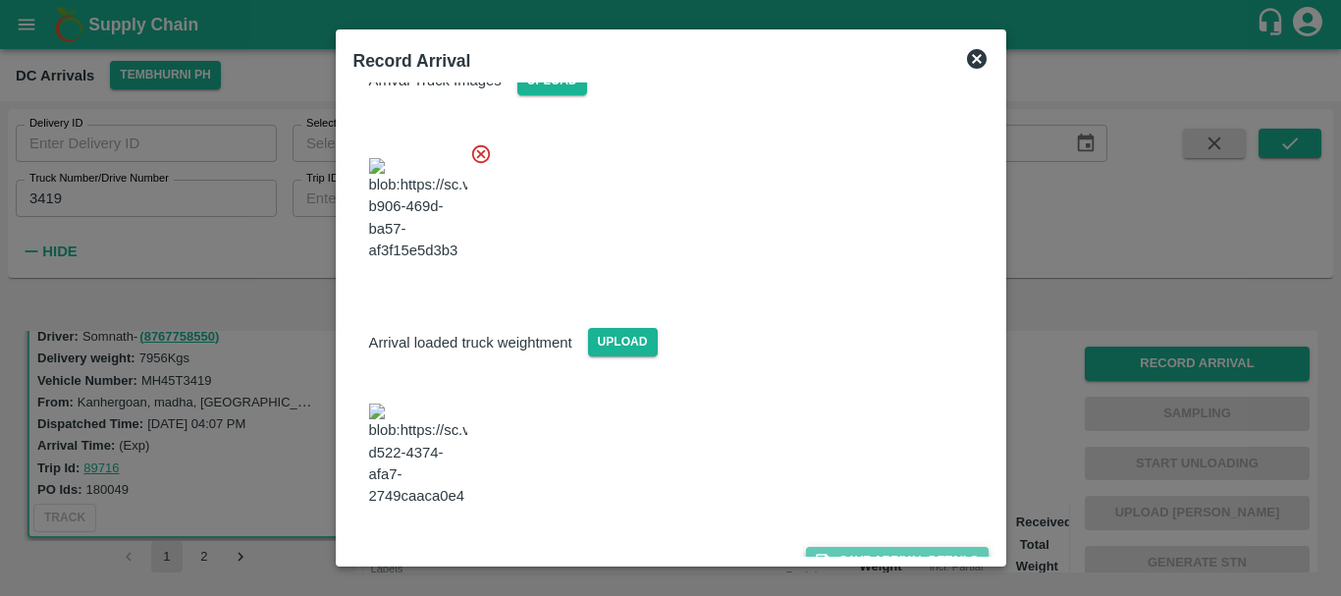
click at [844, 547] on button "Save Arrival Details" at bounding box center [897, 561] width 182 height 28
click at [842, 547] on button "Save Arrival Details" at bounding box center [897, 561] width 182 height 28
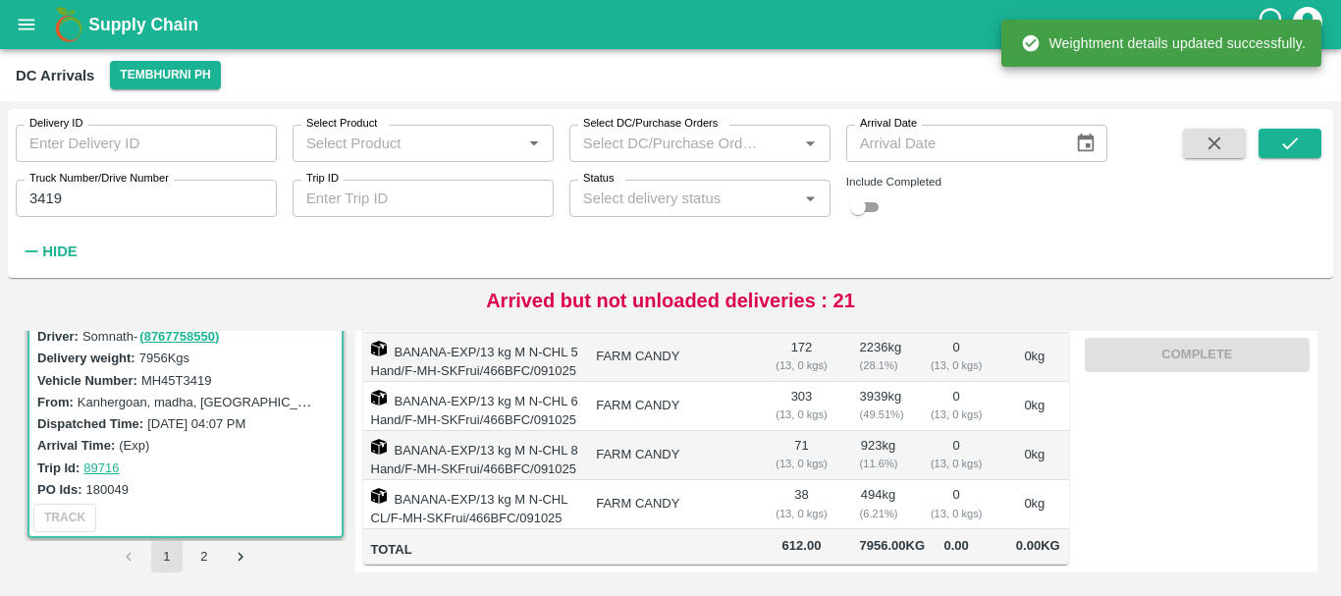
scroll to position [0, 0]
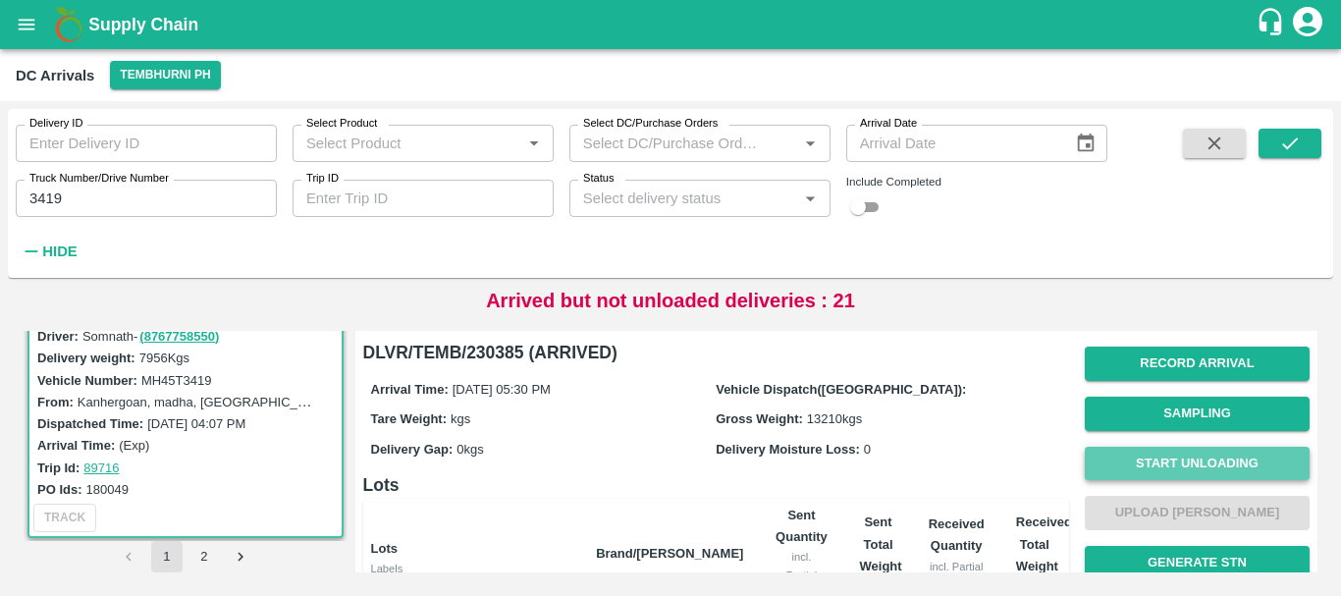
click at [1141, 464] on button "Start Unloading" at bounding box center [1196, 464] width 225 height 34
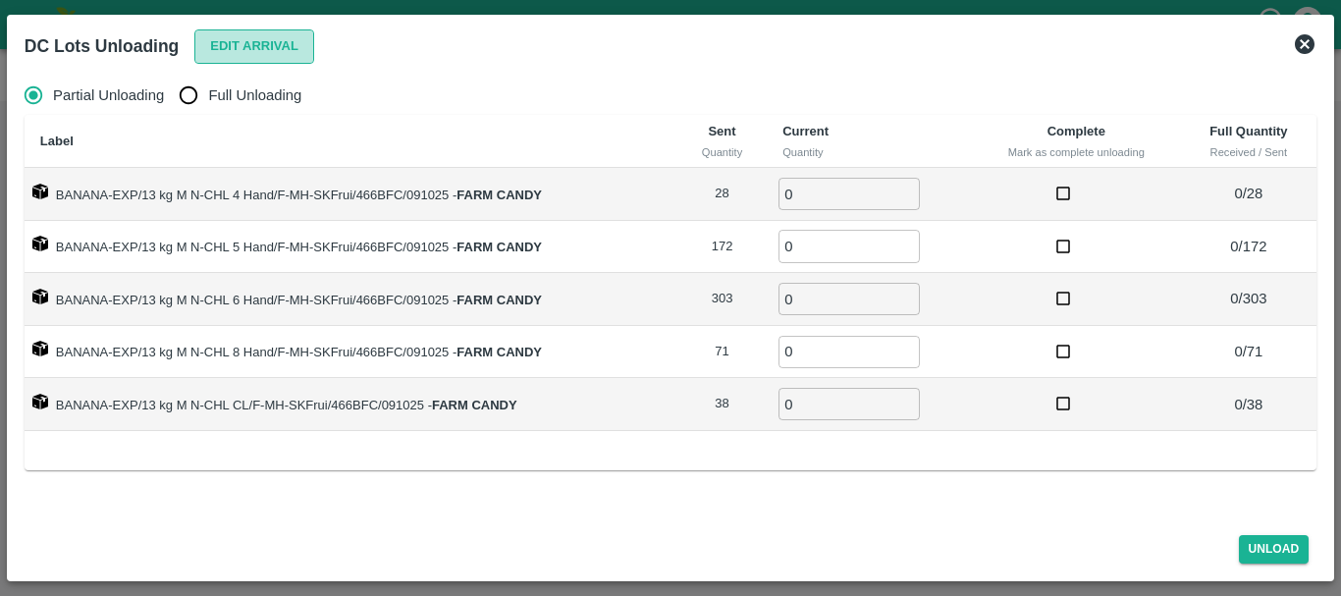
click at [281, 51] on button "Edit Arrival" at bounding box center [254, 46] width 120 height 34
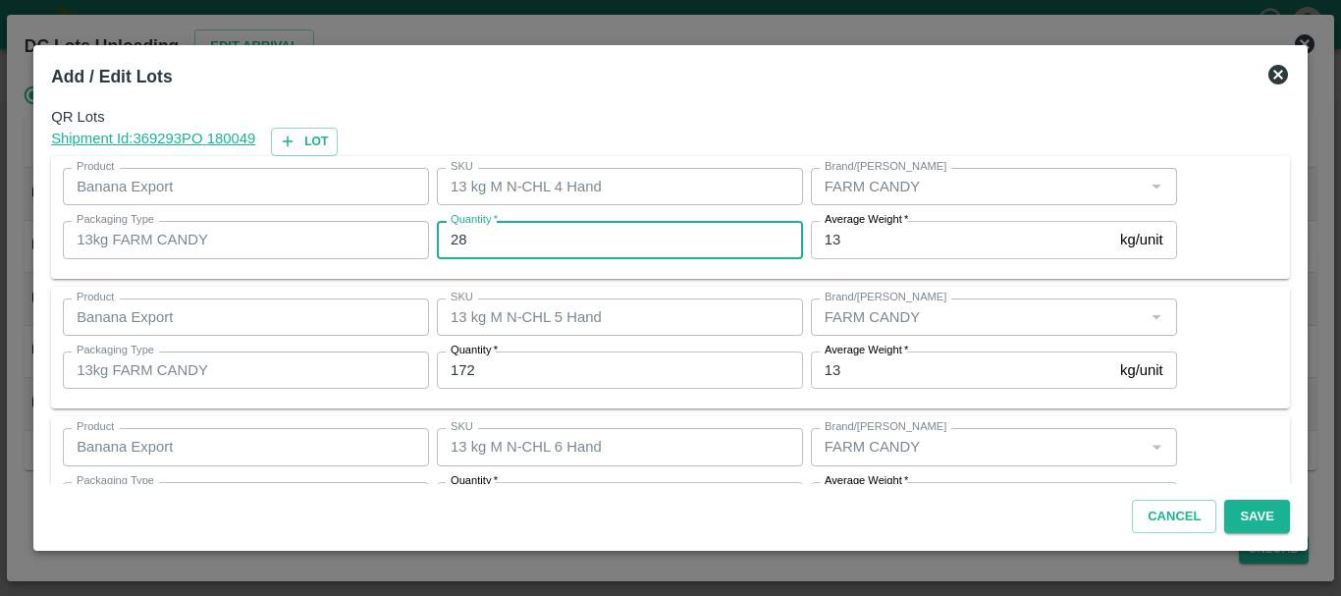
click at [584, 240] on input "28" at bounding box center [620, 239] width 366 height 37
type input "24"
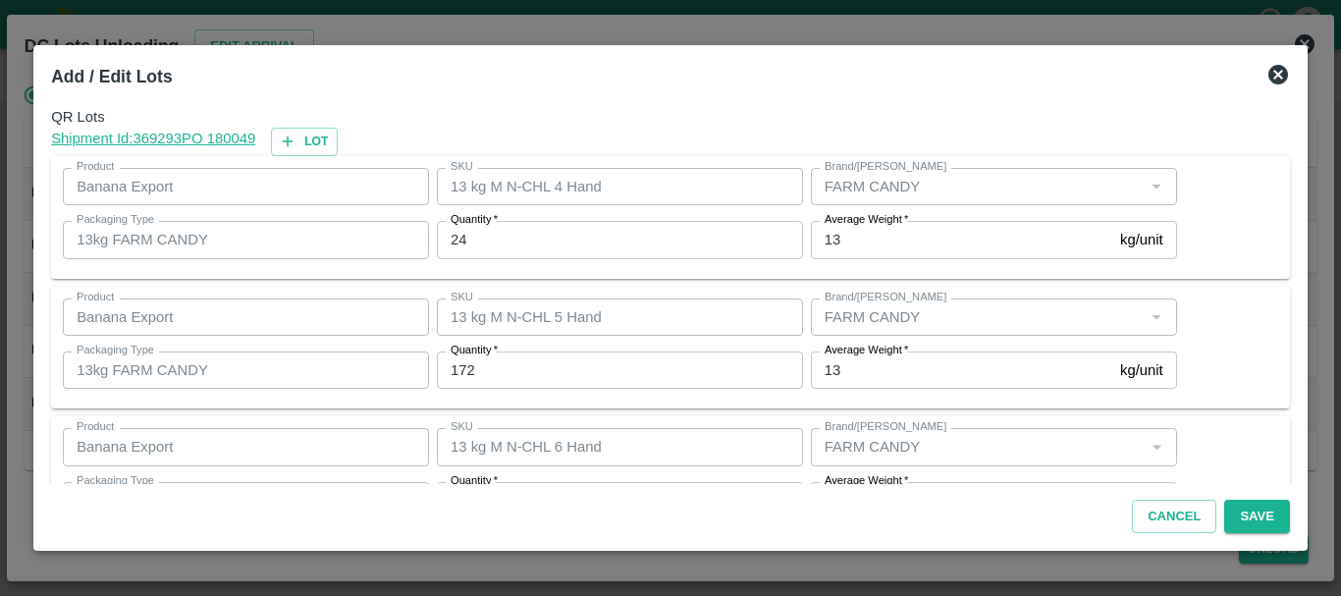
click at [543, 359] on input "172" at bounding box center [620, 369] width 366 height 37
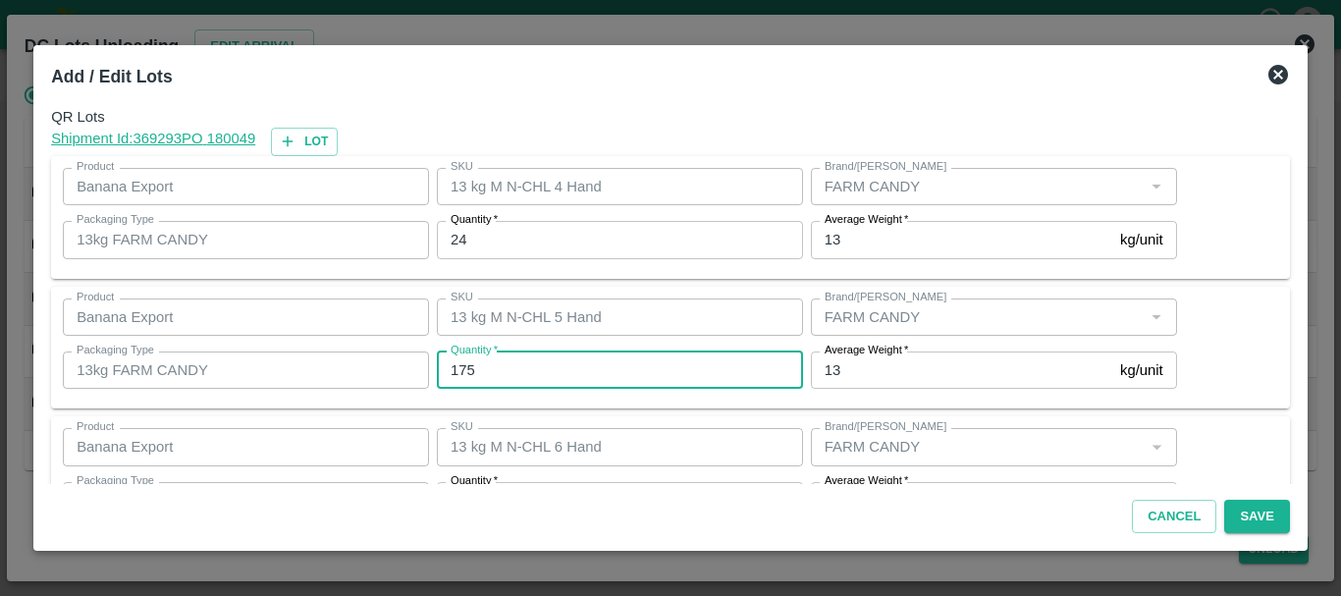
type input "175"
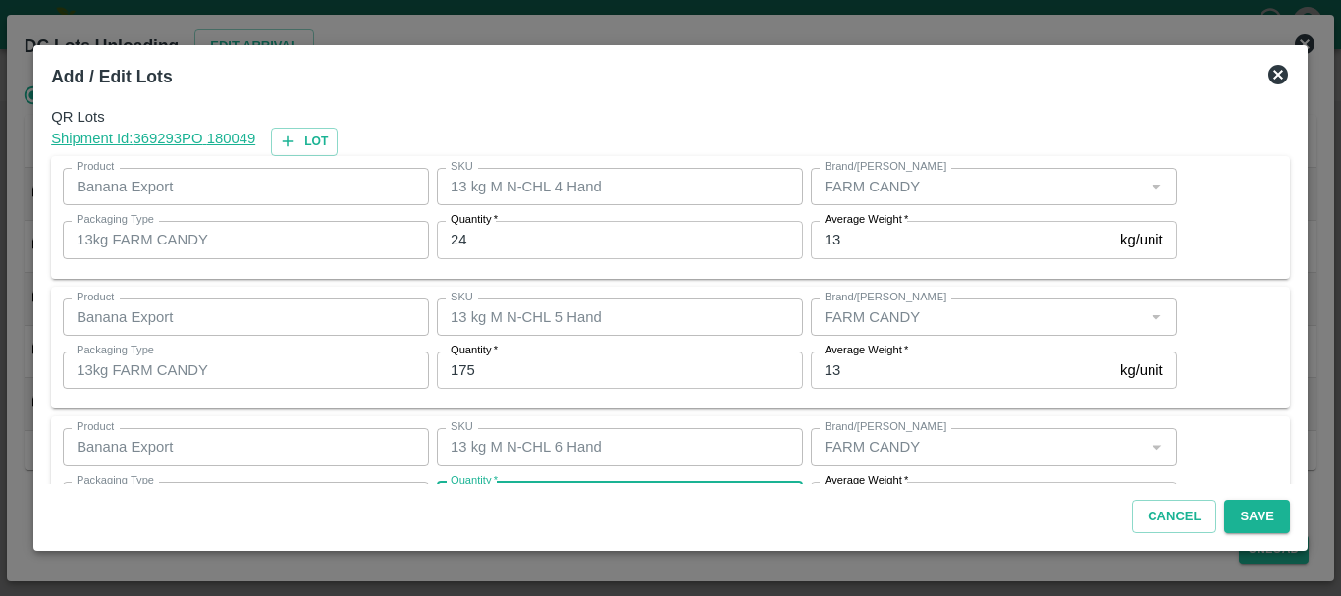
scroll to position [35, 0]
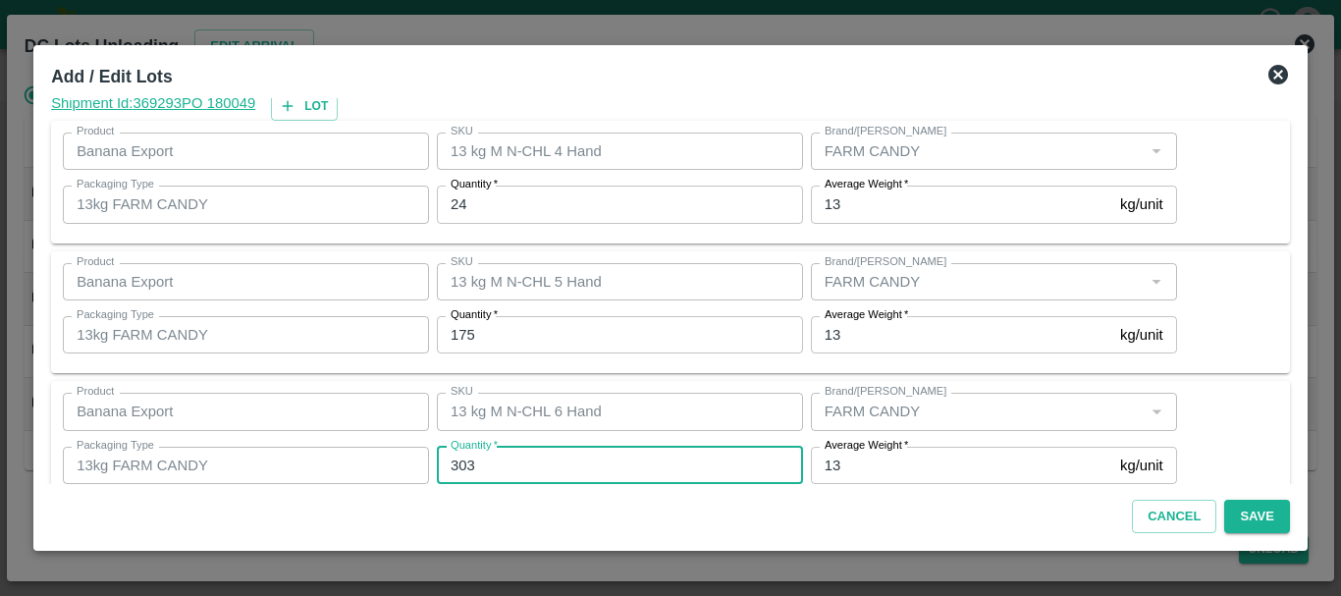
click at [536, 458] on input "303" at bounding box center [620, 465] width 366 height 37
type input "304"
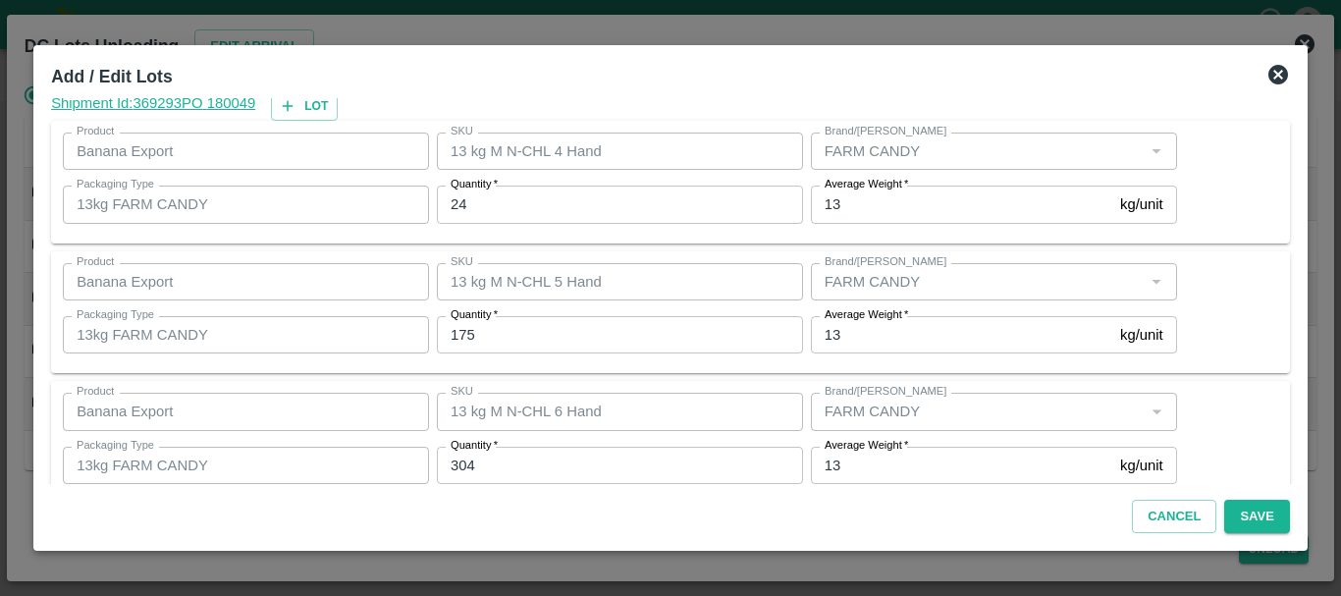
scroll to position [332, 0]
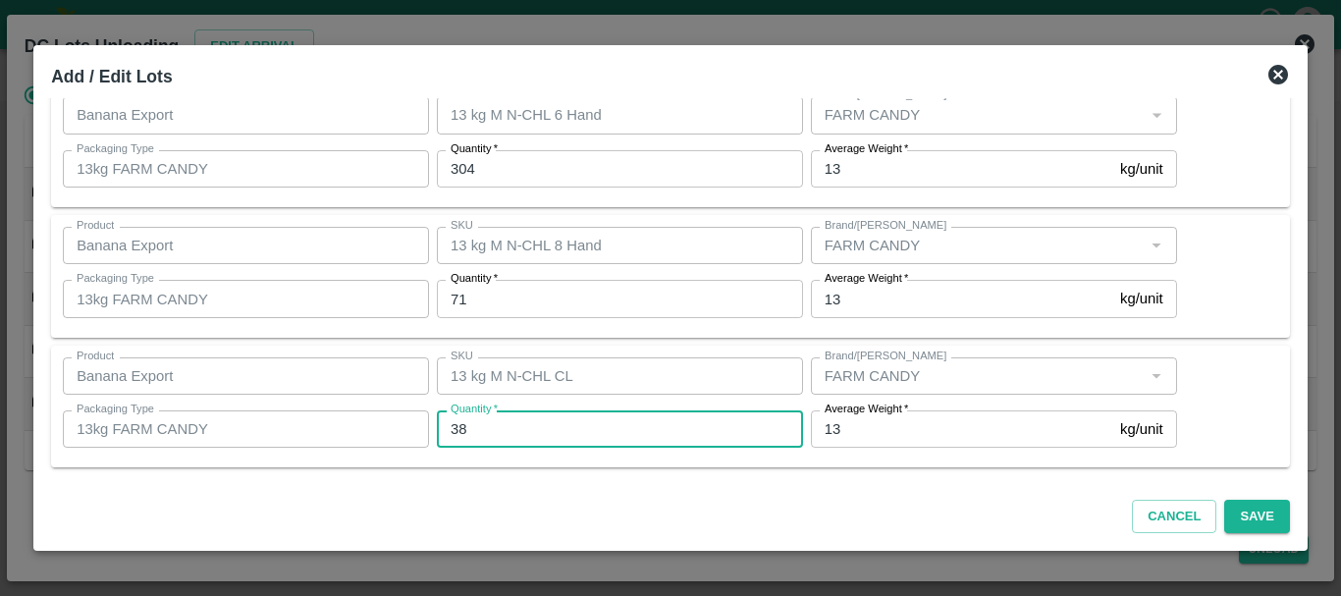
click at [521, 430] on input "38" at bounding box center [620, 428] width 366 height 37
click at [687, 331] on div "Product Banana Export Product SKU 13 kg M N-CHL 8 Hand SKU Brand/Marka Brand/Ma…" at bounding box center [670, 276] width 1239 height 123
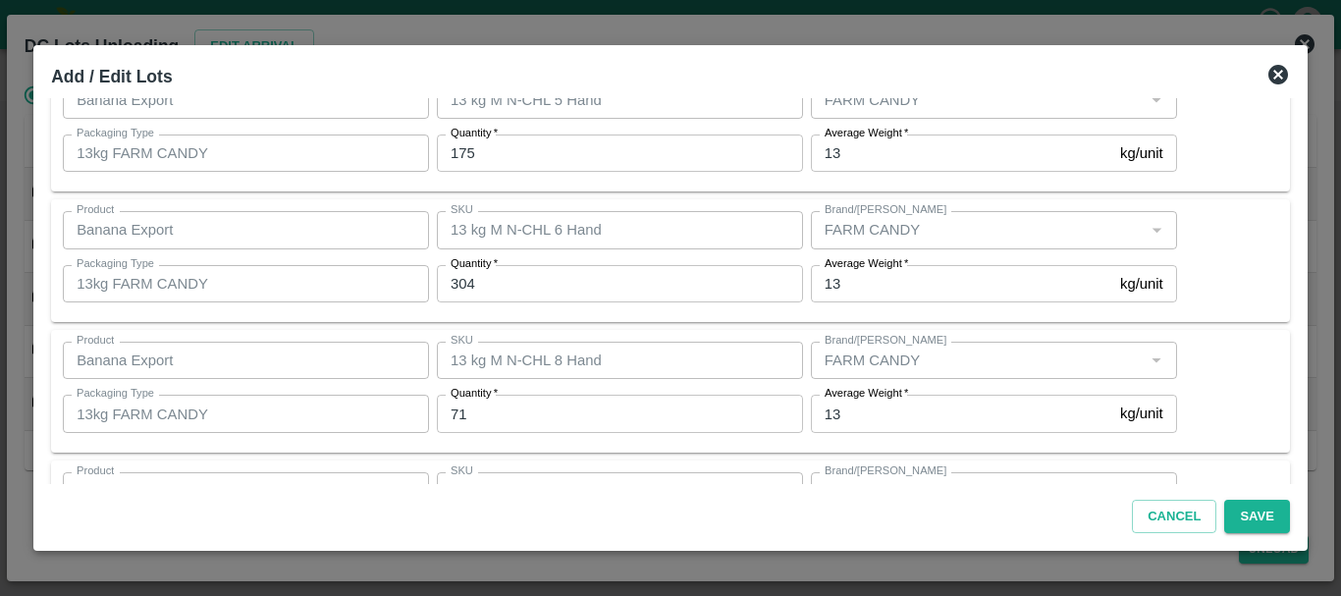
scroll to position [331, 0]
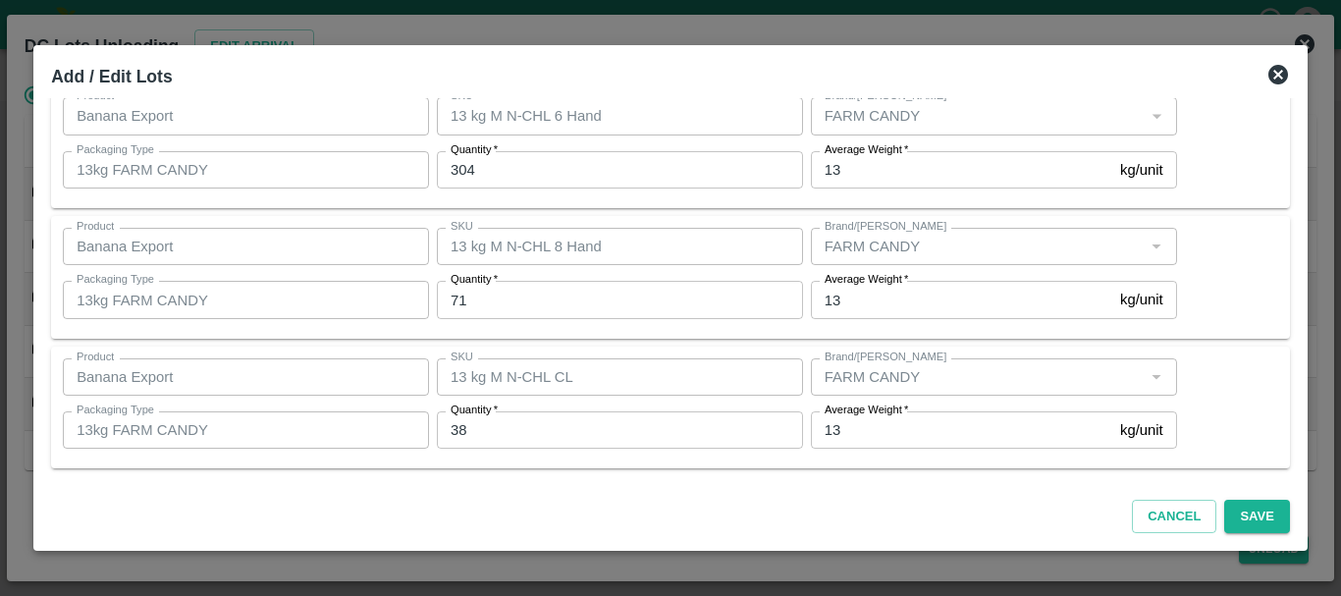
click at [702, 410] on div "Quantity   * 38 Quantity" at bounding box center [616, 429] width 374 height 53
click at [1252, 517] on button "Save" at bounding box center [1256, 517] width 65 height 34
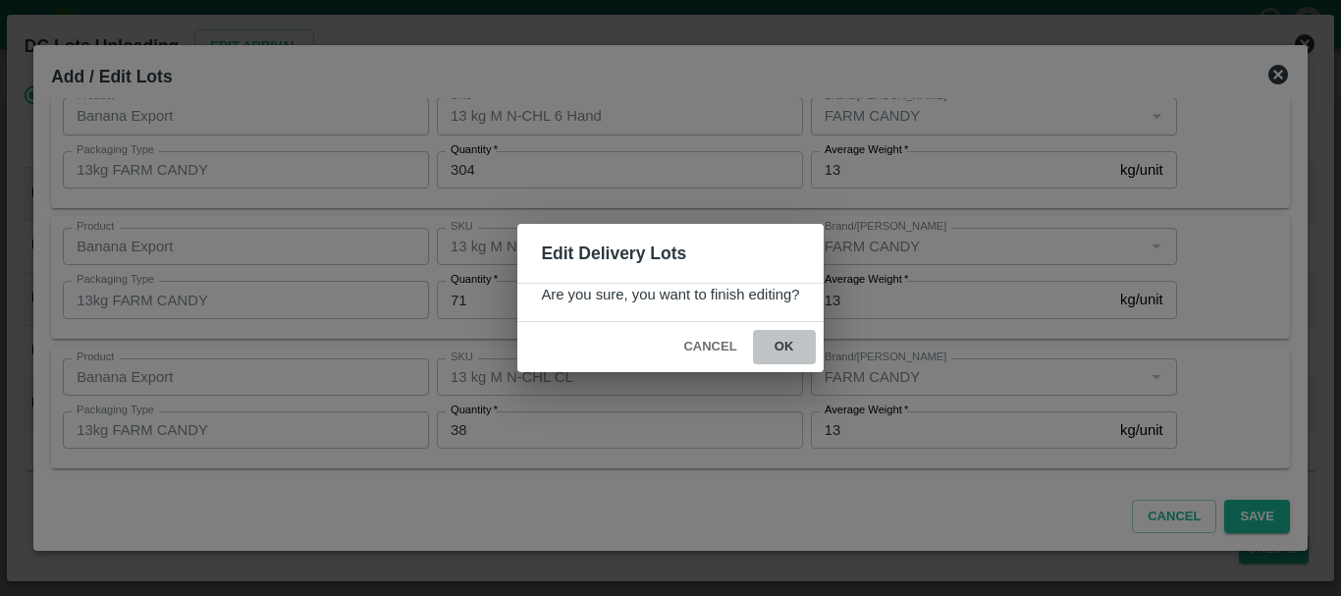
click at [781, 346] on button "ok" at bounding box center [784, 347] width 63 height 34
click at [781, 346] on icon at bounding box center [783, 347] width 26 height 26
click at [781, 346] on icon at bounding box center [784, 348] width 24 height 24
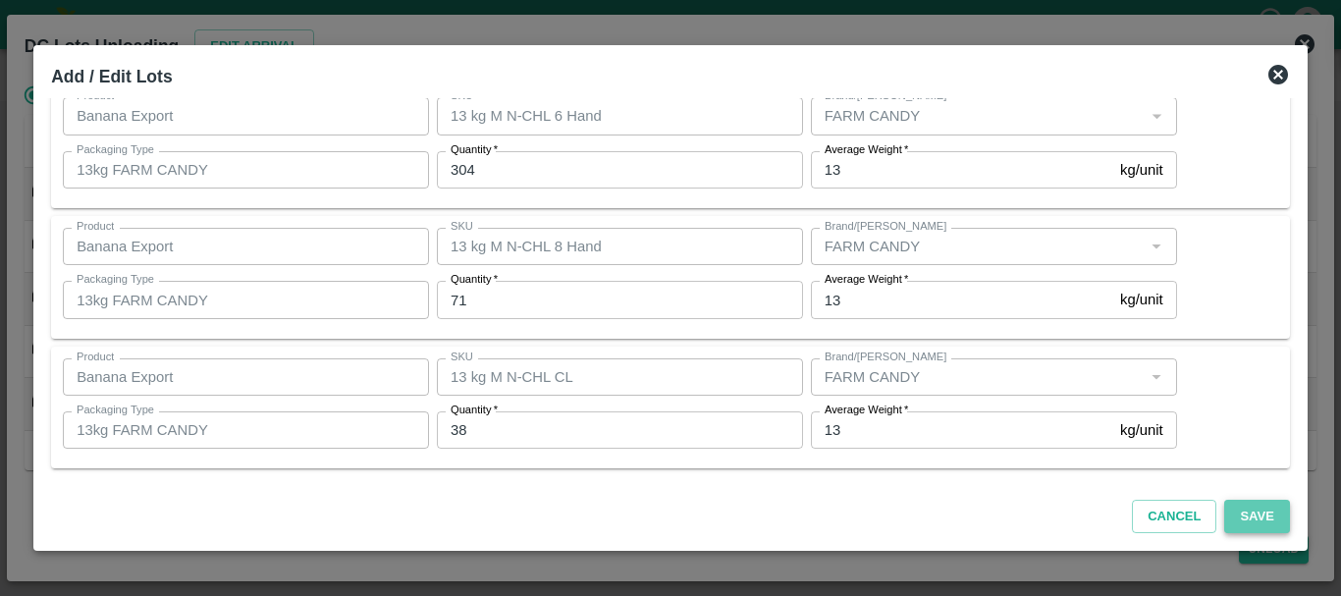
click at [1241, 512] on button "Save" at bounding box center [1256, 517] width 65 height 34
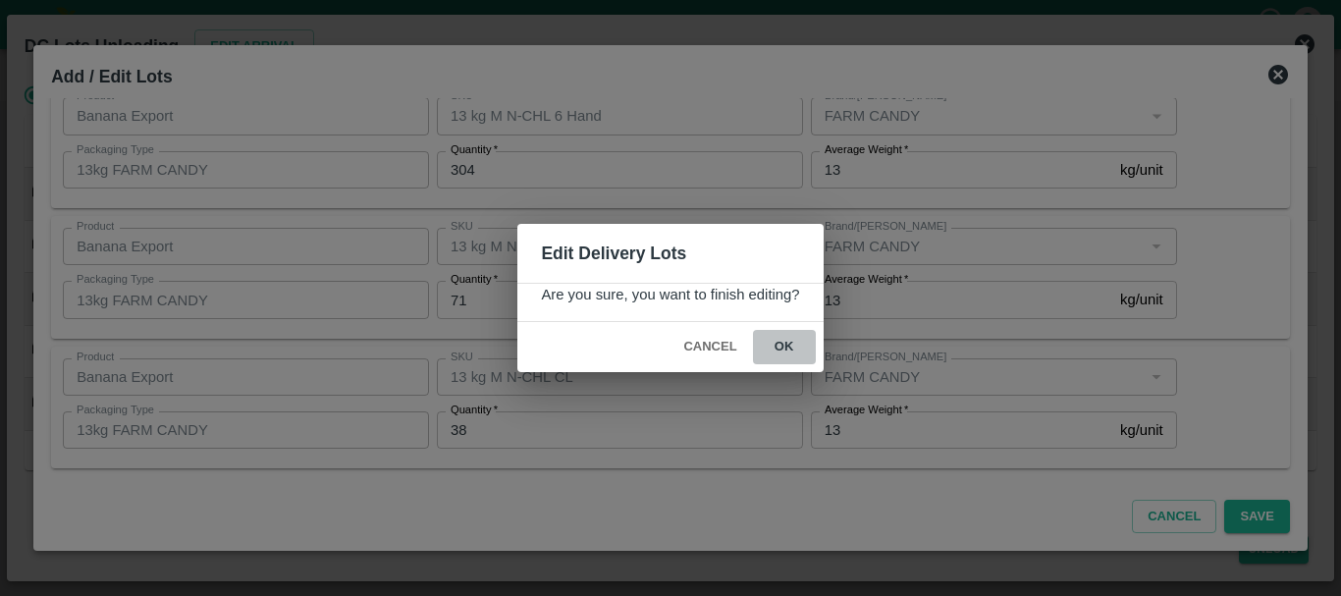
click at [785, 348] on button "ok" at bounding box center [784, 347] width 63 height 34
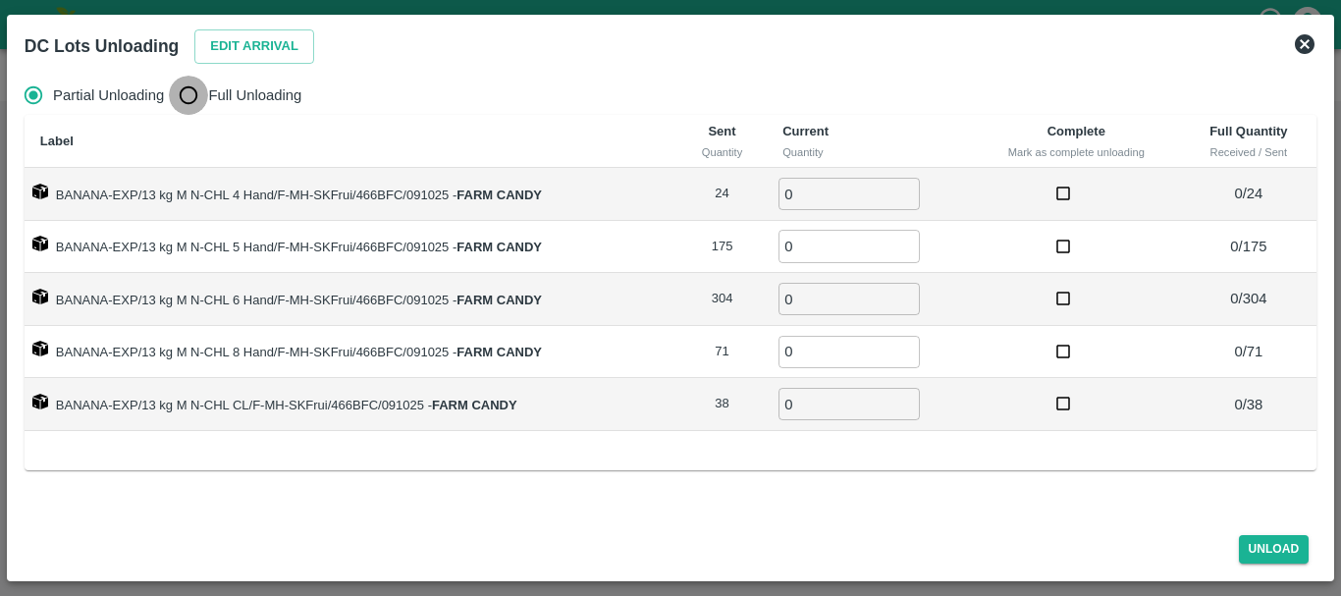
click at [189, 103] on input "Full Unloading" at bounding box center [188, 95] width 39 height 39
radio input "true"
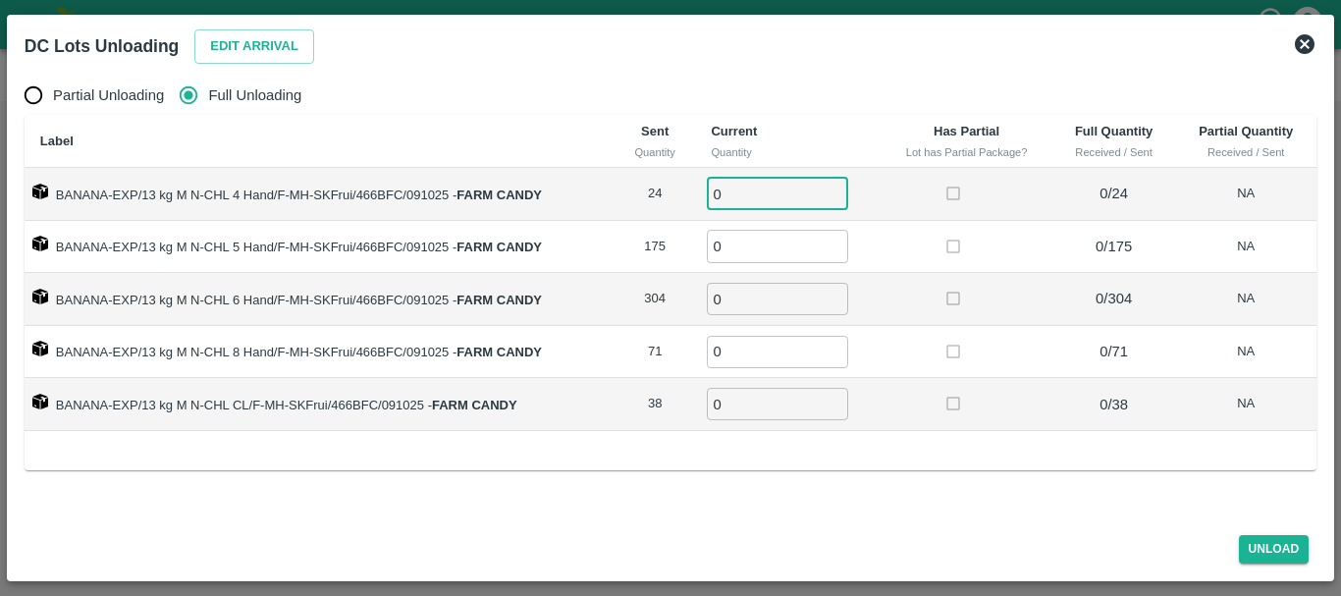
click at [755, 198] on input "0" at bounding box center [777, 194] width 141 height 32
type input "024"
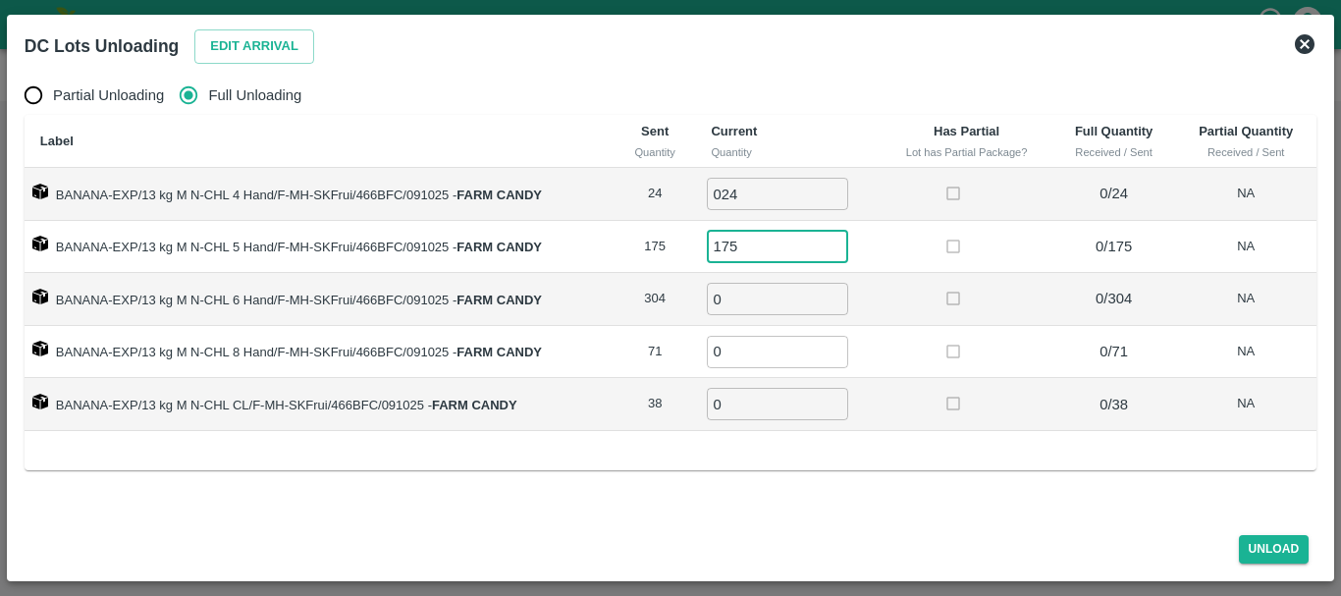
type input "175"
type input "304"
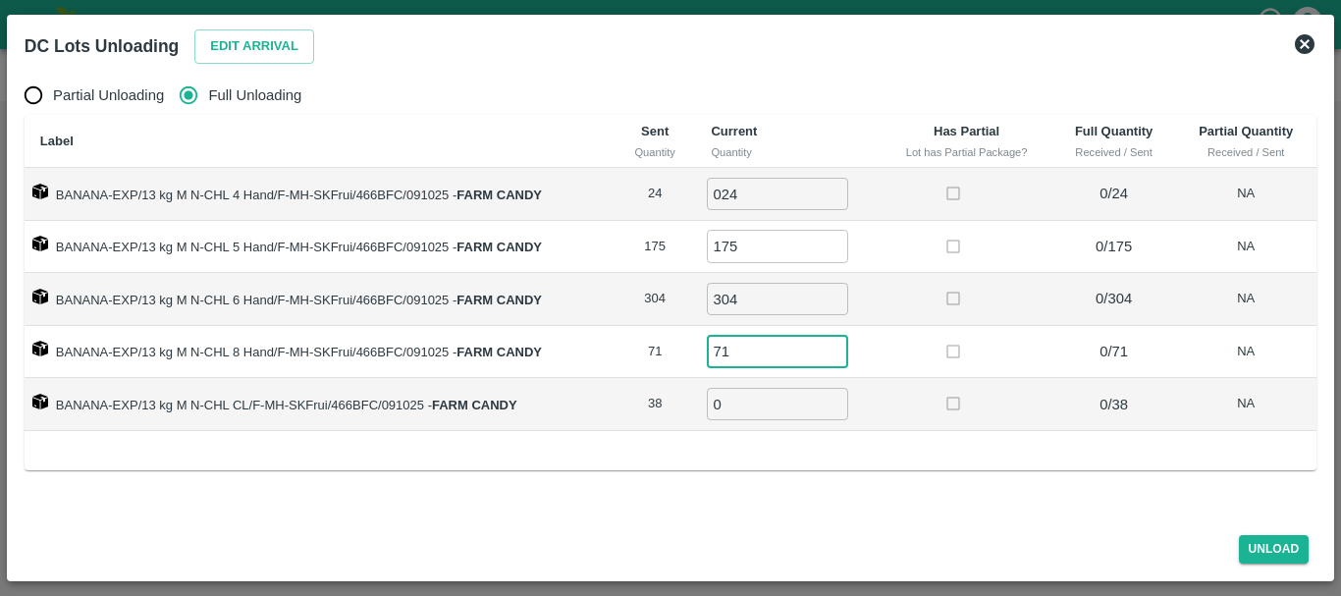
type input "71"
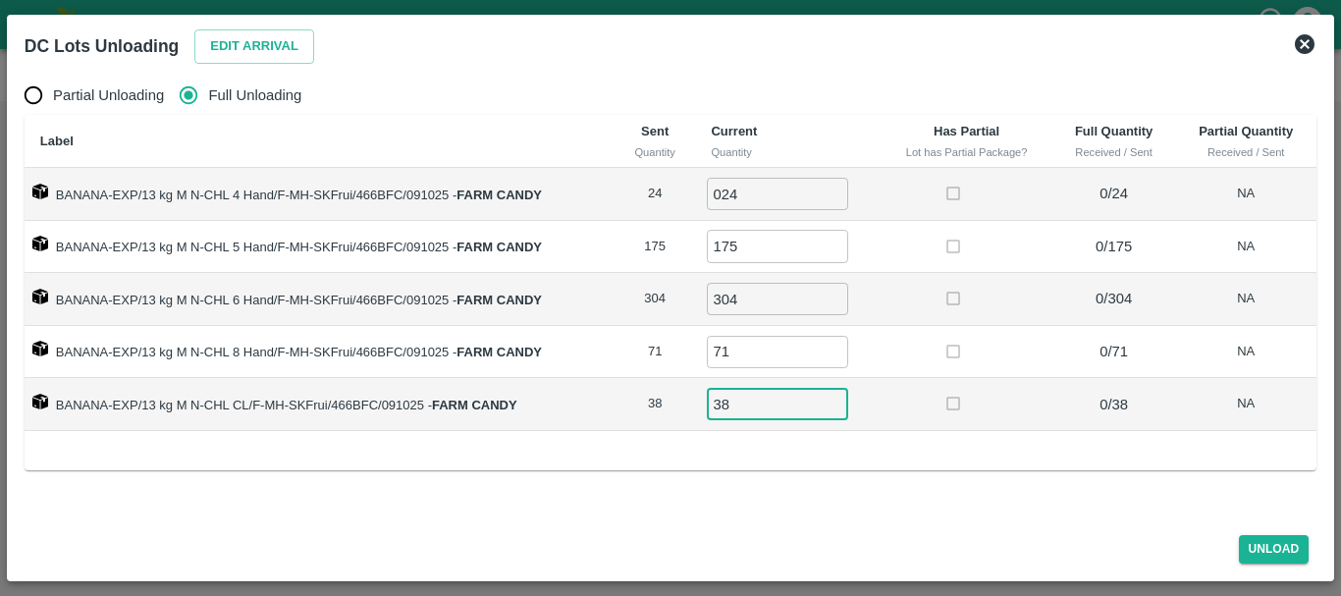
type input "38"
click at [900, 395] on td at bounding box center [966, 404] width 172 height 53
click at [1246, 551] on button "Unload" at bounding box center [1274, 549] width 71 height 28
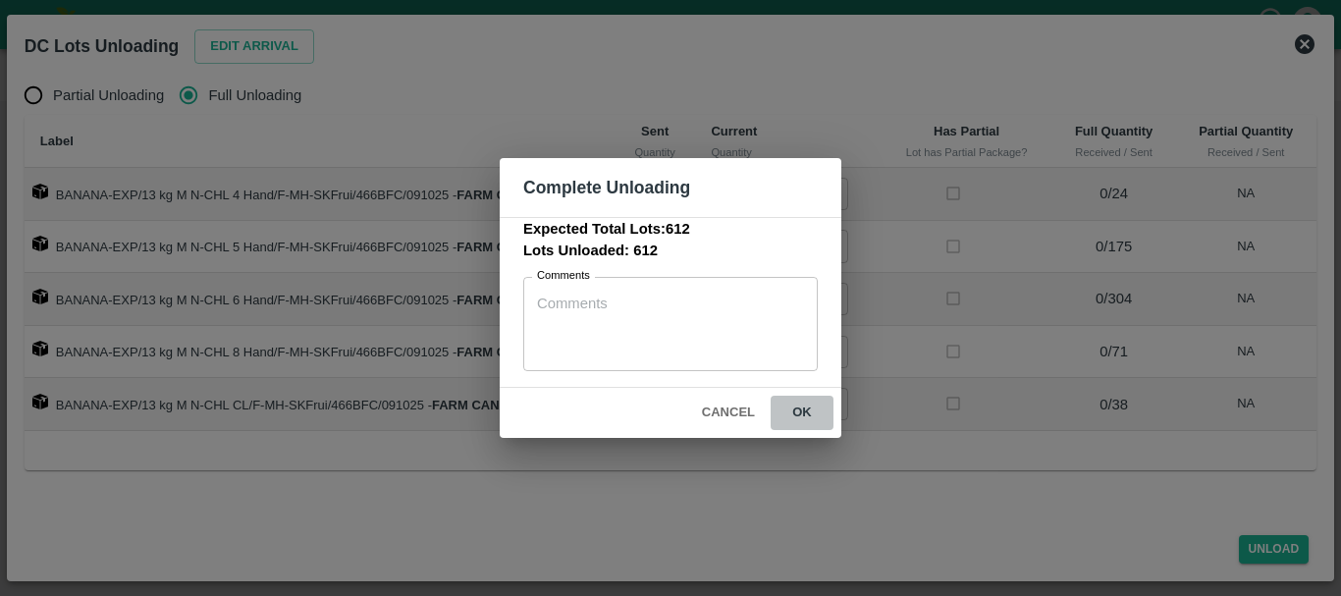
click at [821, 424] on button "ok" at bounding box center [801, 413] width 63 height 34
click at [807, 411] on icon at bounding box center [801, 412] width 26 height 26
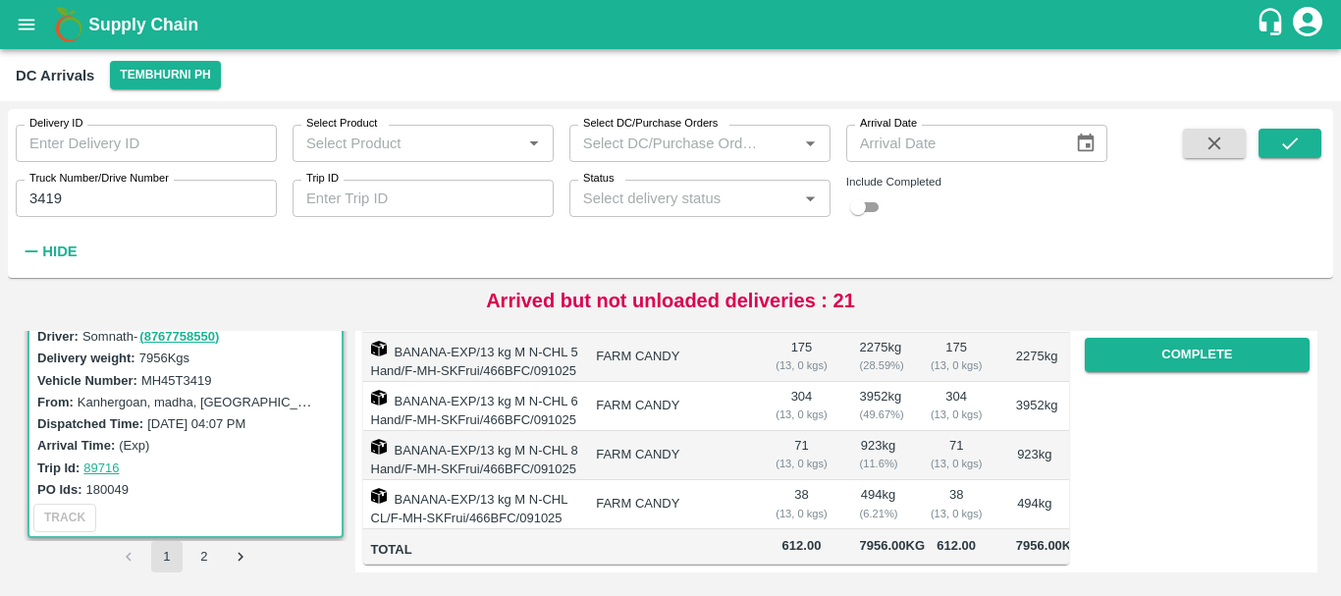
scroll to position [0, 0]
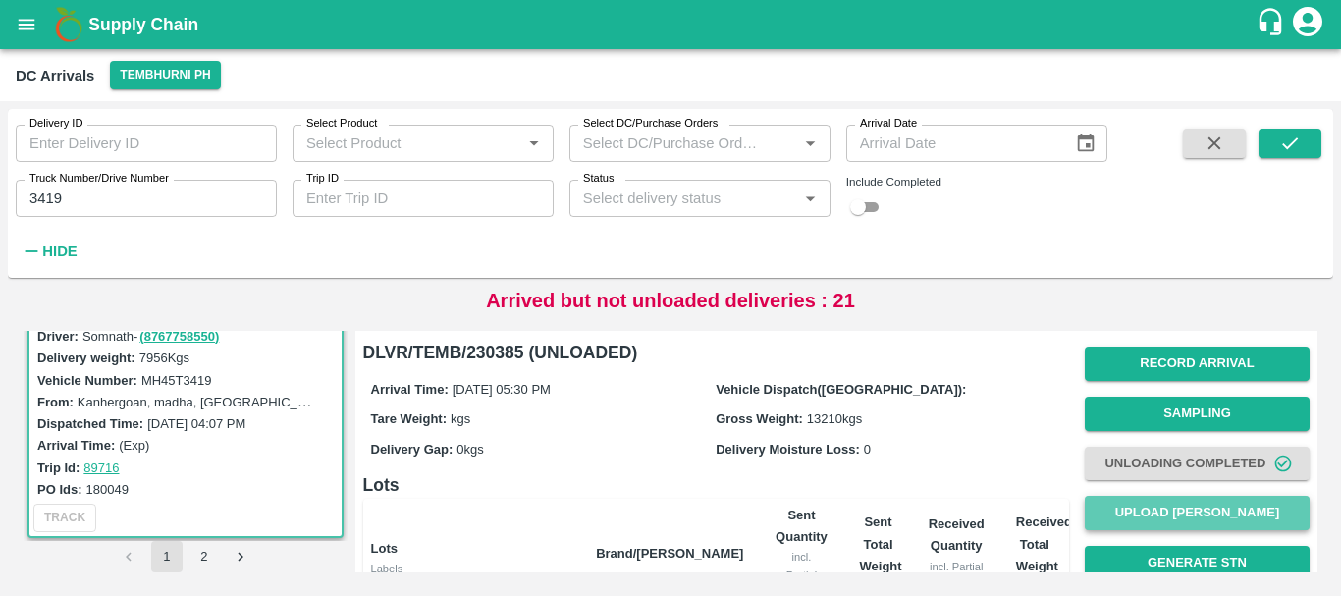
click at [1094, 514] on button "Upload [PERSON_NAME]" at bounding box center [1196, 513] width 225 height 34
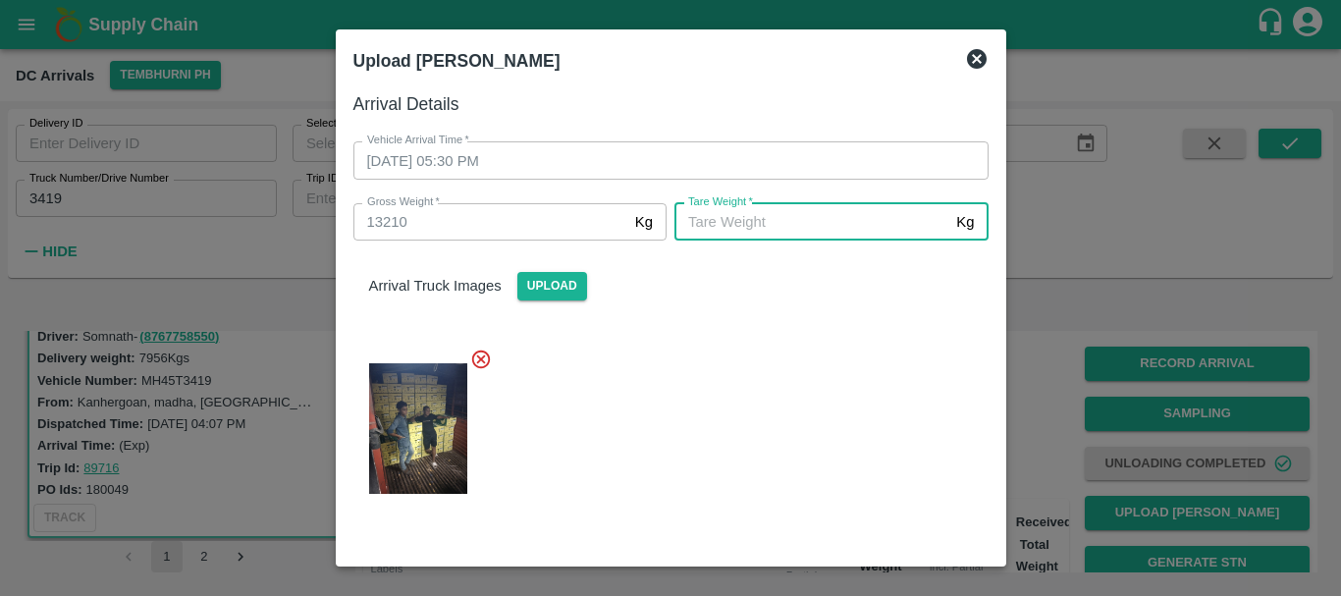
click at [699, 212] on input "[PERSON_NAME]   *" at bounding box center [811, 221] width 274 height 37
type input "4600"
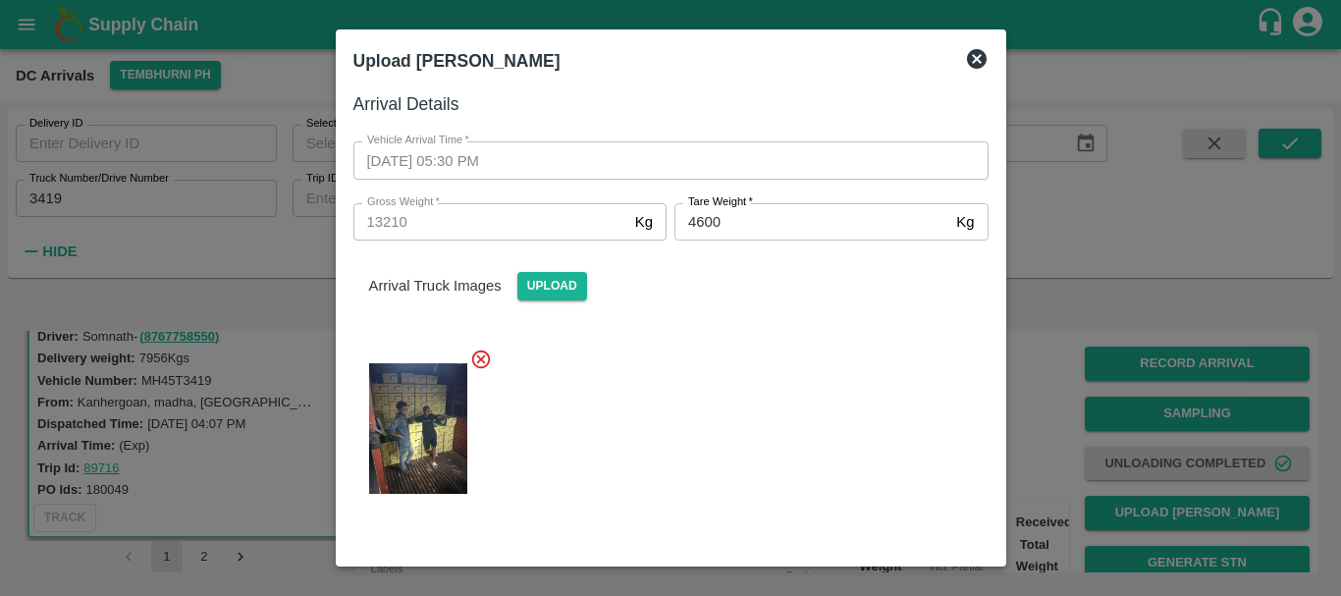
click at [725, 338] on div at bounding box center [663, 423] width 651 height 182
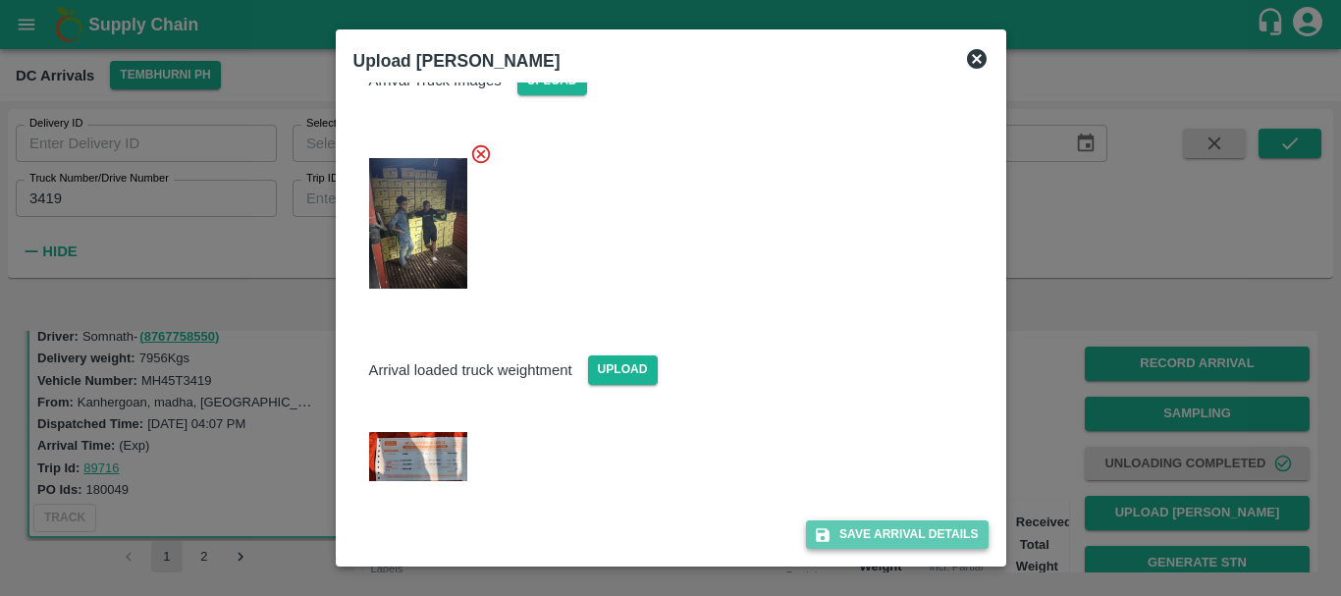
click at [848, 532] on button "Save Arrival Details" at bounding box center [897, 534] width 182 height 28
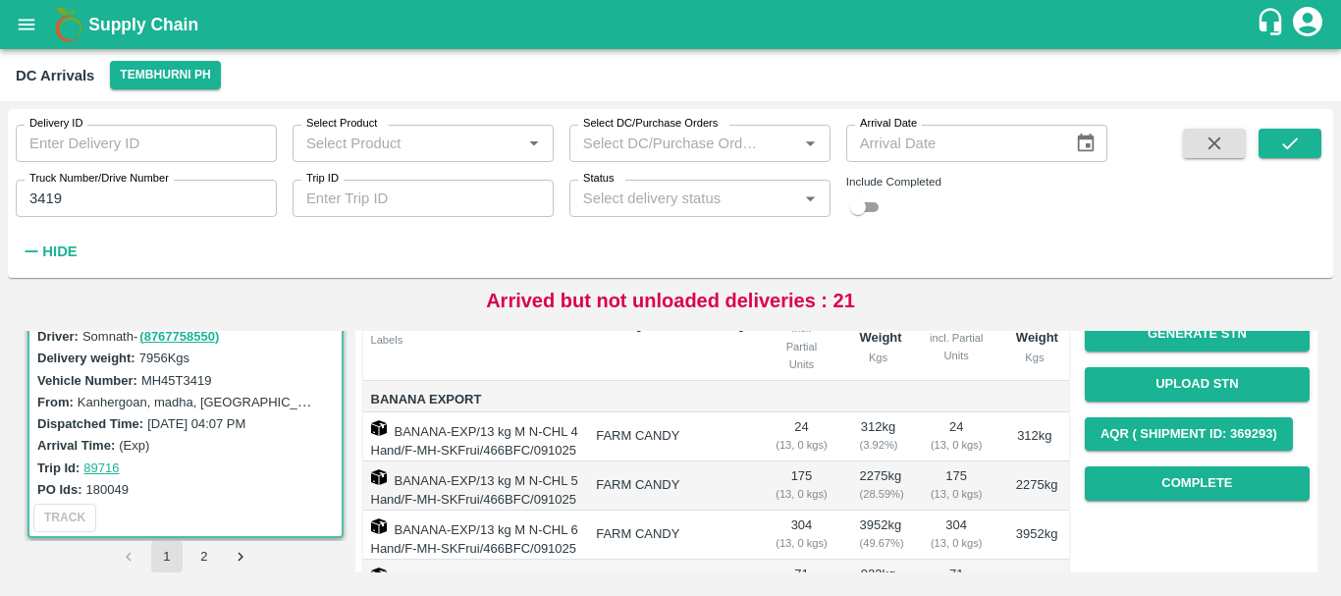
scroll to position [225, 0]
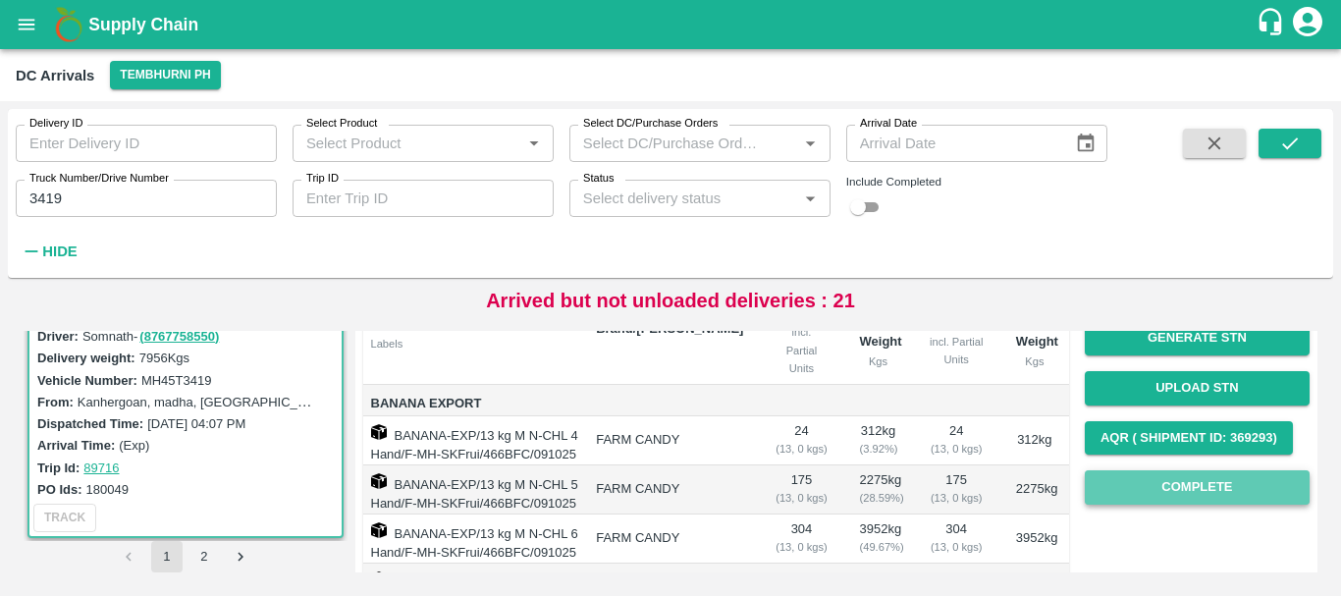
click at [1167, 483] on button "Complete" at bounding box center [1196, 487] width 225 height 34
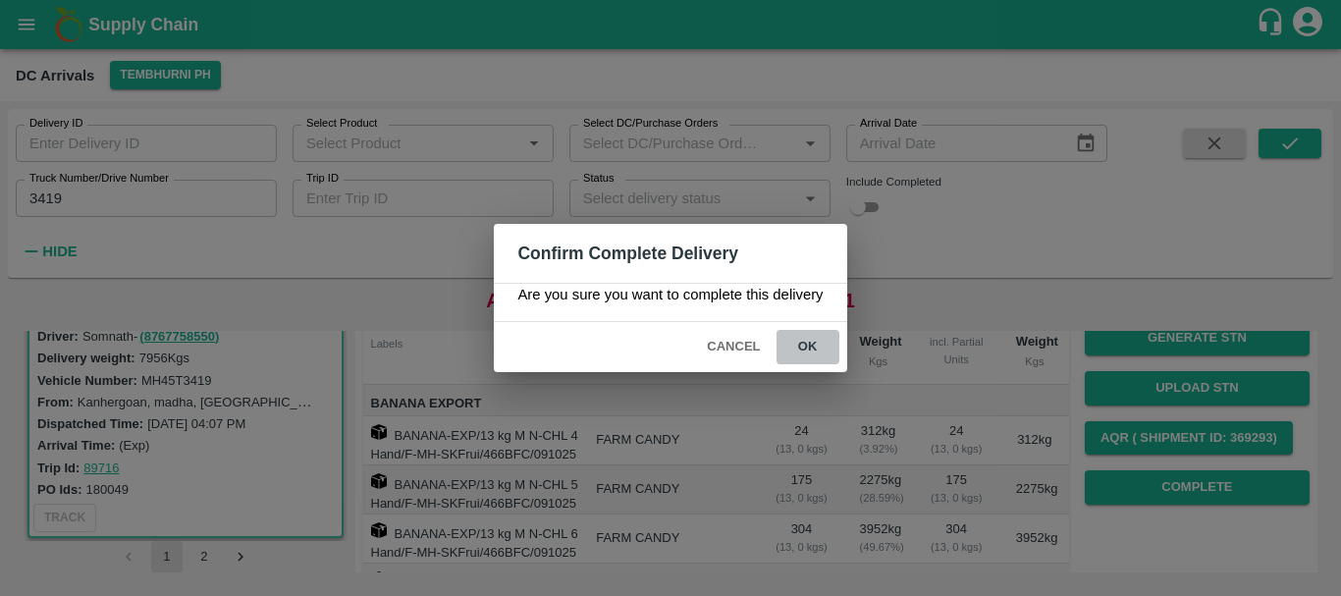
click at [809, 335] on button "ok" at bounding box center [807, 347] width 63 height 34
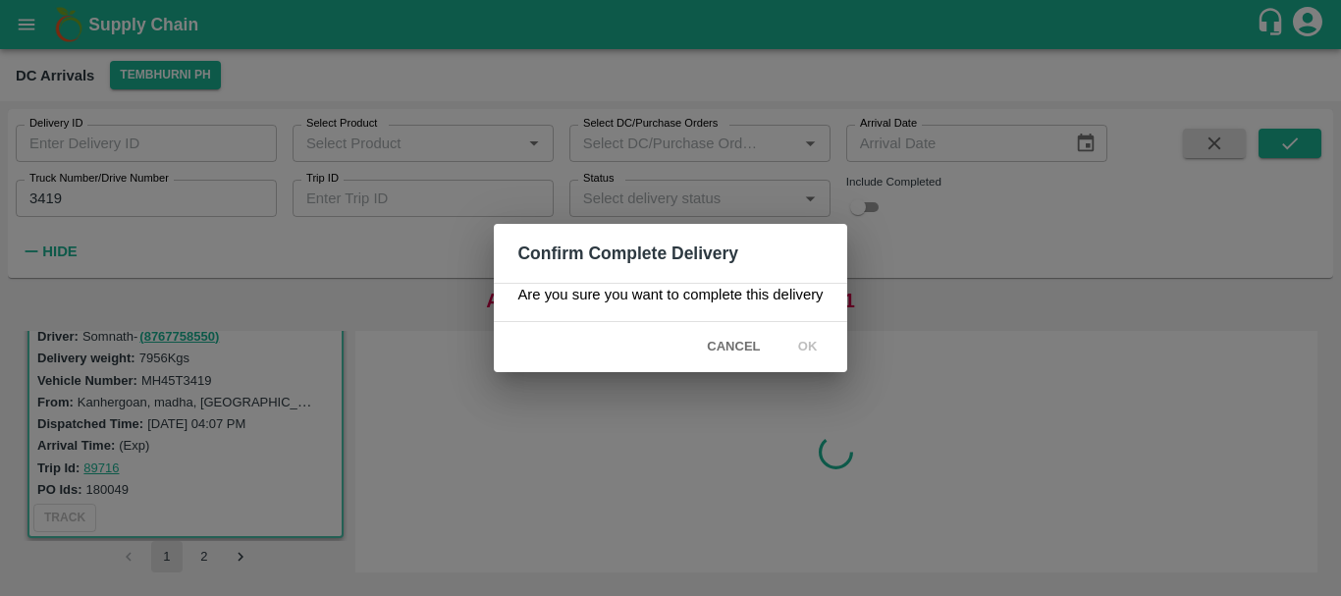
scroll to position [0, 0]
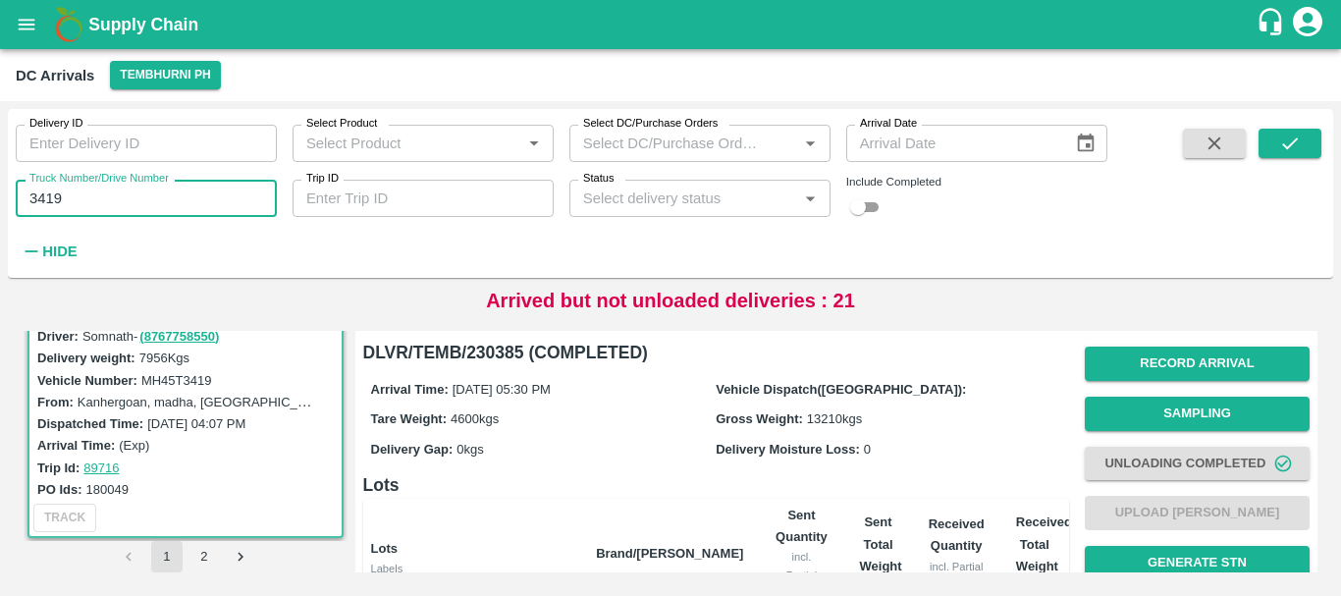
click at [179, 185] on input "3419" at bounding box center [146, 198] width 261 height 37
click at [1301, 144] on button "submit" at bounding box center [1289, 143] width 63 height 29
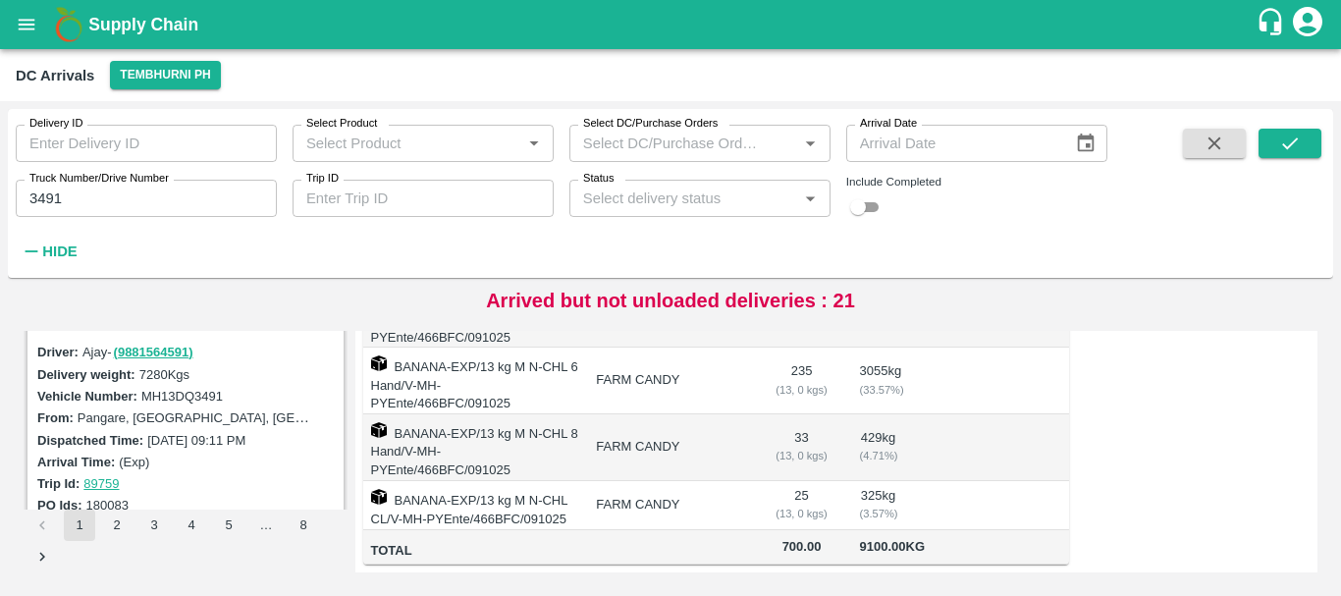
scroll to position [252, 0]
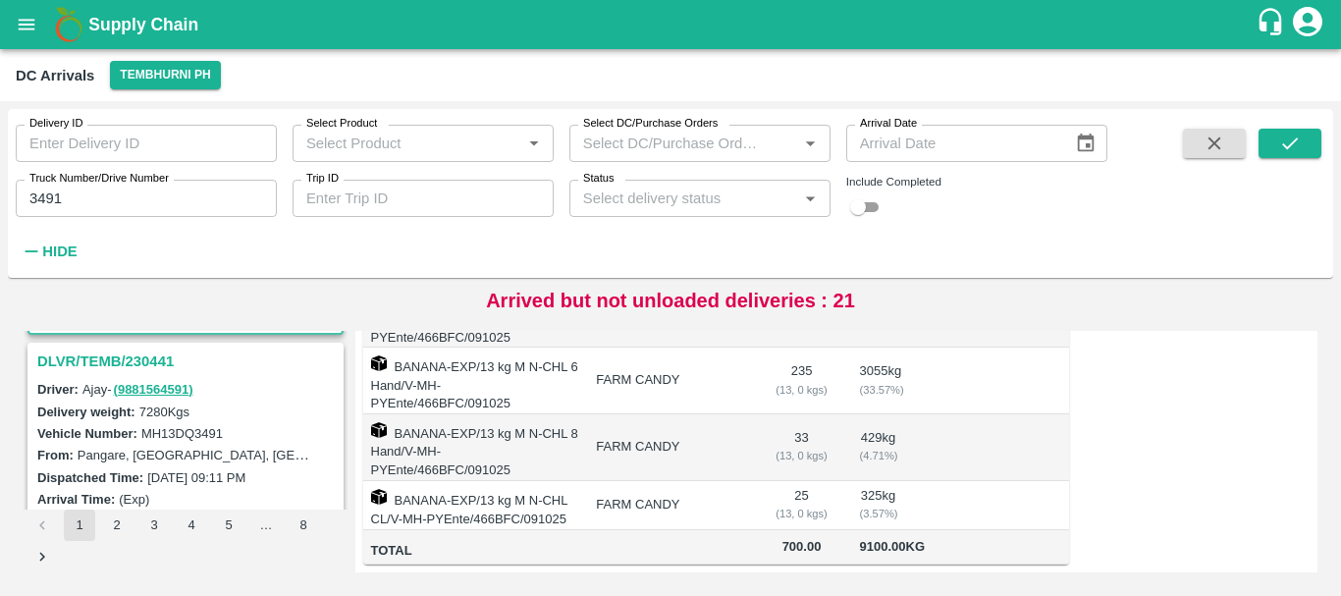
click at [140, 362] on h3 "DLVR/TEMB/230441" at bounding box center [188, 361] width 302 height 26
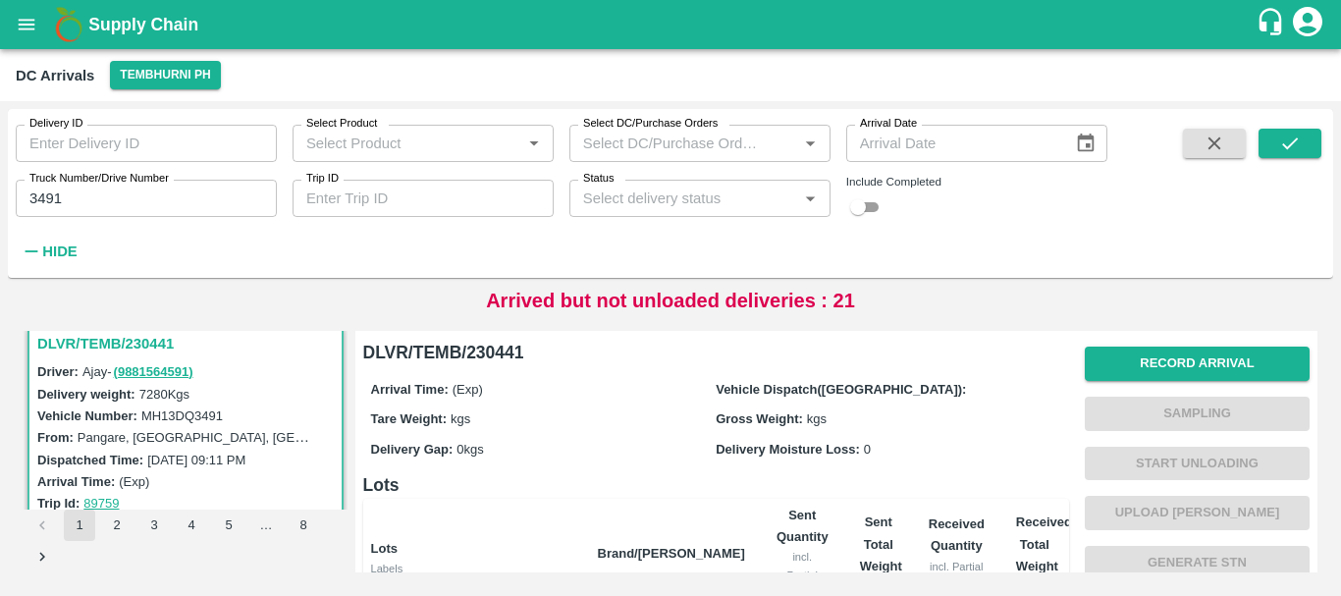
scroll to position [396, 0]
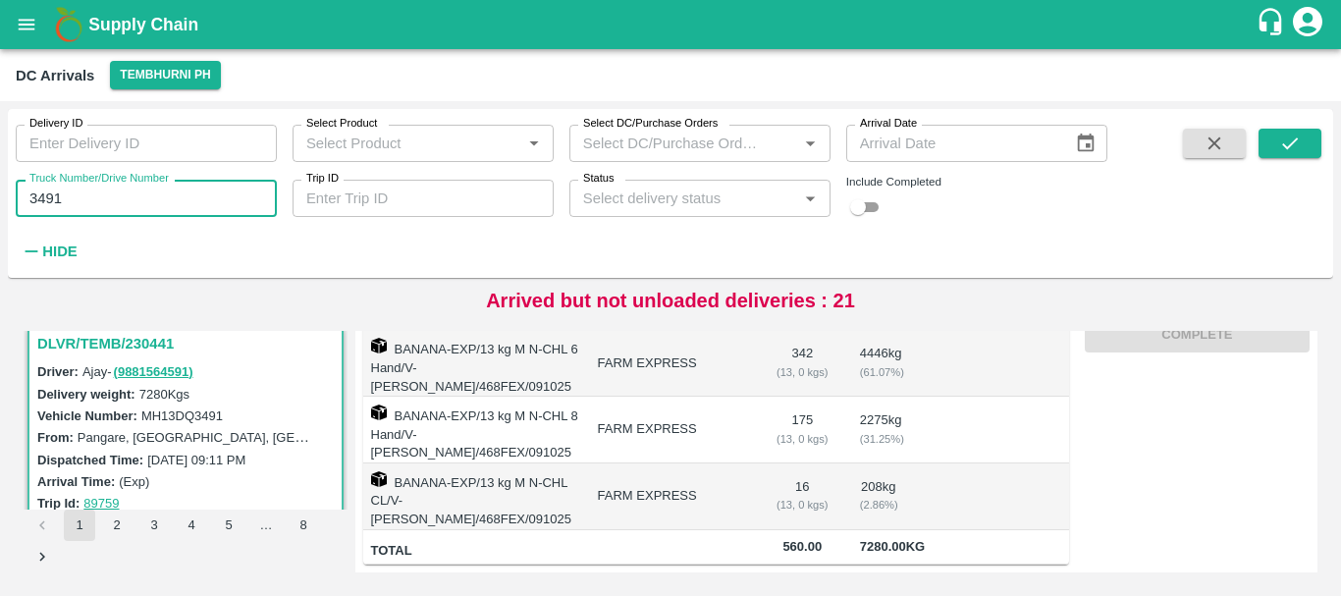
click at [165, 197] on input "3491" at bounding box center [146, 198] width 261 height 37
type input "3"
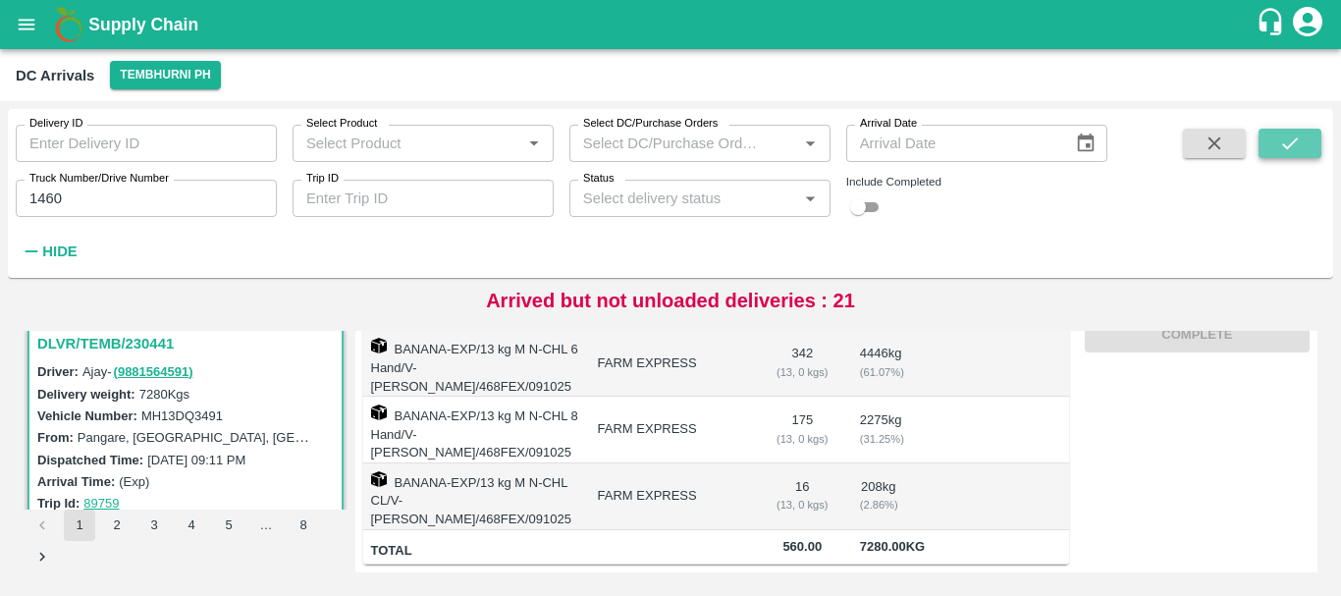
click at [1288, 145] on icon "submit" at bounding box center [1290, 143] width 22 height 22
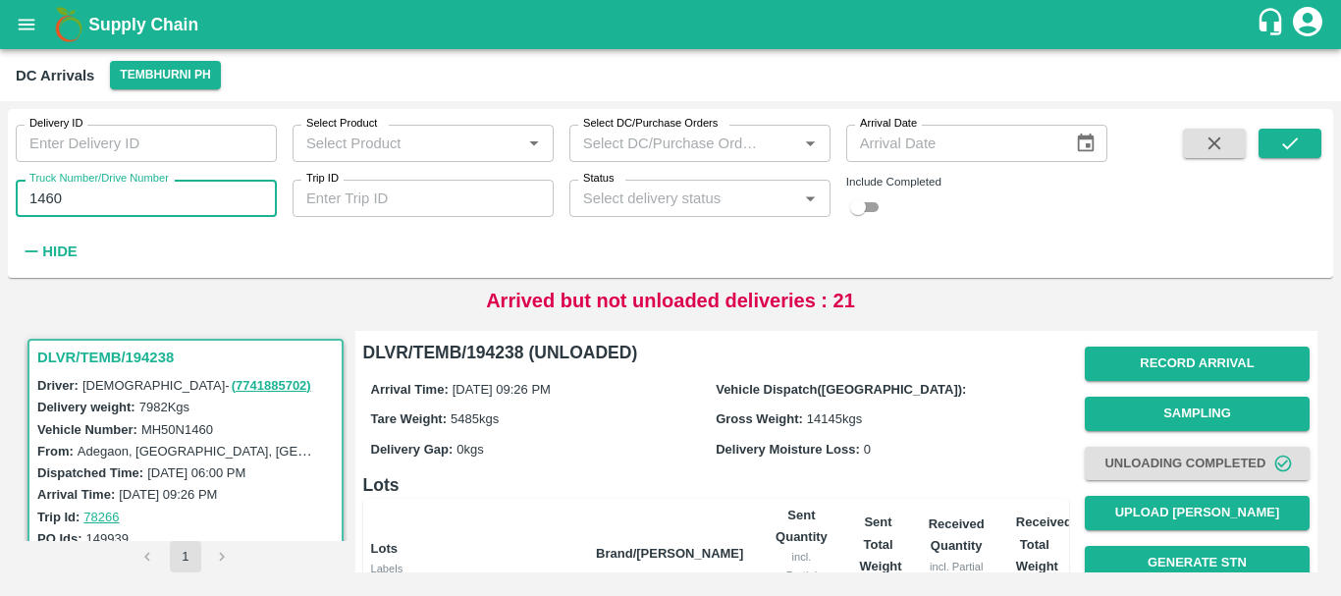
click at [148, 207] on input "1460" at bounding box center [146, 198] width 261 height 37
type input "1"
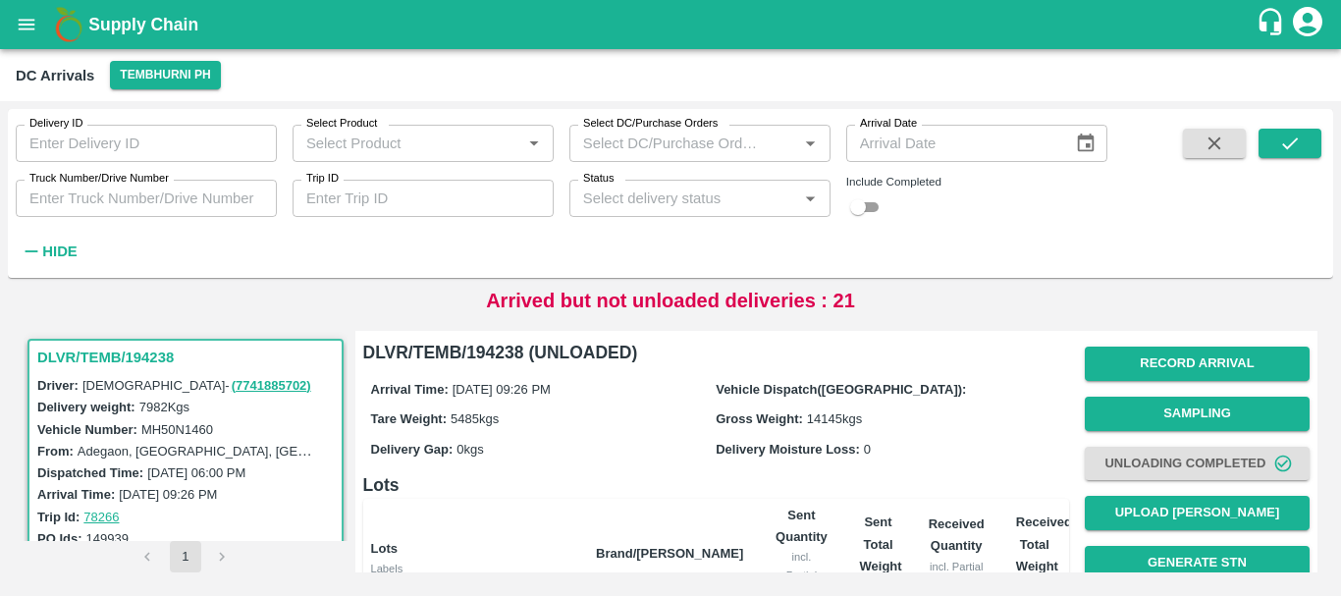
click at [124, 198] on input "Truck Number/Drive Number" at bounding box center [146, 198] width 261 height 37
click at [1266, 143] on button "submit" at bounding box center [1289, 143] width 63 height 29
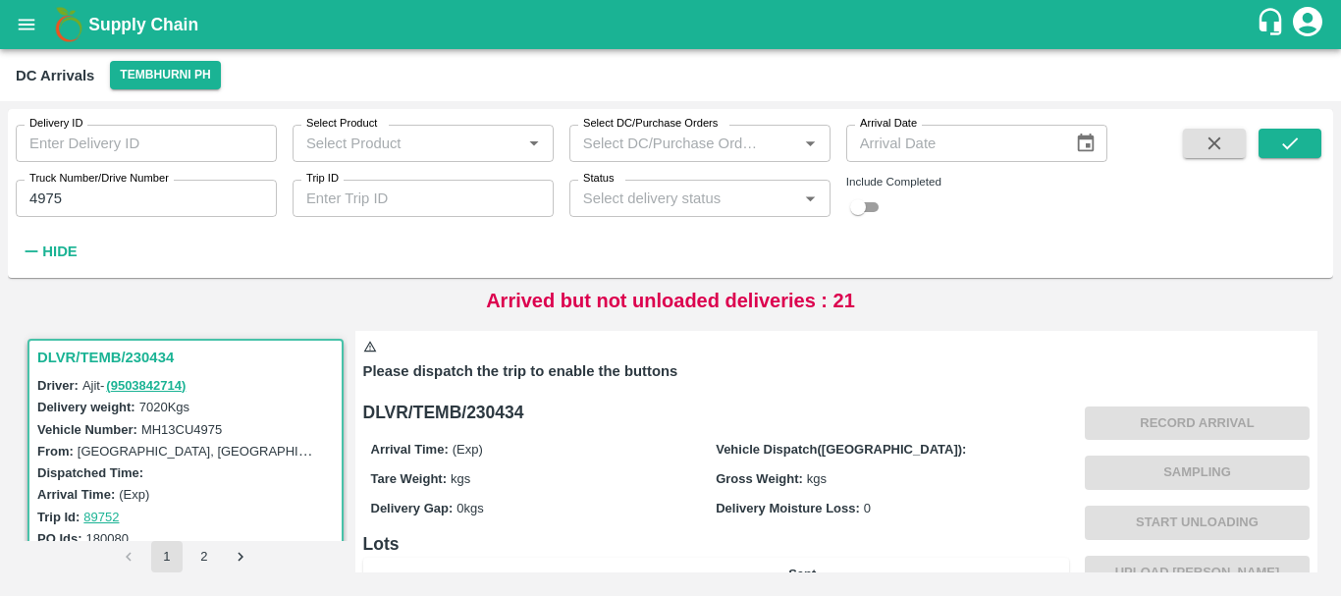
scroll to position [529, 0]
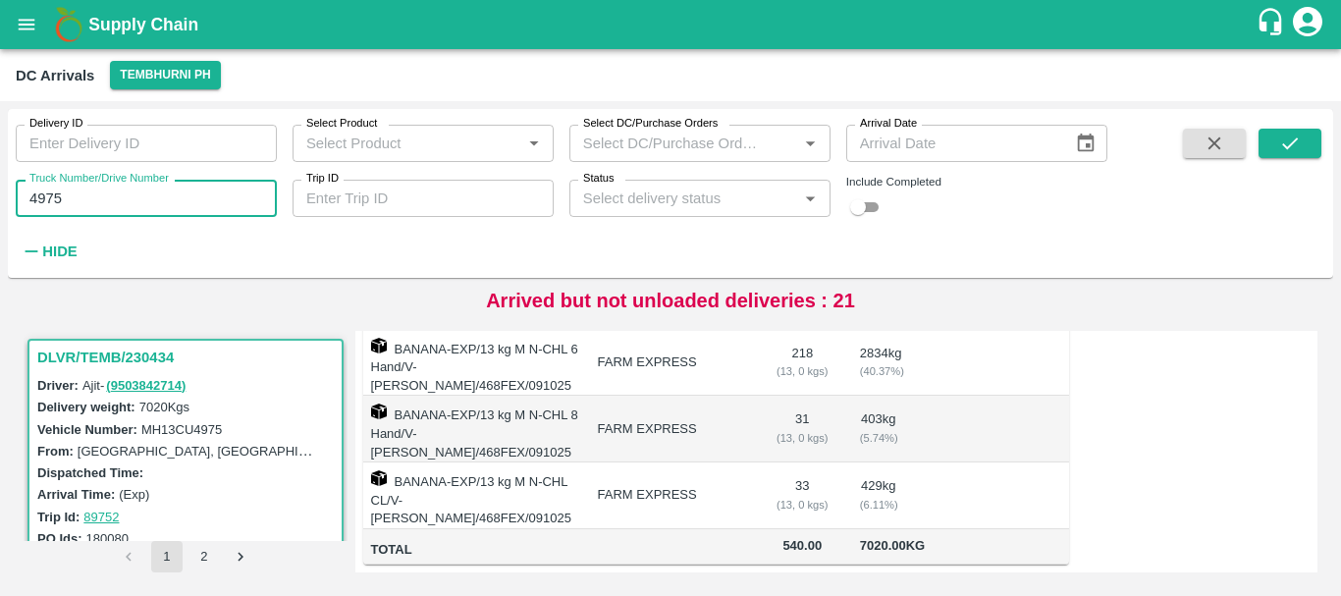
click at [144, 197] on input "4975" at bounding box center [146, 198] width 261 height 37
type input "4"
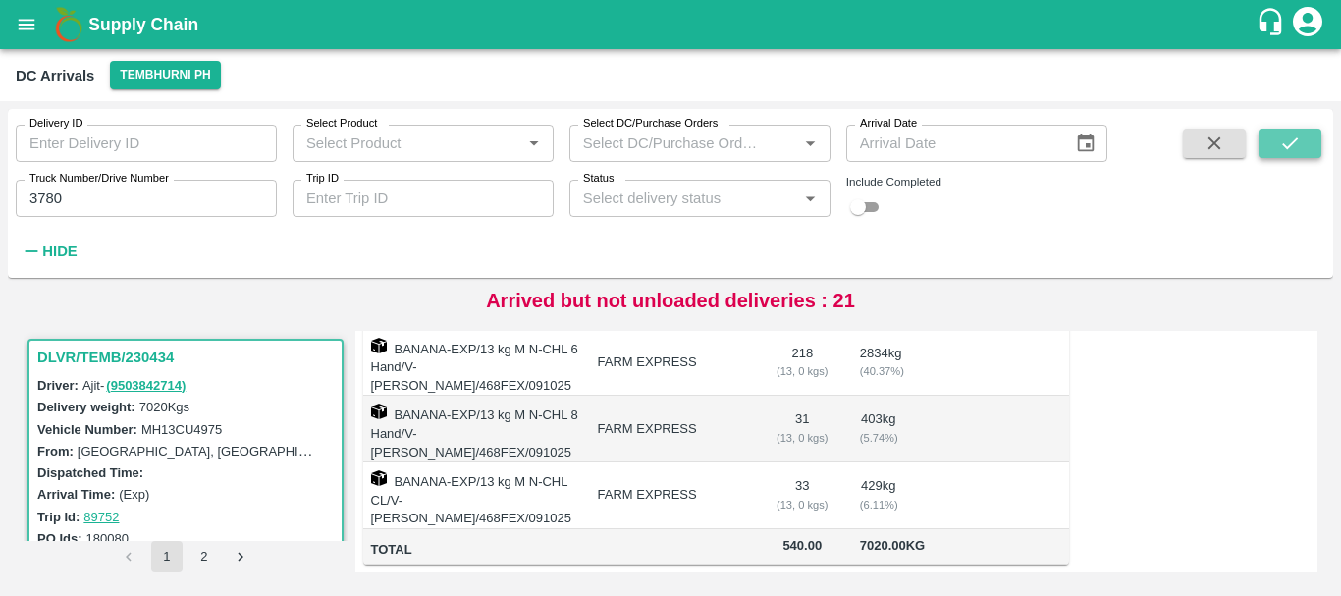
click at [1291, 144] on icon "submit" at bounding box center [1290, 143] width 16 height 12
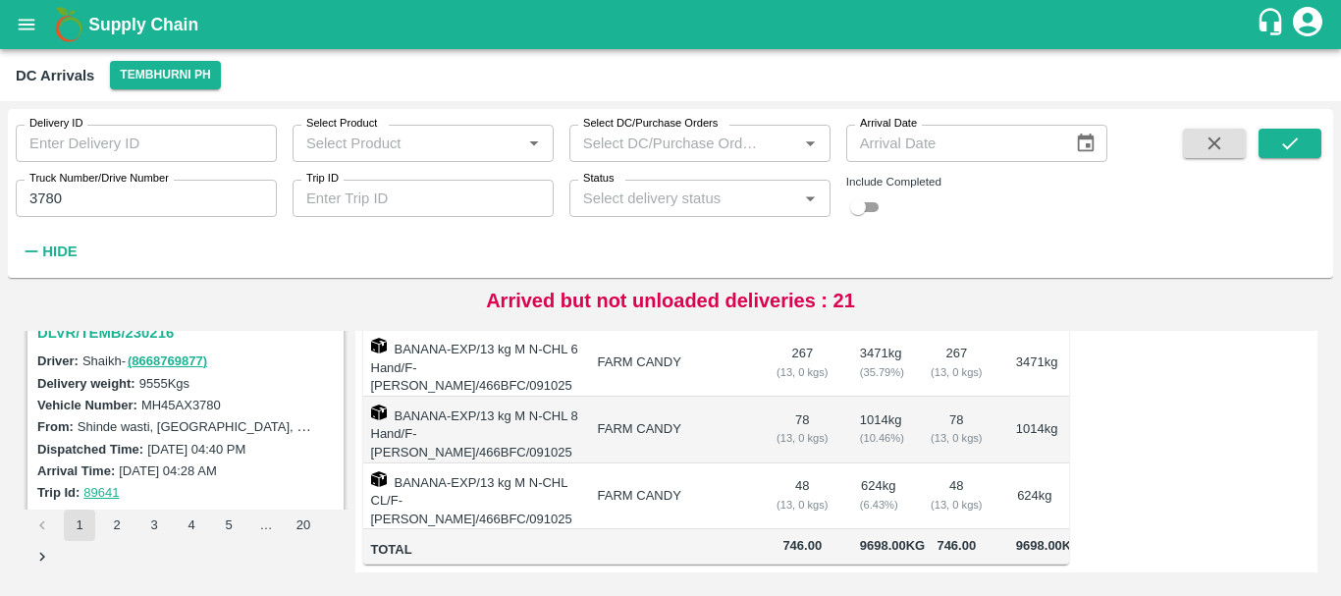
scroll to position [230, 0]
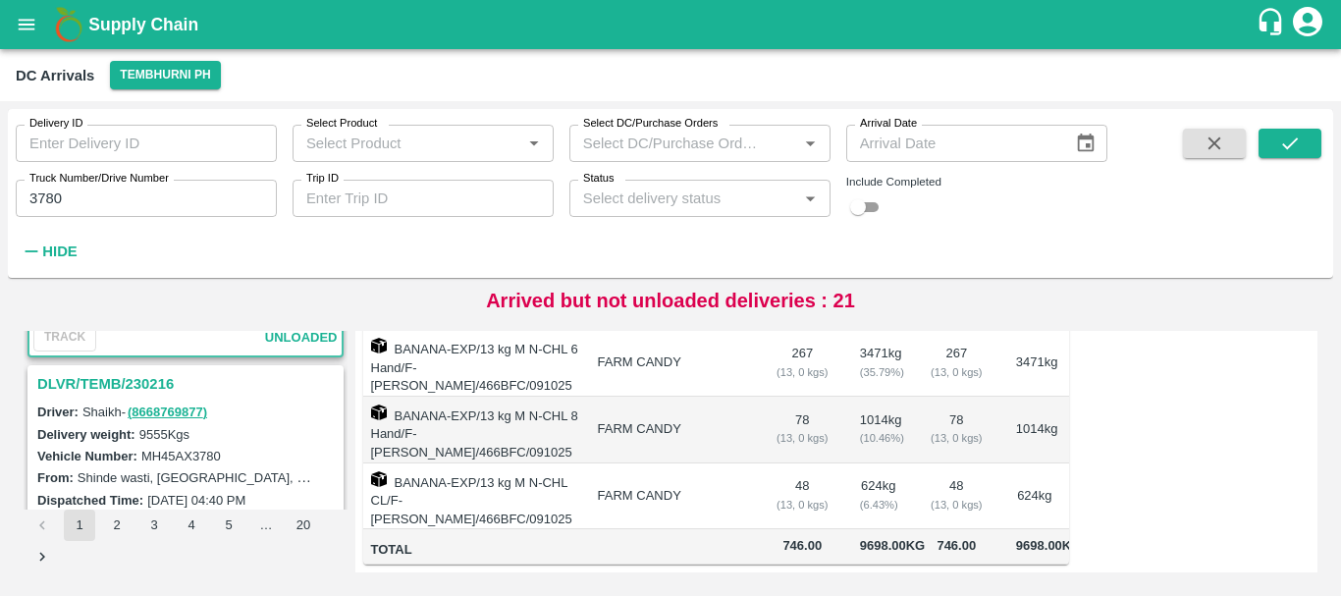
click at [116, 385] on h3 "DLVR/TEMB/230216" at bounding box center [188, 384] width 302 height 26
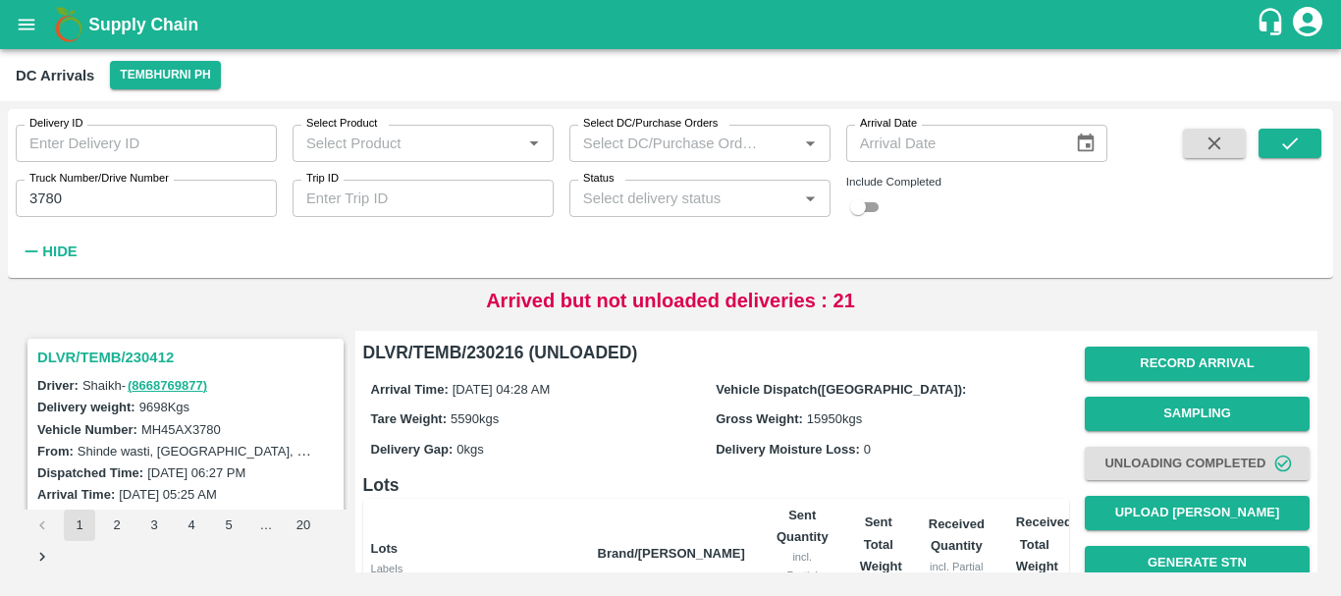
click at [127, 363] on h3 "DLVR/TEMB/230412" at bounding box center [188, 357] width 302 height 26
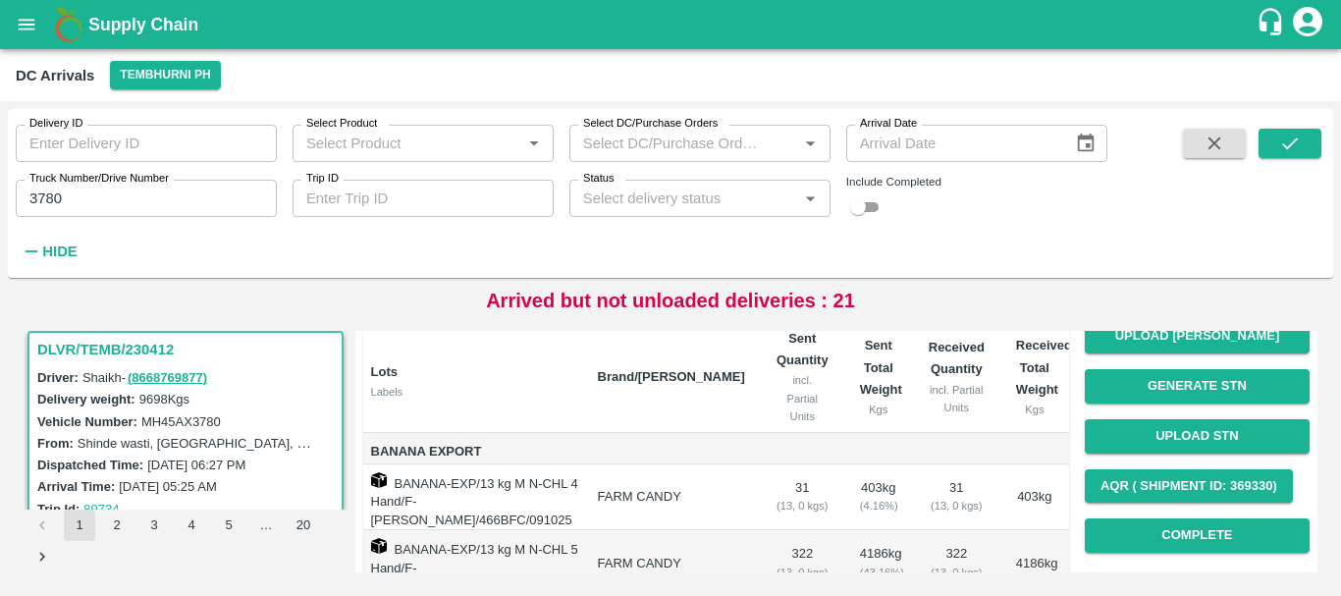
scroll to position [171, 0]
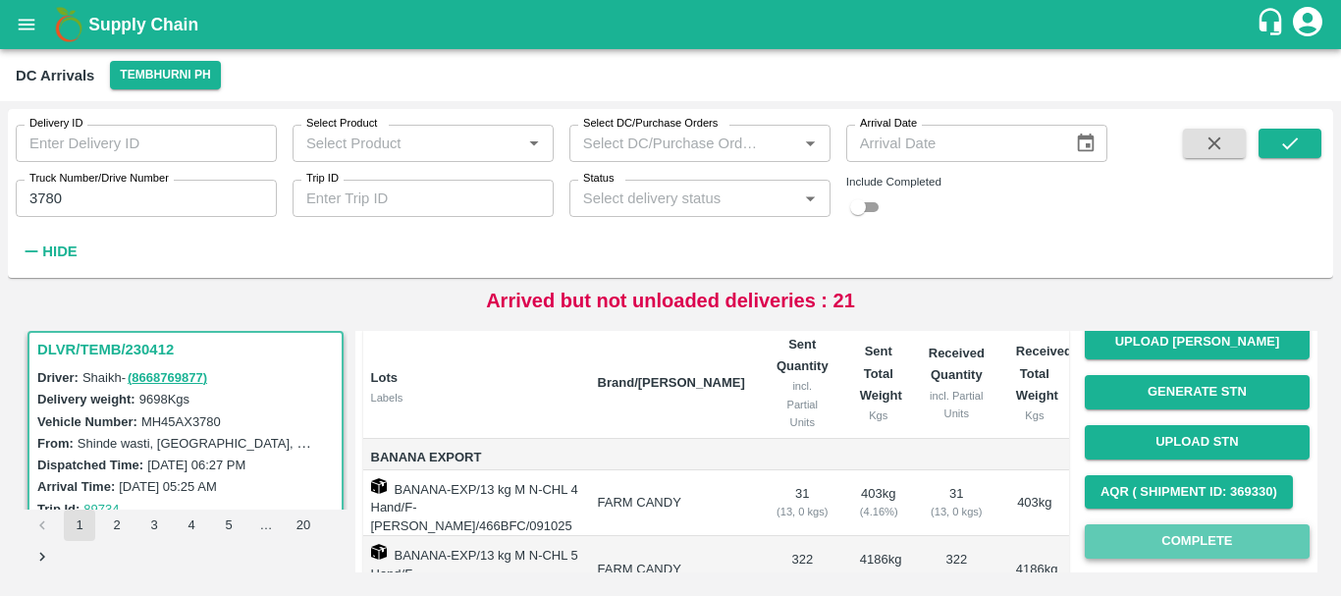
click at [1132, 545] on button "Complete" at bounding box center [1196, 541] width 225 height 34
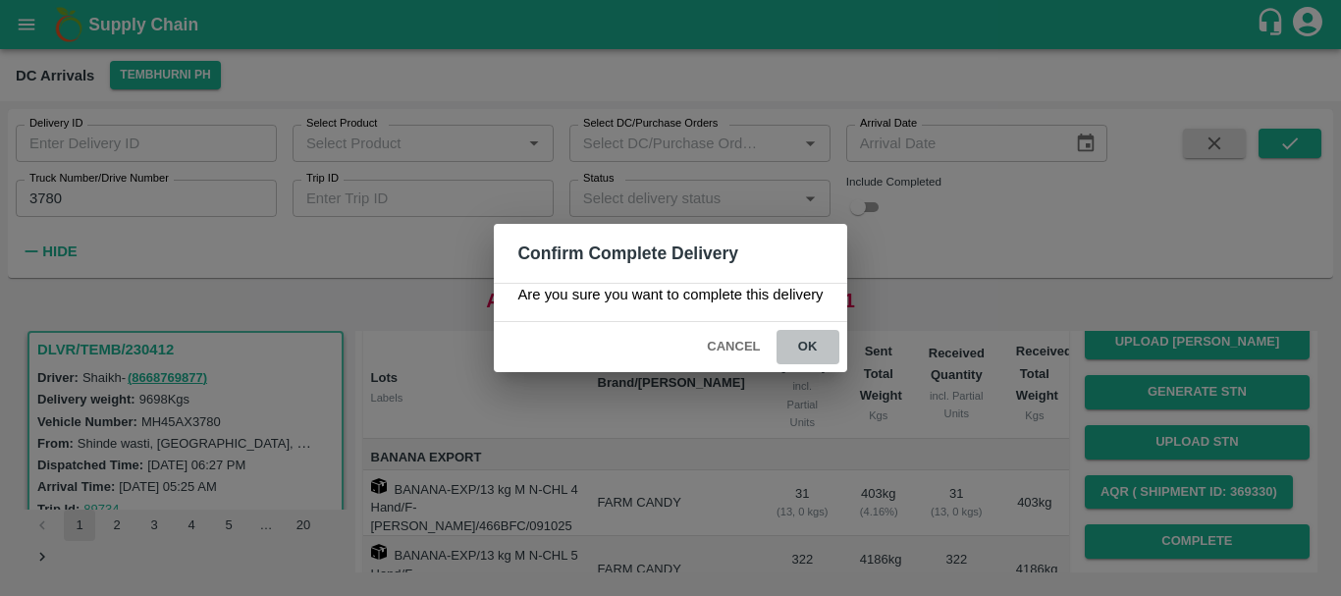
click at [820, 339] on button "ok" at bounding box center [807, 347] width 63 height 34
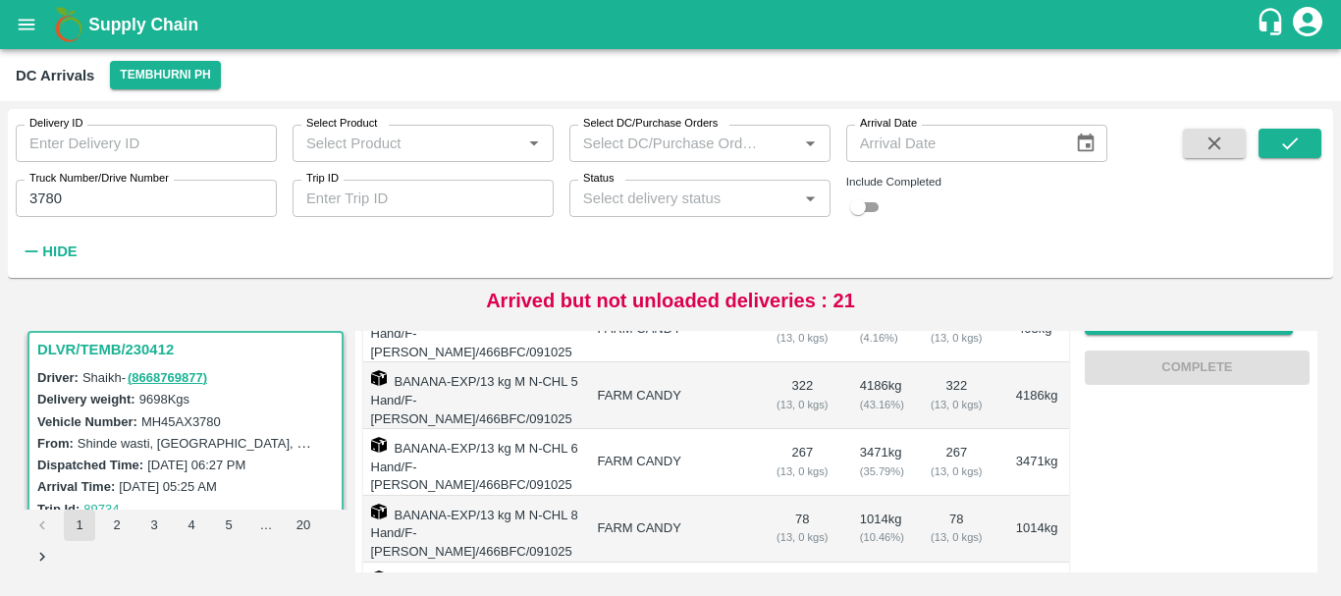
scroll to position [0, 0]
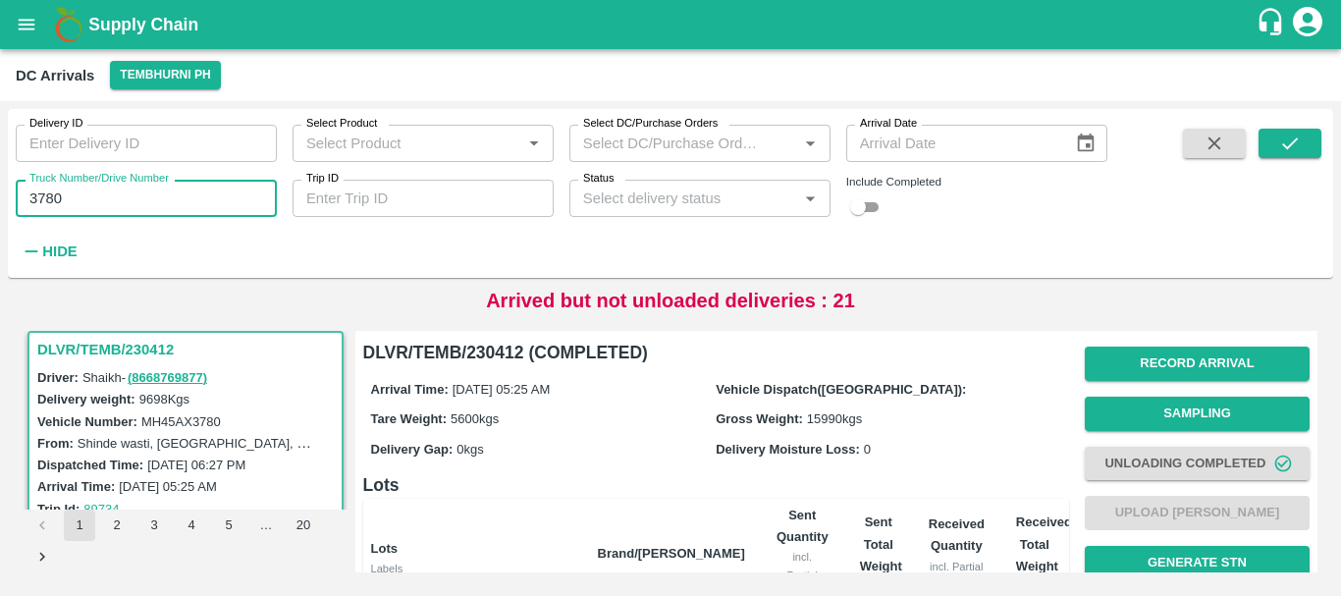
click at [133, 202] on input "3780" at bounding box center [146, 198] width 261 height 37
type input "3"
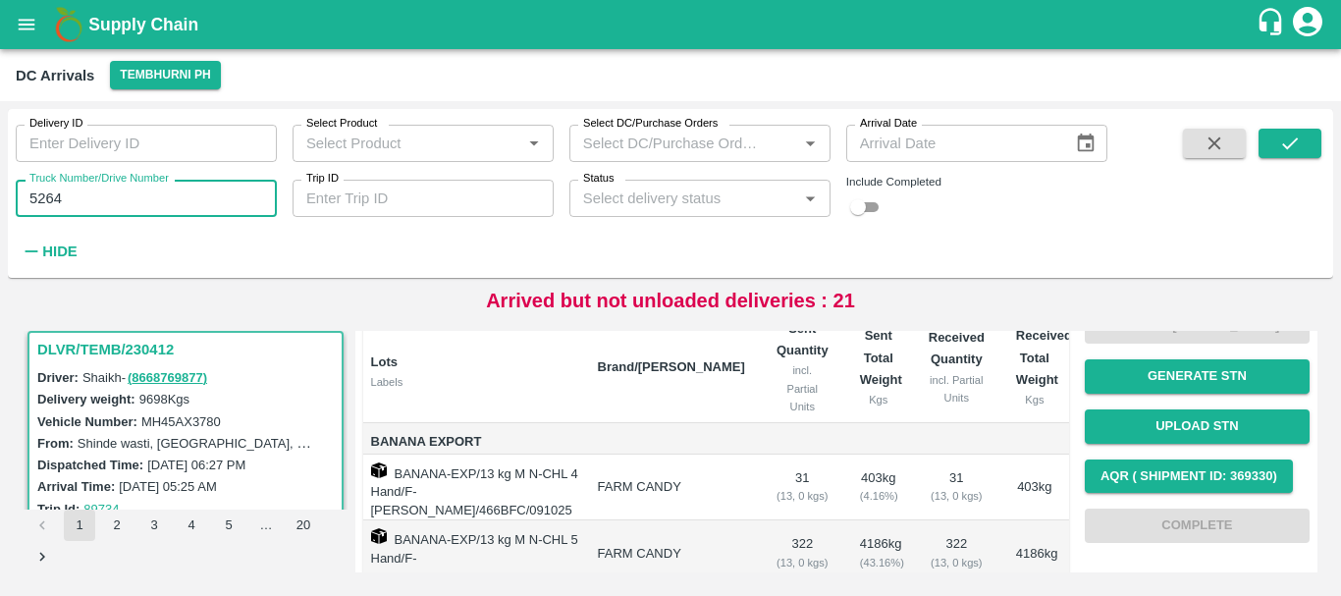
scroll to position [464, 0]
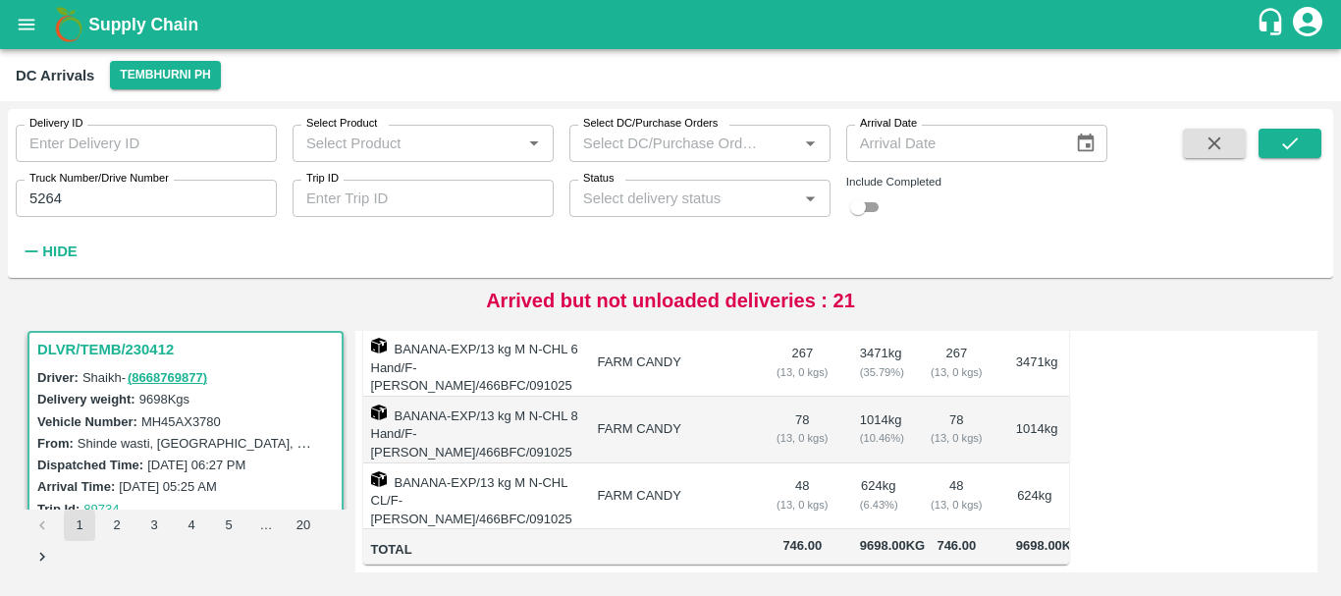
click at [808, 494] on td "48 ( 13, 0 kgs)" at bounding box center [802, 496] width 83 height 67
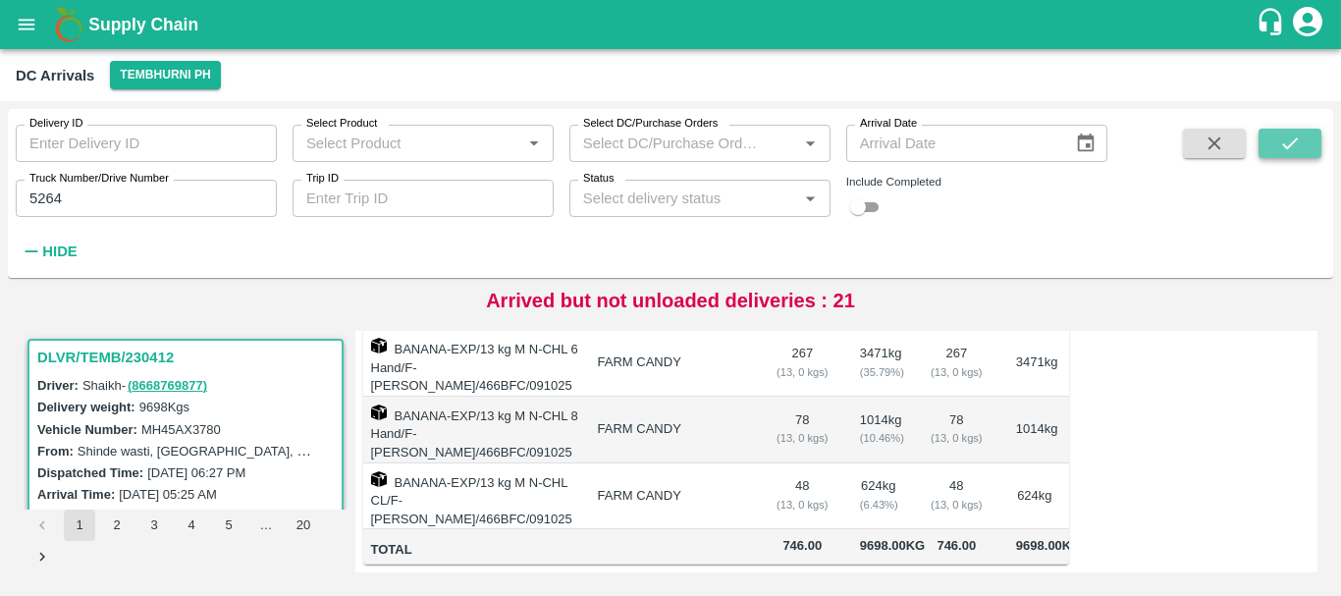
click at [1289, 147] on icon "submit" at bounding box center [1290, 143] width 16 height 12
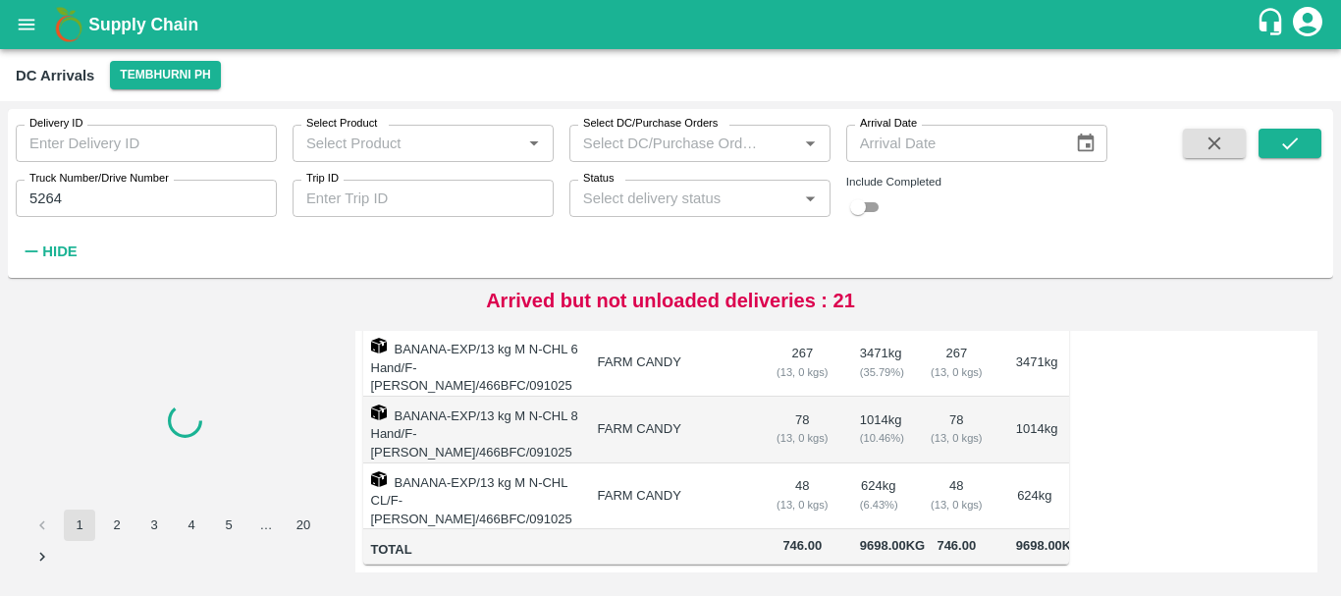
scroll to position [119, 0]
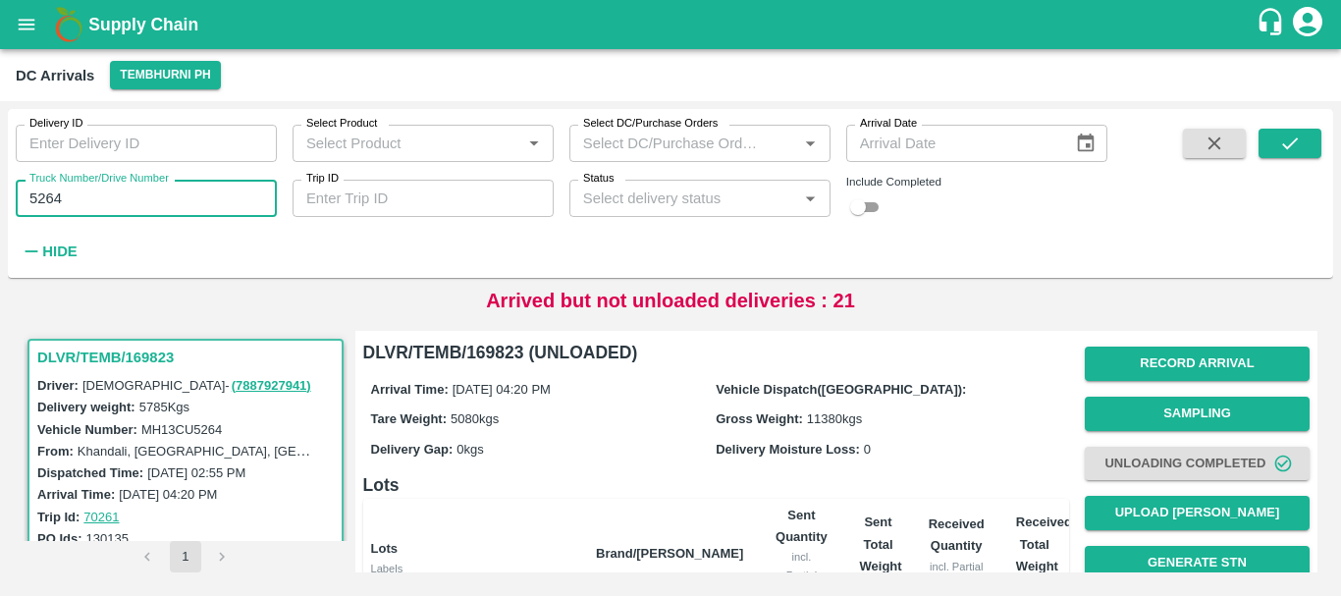
click at [85, 197] on input "5264" at bounding box center [146, 198] width 261 height 37
type input "5"
type input "3636"
click at [1283, 139] on icon "submit" at bounding box center [1290, 143] width 22 height 22
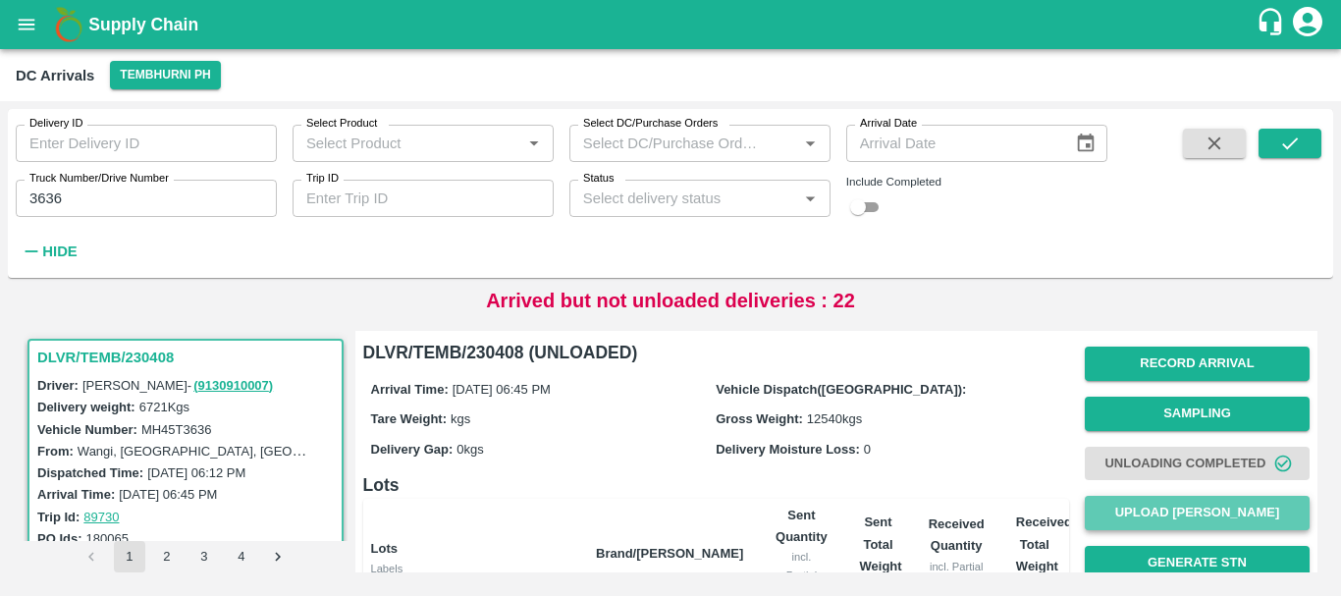
click at [1121, 505] on button "Upload [PERSON_NAME]" at bounding box center [1196, 513] width 225 height 34
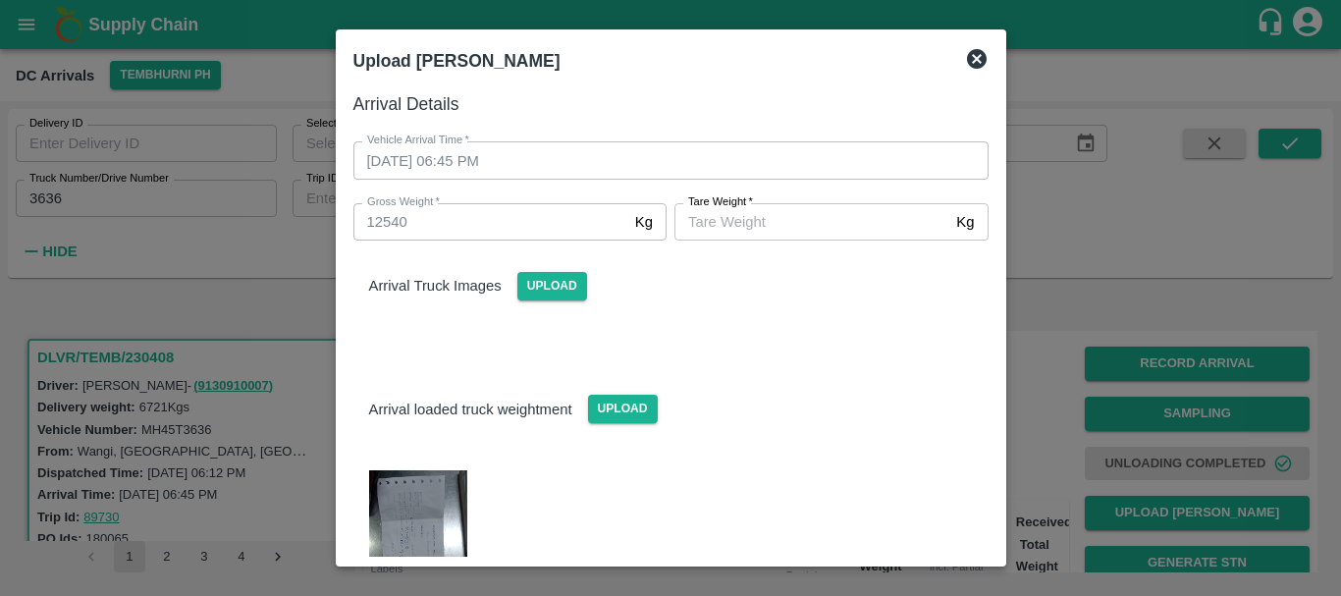
scroll to position [164, 0]
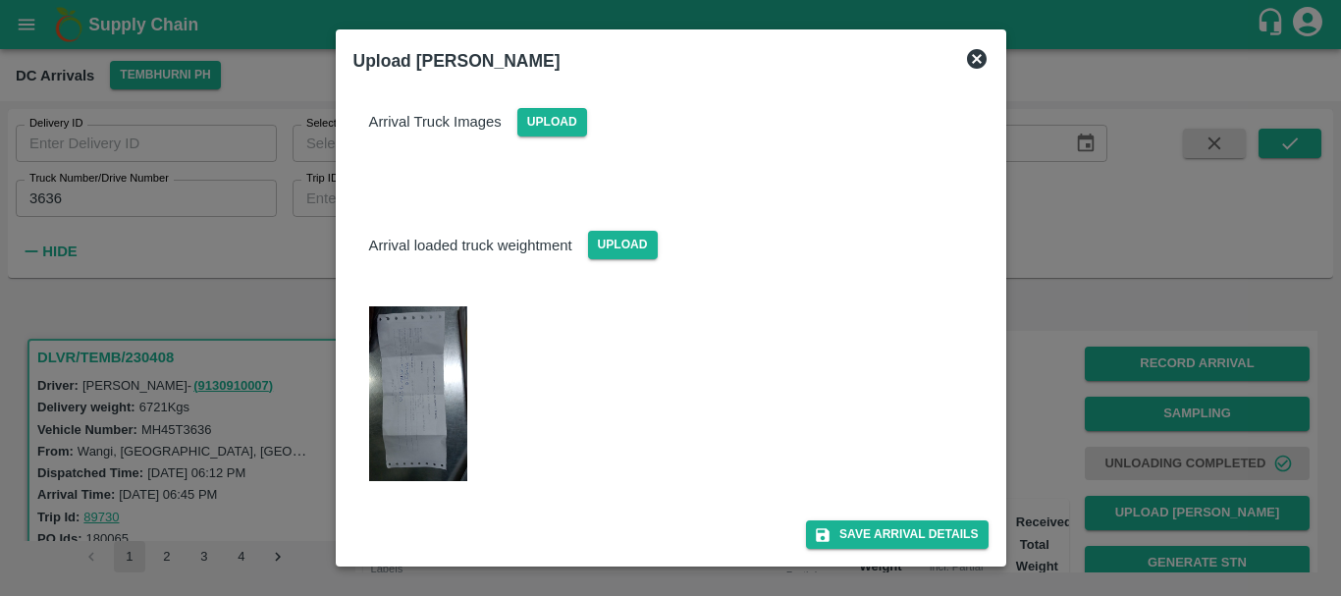
click at [420, 367] on img at bounding box center [418, 393] width 98 height 175
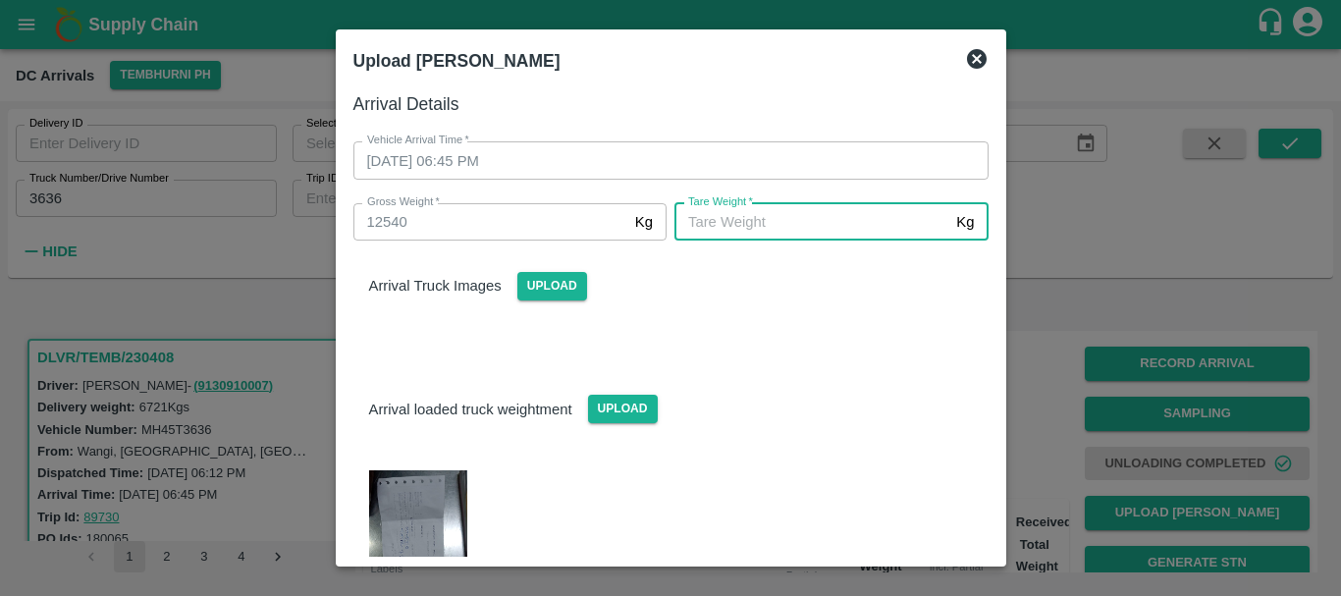
click at [794, 218] on input "[PERSON_NAME]   *" at bounding box center [811, 221] width 274 height 37
type input "5310"
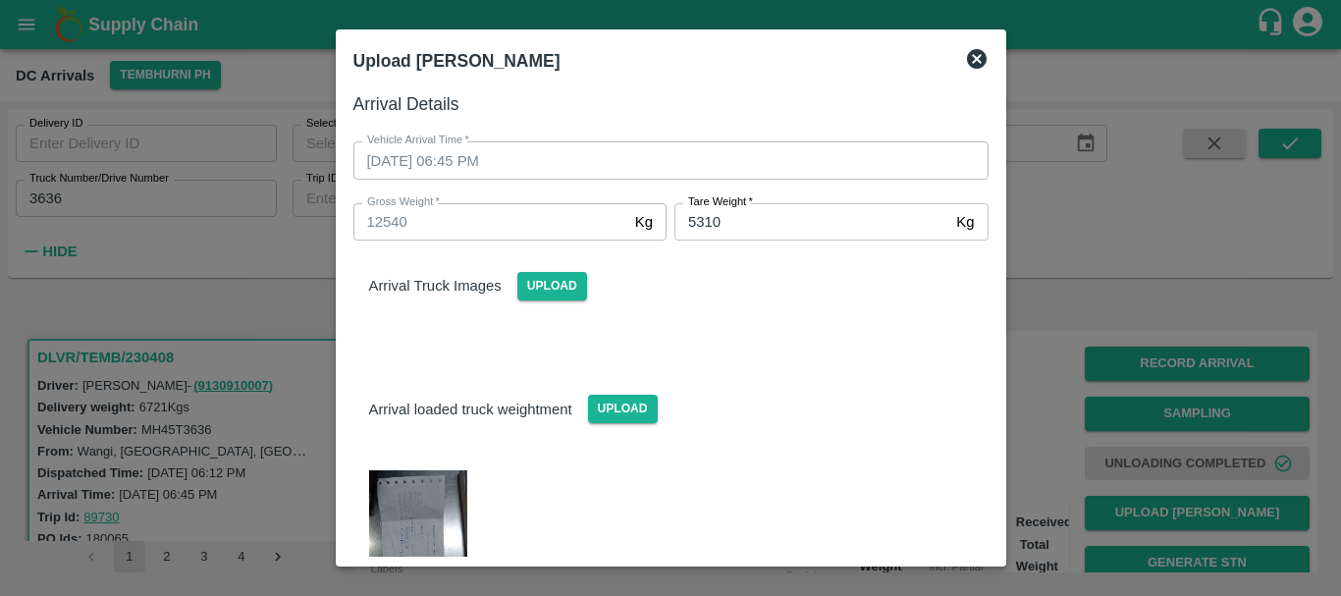
click at [795, 316] on div "Arrival Truck Images Upload" at bounding box center [663, 294] width 651 height 138
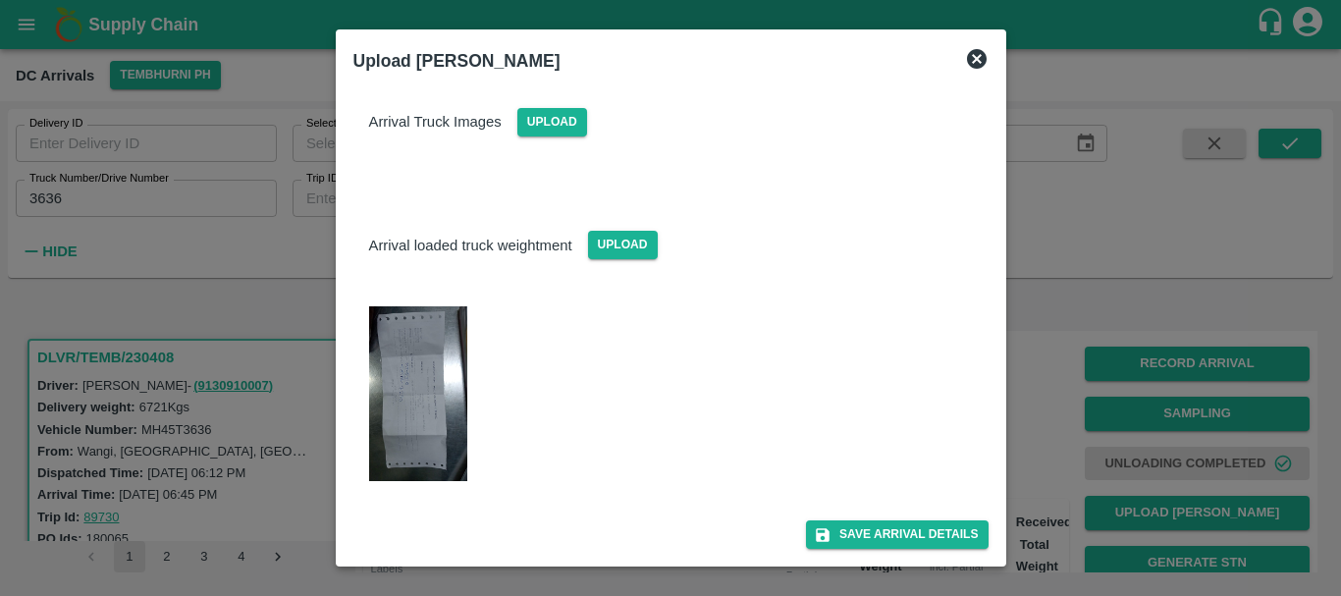
click at [795, 316] on div at bounding box center [663, 388] width 651 height 226
click at [877, 522] on button "Save Arrival Details" at bounding box center [897, 534] width 182 height 28
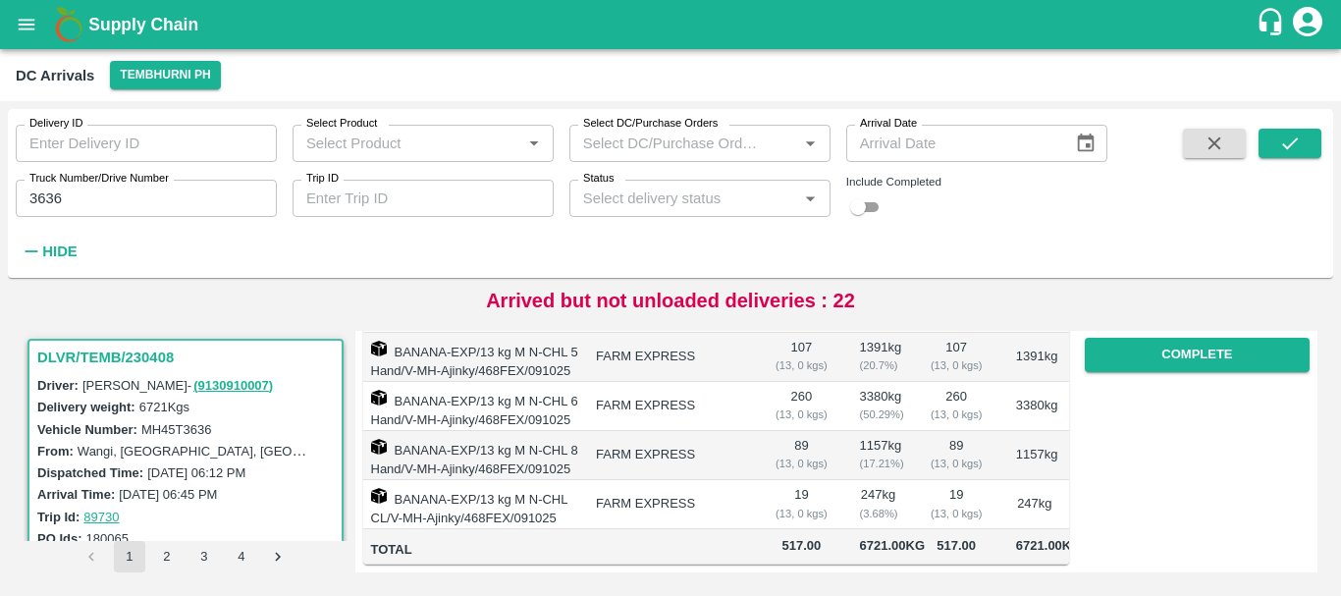
scroll to position [315, 0]
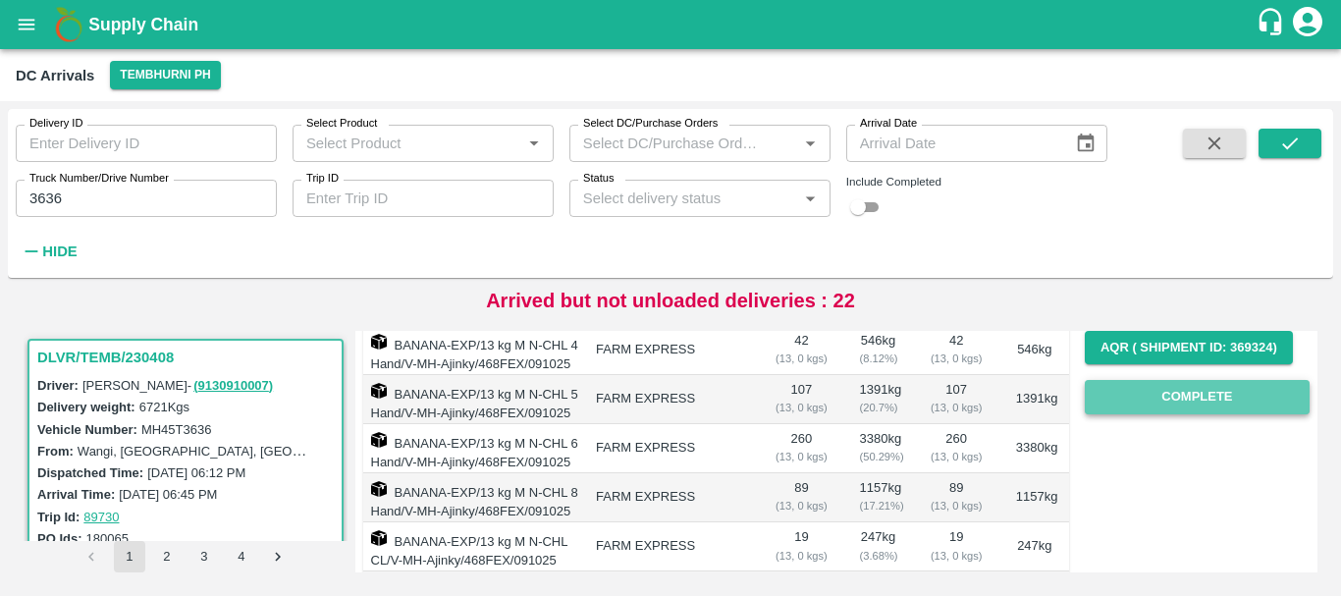
click at [1154, 408] on button "Complete" at bounding box center [1196, 397] width 225 height 34
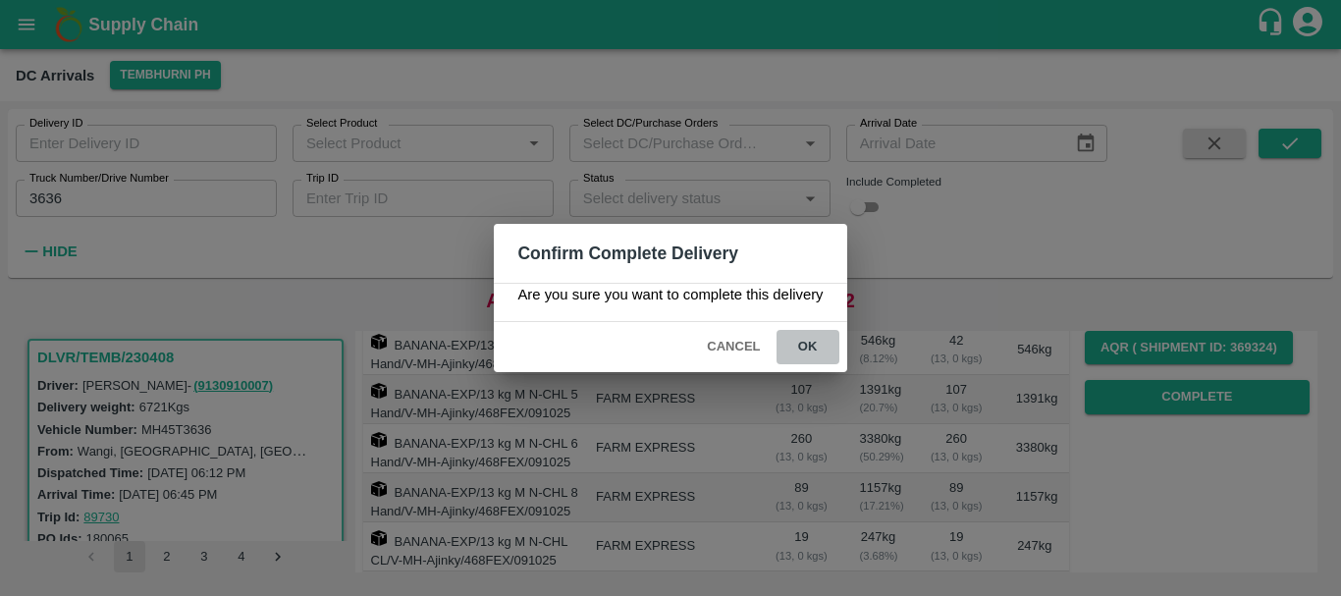
click at [802, 343] on button "ok" at bounding box center [807, 347] width 63 height 34
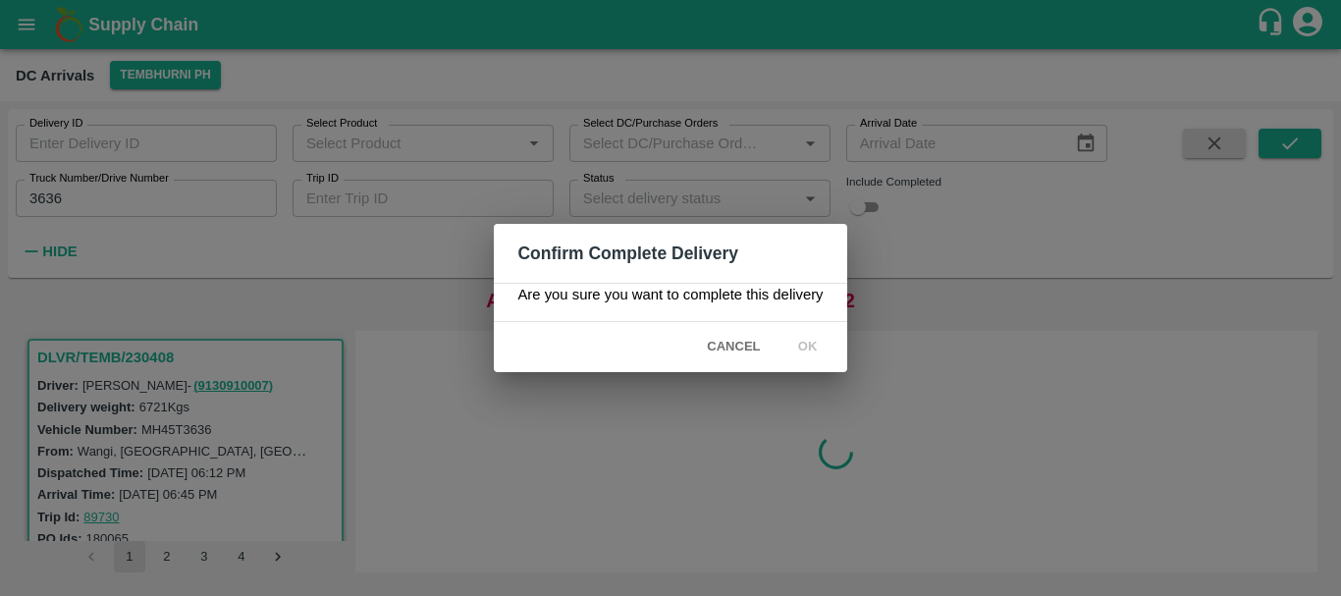
click at [872, 452] on div "Confirm Complete Delivery Are you sure you want to complete this delivery Cance…" at bounding box center [670, 298] width 1341 height 596
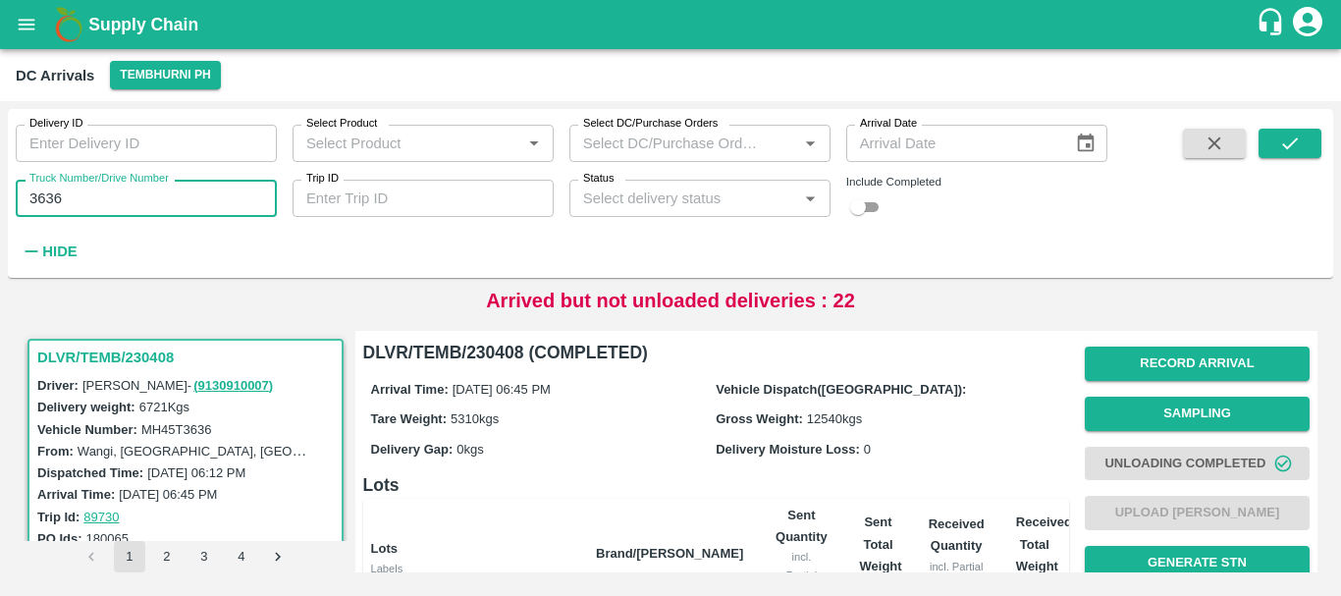
click at [114, 212] on input "3636" at bounding box center [146, 198] width 261 height 37
type input "3"
type input "0739"
click at [1293, 149] on icon "submit" at bounding box center [1290, 143] width 22 height 22
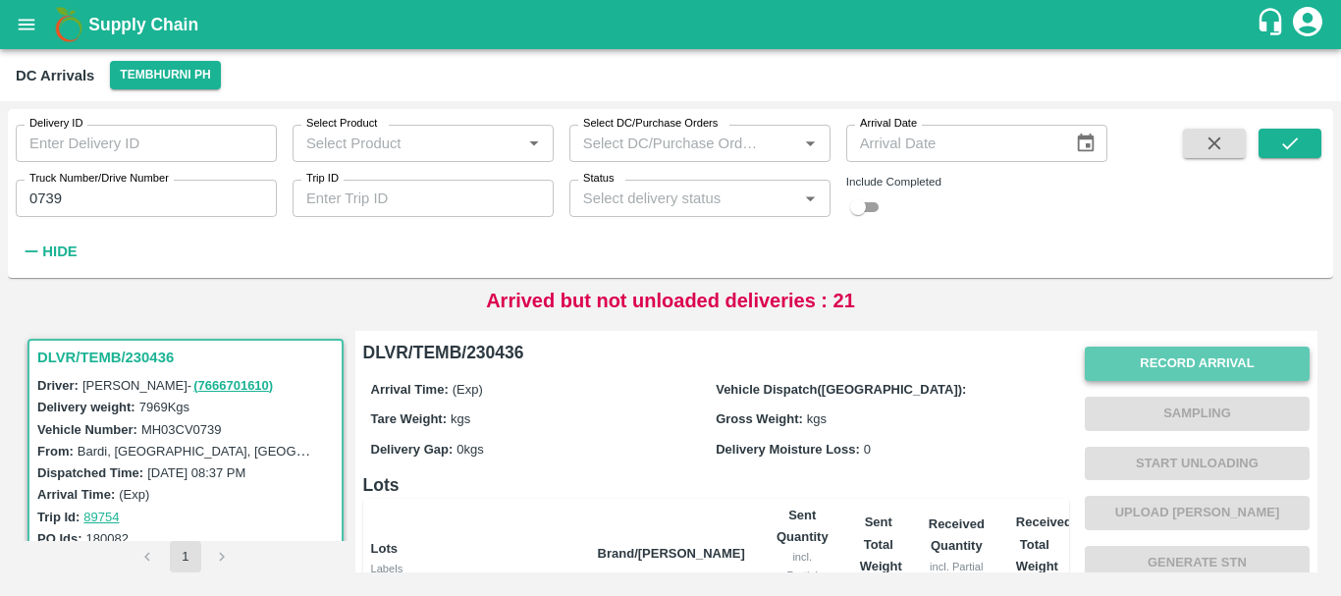
click at [1199, 351] on button "Record Arrival" at bounding box center [1196, 363] width 225 height 34
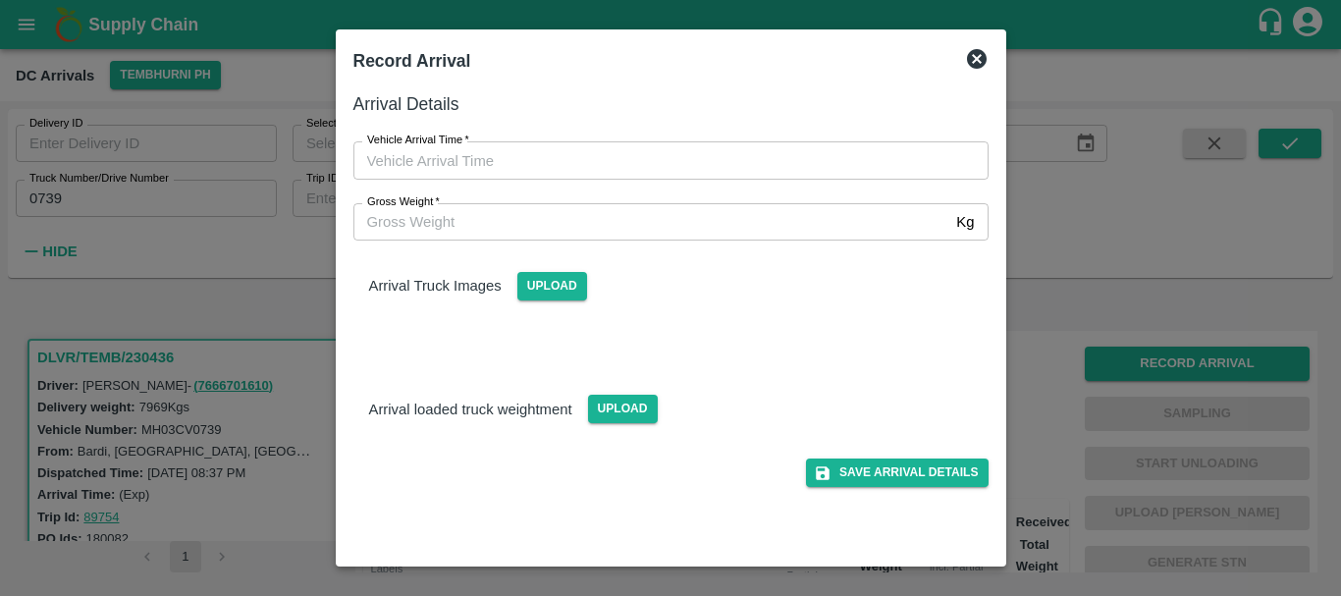
type input "DD/MM/YYYY hh:mm aa"
click at [729, 166] on input "DD/MM/YYYY hh:mm aa" at bounding box center [663, 159] width 621 height 37
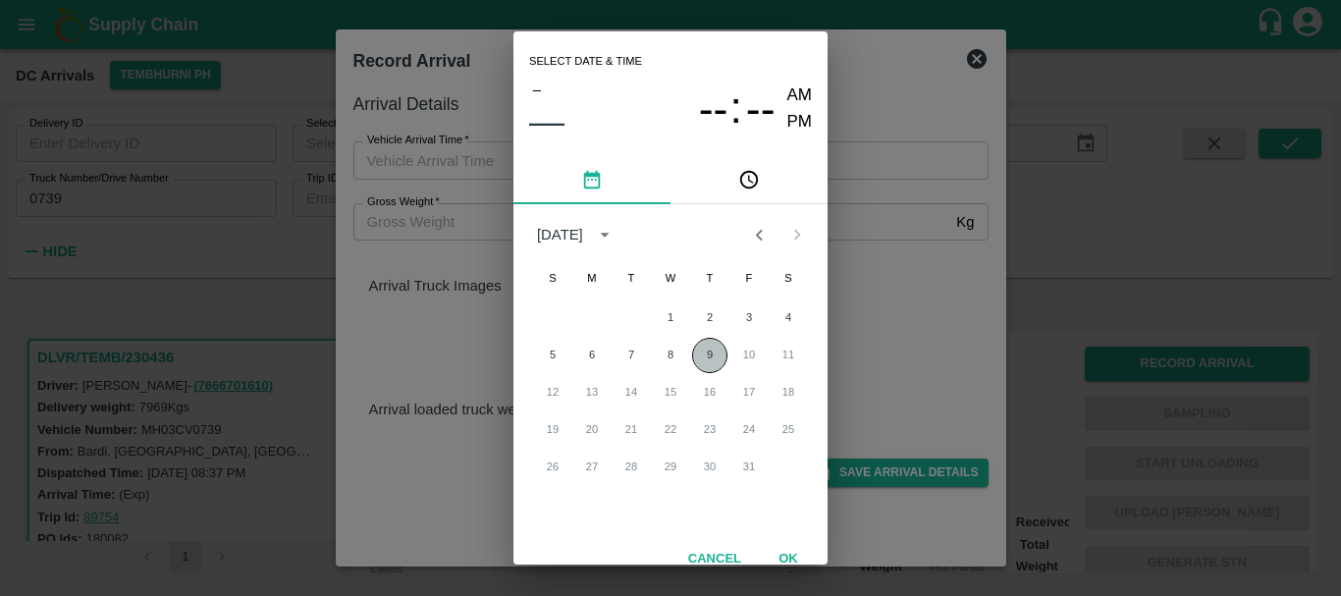
click at [704, 350] on button "9" at bounding box center [709, 355] width 35 height 35
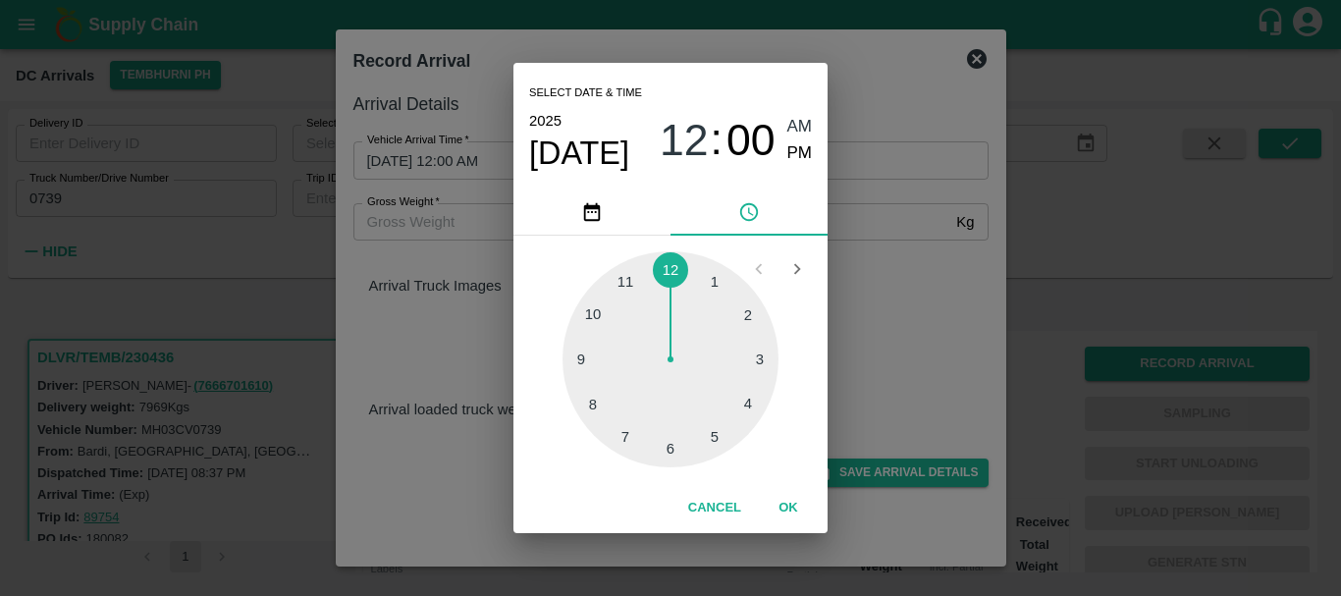
click at [622, 426] on div at bounding box center [670, 359] width 216 height 216
click at [750, 311] on div at bounding box center [670, 359] width 216 height 216
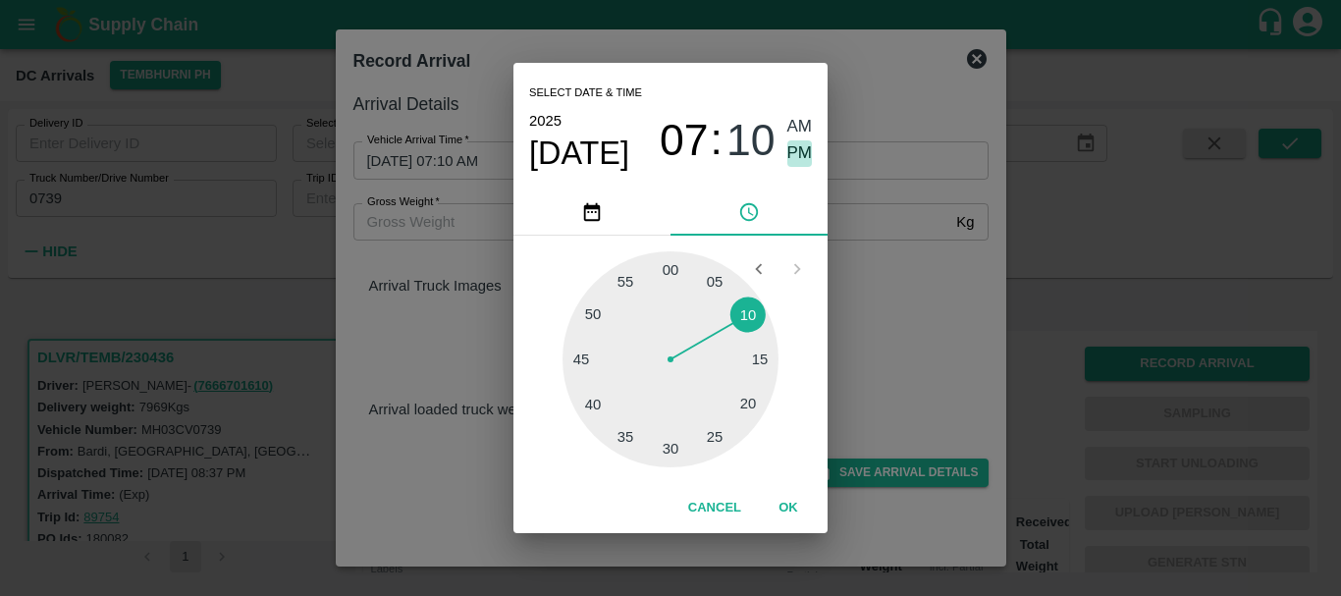
click at [794, 164] on span "PM" at bounding box center [800, 153] width 26 height 26
type input "[DATE] 07:10 PM"
click at [874, 253] on div "Select date & time [DATE] 07 : 10 AM PM 05 10 15 20 25 30 35 40 45 50 55 00 Can…" at bounding box center [670, 298] width 1341 height 596
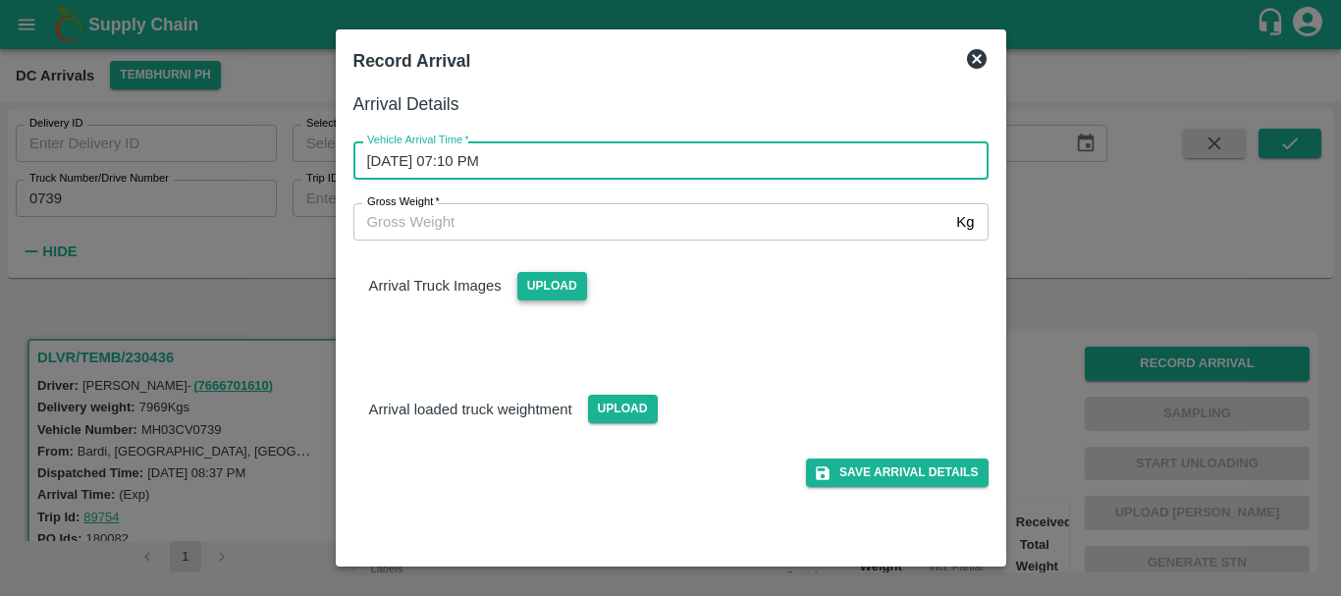
click at [575, 290] on span "Upload" at bounding box center [552, 286] width 70 height 28
click at [0, 0] on input "Upload" at bounding box center [0, 0] width 0 height 0
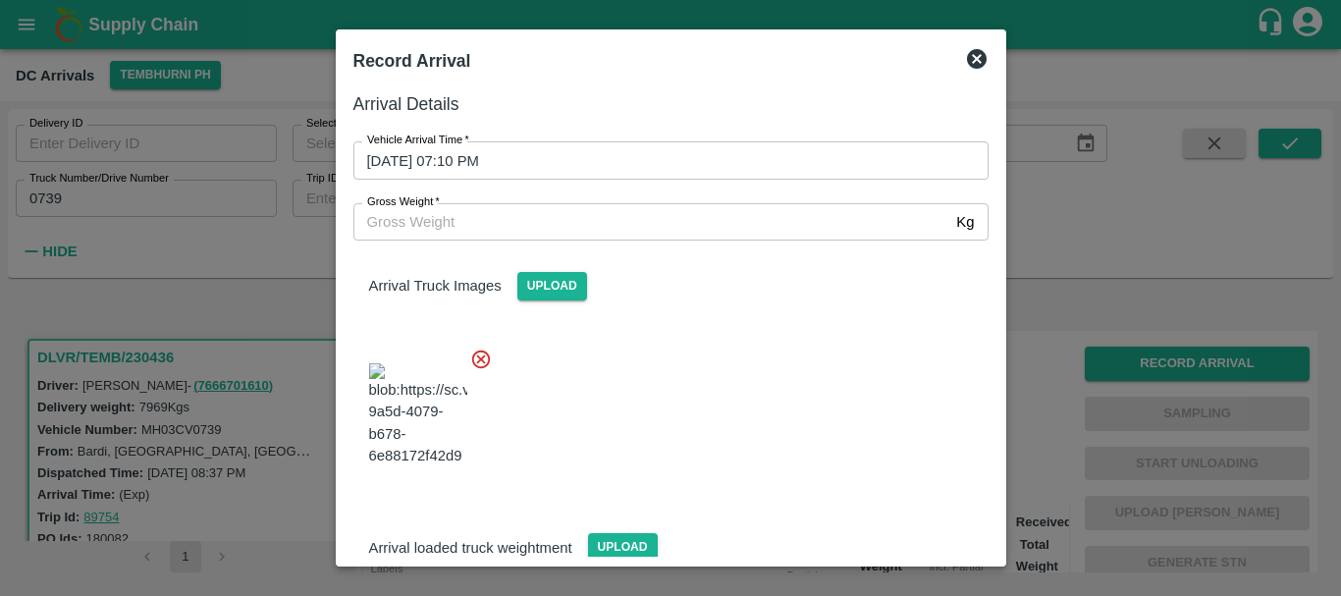
scroll to position [105, 0]
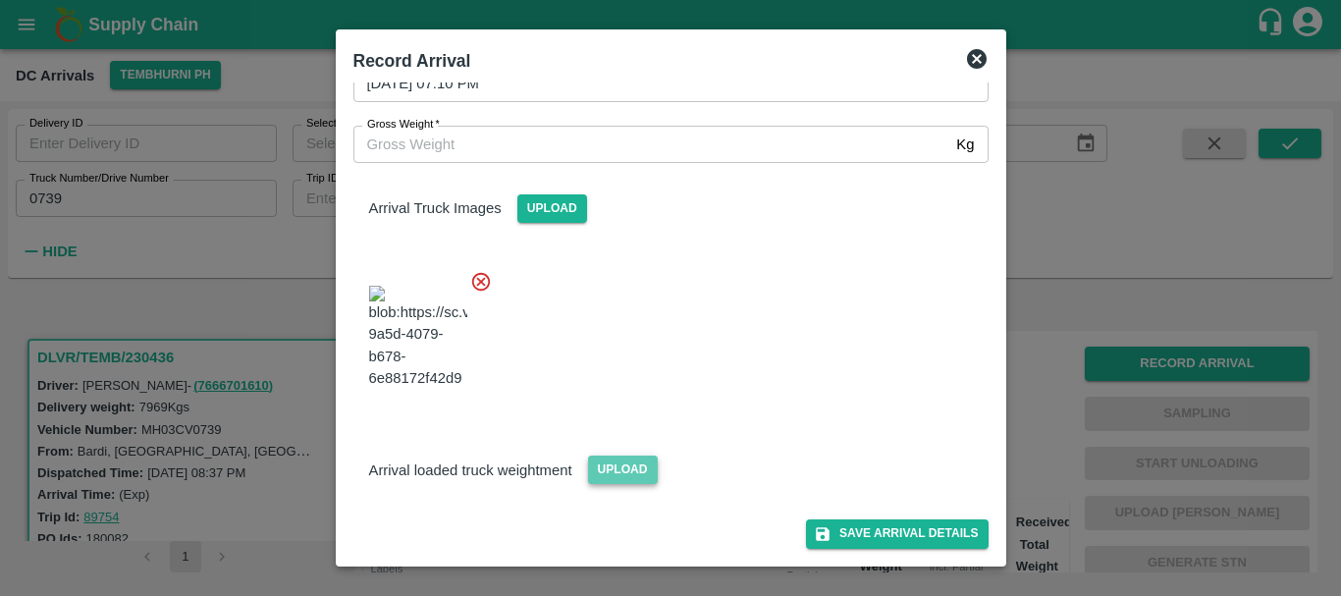
click at [611, 474] on span "Upload" at bounding box center [623, 469] width 70 height 28
click at [0, 0] on input "Upload" at bounding box center [0, 0] width 0 height 0
click at [903, 544] on button "Save Arrival Details" at bounding box center [897, 533] width 182 height 28
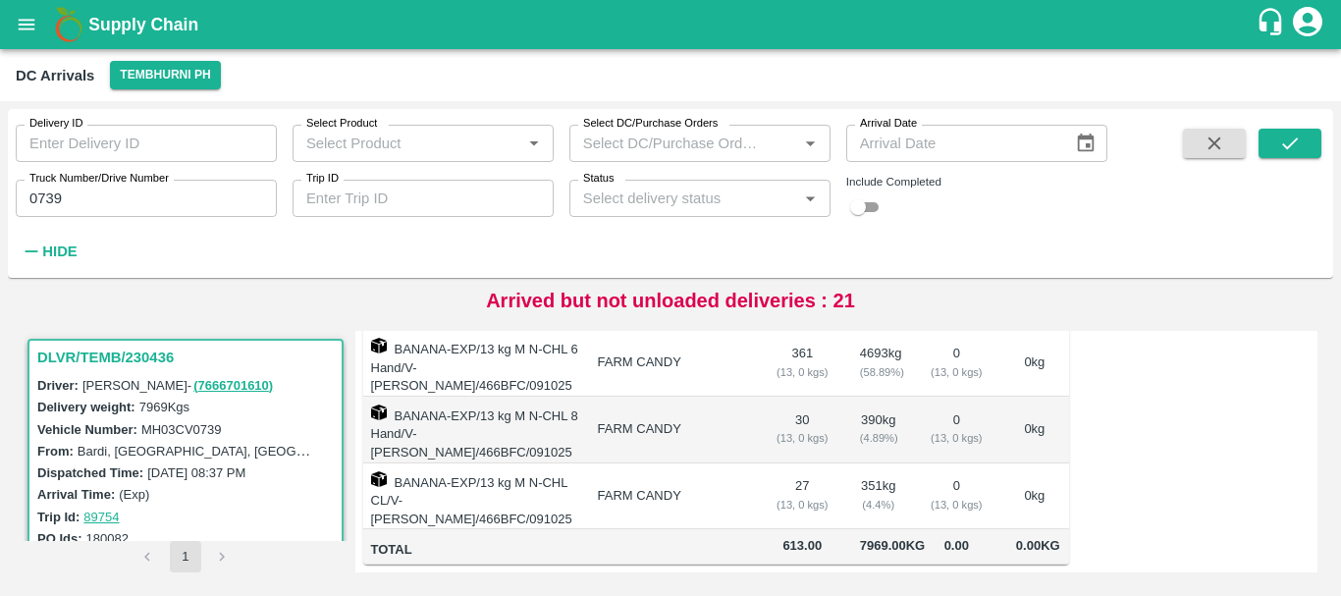
scroll to position [0, 0]
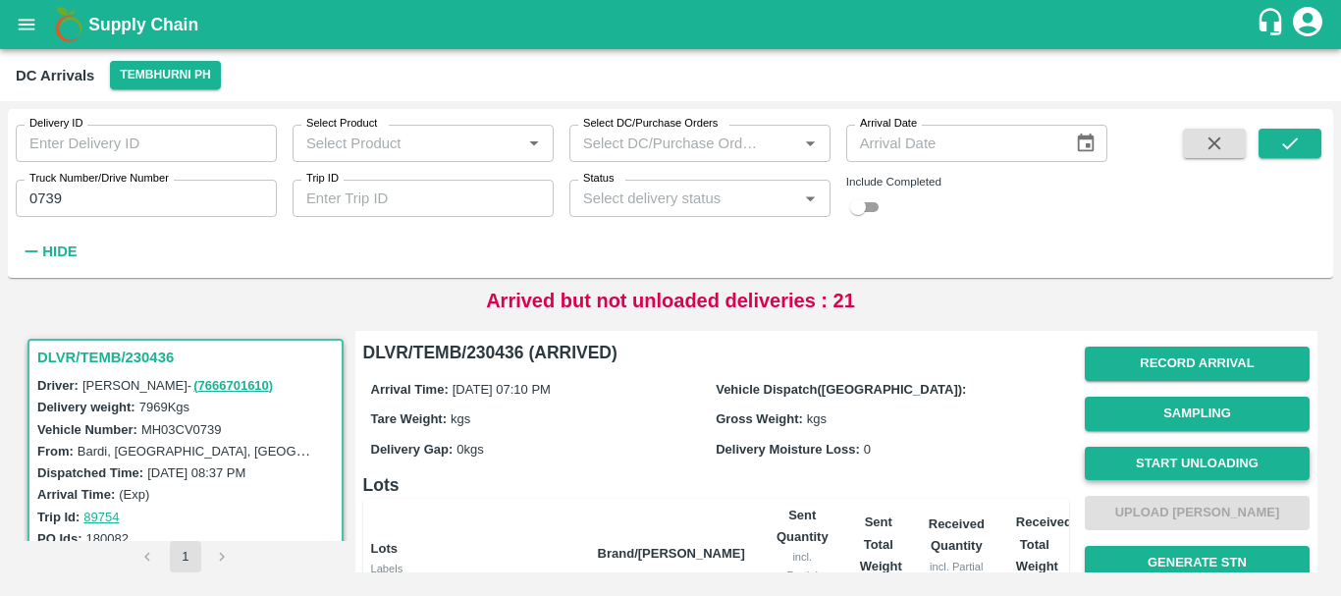
click at [1167, 456] on button "Start Unloading" at bounding box center [1196, 464] width 225 height 34
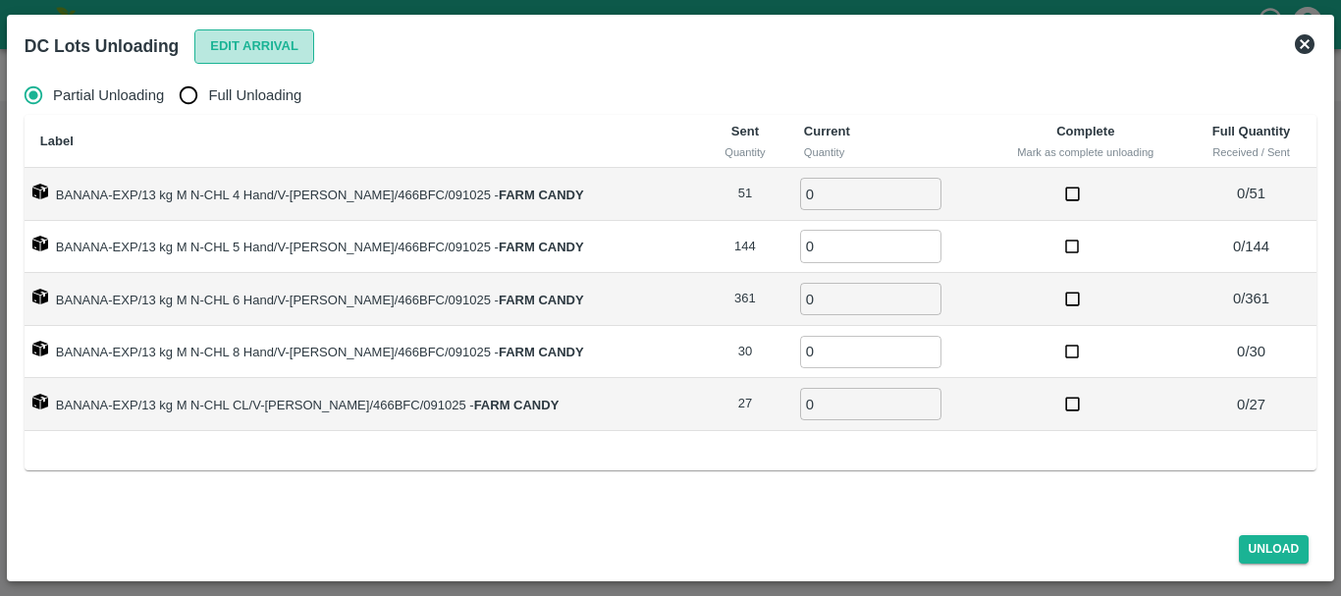
click at [254, 48] on button "Edit Arrival" at bounding box center [254, 46] width 120 height 34
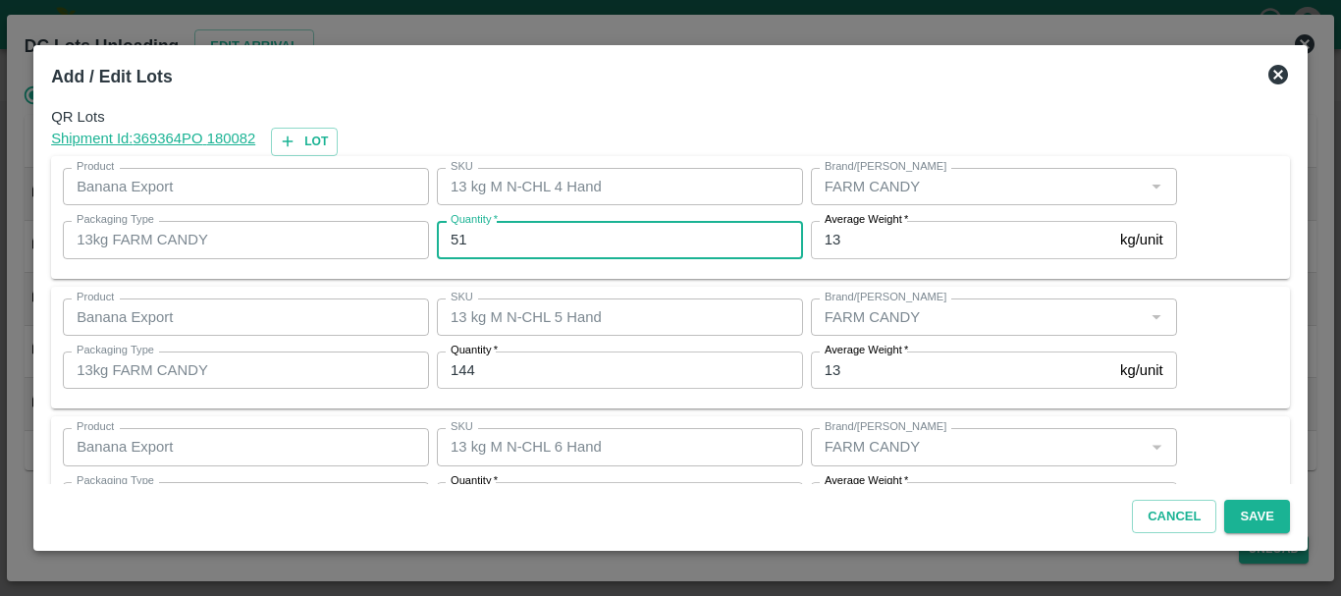
click at [558, 230] on input "51" at bounding box center [620, 239] width 366 height 37
type input "5"
type input "39"
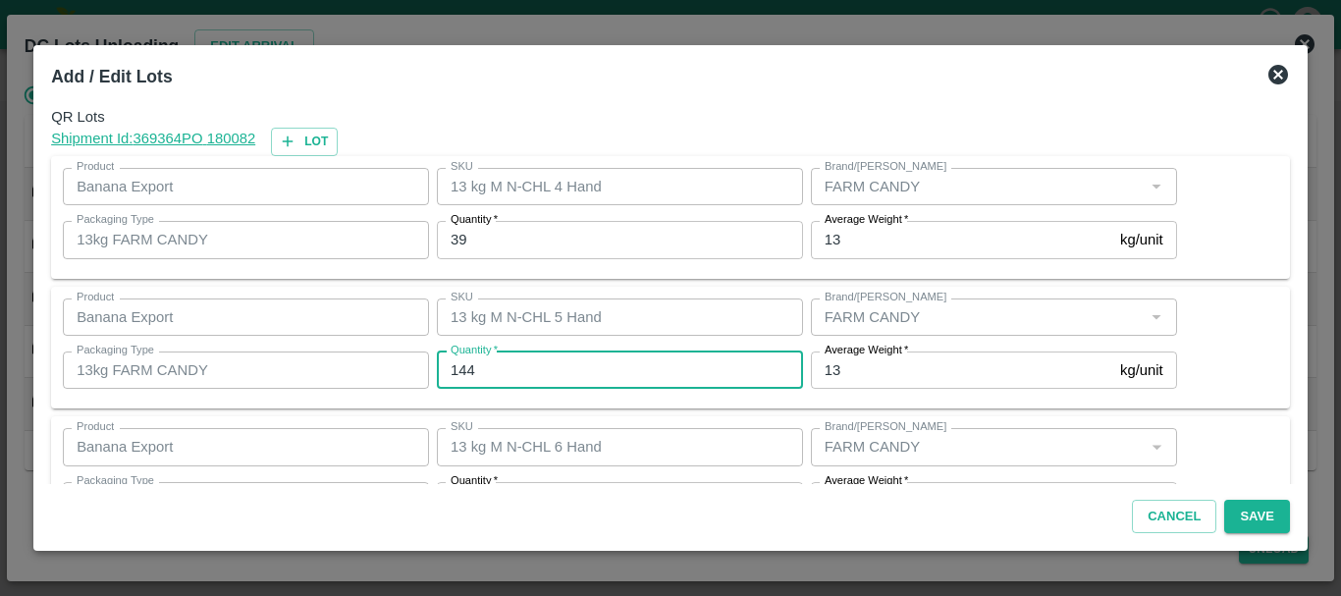
click at [487, 374] on input "144" at bounding box center [620, 369] width 366 height 37
type input "148"
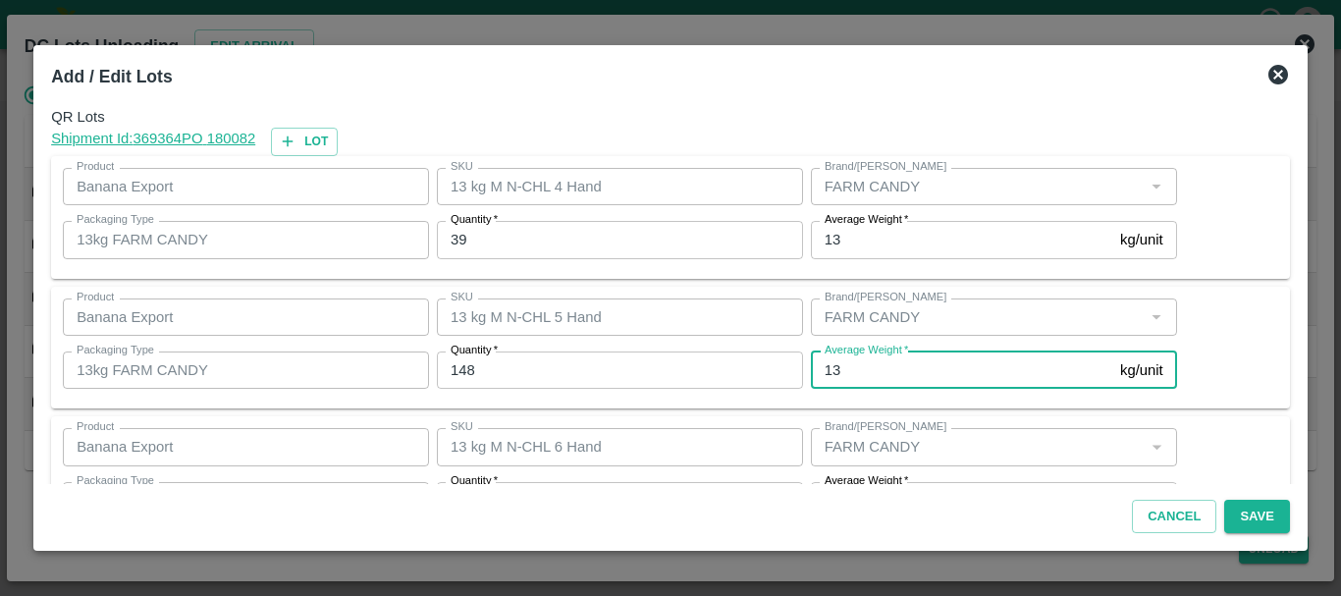
scroll to position [35, 0]
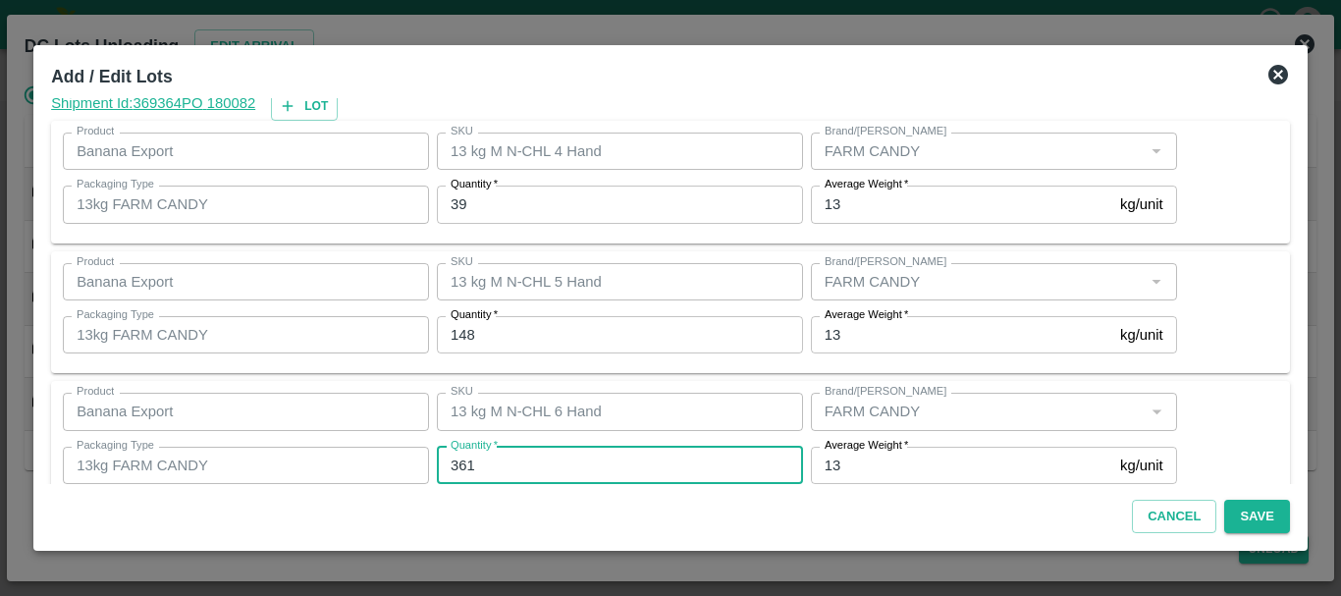
click at [516, 474] on input "361" at bounding box center [620, 465] width 366 height 37
type input "368"
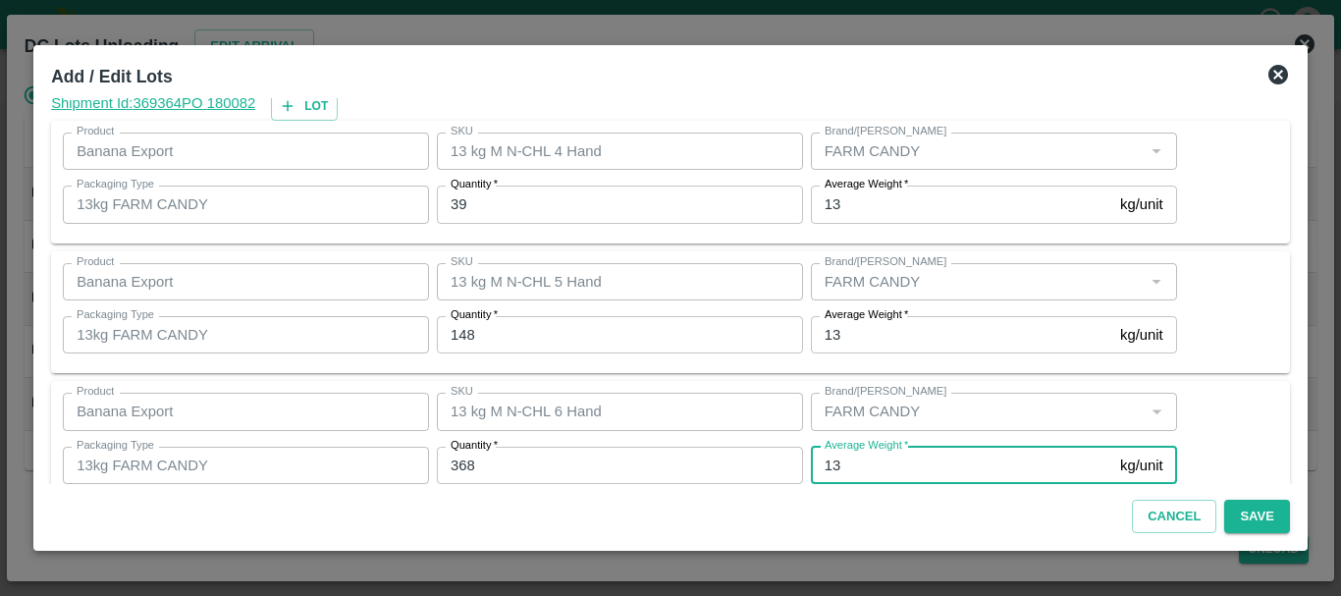
scroll to position [332, 0]
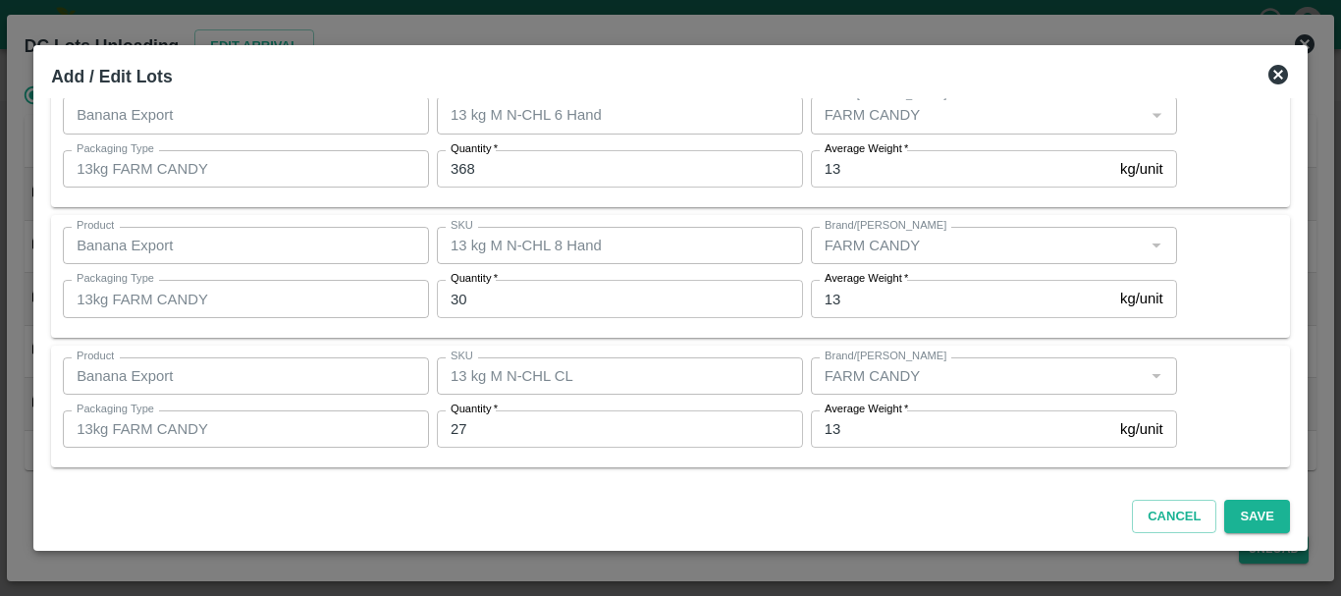
click at [484, 286] on label "Quantity   *" at bounding box center [473, 279] width 47 height 16
click at [484, 286] on input "30" at bounding box center [620, 298] width 366 height 37
drag, startPoint x: 484, startPoint y: 286, endPoint x: 486, endPoint y: 296, distance: 11.0
click at [486, 296] on div "Quantity   * 30 Quantity" at bounding box center [620, 298] width 366 height 37
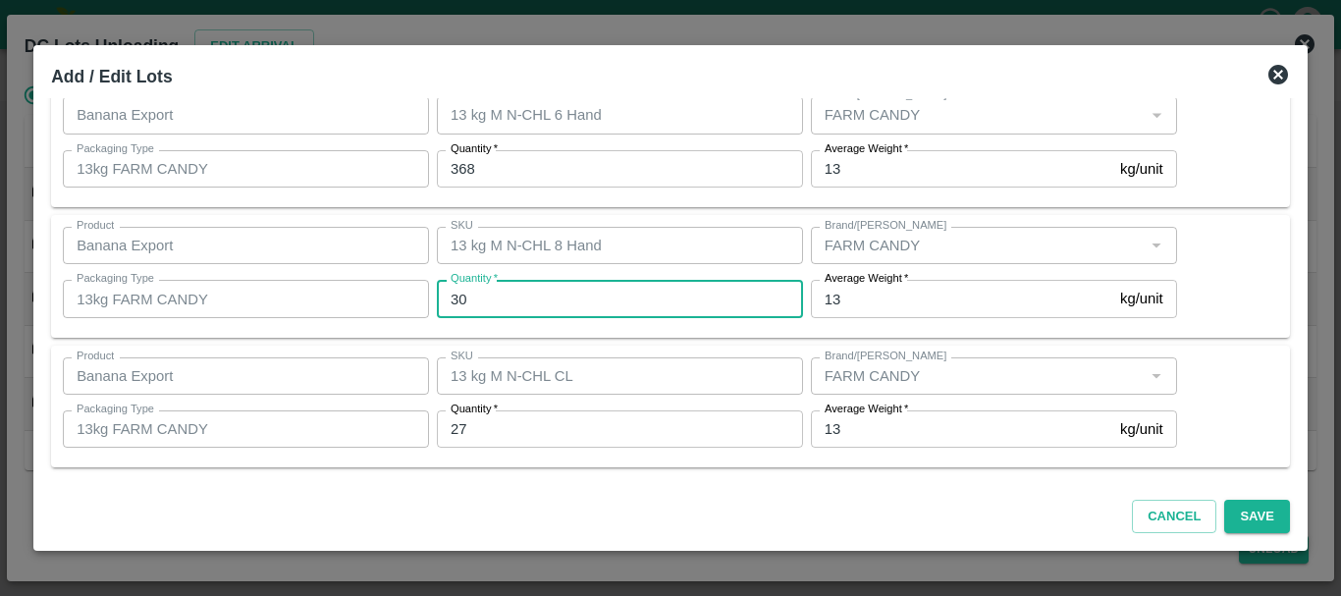
click at [486, 296] on input "30" at bounding box center [620, 298] width 366 height 37
type input "33"
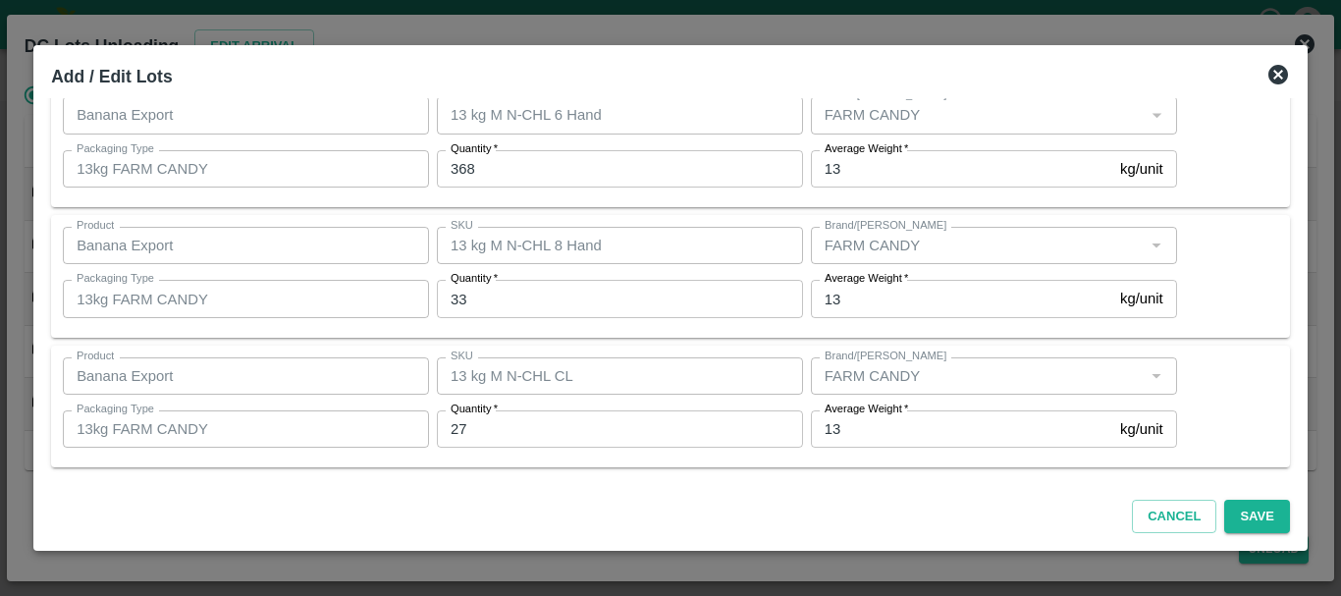
click at [496, 419] on input "27" at bounding box center [620, 428] width 366 height 37
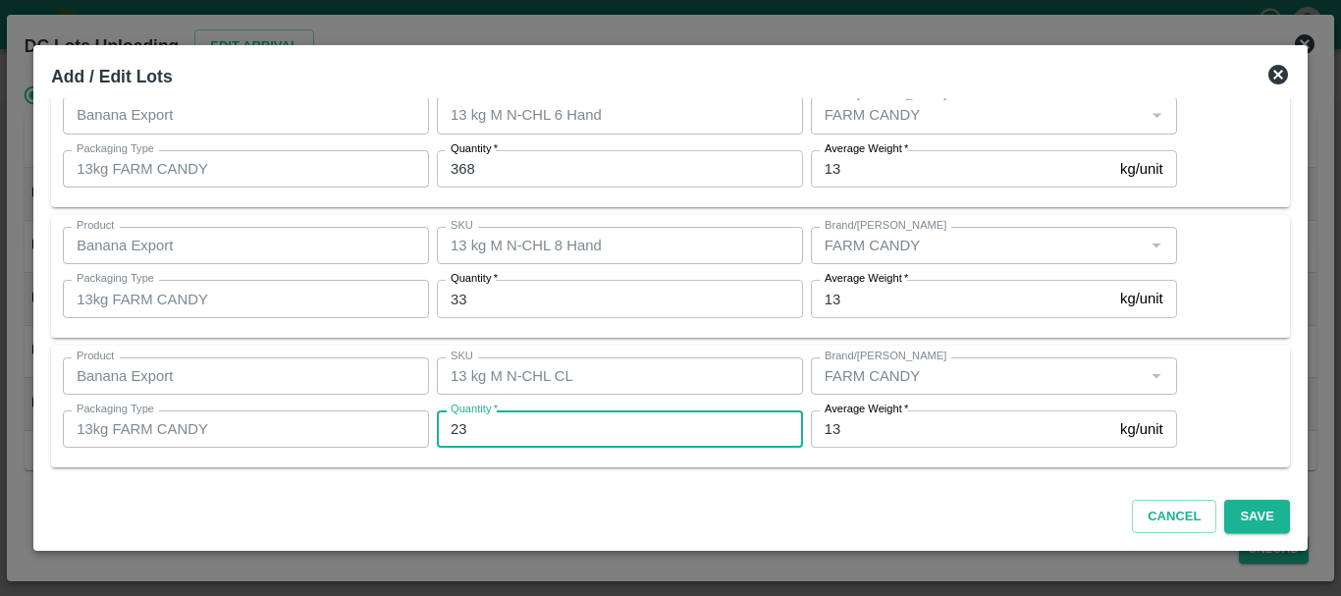
type input "23"
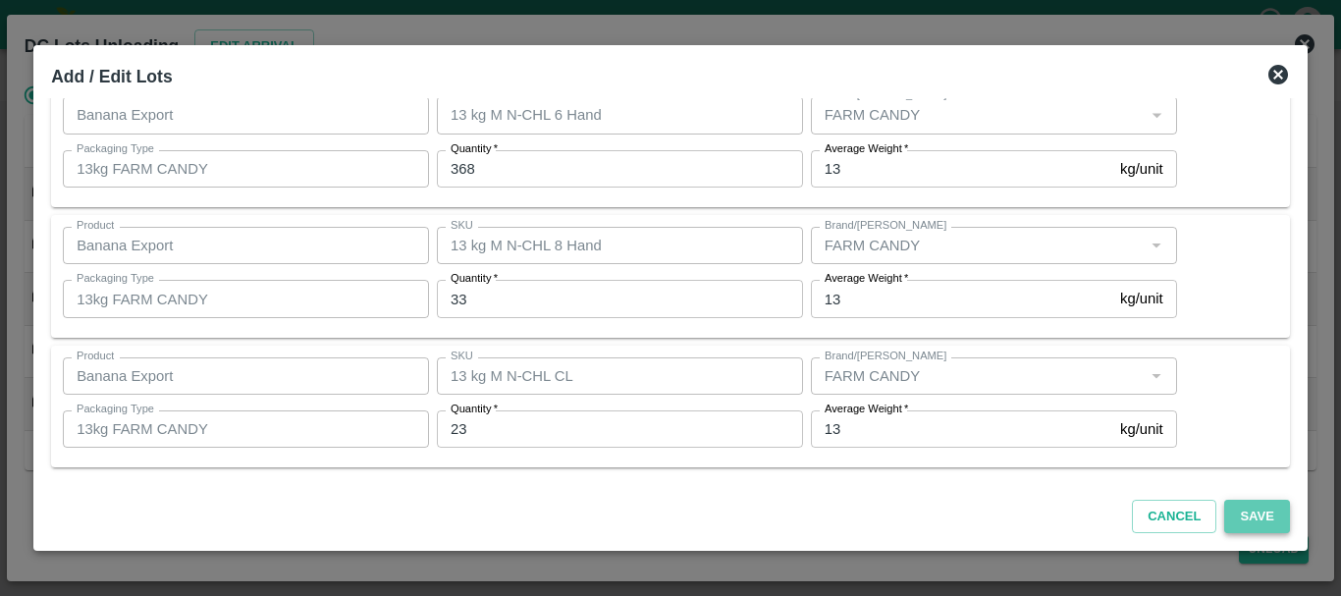
click at [1240, 514] on button "Save" at bounding box center [1256, 517] width 65 height 34
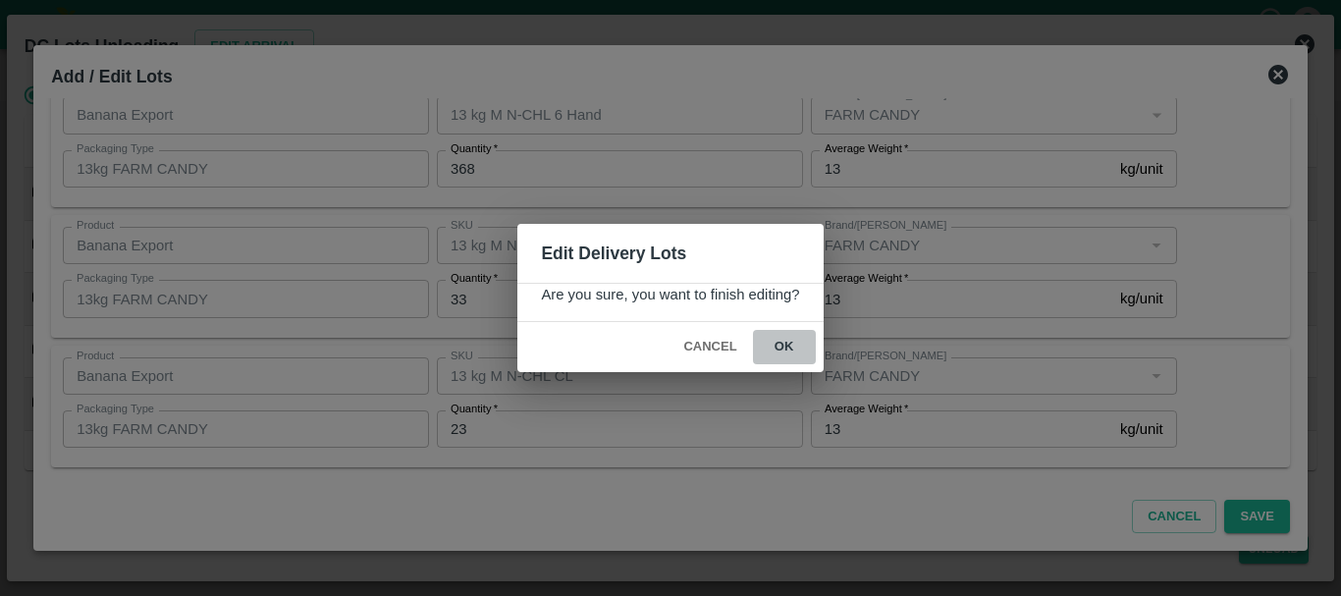
click at [795, 354] on button "ok" at bounding box center [784, 347] width 63 height 34
click at [780, 349] on icon at bounding box center [783, 347] width 33 height 33
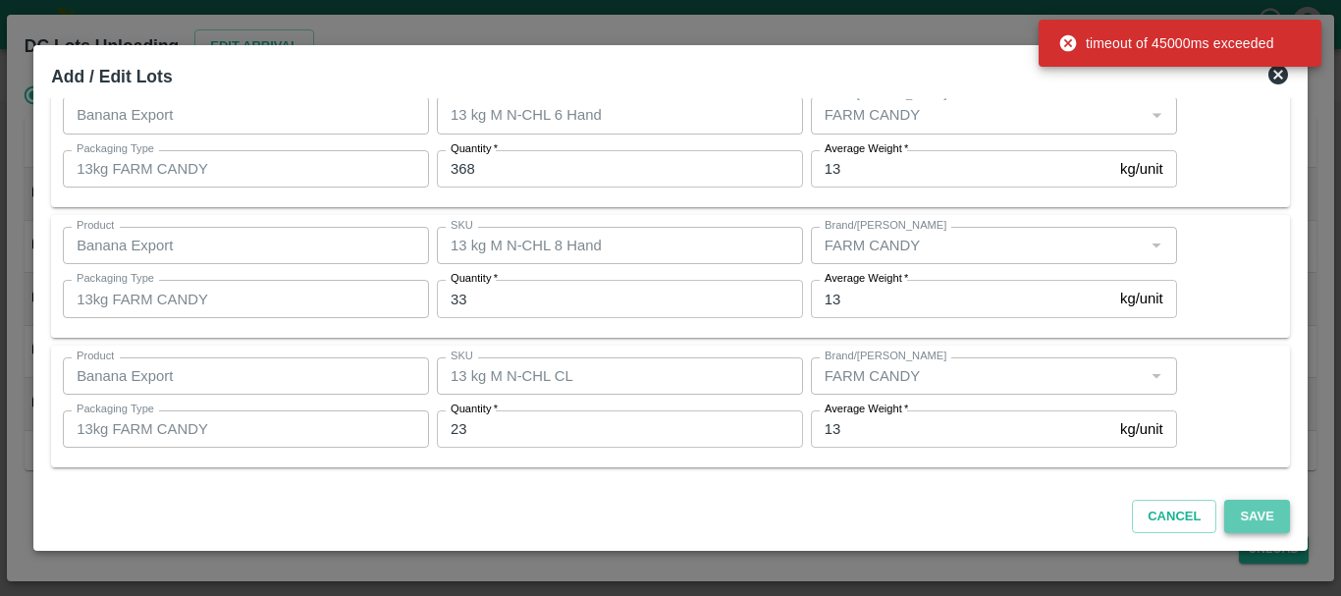
click at [1254, 507] on button "Save" at bounding box center [1256, 517] width 65 height 34
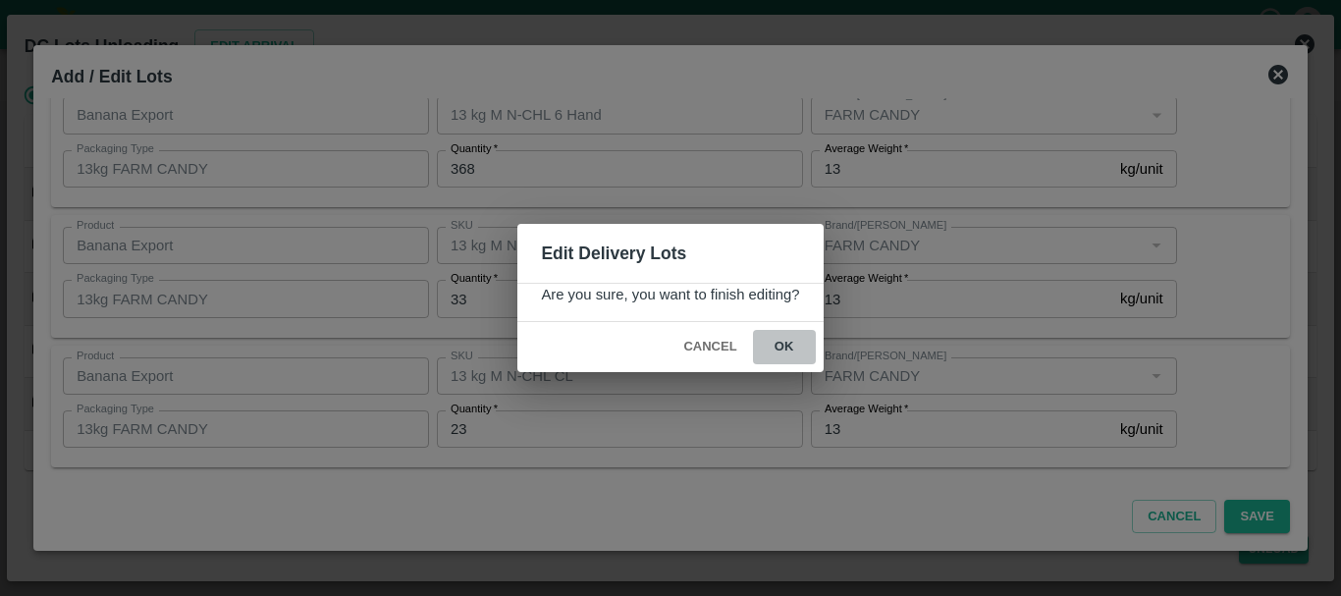
click at [801, 344] on button "ok" at bounding box center [784, 347] width 63 height 34
click at [786, 344] on icon at bounding box center [783, 347] width 30 height 30
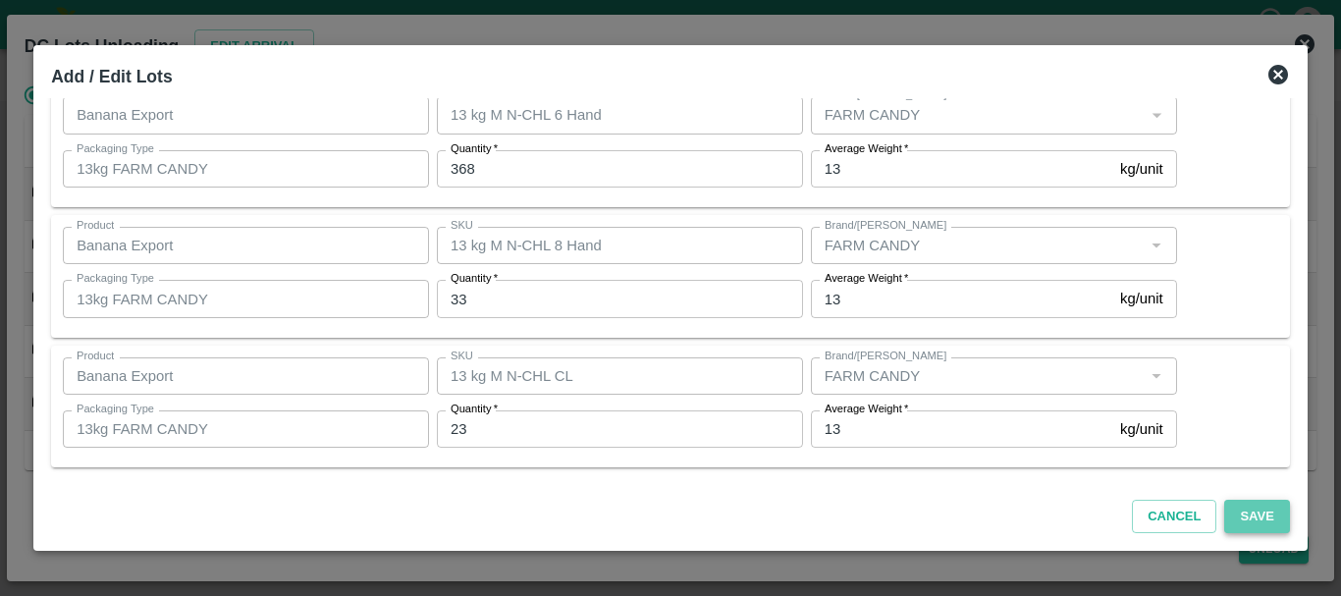
click at [1233, 510] on button "Save" at bounding box center [1256, 517] width 65 height 34
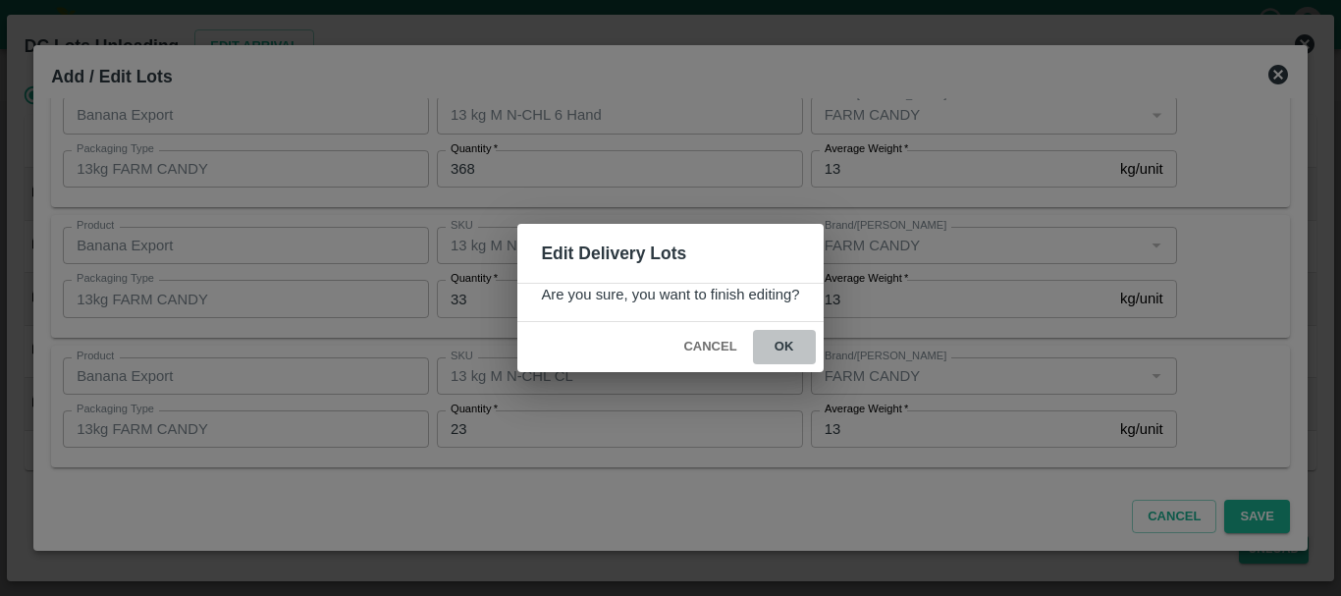
click at [775, 332] on button "ok" at bounding box center [784, 347] width 63 height 34
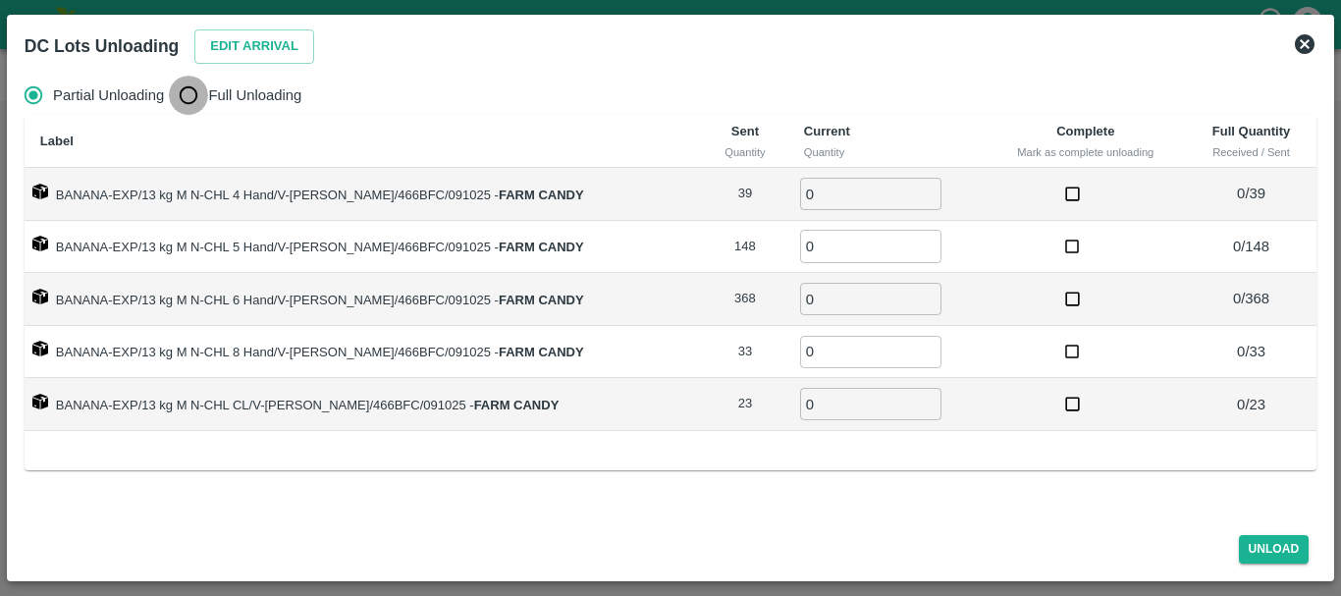
click at [198, 96] on input "Full Unloading" at bounding box center [188, 95] width 39 height 39
radio input "true"
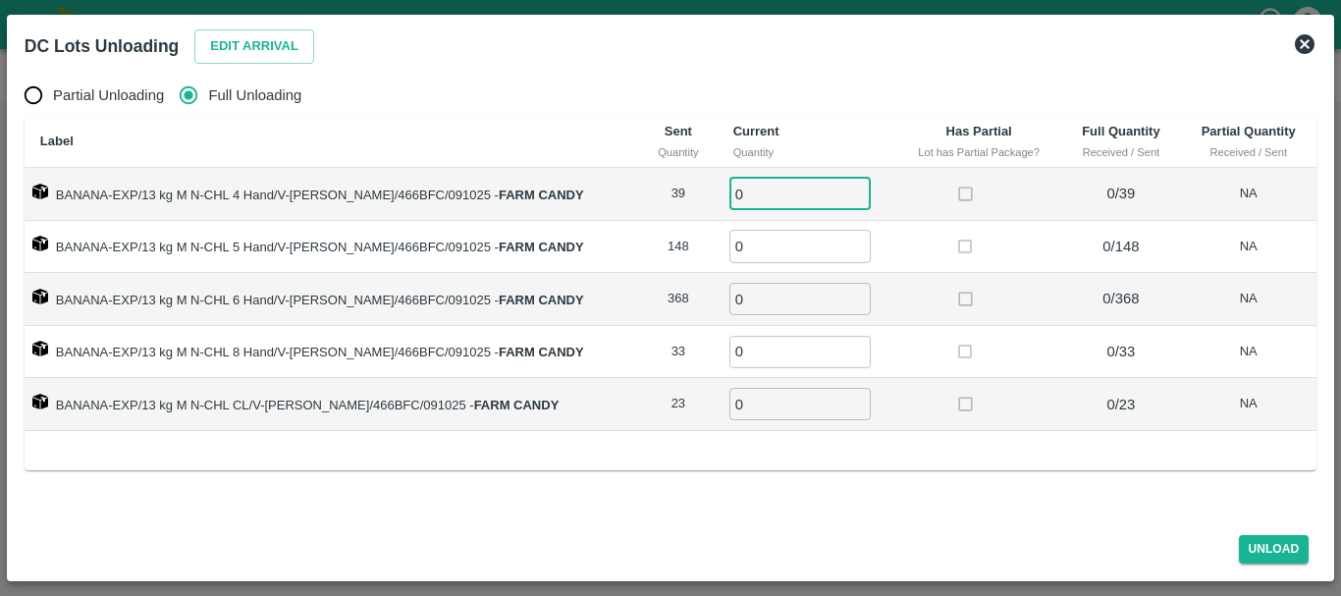
click at [765, 198] on input "0" at bounding box center [799, 194] width 141 height 32
type input "039"
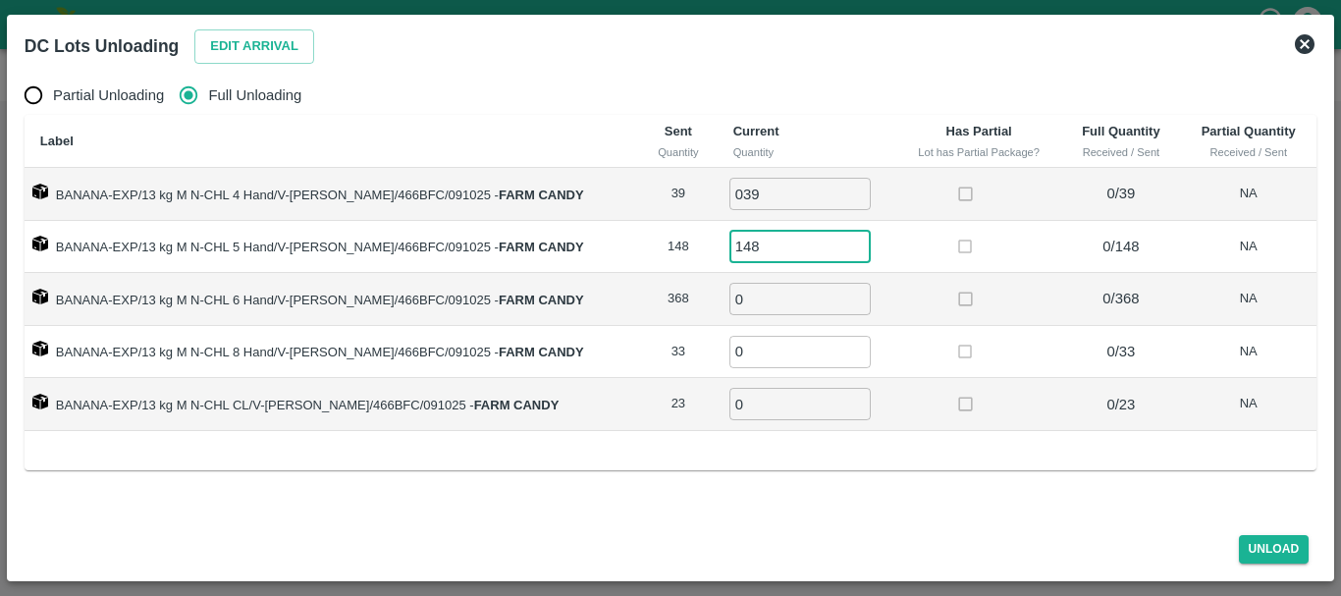
type input "148"
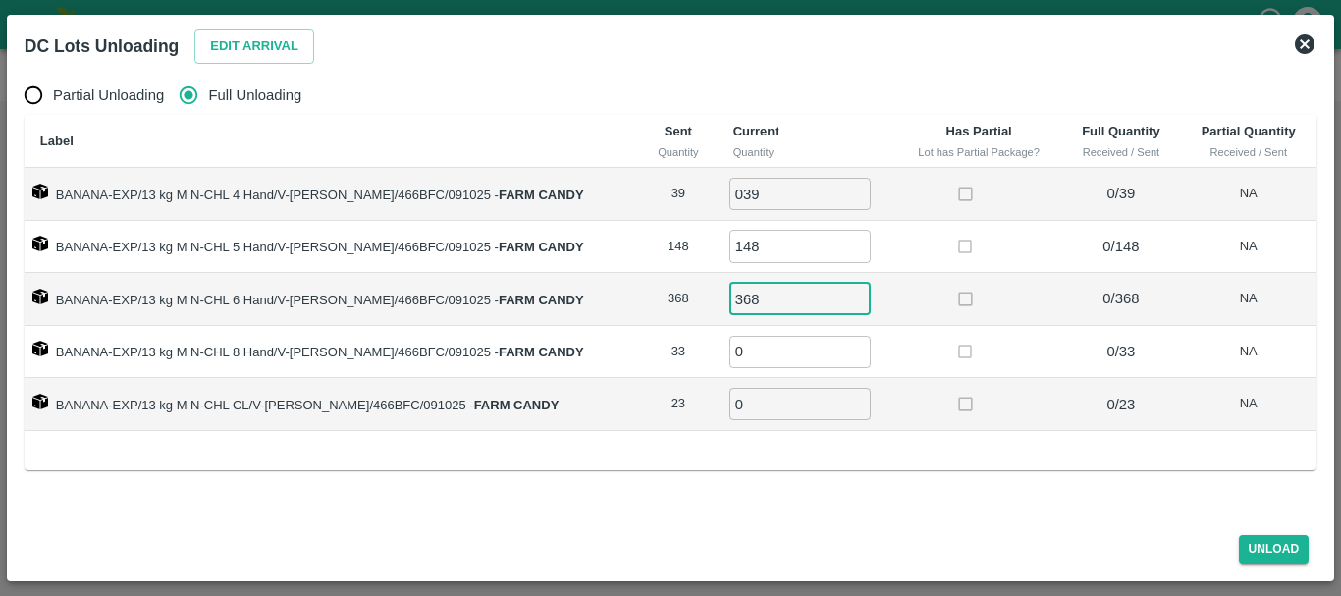
type input "368"
type input "33"
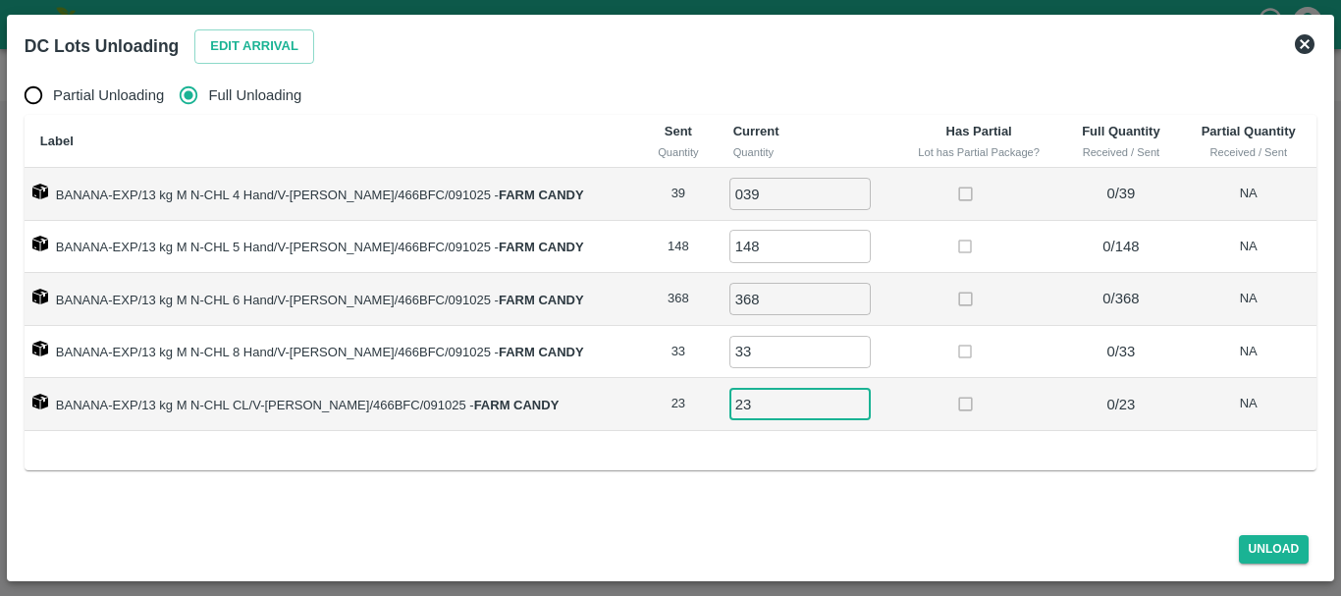
type input "23"
click at [897, 290] on td at bounding box center [979, 299] width 166 height 53
click at [1281, 550] on button "Unload" at bounding box center [1274, 549] width 71 height 28
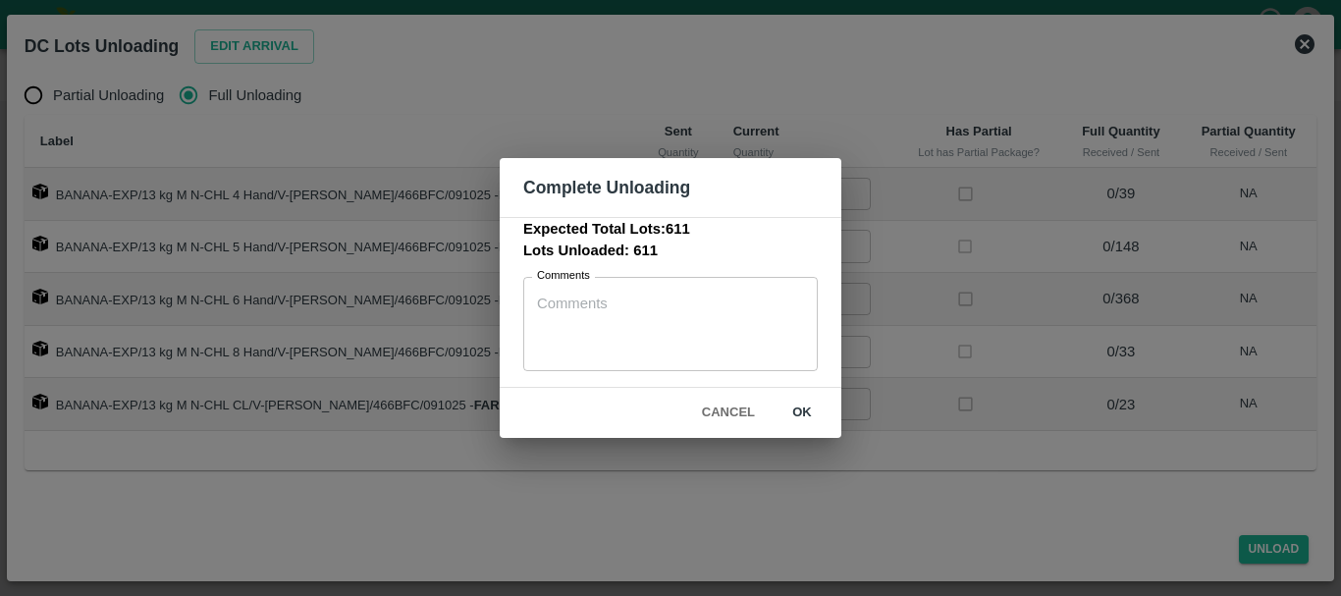
click at [932, 356] on div "Complete Unloading Expected Total Lots: 611 Lots Unloaded: 611 Comments x Comme…" at bounding box center [670, 298] width 1341 height 596
click at [727, 401] on button "Cancel" at bounding box center [728, 413] width 69 height 34
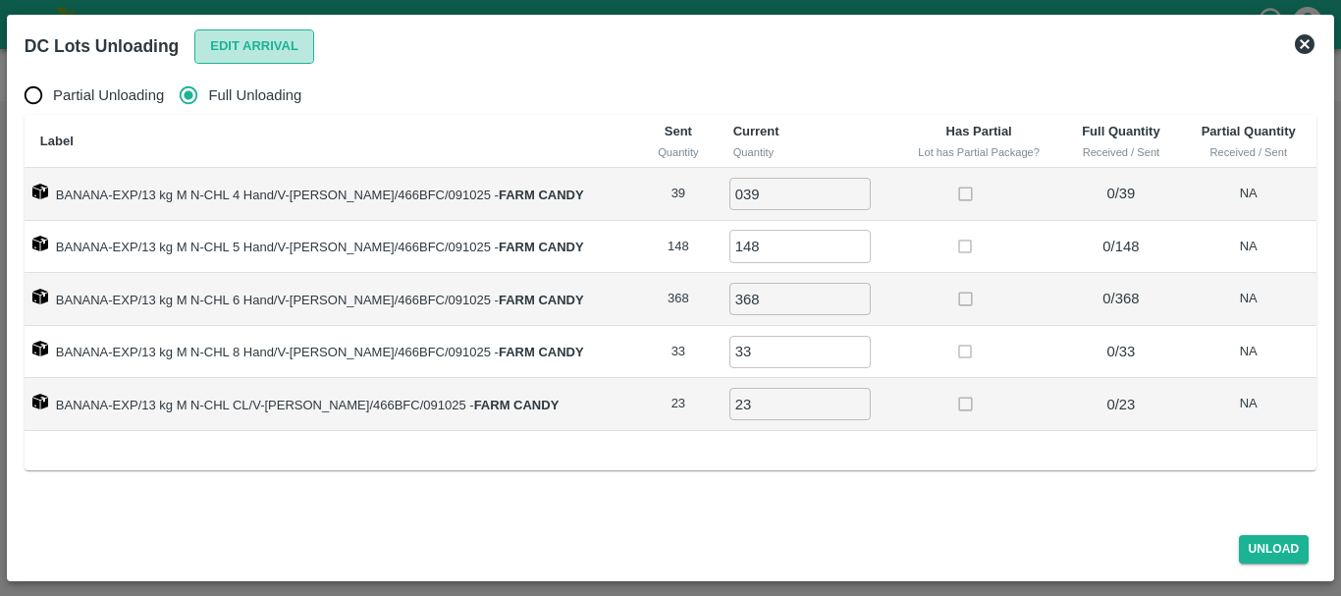
click at [251, 55] on button "Edit Arrival" at bounding box center [254, 46] width 120 height 34
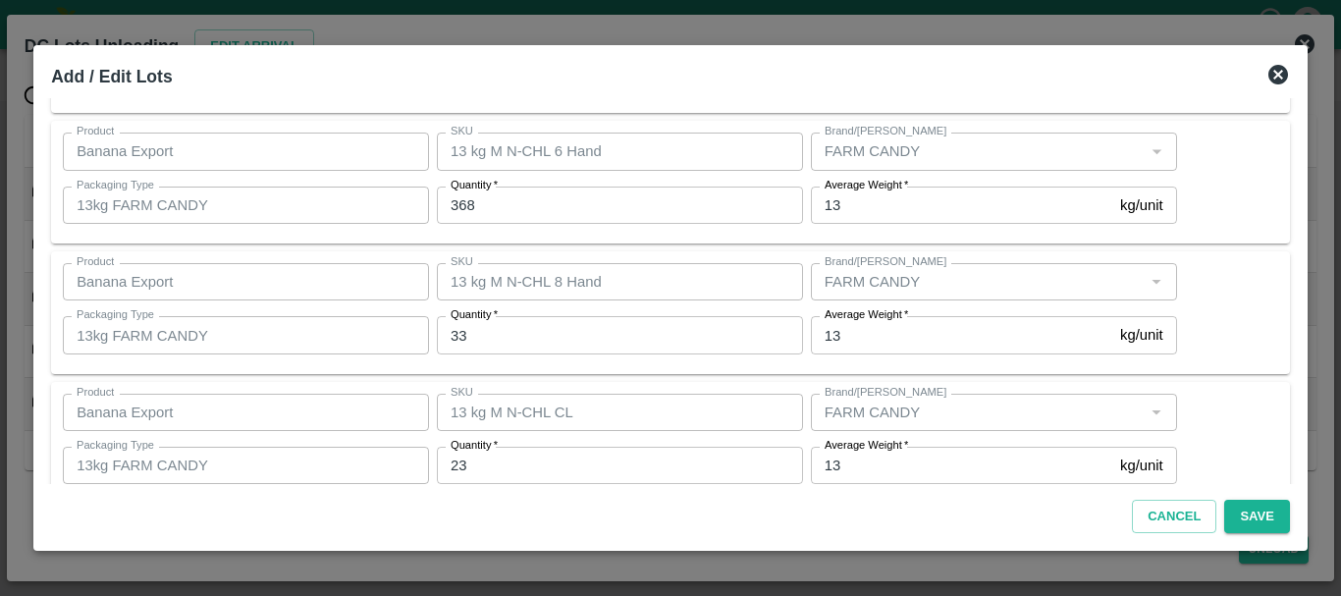
scroll to position [331, 0]
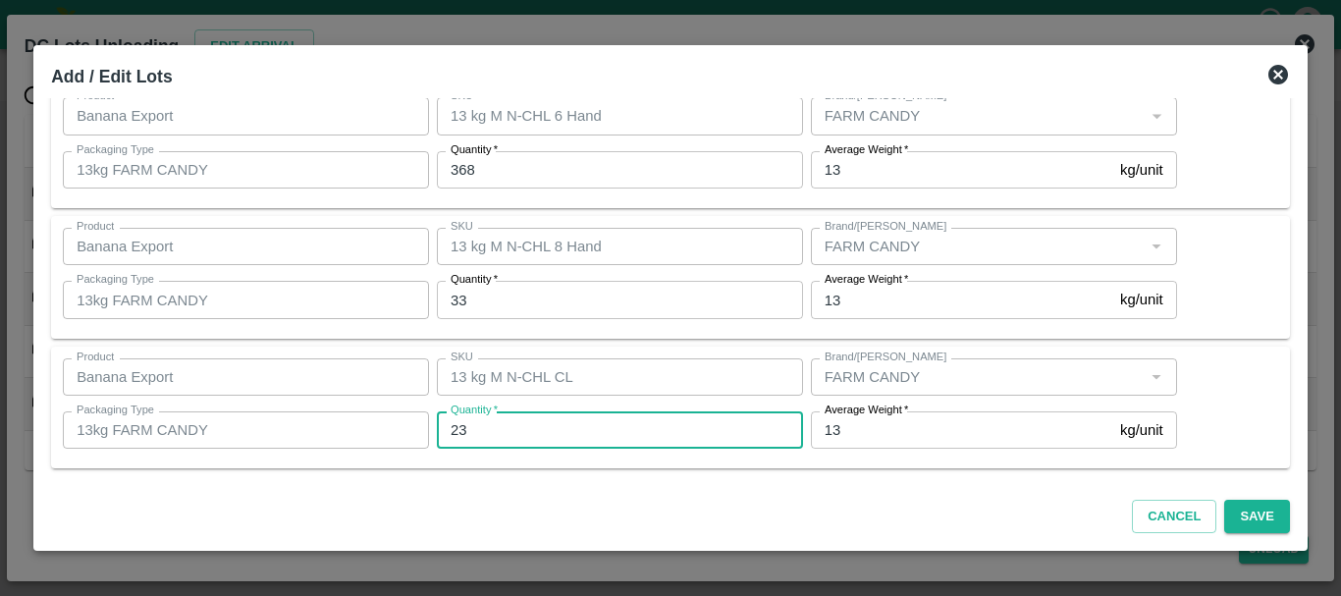
click at [539, 417] on input "23" at bounding box center [620, 429] width 366 height 37
type input "25"
click at [686, 516] on div "Cancel Save" at bounding box center [670, 513] width 1254 height 58
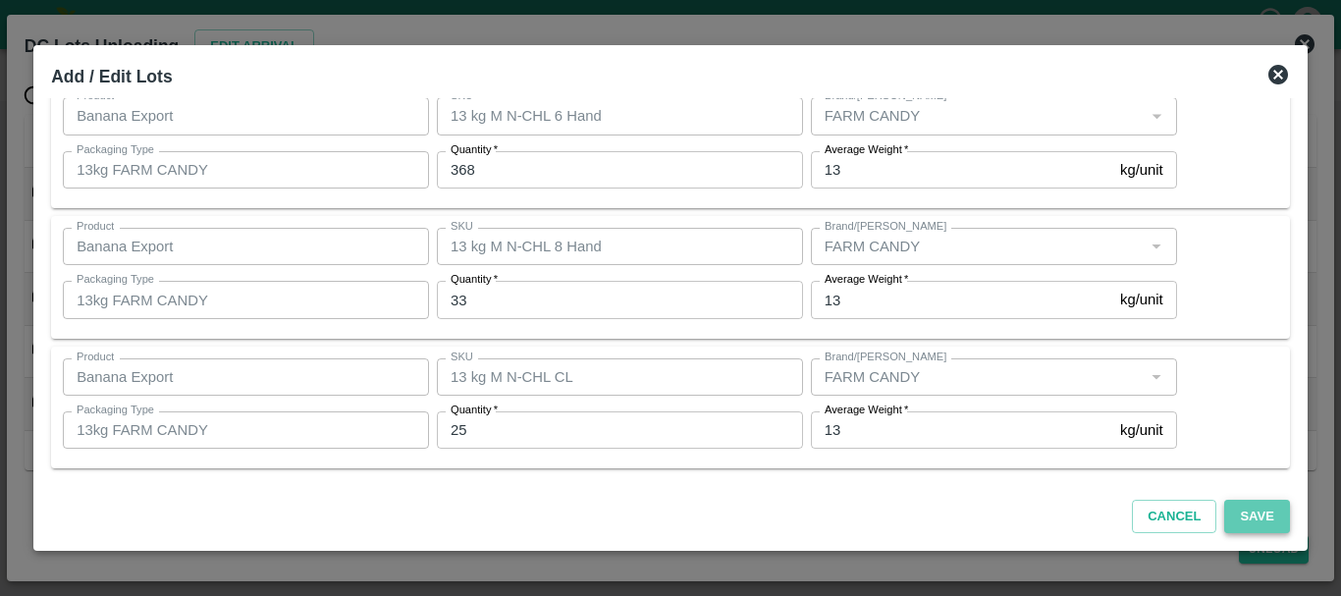
click at [1267, 518] on button "Save" at bounding box center [1256, 517] width 65 height 34
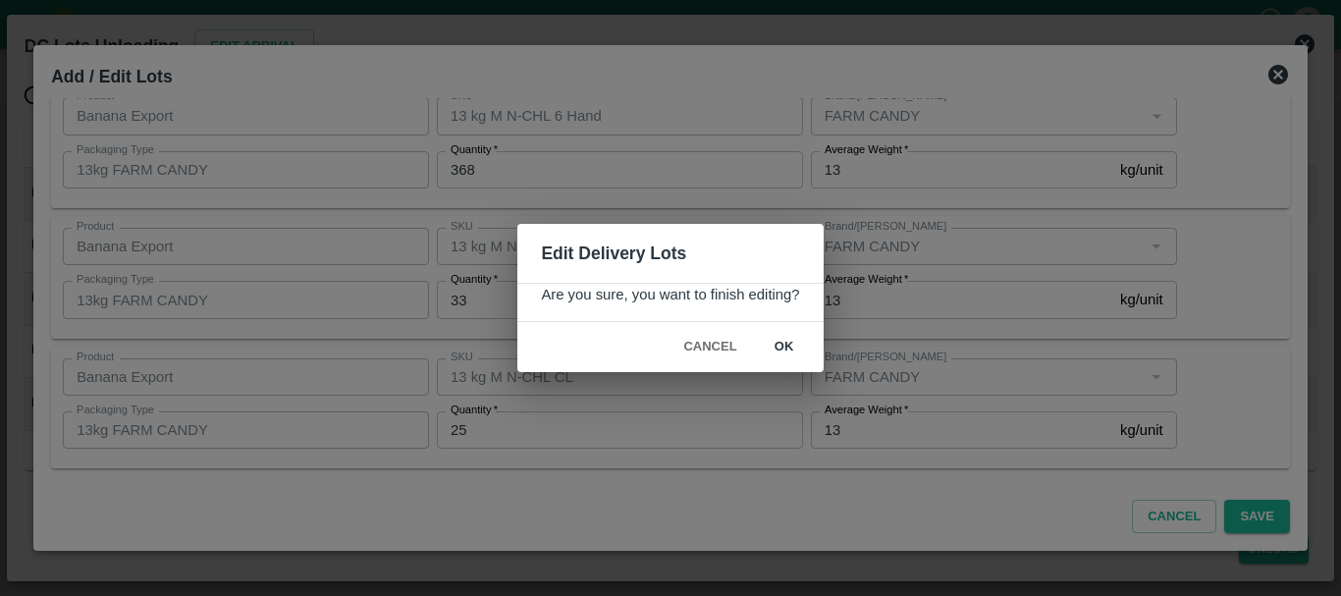
click at [1267, 518] on div "Edit Delivery Lots Are you sure, you want to finish editing? Cancel ok" at bounding box center [670, 298] width 1341 height 596
click at [795, 308] on div "Are you sure, you want to finish editing?" at bounding box center [669, 302] width 305 height 39
click at [790, 331] on button "ok" at bounding box center [784, 347] width 63 height 34
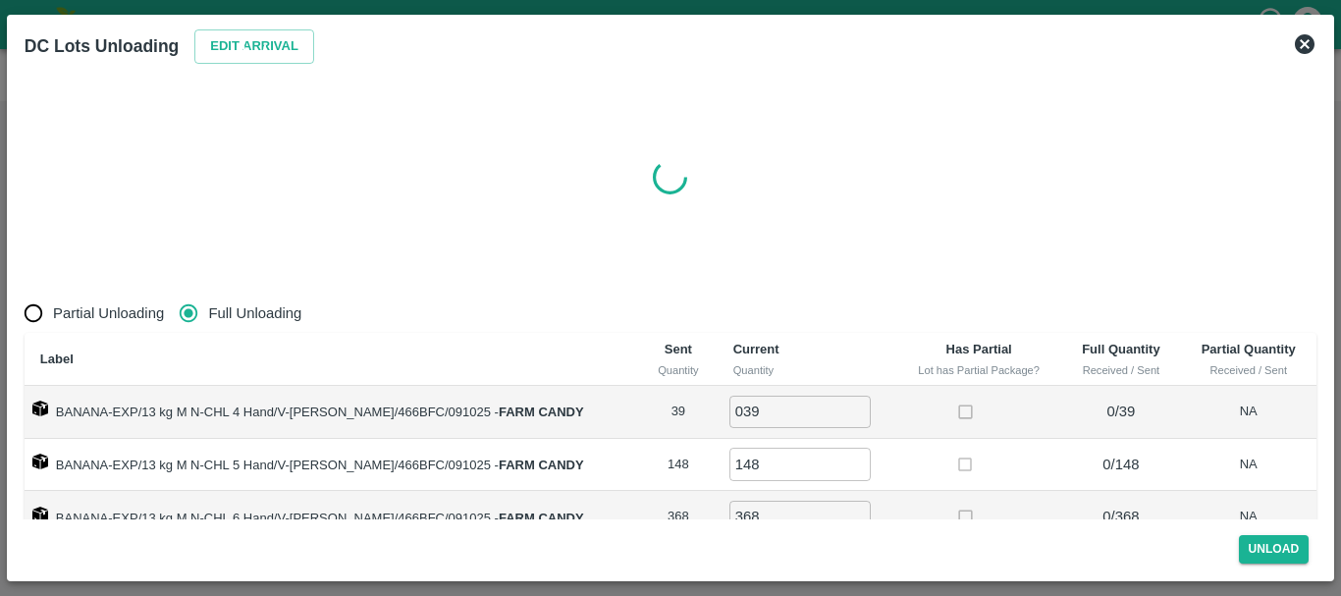
radio input "true"
type input "0"
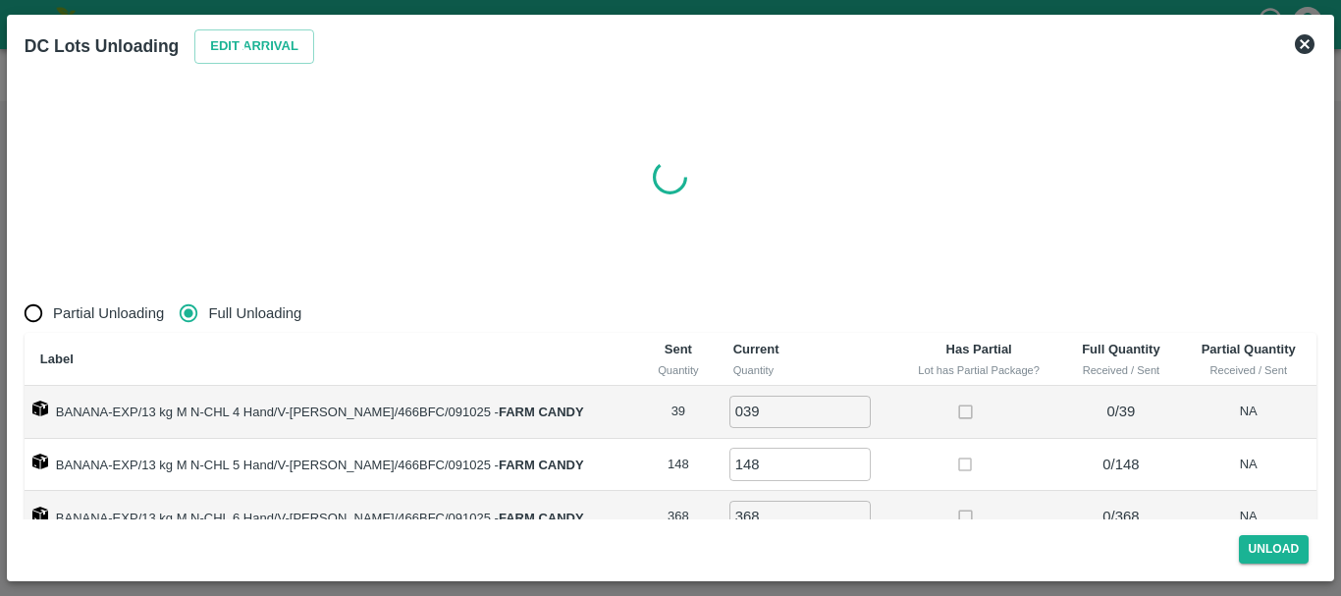
type input "0"
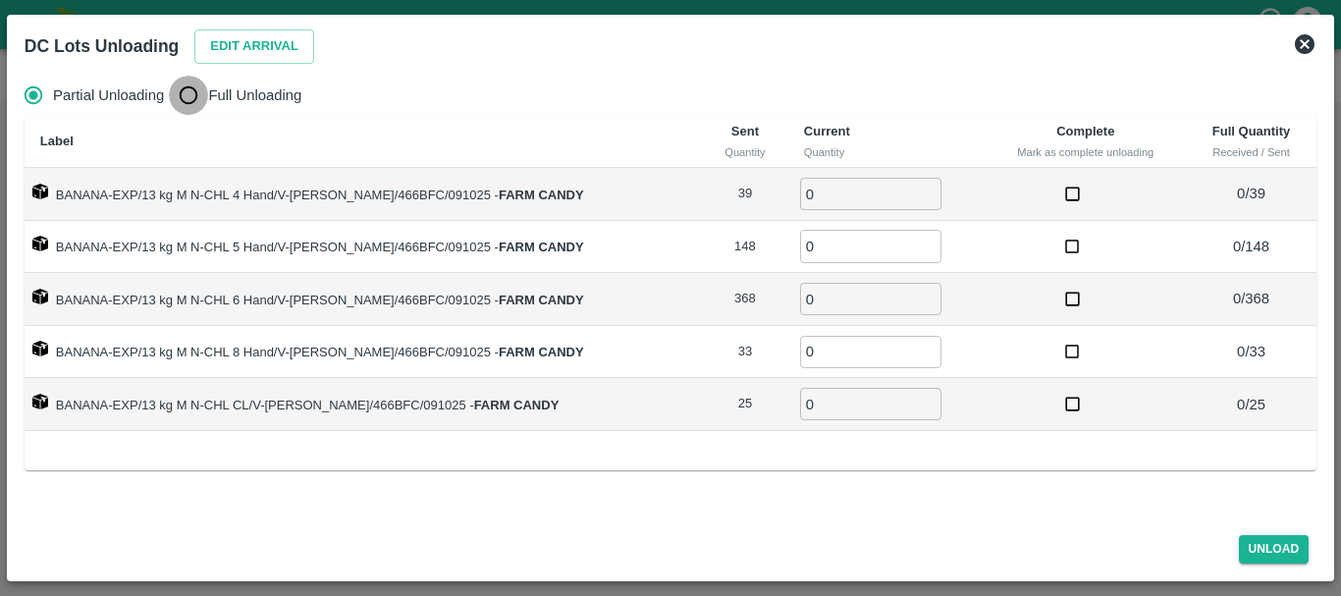
click at [199, 92] on input "Full Unloading" at bounding box center [188, 95] width 39 height 39
radio input "true"
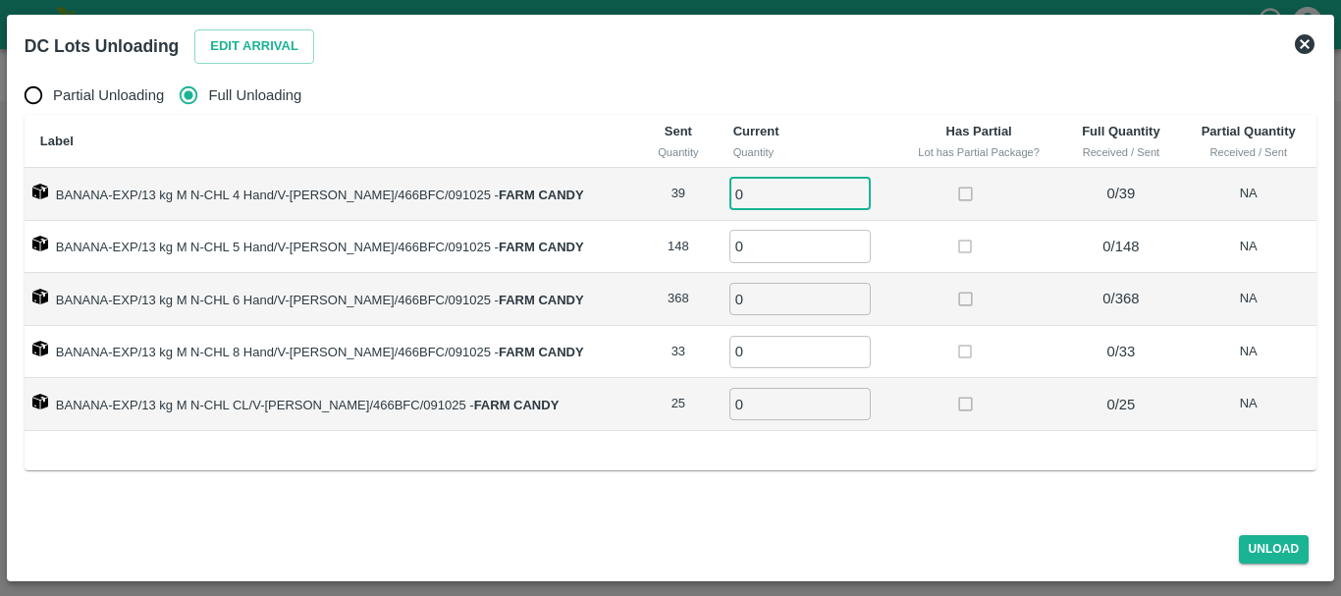
click at [739, 187] on input "0" at bounding box center [799, 194] width 141 height 32
type input "039"
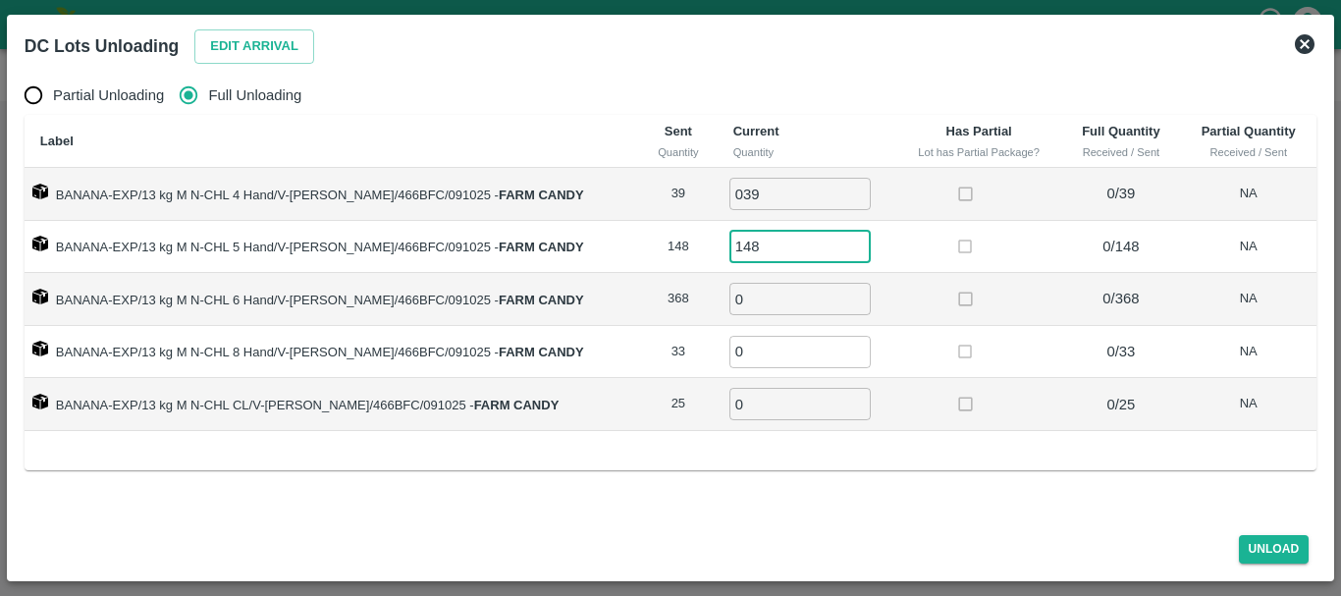
type input "148"
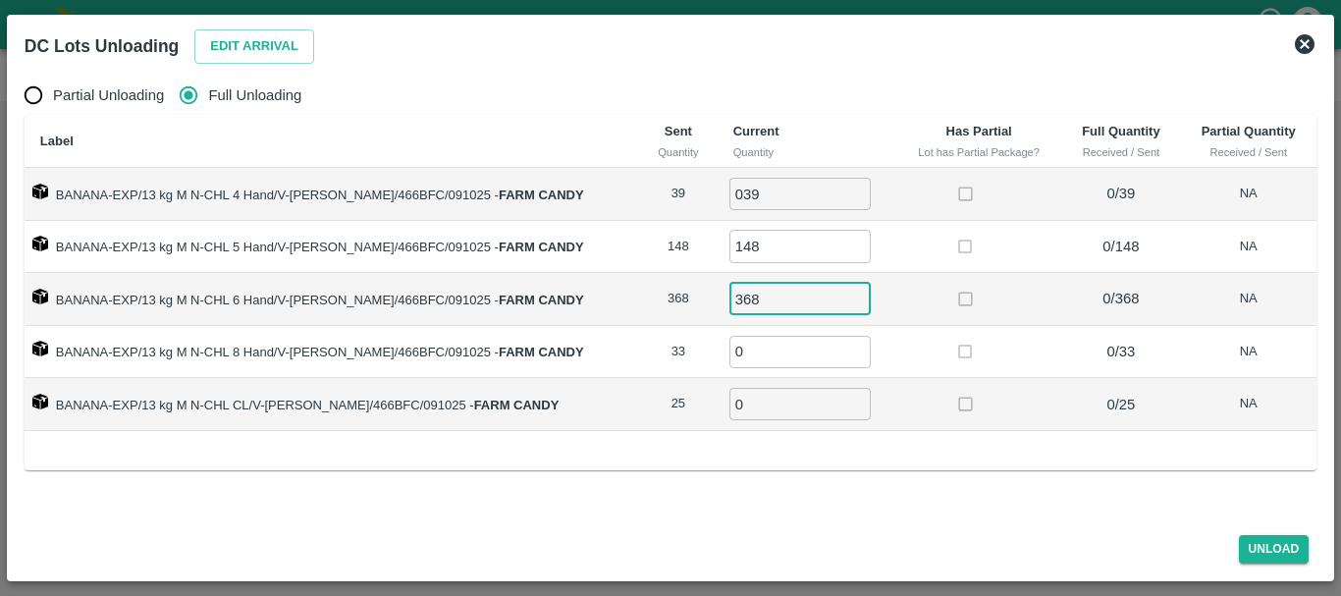
type input "368"
type input "33"
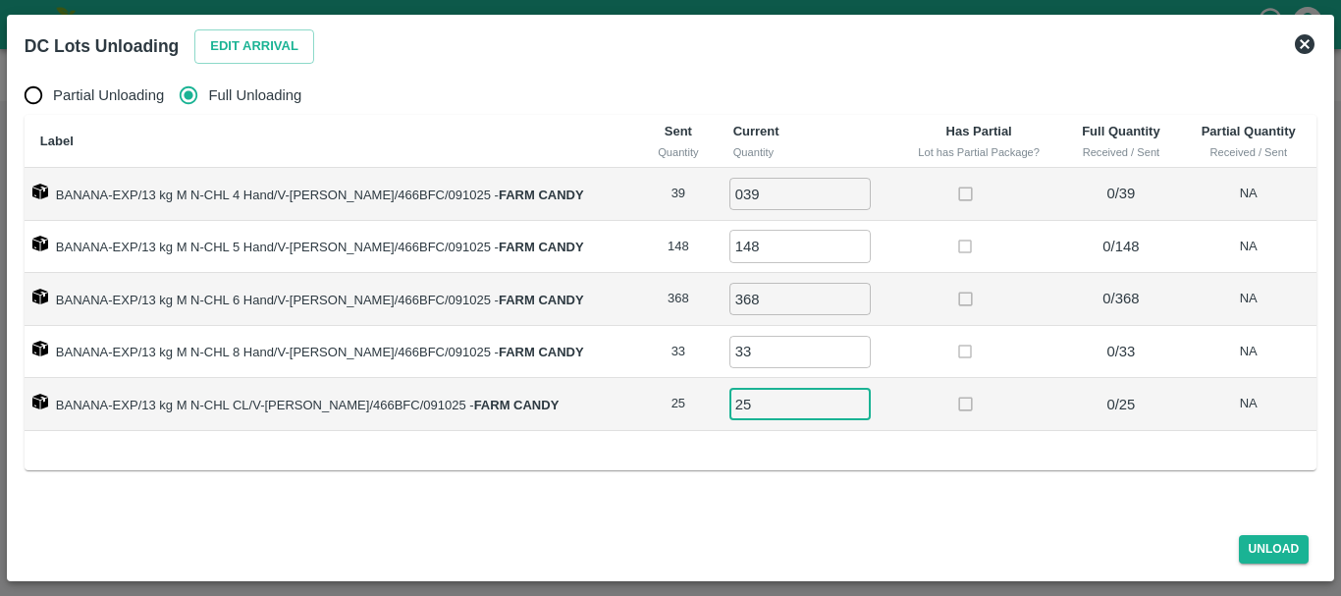
type input "25"
click at [1112, 416] on td "0 / 25" at bounding box center [1121, 404] width 119 height 53
click at [1270, 549] on button "Unload" at bounding box center [1274, 549] width 71 height 28
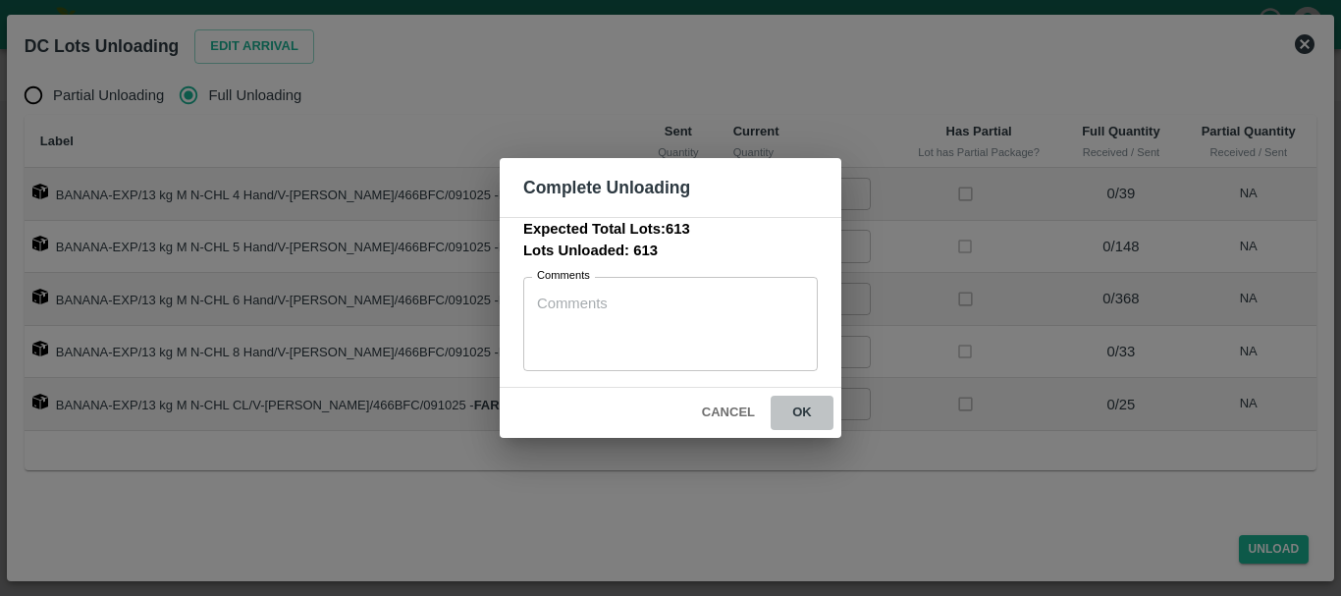
click at [801, 407] on button "ok" at bounding box center [801, 413] width 63 height 34
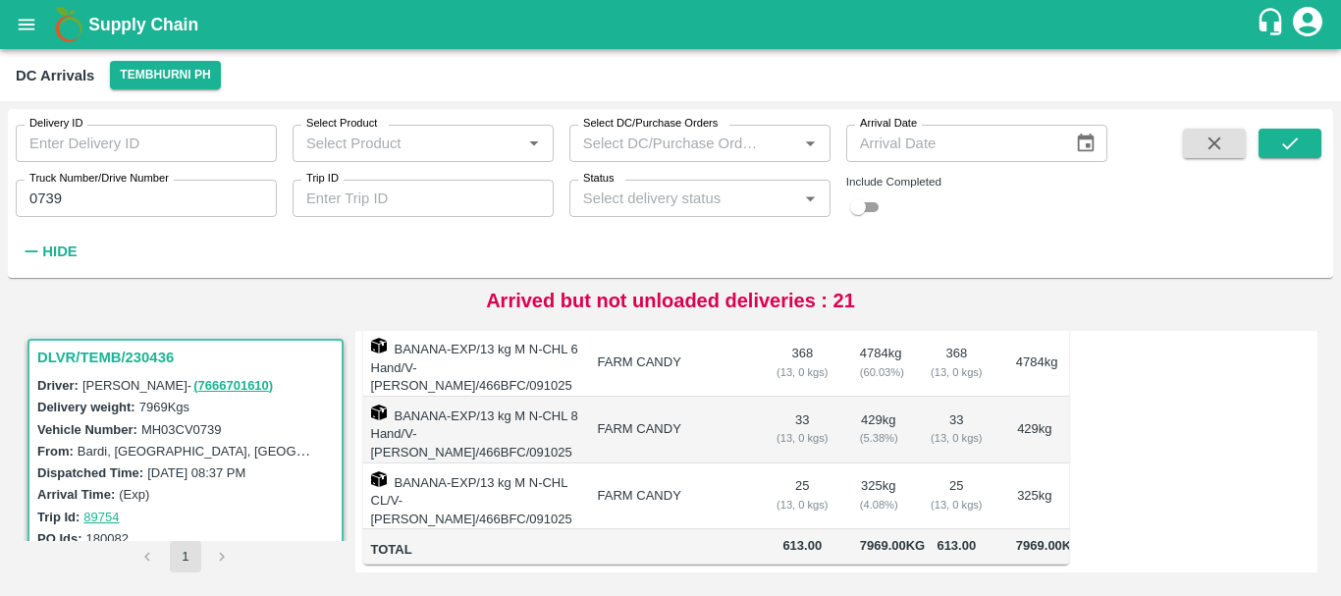
scroll to position [0, 0]
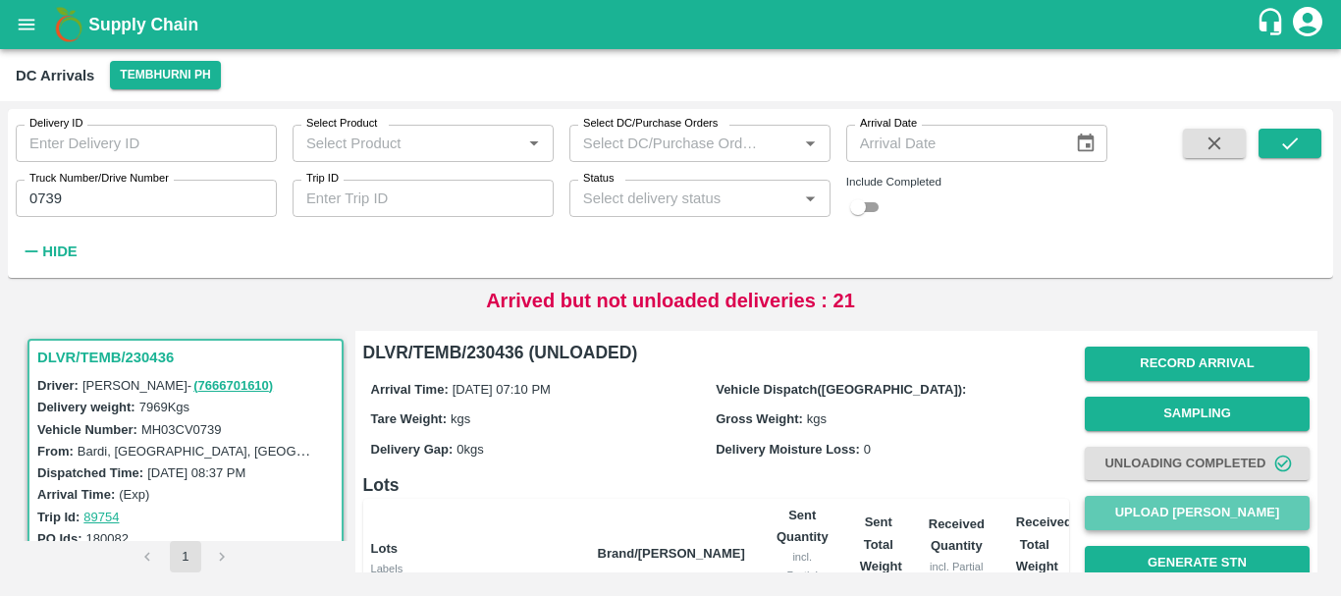
click at [1128, 499] on button "Upload [PERSON_NAME]" at bounding box center [1196, 513] width 225 height 34
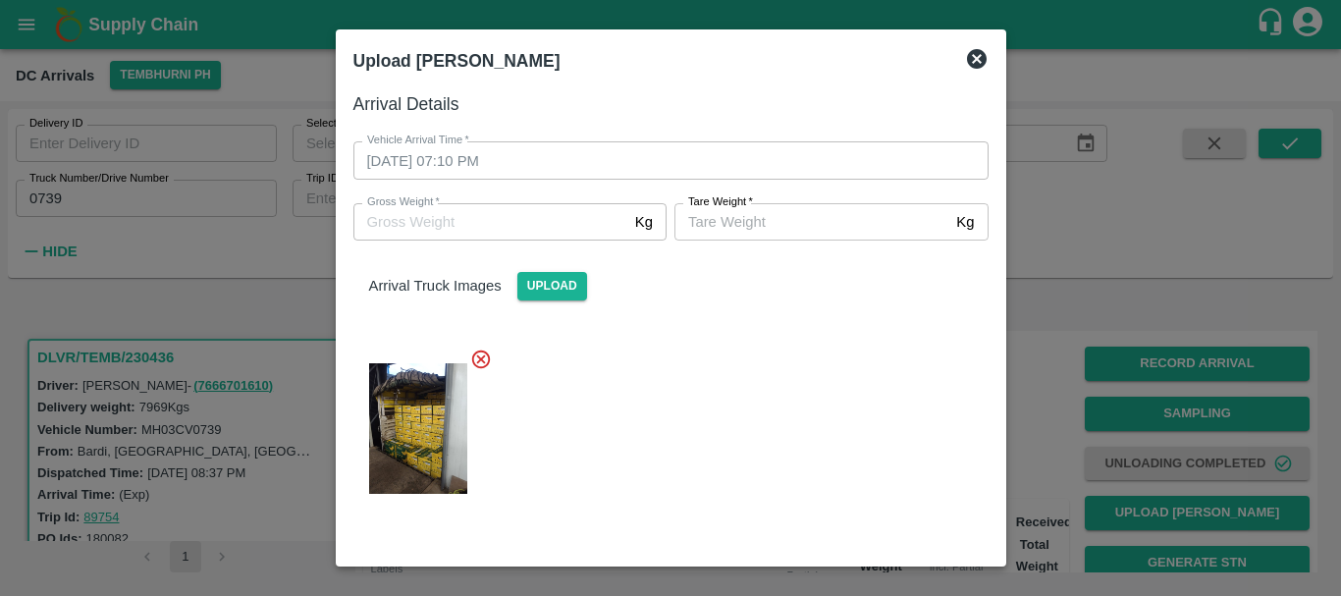
click at [624, 451] on div at bounding box center [663, 423] width 651 height 182
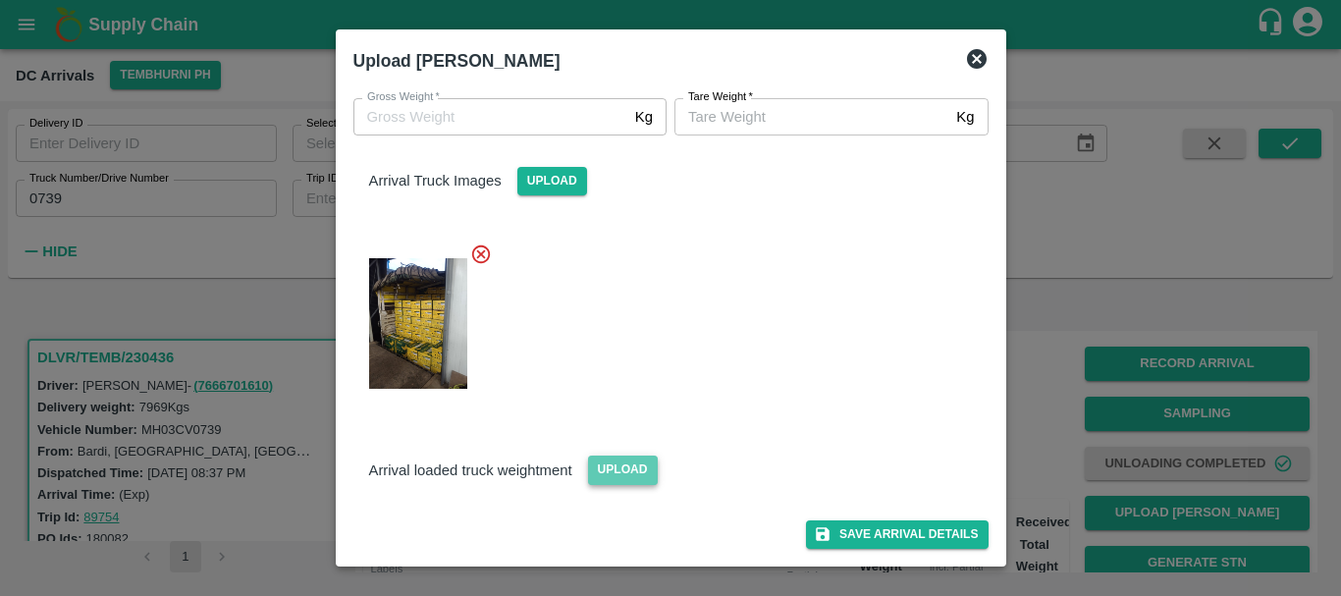
click at [621, 464] on span "Upload" at bounding box center [623, 469] width 70 height 28
click at [0, 0] on input "Upload" at bounding box center [0, 0] width 0 height 0
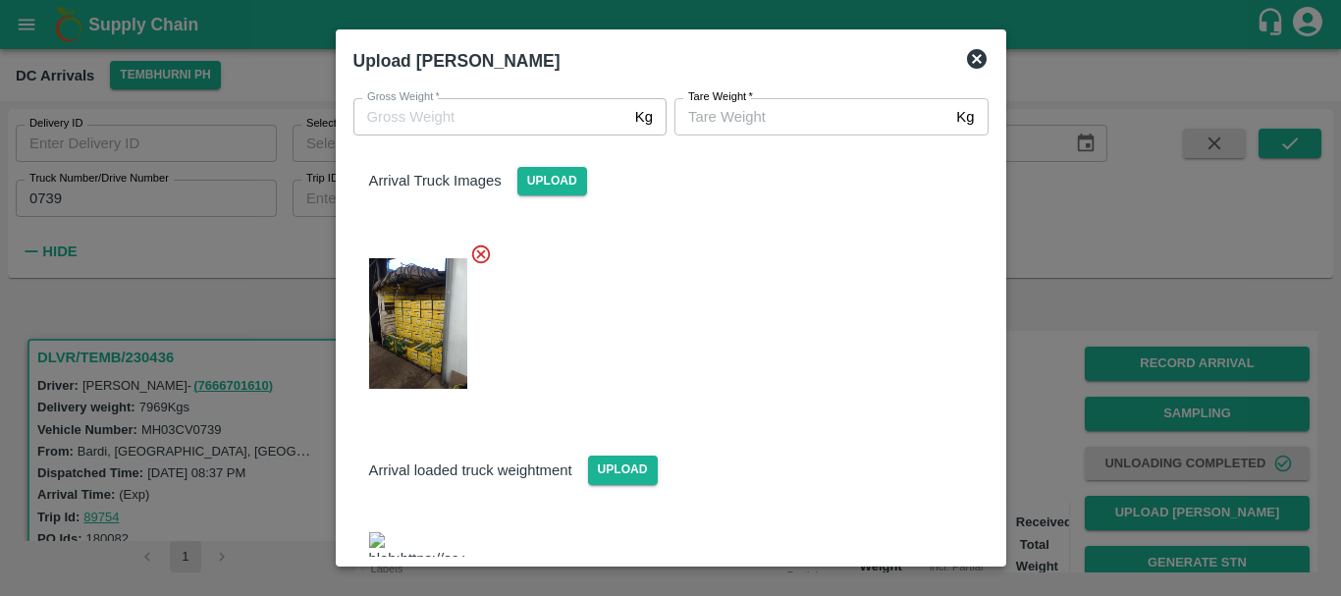
scroll to position [331, 0]
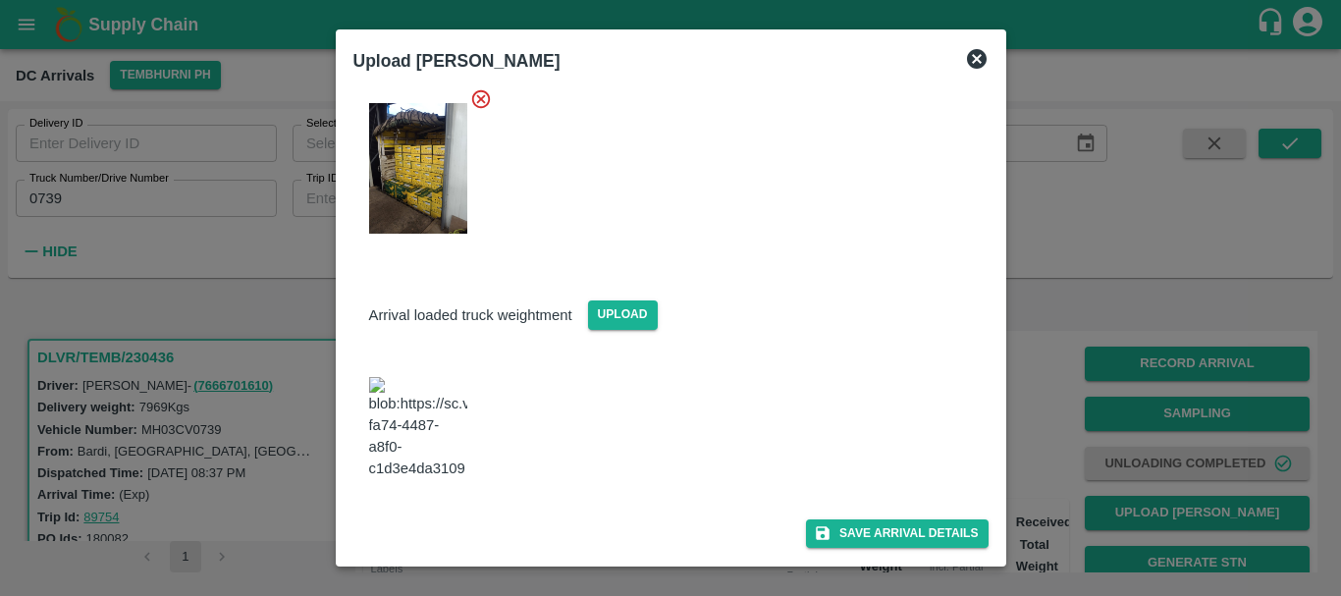
click at [426, 396] on img at bounding box center [418, 428] width 98 height 103
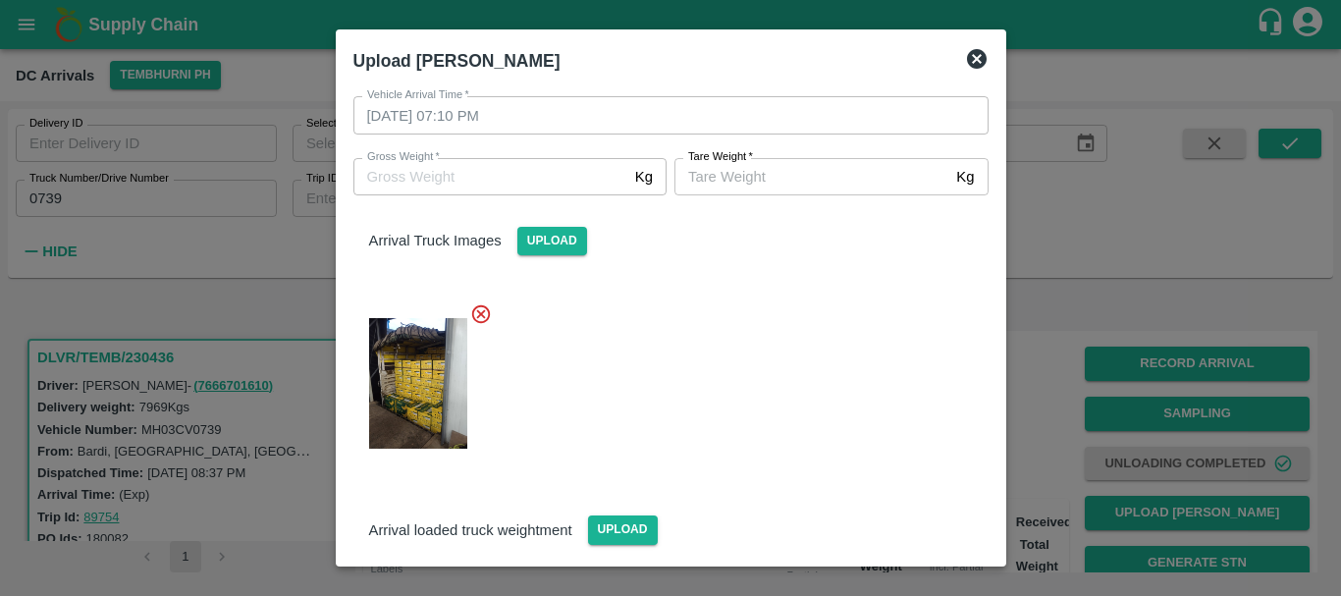
scroll to position [0, 0]
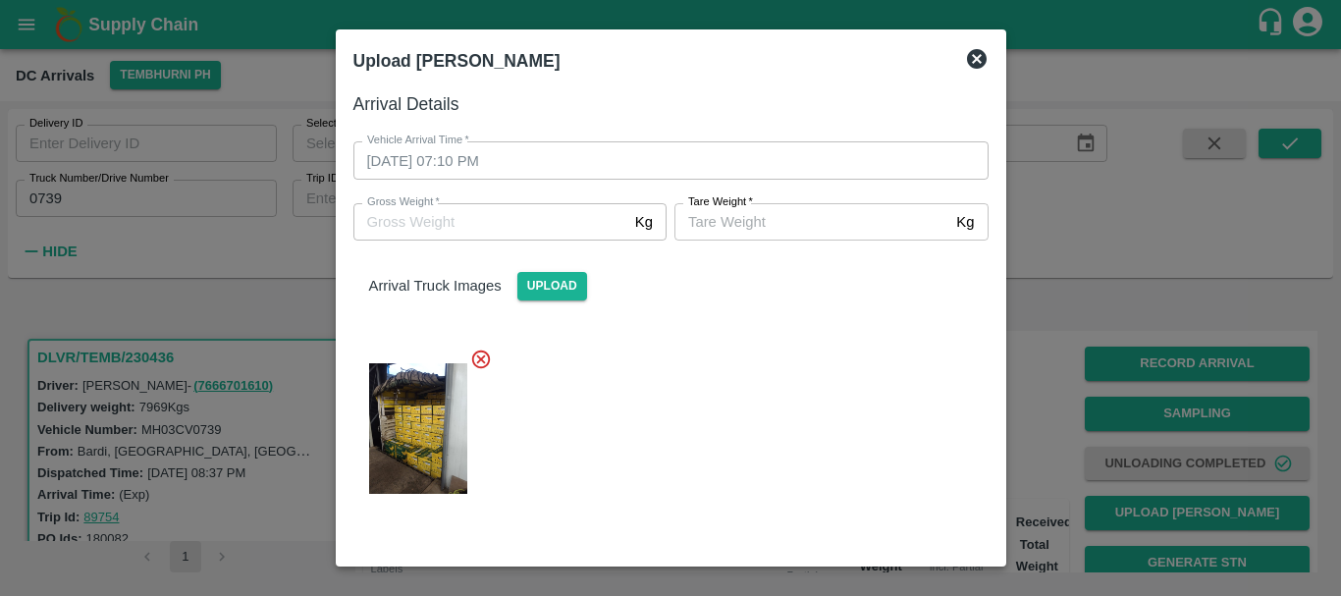
click at [673, 325] on div "Arrival Truck Images Upload" at bounding box center [663, 377] width 651 height 304
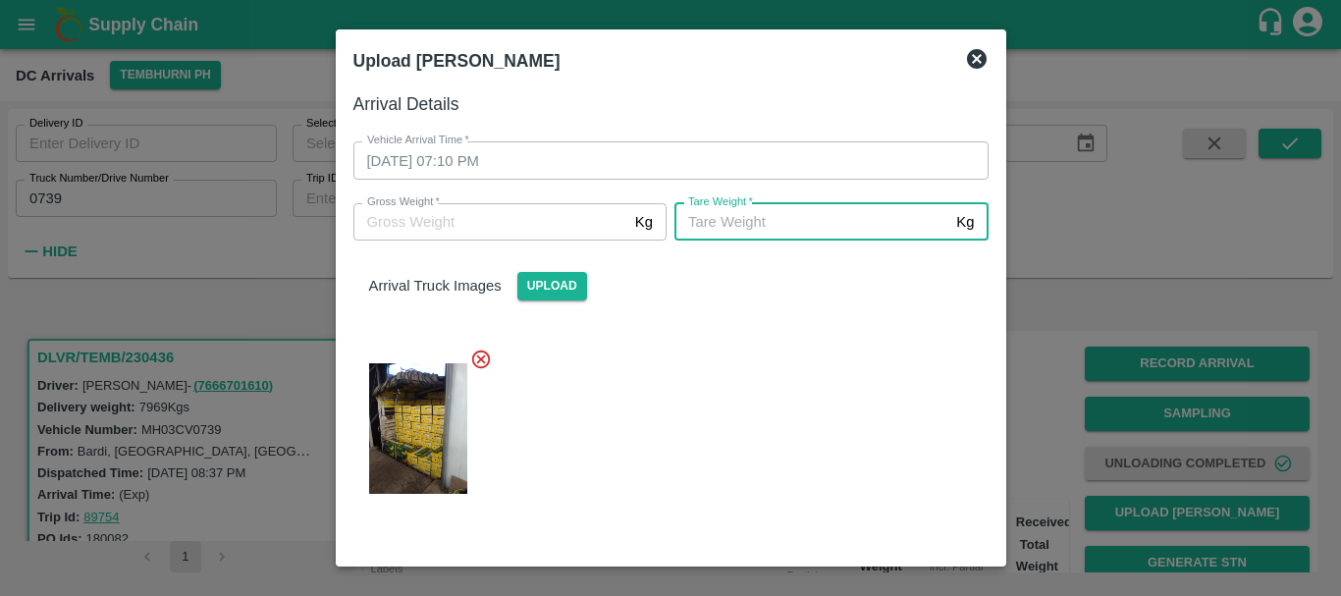
click at [706, 224] on input "[PERSON_NAME]   *" at bounding box center [811, 221] width 274 height 37
type input "5505"
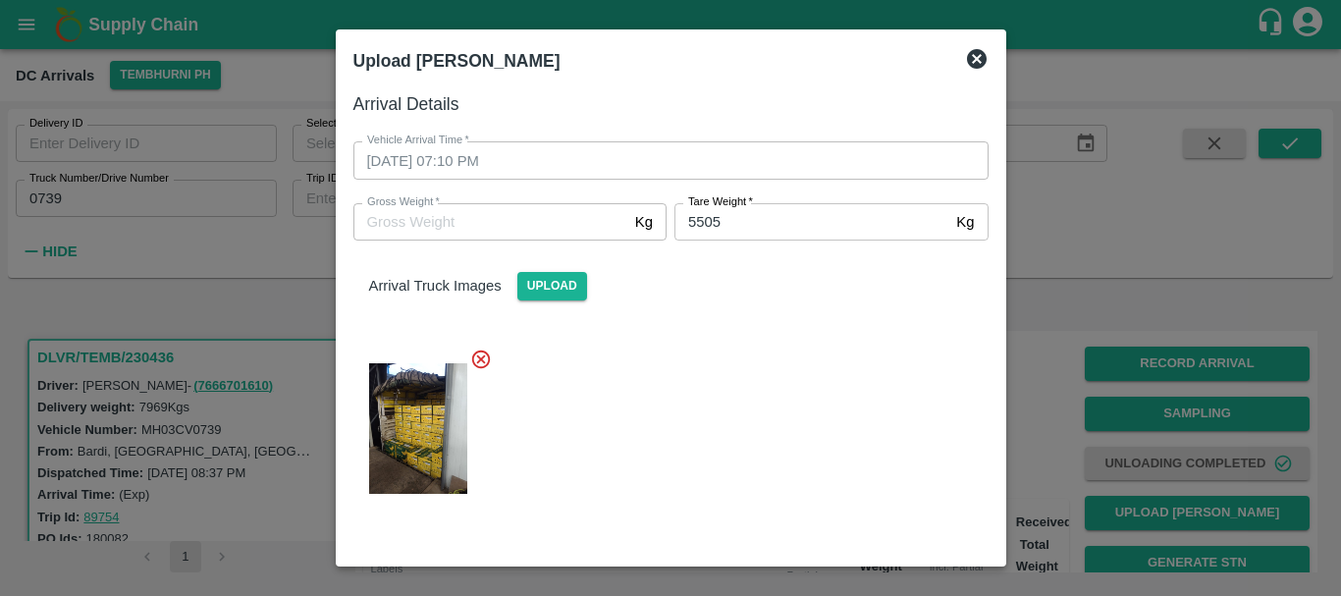
click at [707, 357] on div at bounding box center [663, 423] width 651 height 182
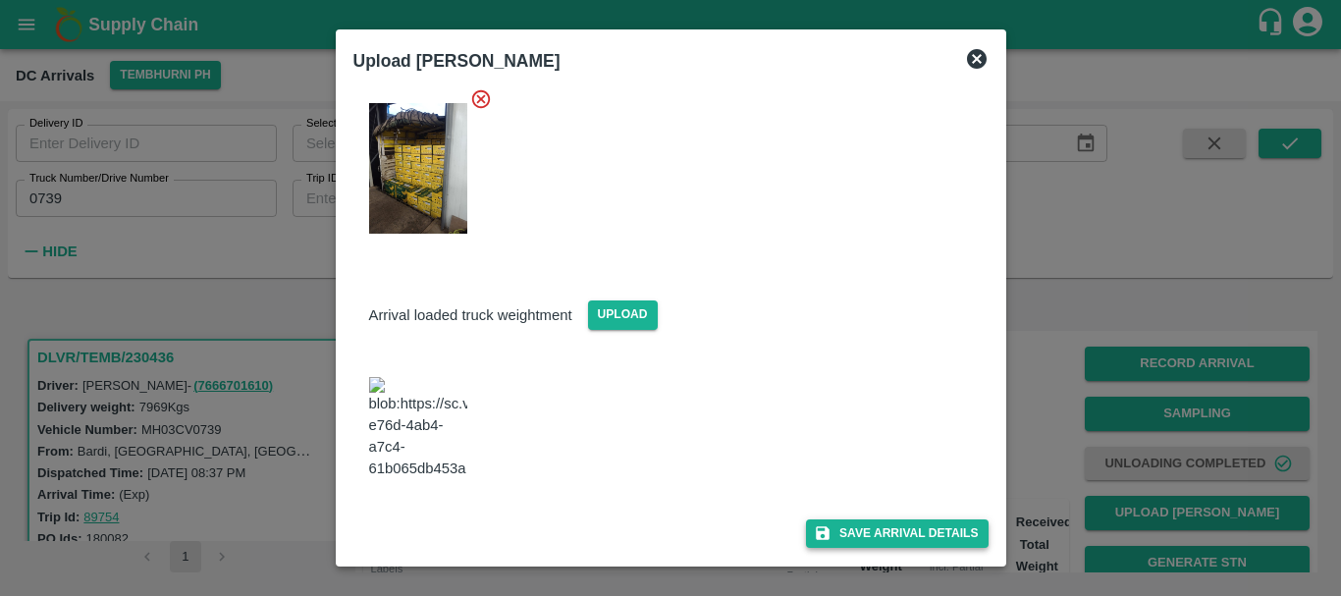
click at [864, 528] on button "Save Arrival Details" at bounding box center [897, 533] width 182 height 28
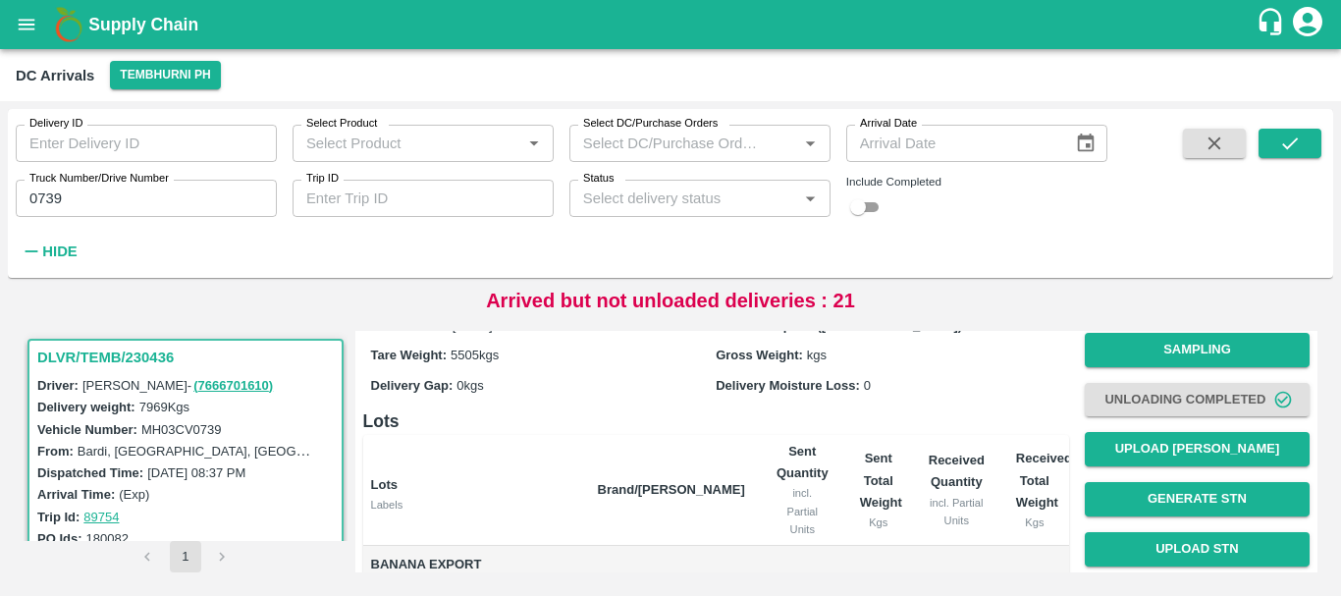
scroll to position [0, 0]
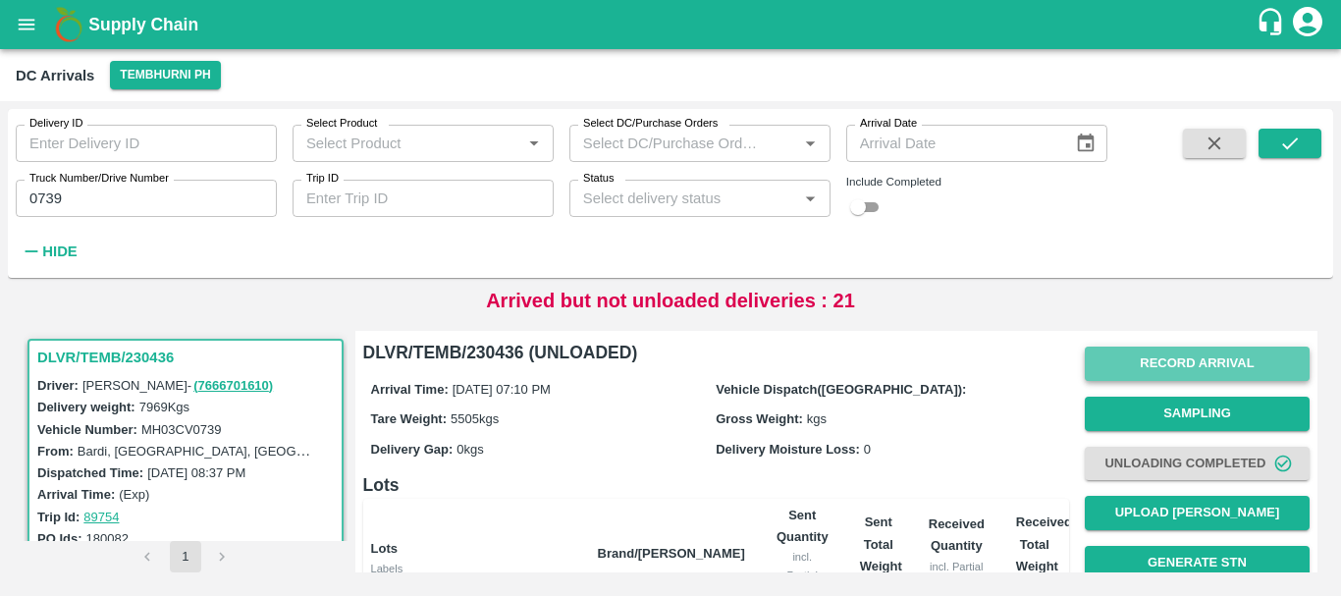
click at [1168, 359] on button "Record Arrival" at bounding box center [1196, 363] width 225 height 34
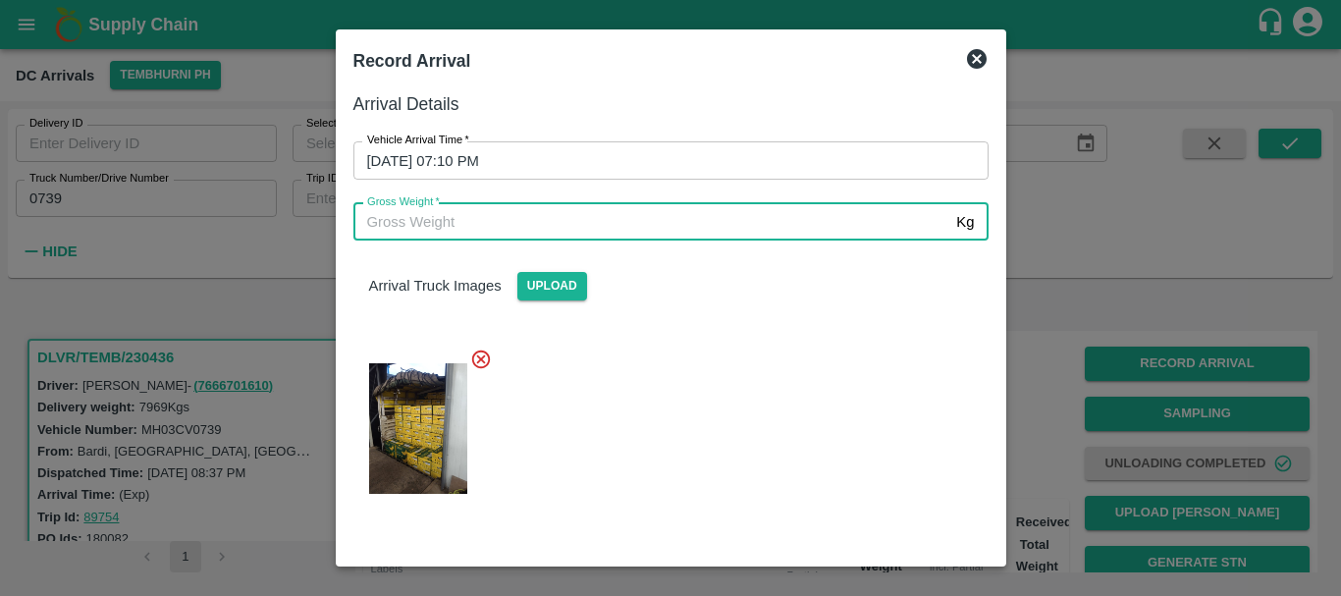
click at [809, 230] on input "Gross Weight   *" at bounding box center [651, 221] width 596 height 37
type input "13980"
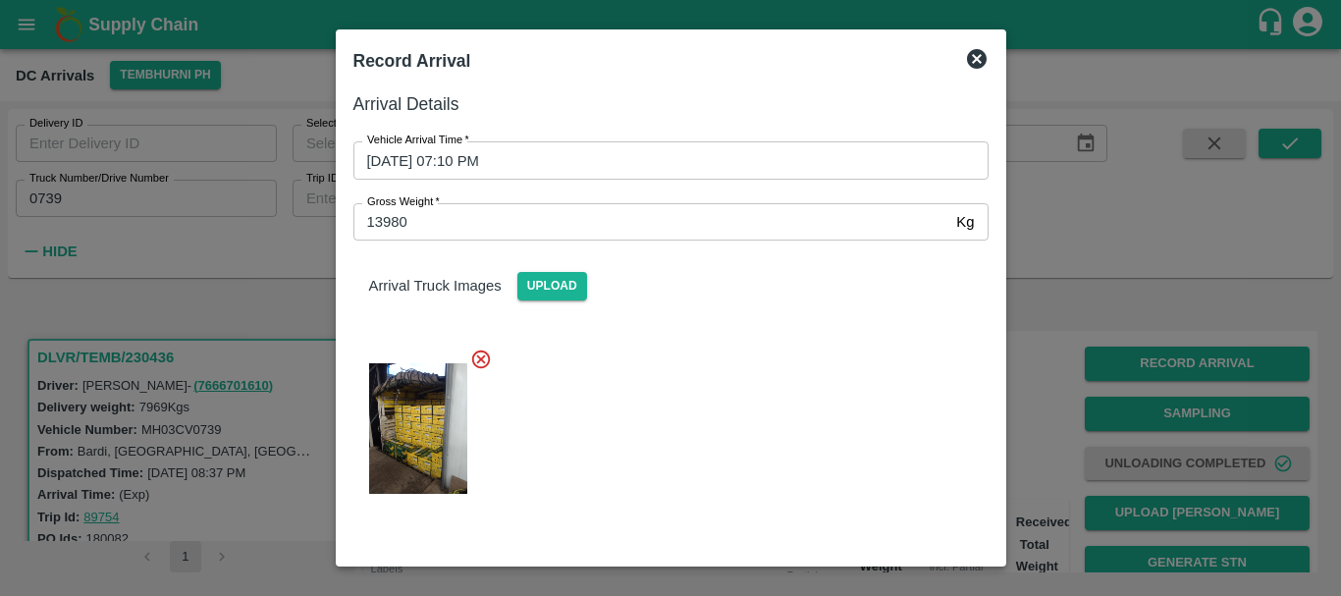
click at [787, 383] on div at bounding box center [663, 423] width 651 height 182
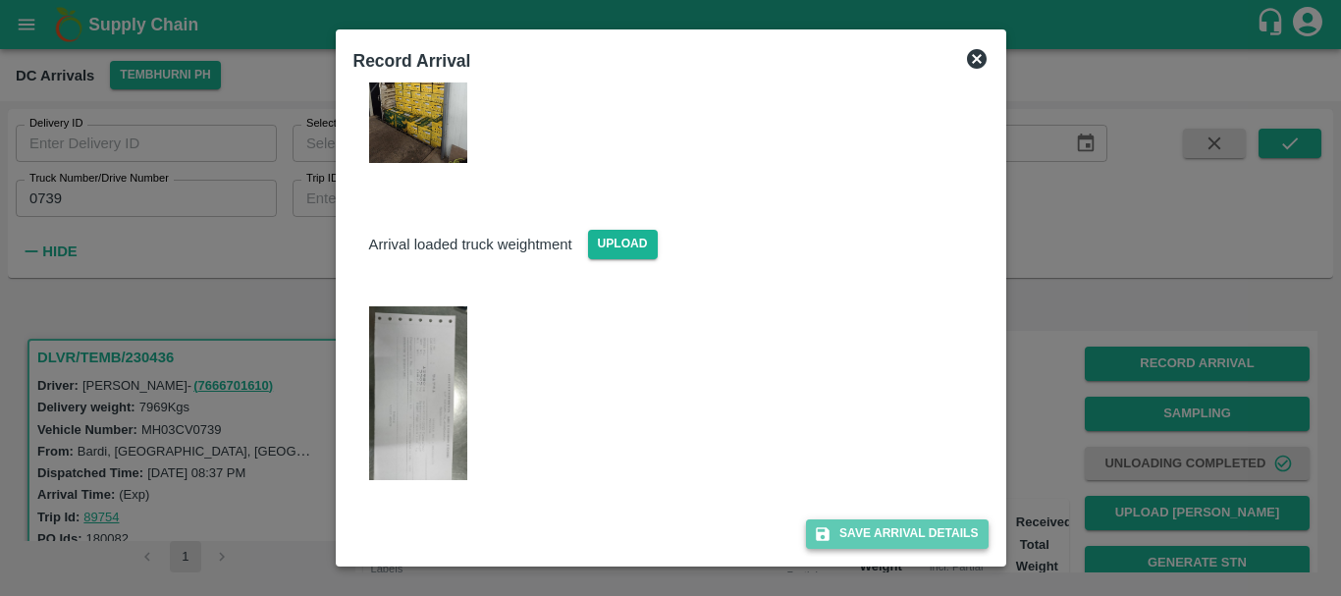
click at [872, 530] on button "Save Arrival Details" at bounding box center [897, 533] width 182 height 28
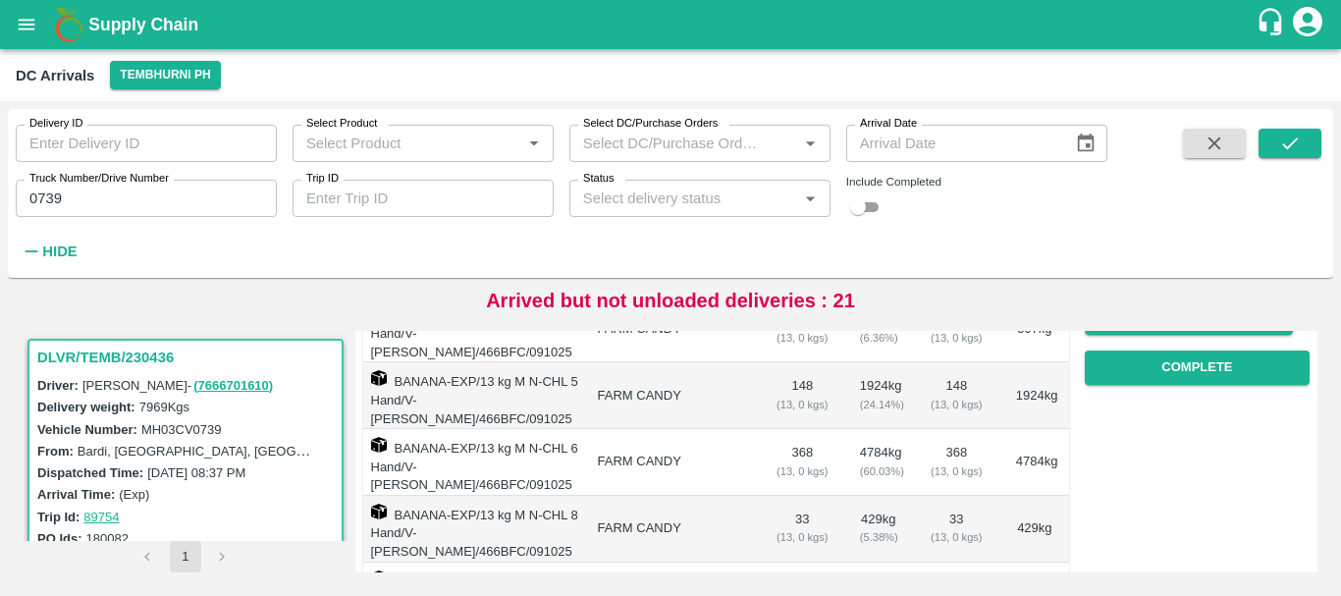
scroll to position [343, 0]
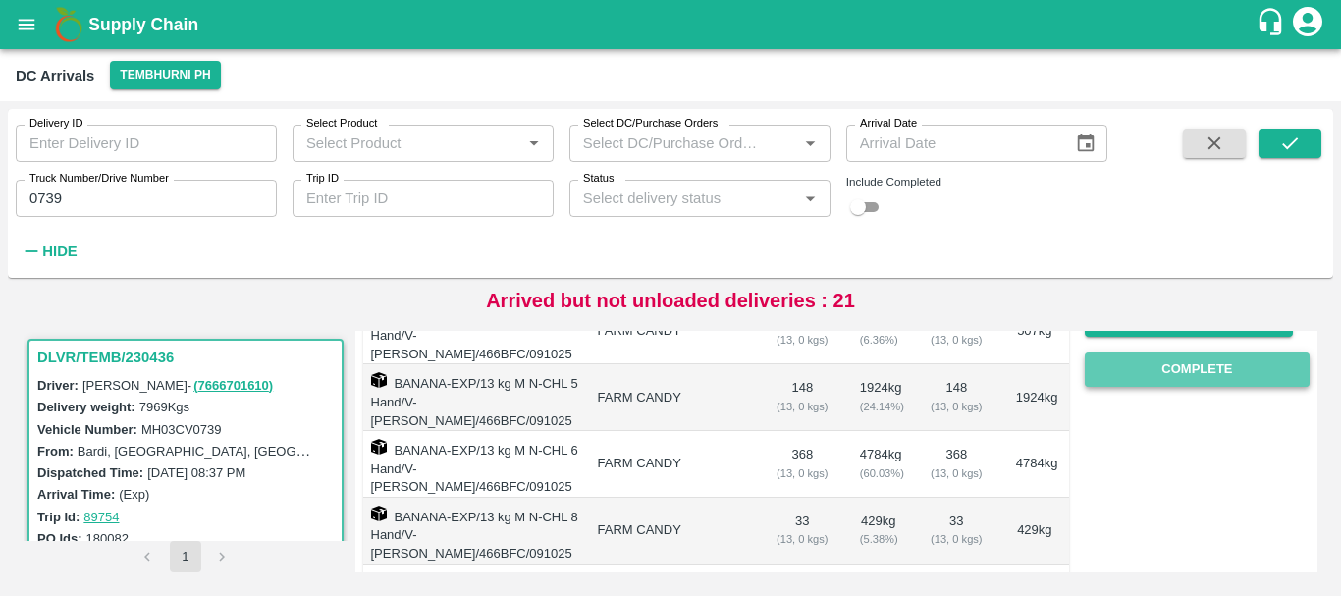
click at [1140, 381] on button "Complete" at bounding box center [1196, 369] width 225 height 34
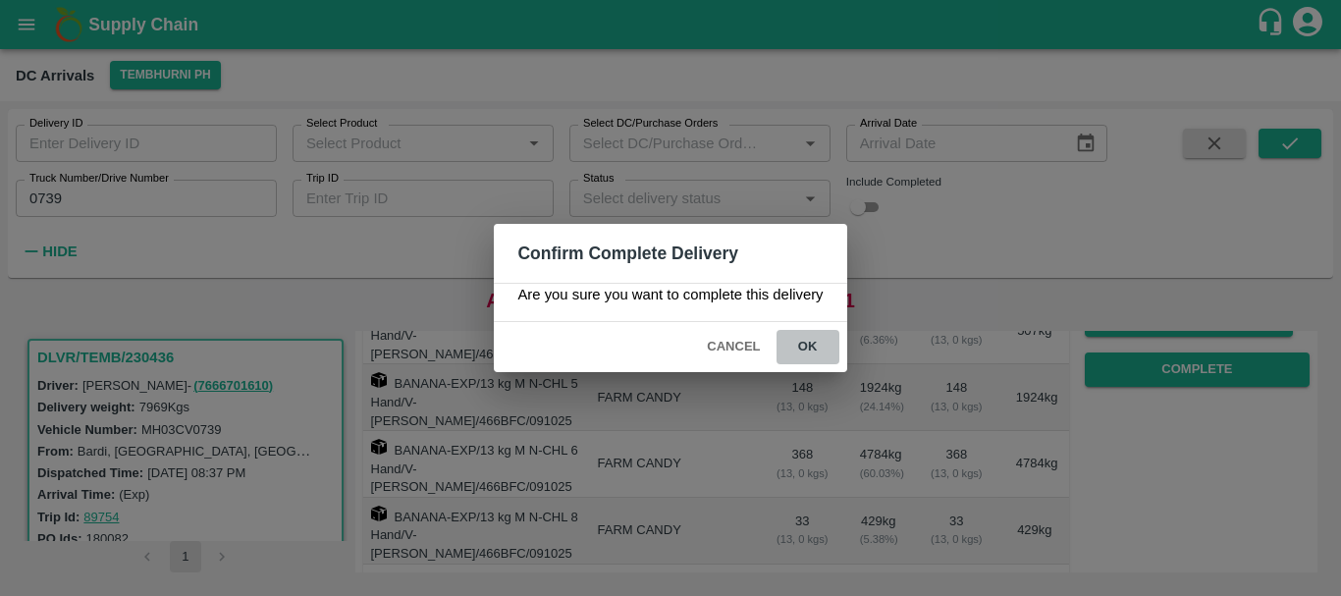
click at [818, 353] on button "ok" at bounding box center [807, 347] width 63 height 34
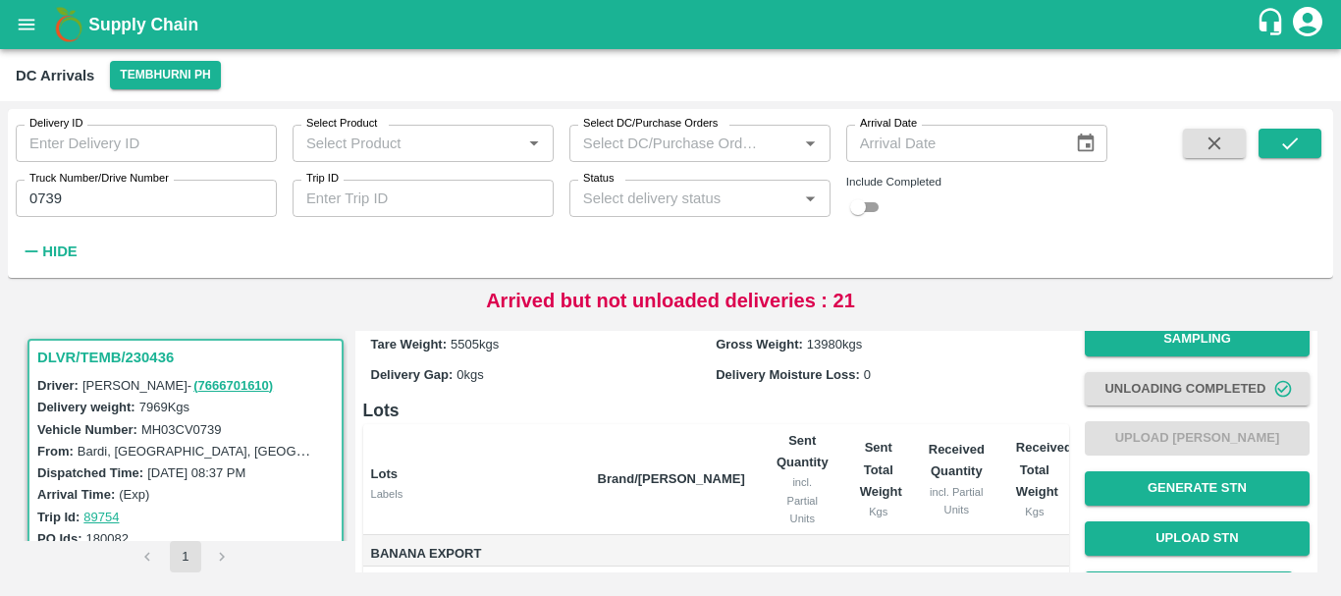
scroll to position [0, 0]
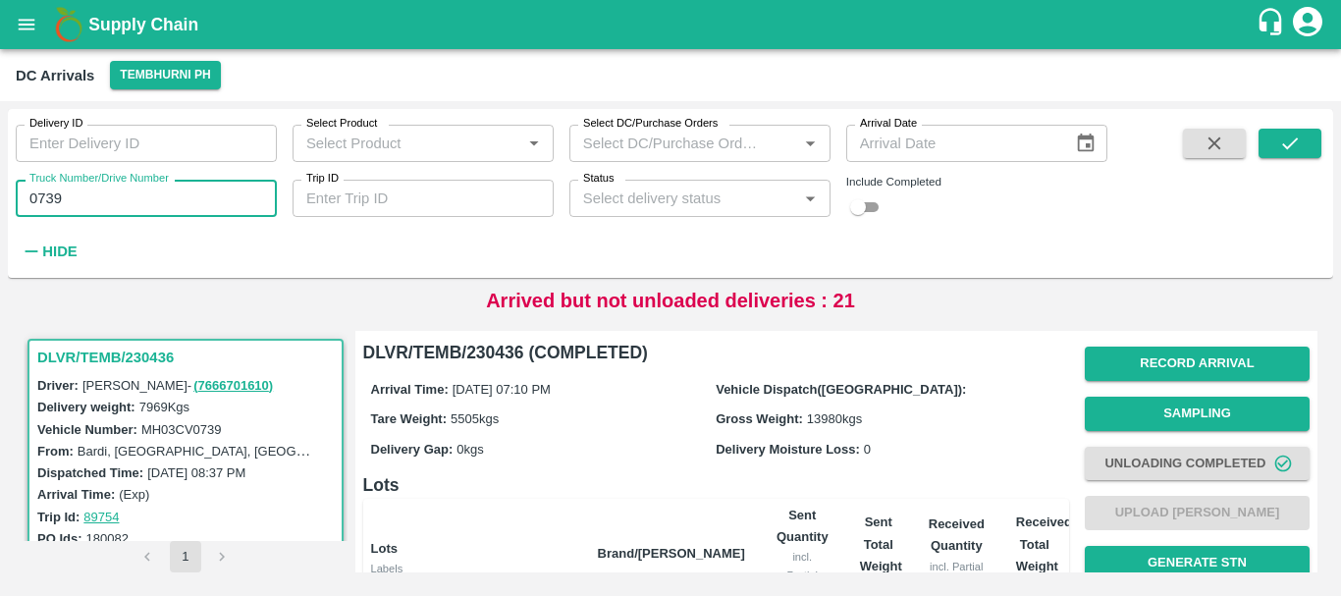
click at [200, 198] on input "0739" at bounding box center [146, 198] width 261 height 37
type input "0"
click at [97, 192] on input "74" at bounding box center [146, 198] width 261 height 37
type input "7494"
click at [511, 274] on div "Delivery ID Delivery ID Select Product Select Product   * Select DC/Purchase Or…" at bounding box center [670, 193] width 1325 height 169
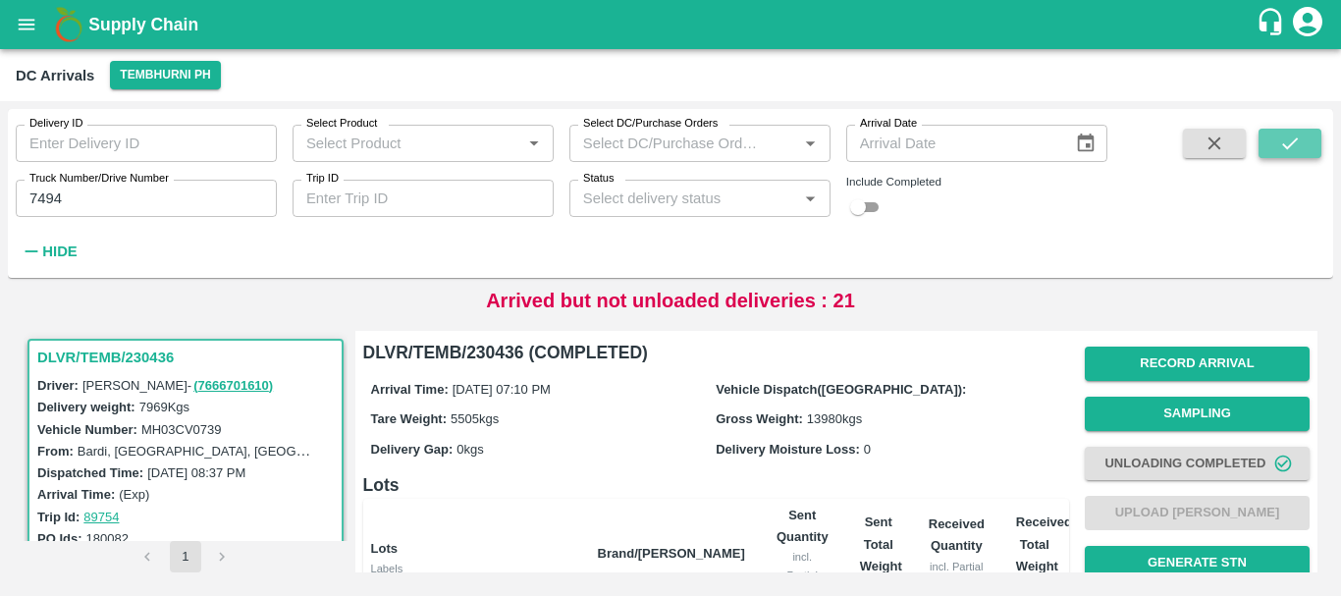
click at [1290, 143] on icon "submit" at bounding box center [1290, 143] width 22 height 22
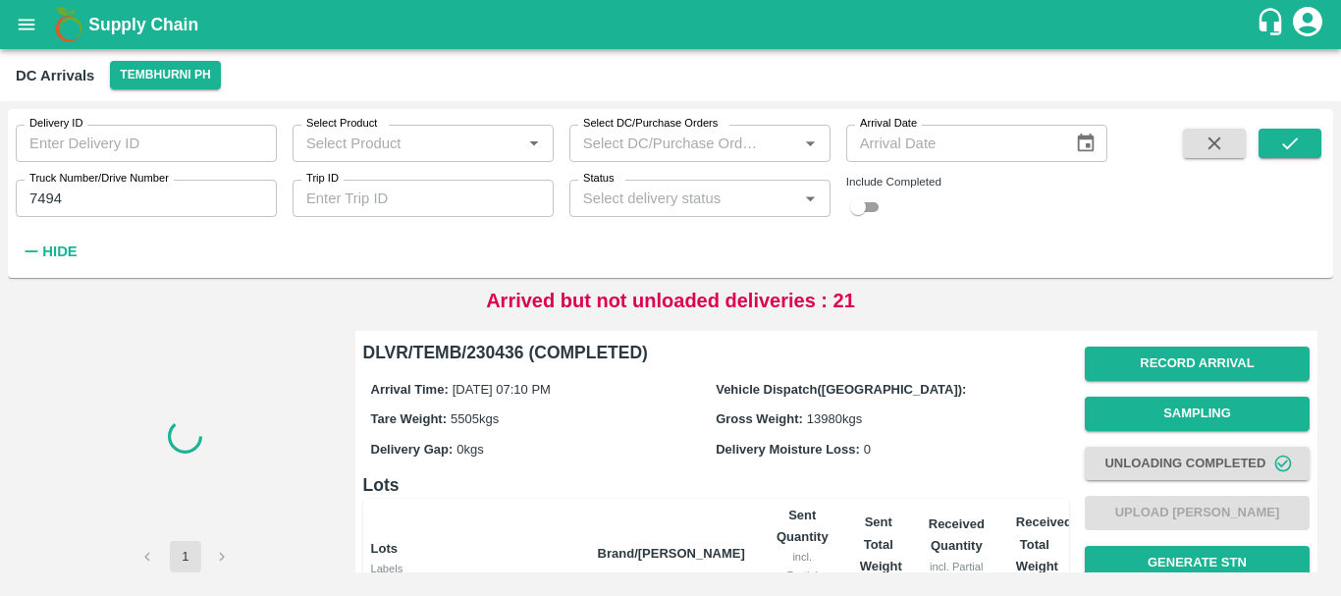
scroll to position [464, 0]
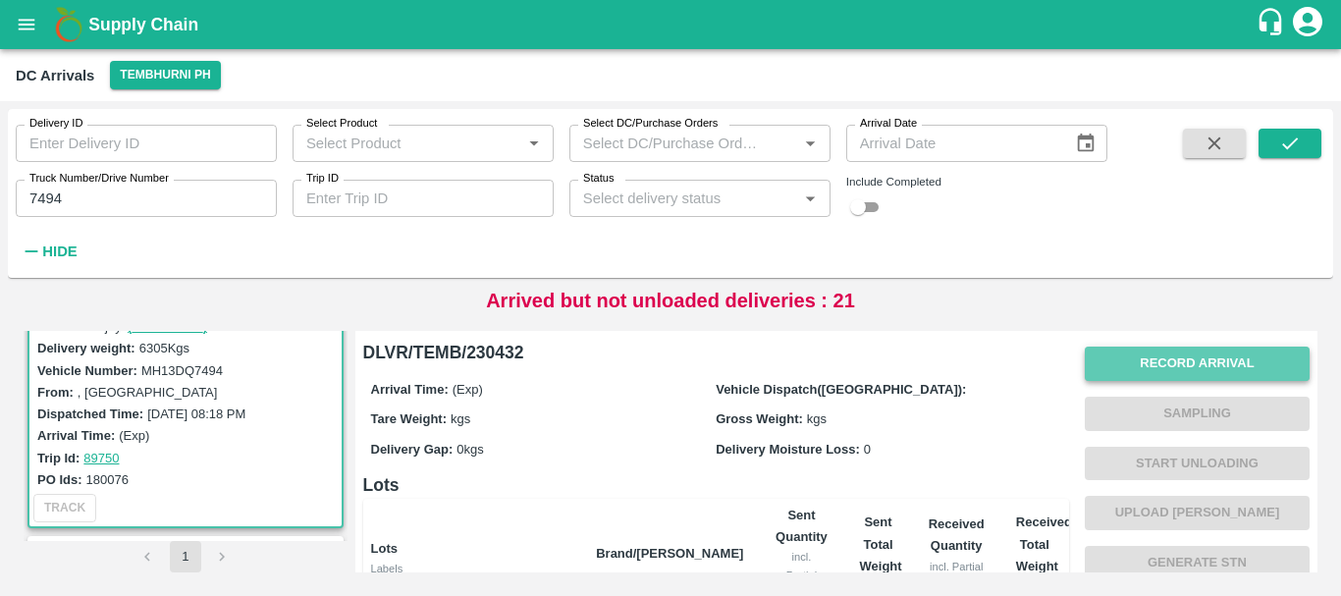
click at [1146, 359] on button "Record Arrival" at bounding box center [1196, 363] width 225 height 34
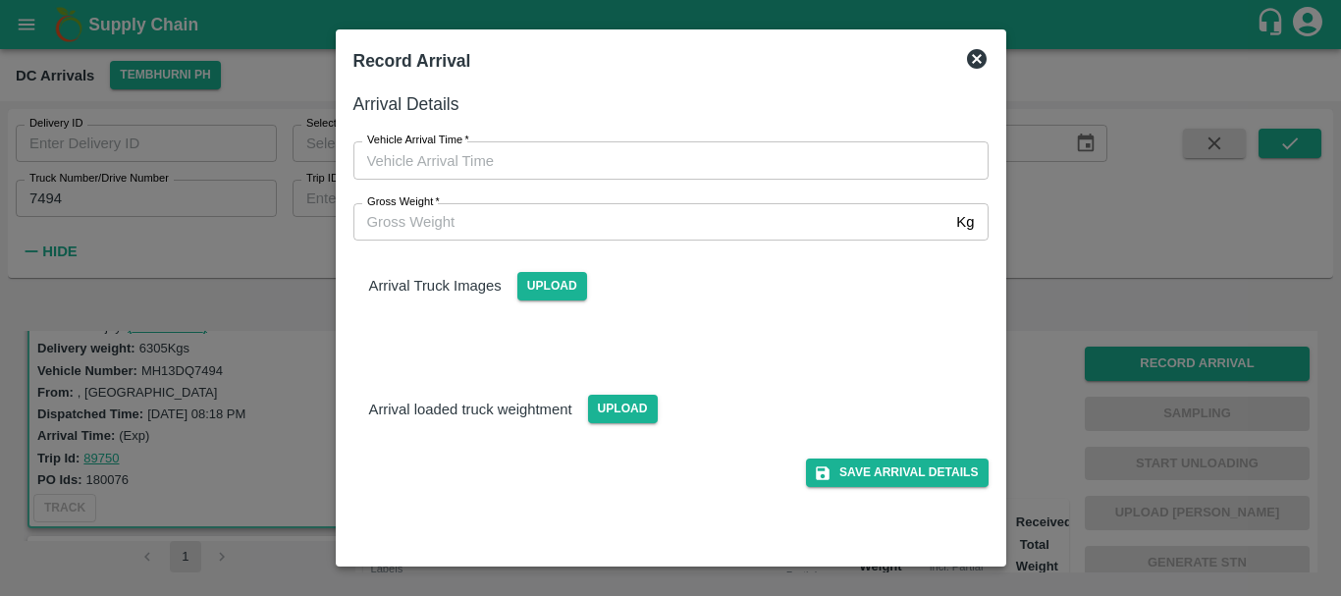
type input "DD/MM/YYYY hh:mm aa"
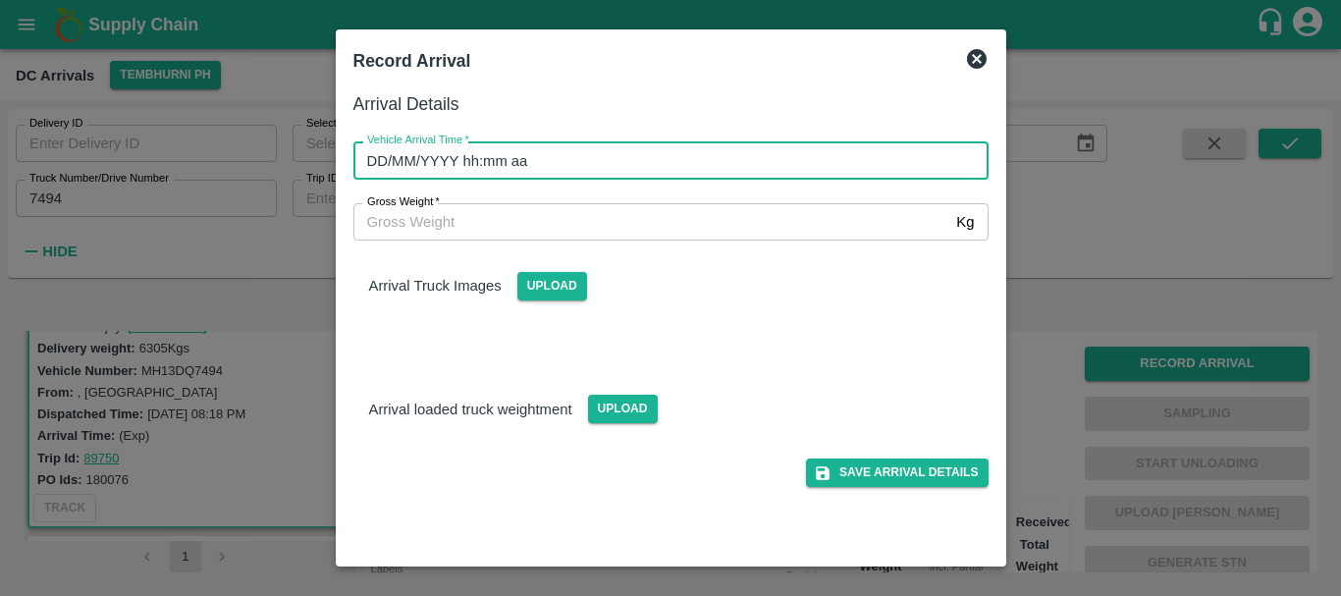
click at [820, 162] on input "DD/MM/YYYY hh:mm aa" at bounding box center [663, 159] width 621 height 37
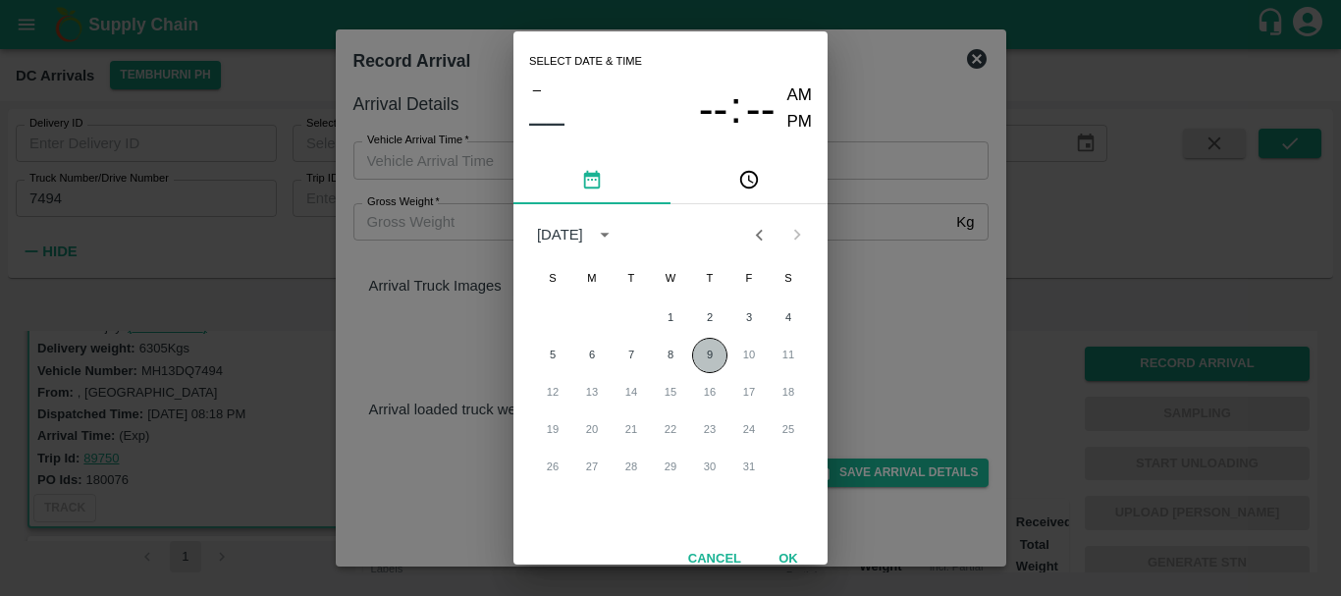
click at [700, 353] on button "9" at bounding box center [709, 355] width 35 height 35
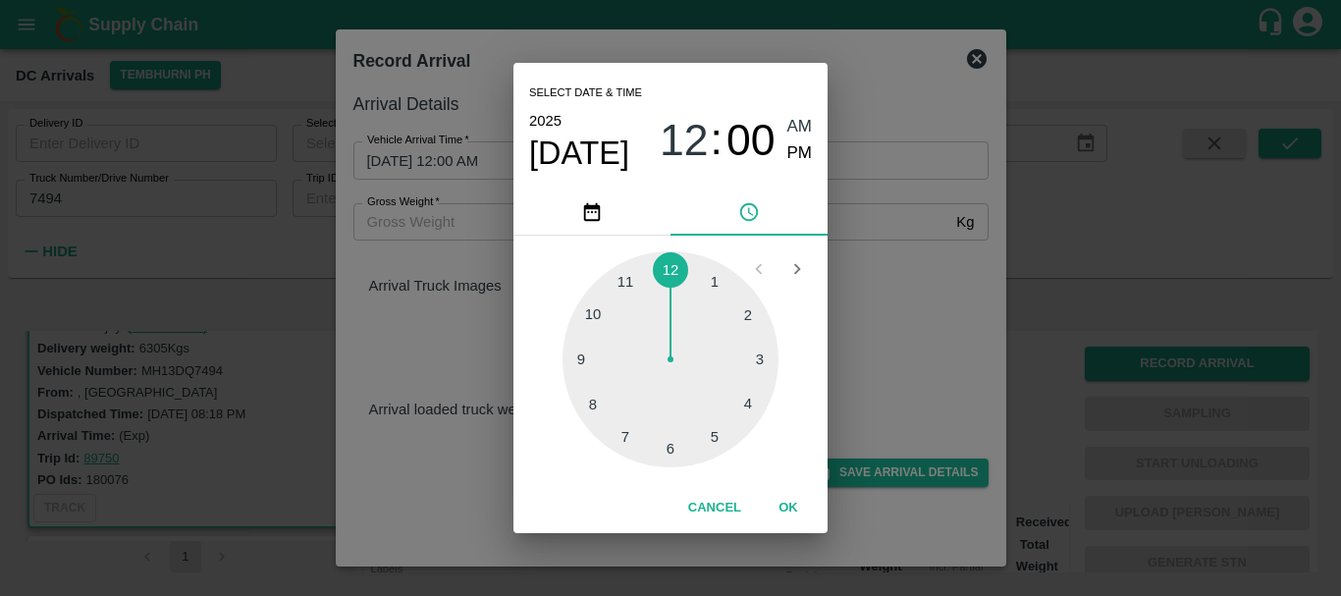
click at [627, 424] on div at bounding box center [670, 359] width 216 height 216
click at [672, 447] on div at bounding box center [670, 359] width 216 height 216
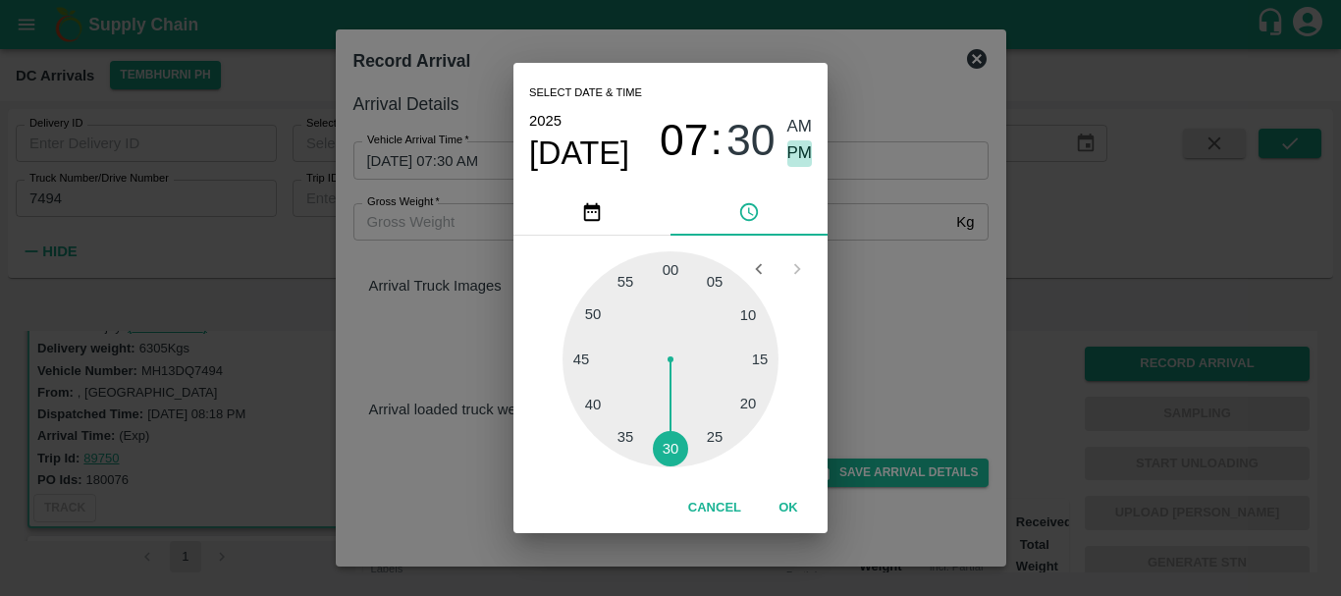
click at [788, 161] on span "PM" at bounding box center [800, 153] width 26 height 26
type input "[DATE] 07:30 PM"
click at [862, 242] on div "Select date & time [DATE] 07 : 30 AM PM 05 10 15 20 25 30 35 40 45 50 55 00 Can…" at bounding box center [670, 298] width 1341 height 596
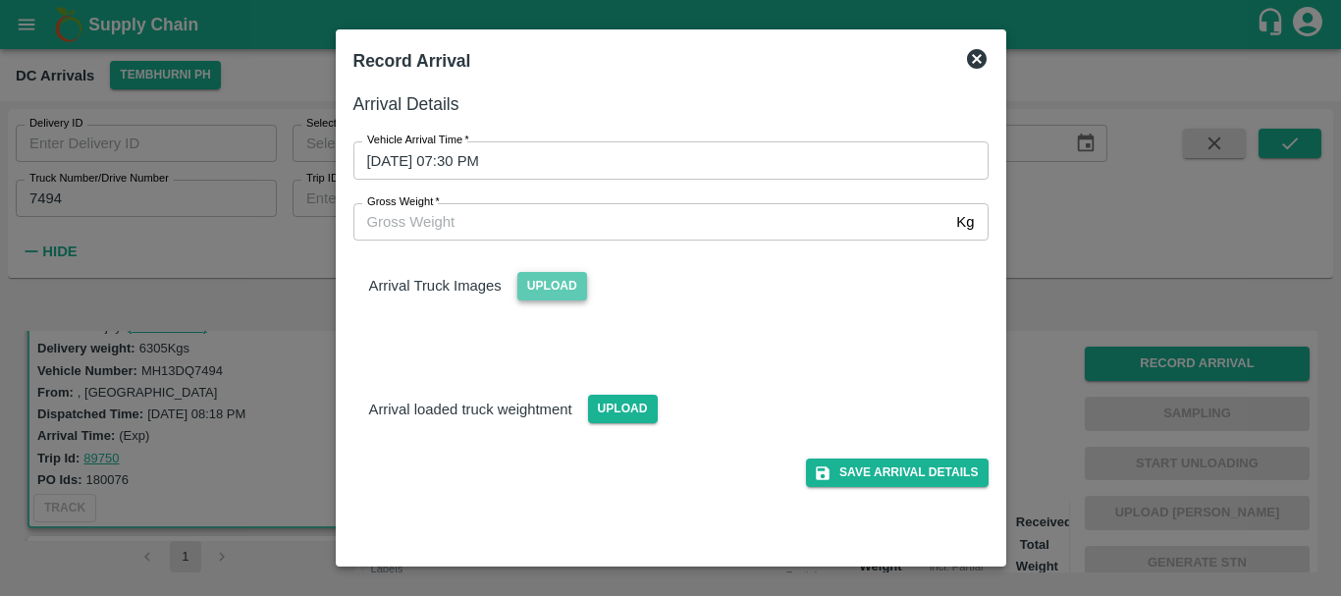
click at [560, 283] on span "Upload" at bounding box center [552, 286] width 70 height 28
click at [0, 0] on input "Upload" at bounding box center [0, 0] width 0 height 0
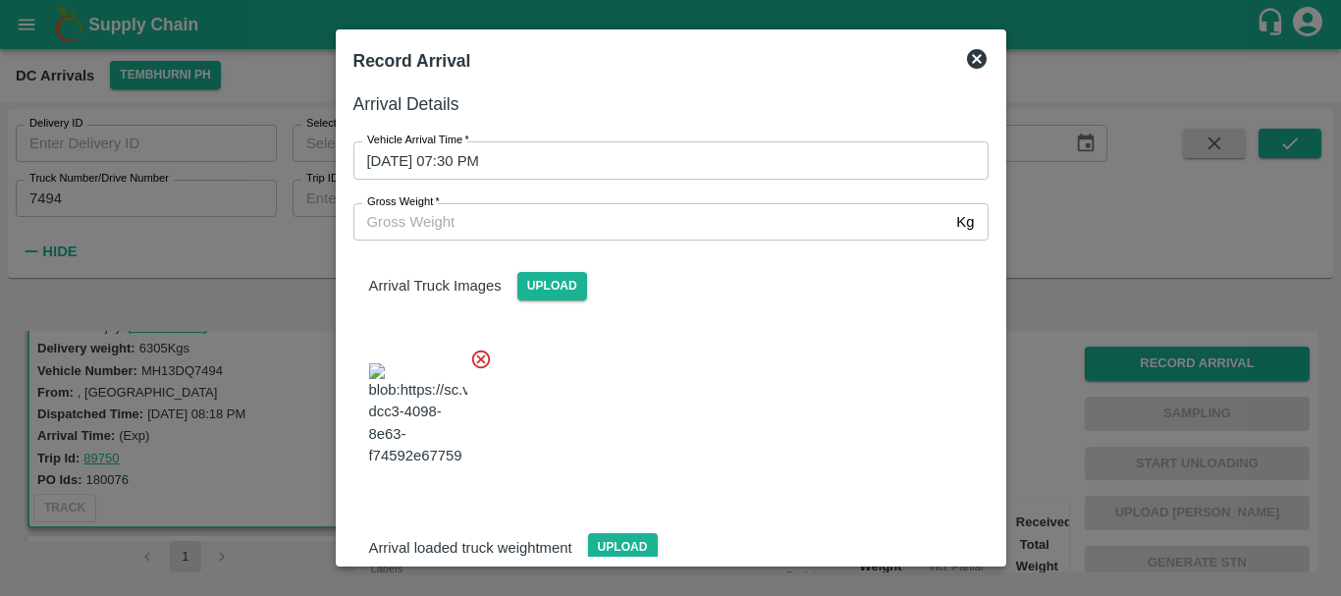
scroll to position [105, 0]
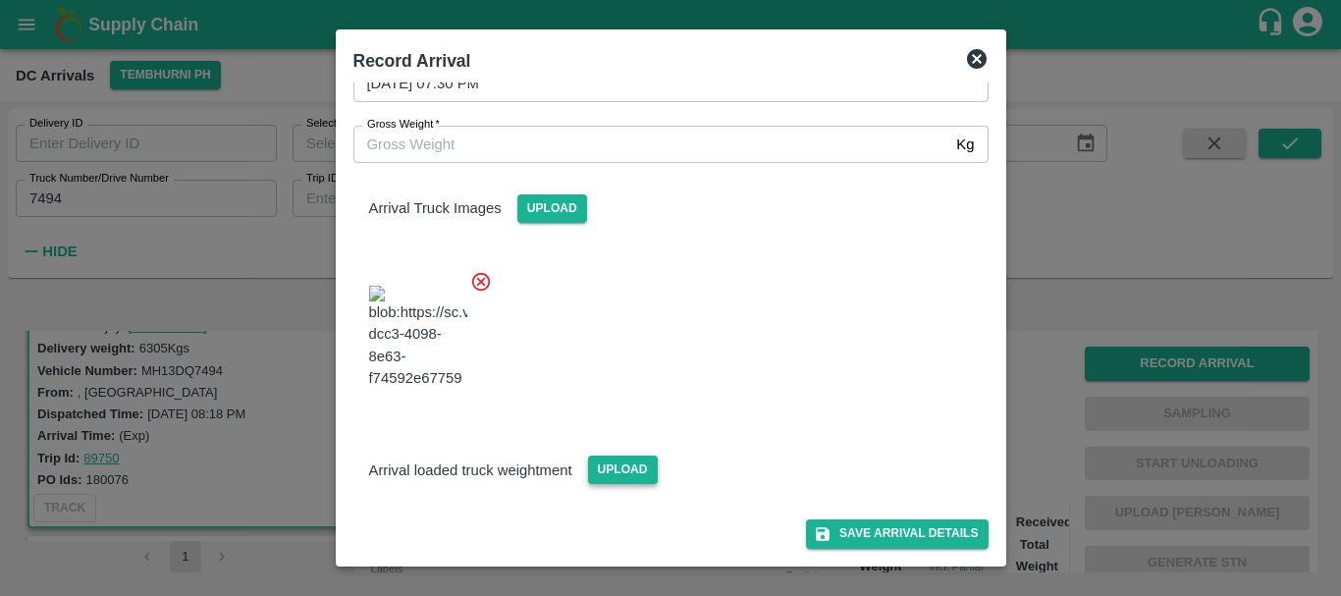
click at [610, 458] on span "Upload" at bounding box center [623, 469] width 70 height 28
click at [0, 0] on input "Upload" at bounding box center [0, 0] width 0 height 0
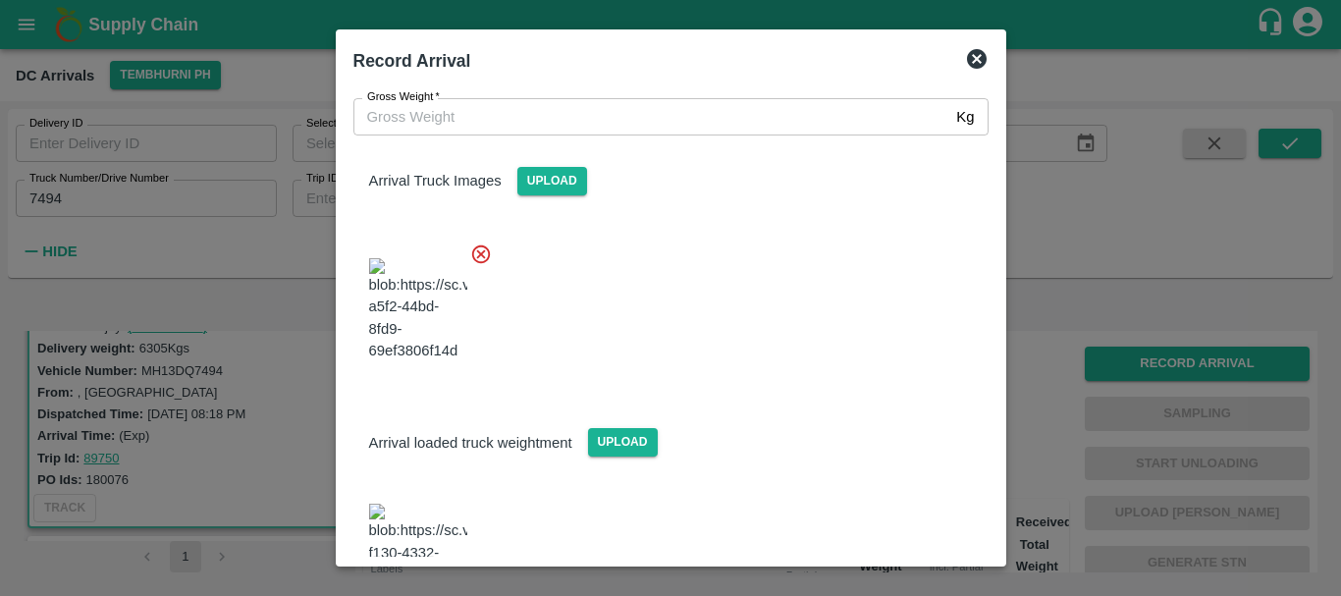
scroll to position [221, 0]
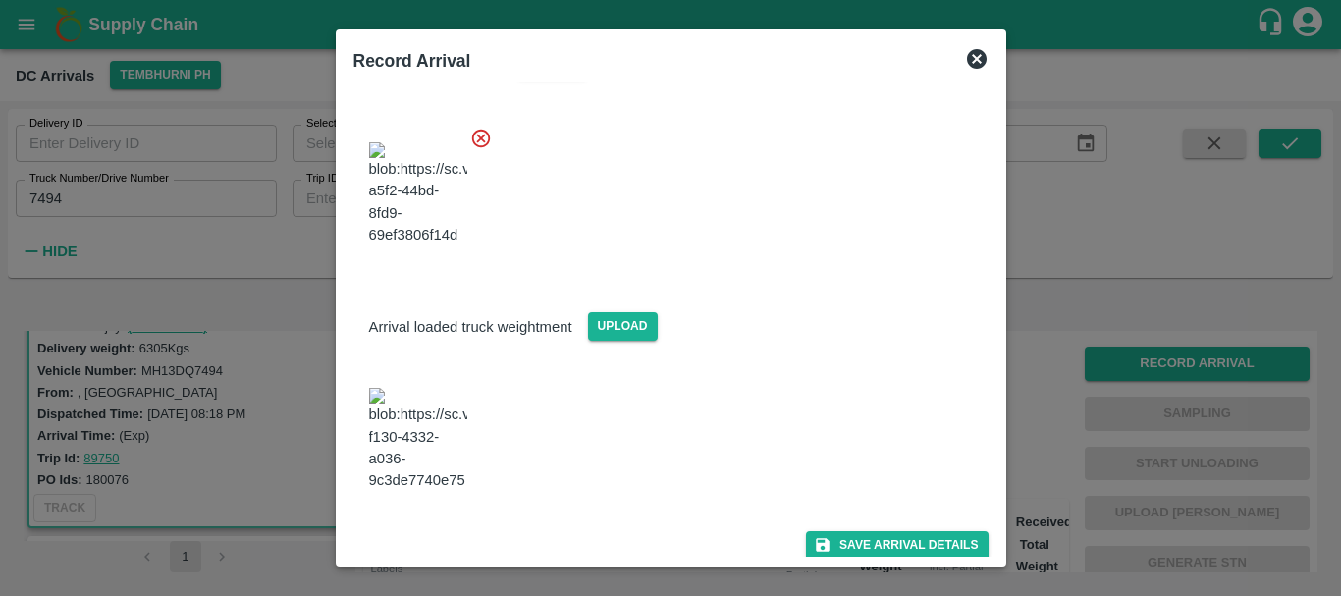
click at [433, 453] on img at bounding box center [418, 439] width 98 height 103
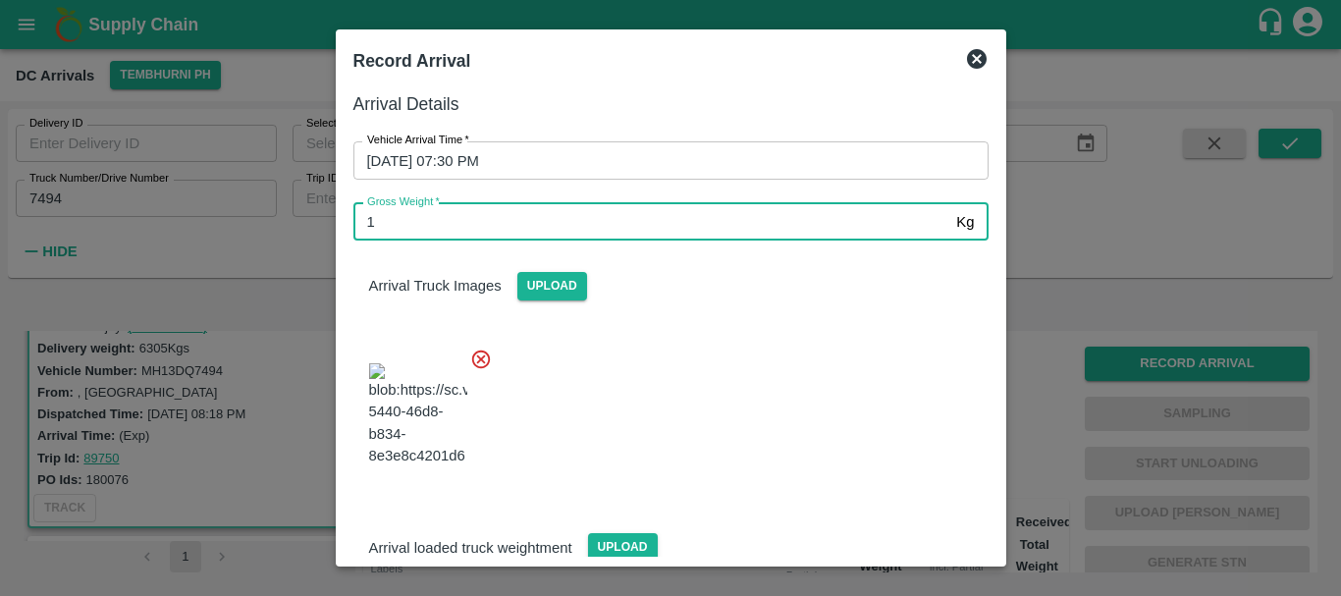
click at [570, 227] on input "1" at bounding box center [651, 221] width 596 height 37
type input "12950"
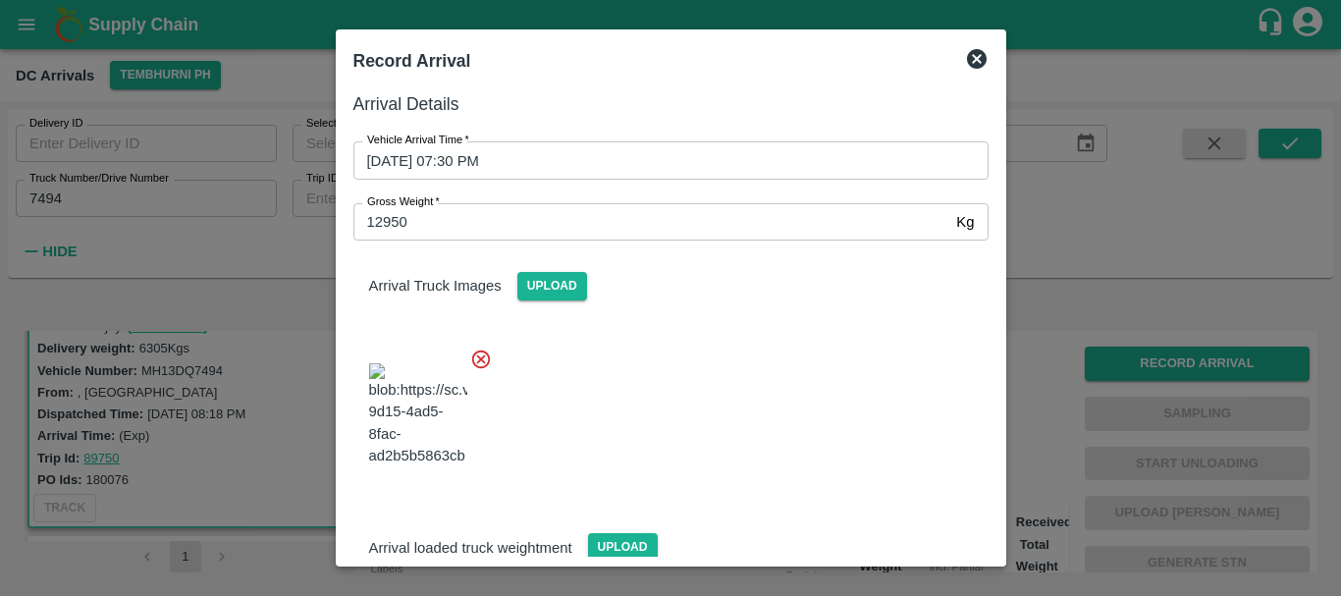
click at [699, 392] on div at bounding box center [663, 409] width 651 height 154
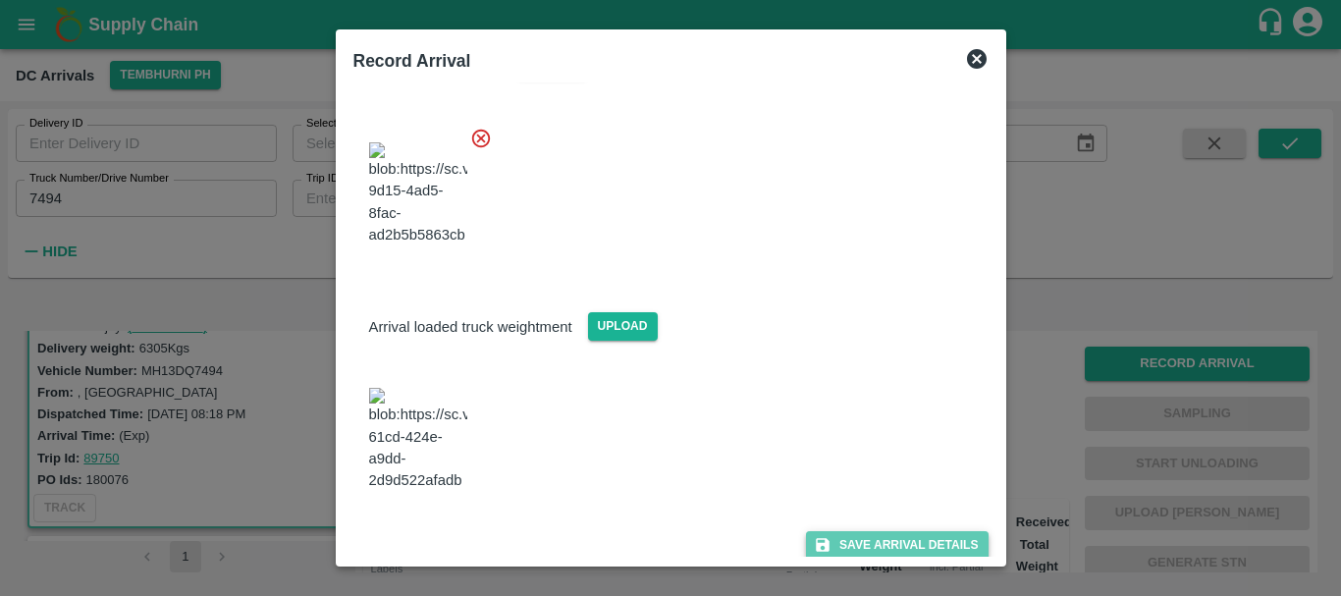
click at [869, 542] on button "Save Arrival Details" at bounding box center [897, 545] width 182 height 28
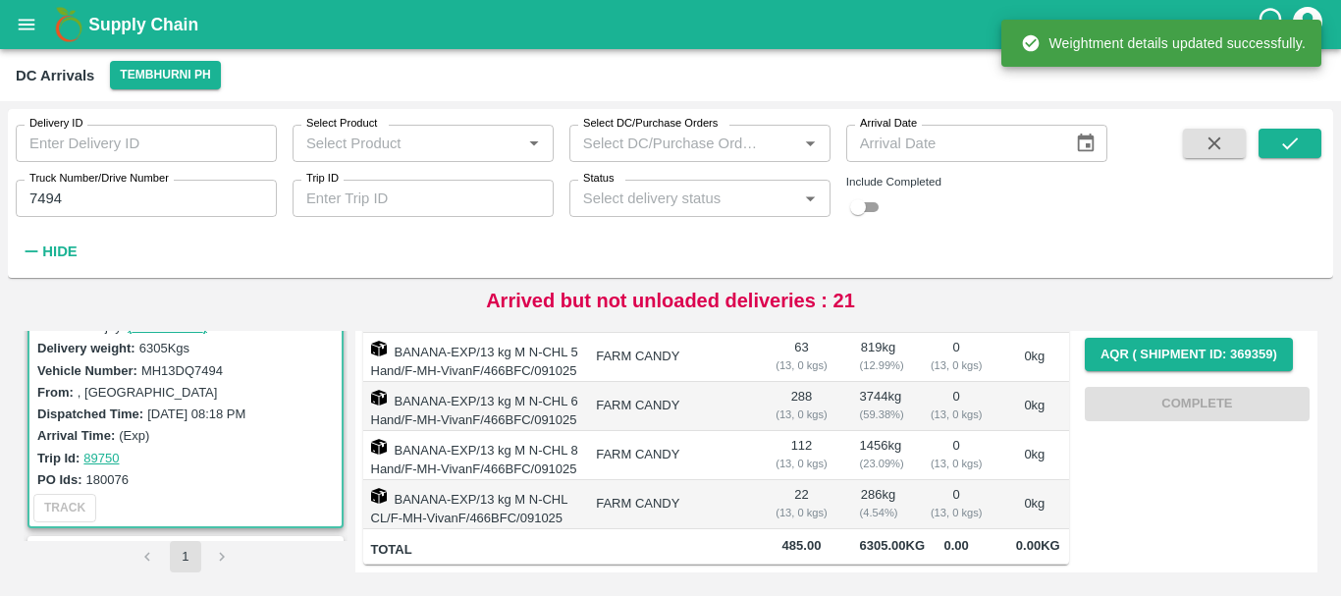
scroll to position [0, 0]
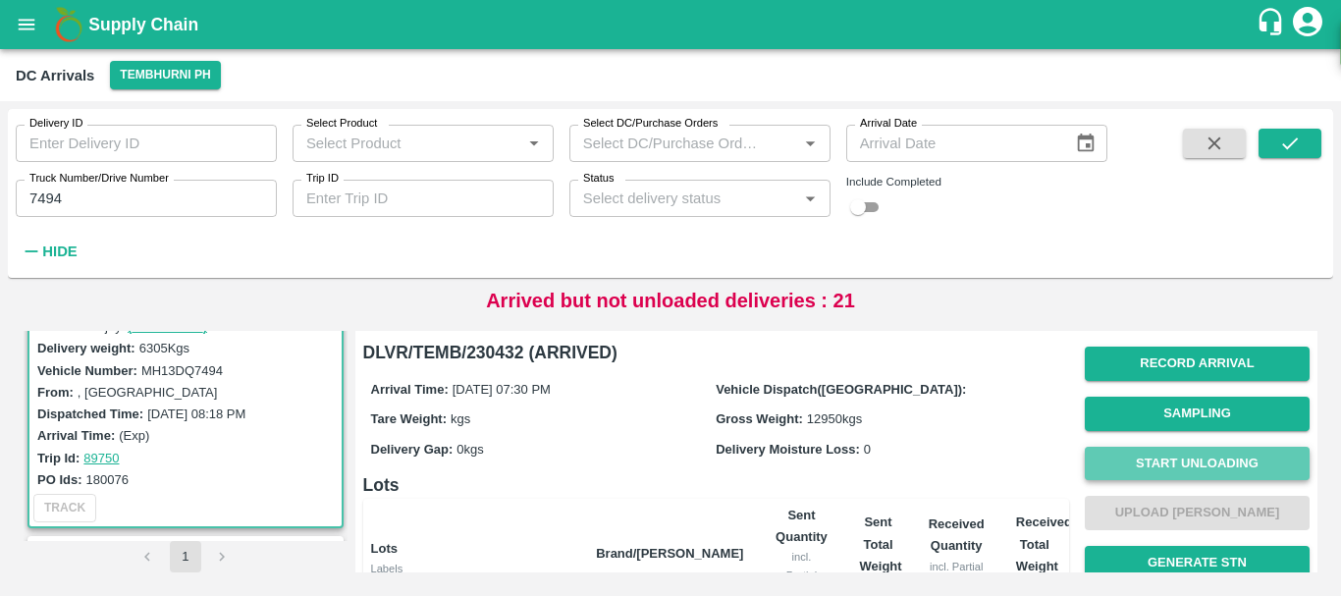
click at [1159, 456] on button "Start Unloading" at bounding box center [1196, 464] width 225 height 34
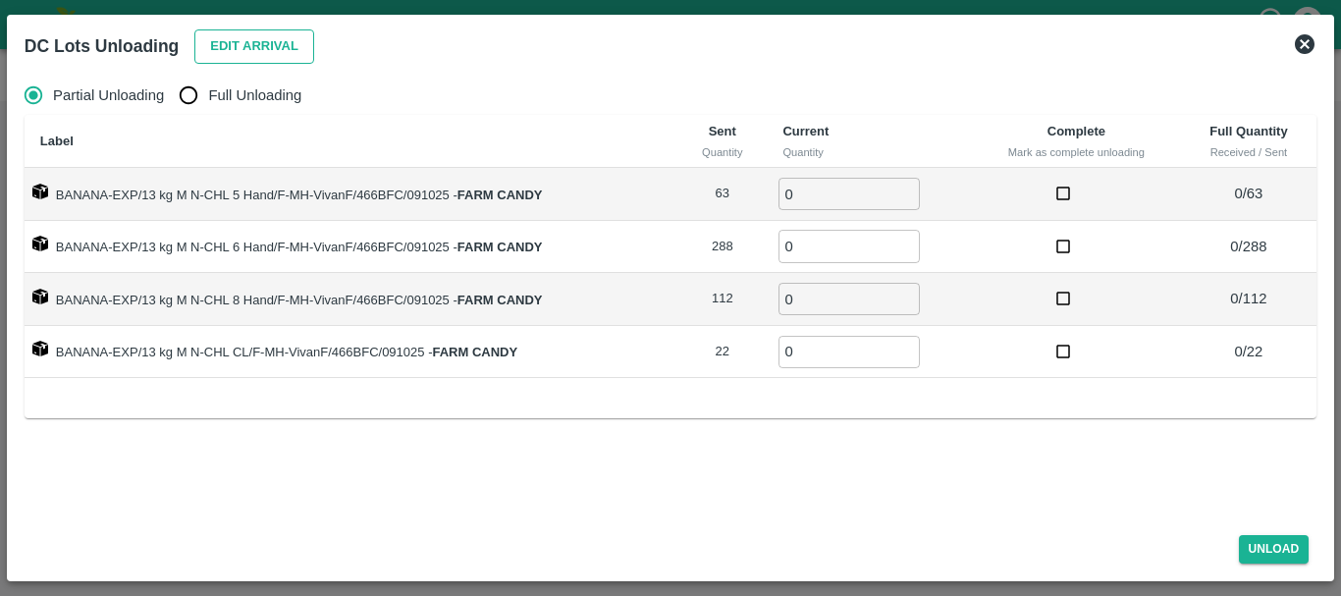
click at [269, 49] on button "Edit Arrival" at bounding box center [254, 46] width 120 height 34
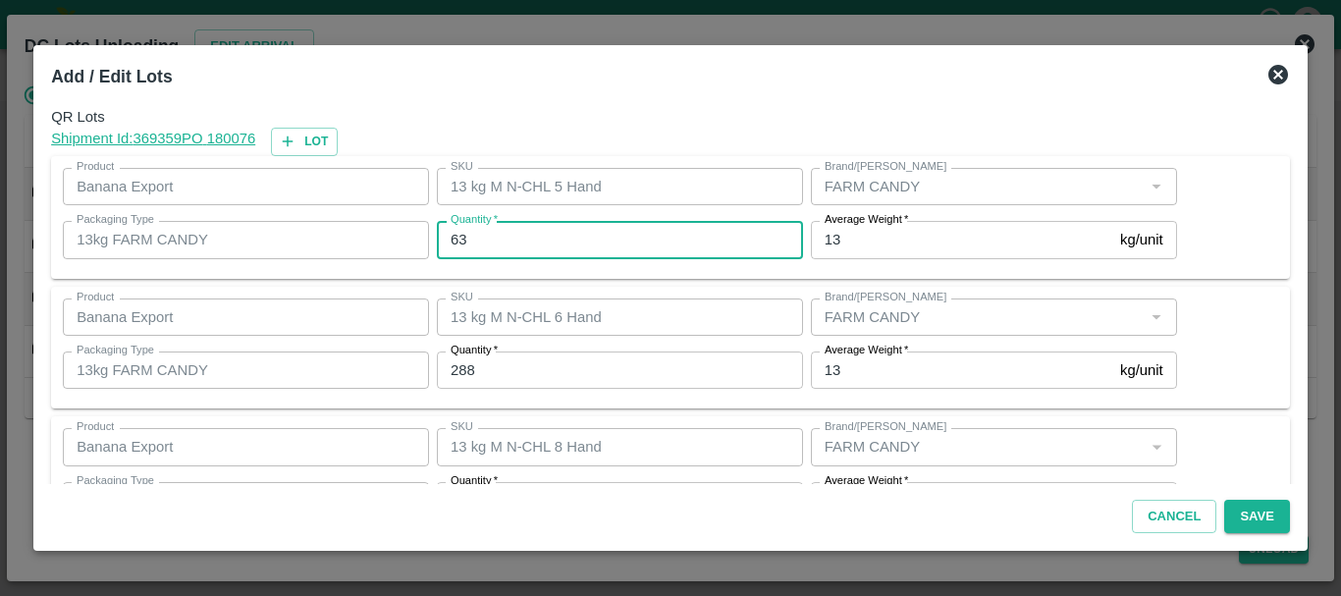
click at [511, 239] on input "63" at bounding box center [620, 239] width 366 height 37
type input "6"
type input "58"
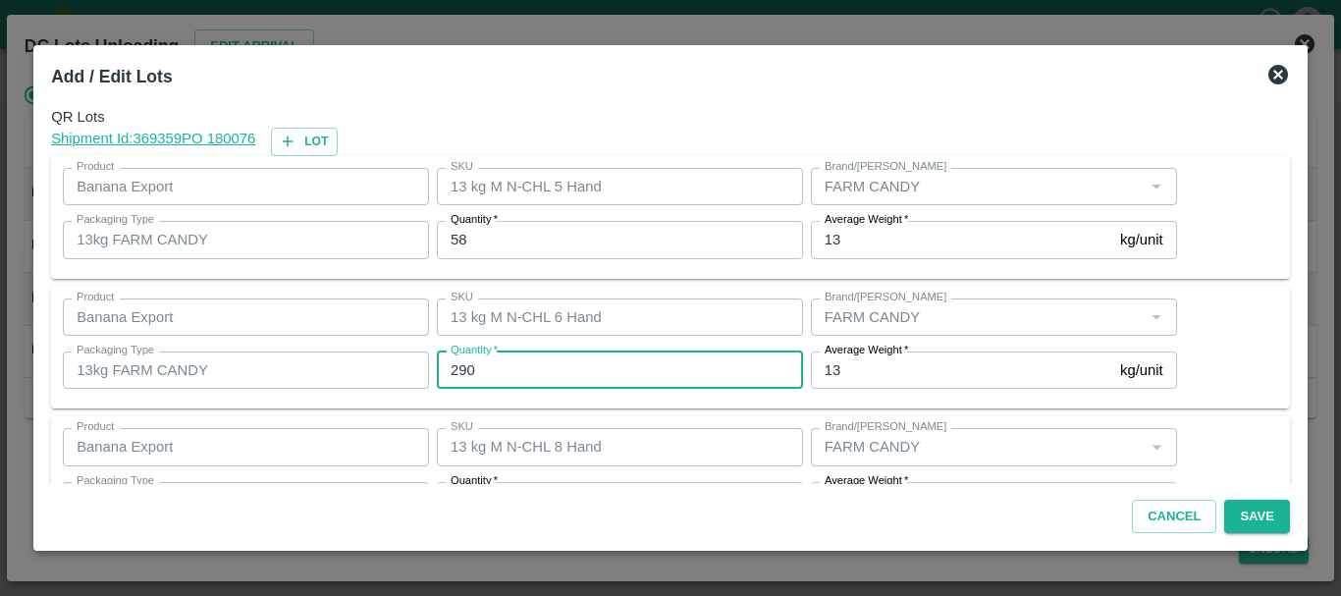
type input "290"
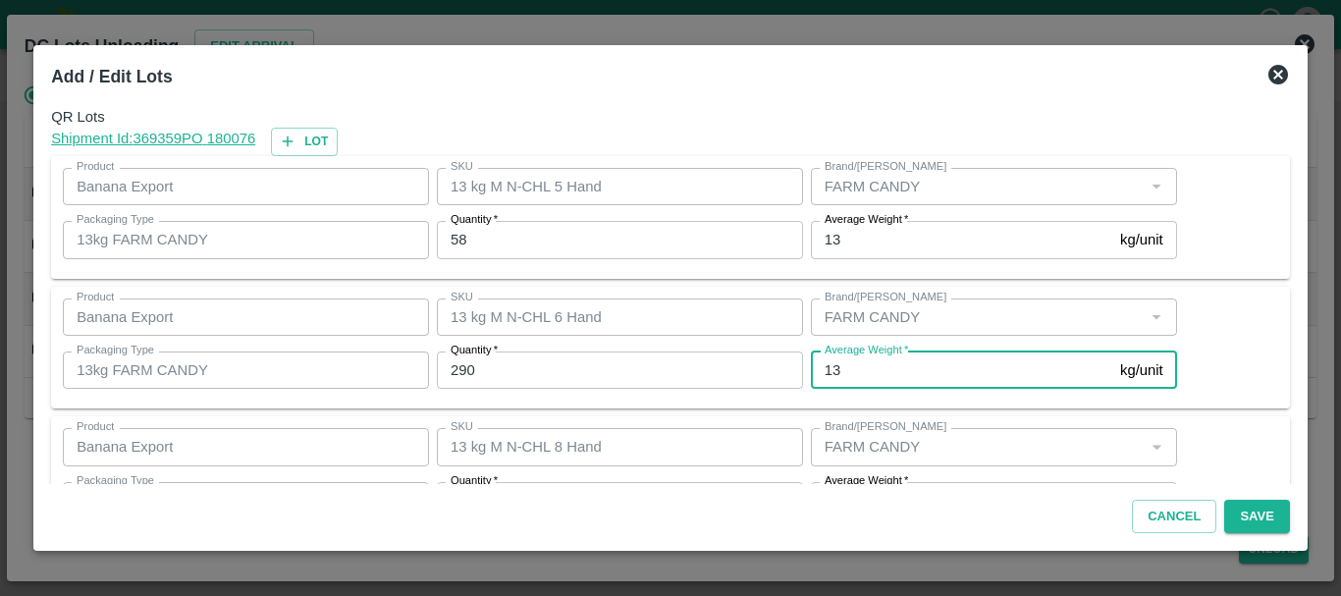
scroll to position [35, 0]
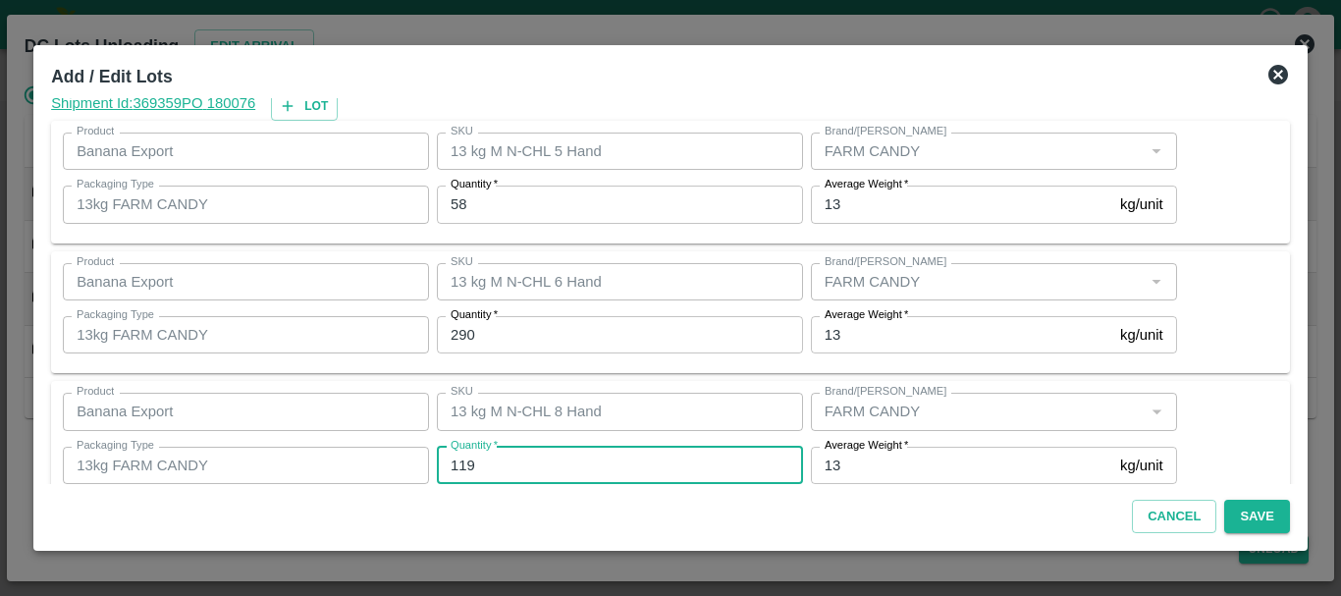
type input "119"
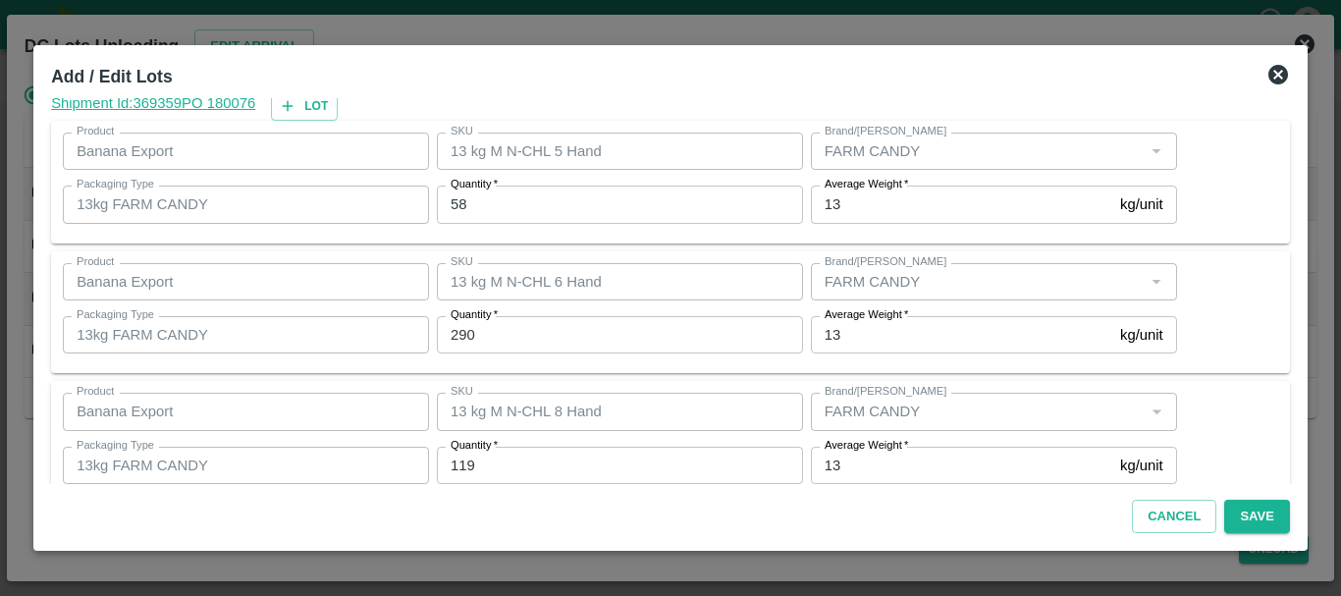
scroll to position [201, 0]
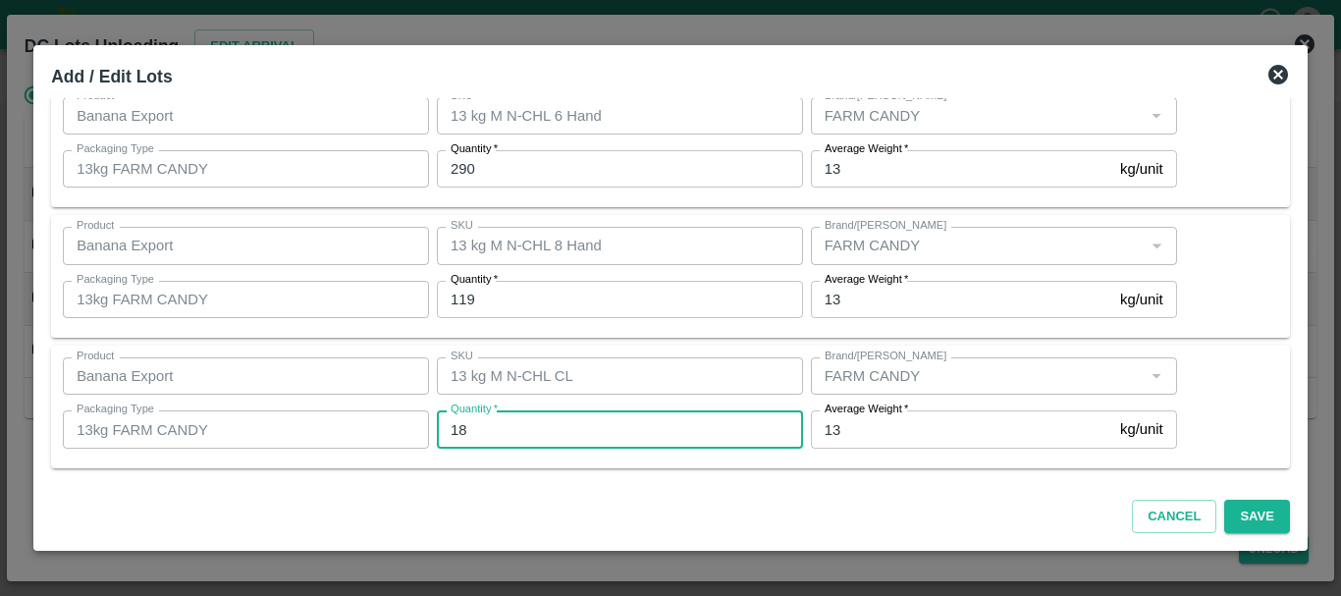
type input "18"
click at [1241, 498] on div "Cancel Save" at bounding box center [670, 513] width 1254 height 58
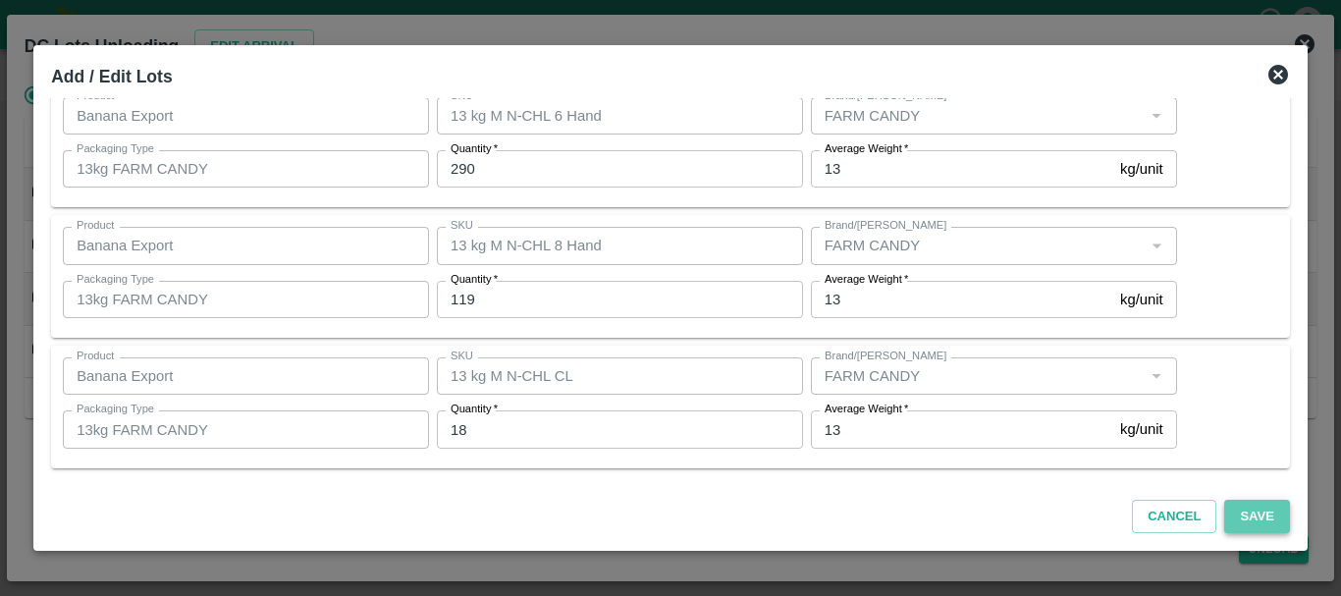
click at [1242, 504] on button "Save" at bounding box center [1256, 517] width 65 height 34
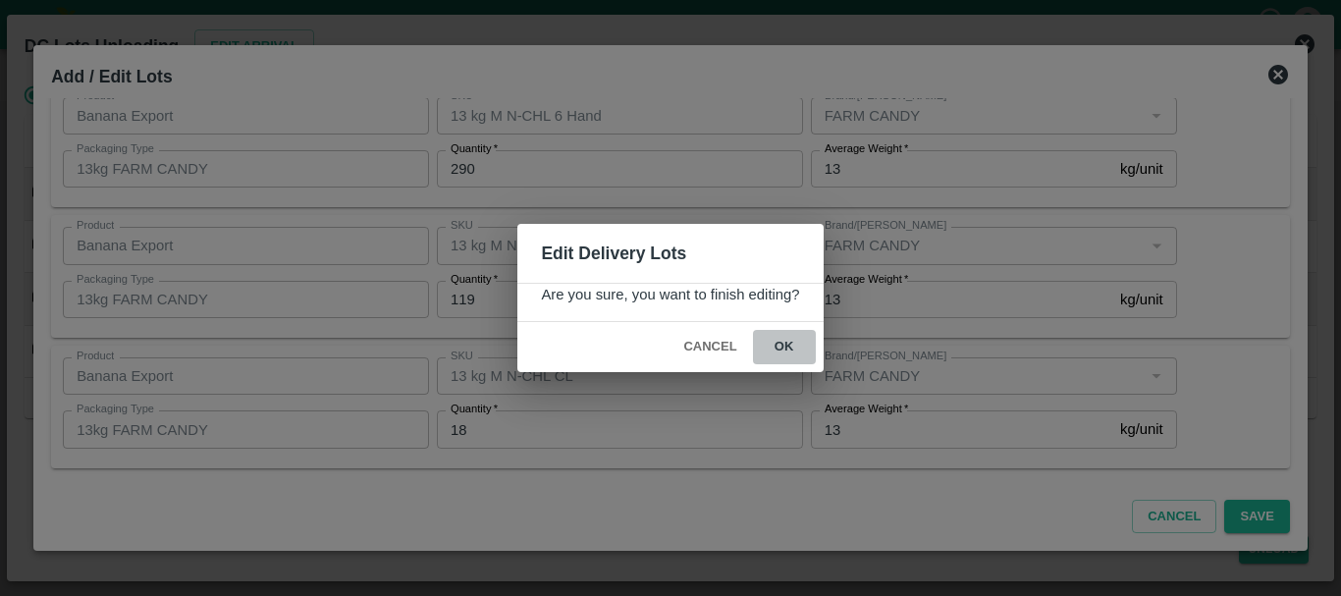
click at [802, 348] on button "ok" at bounding box center [784, 347] width 63 height 34
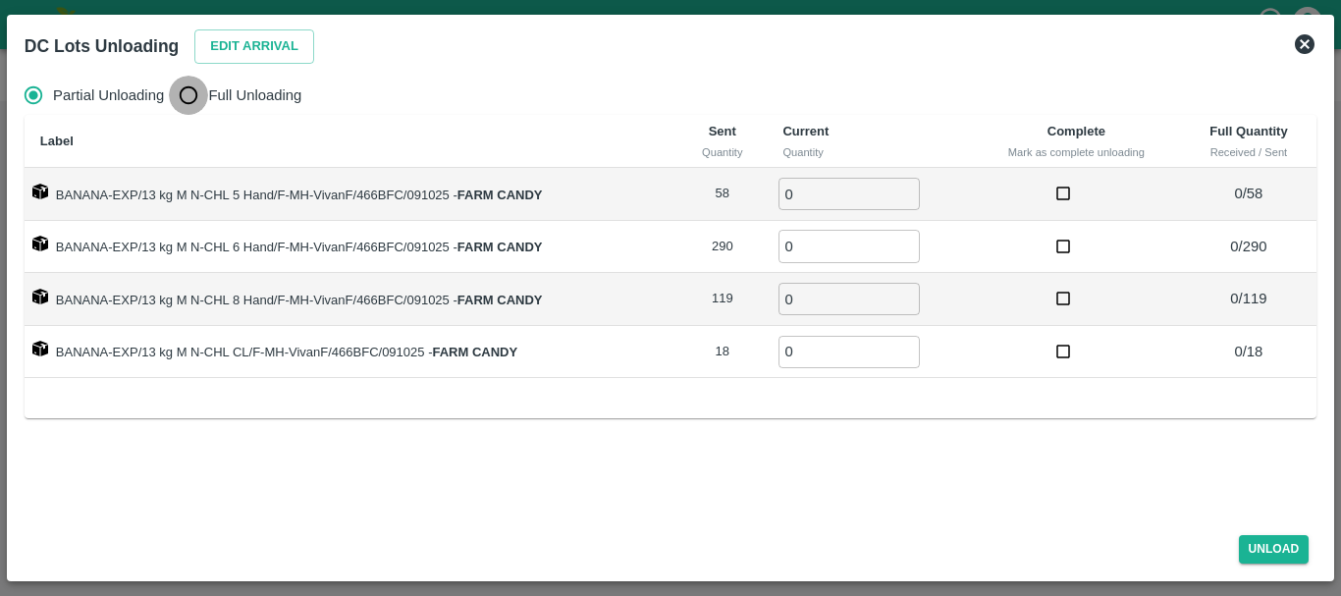
click at [195, 91] on input "Full Unloading" at bounding box center [188, 95] width 39 height 39
radio input "true"
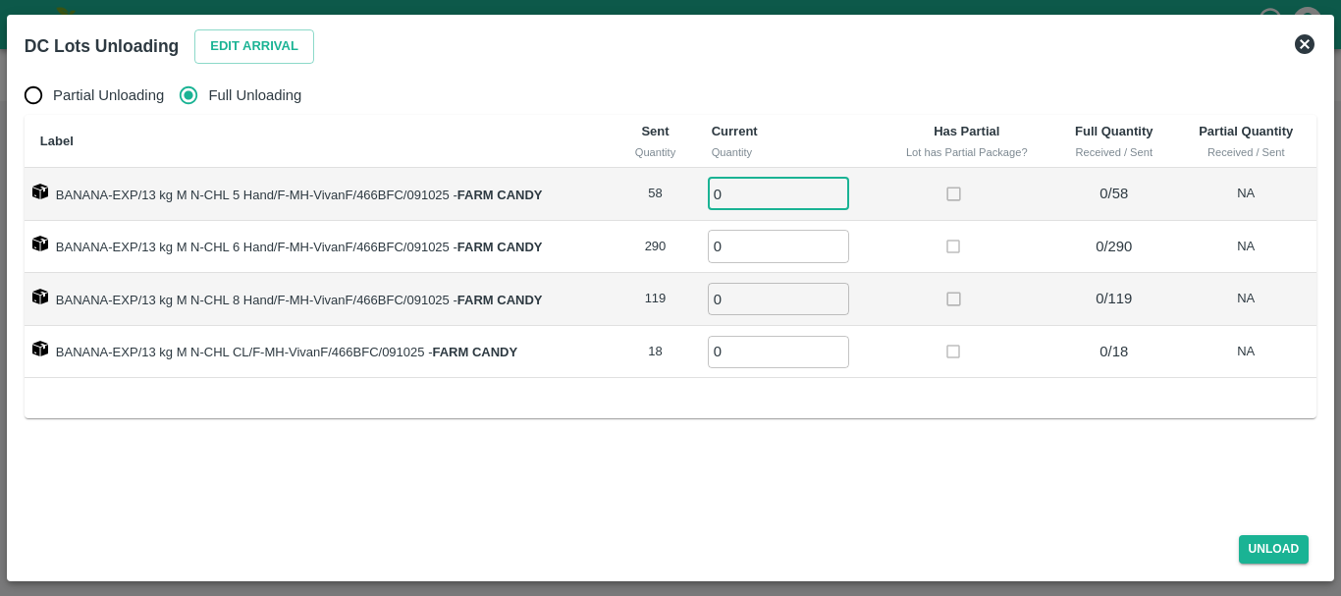
click at [747, 184] on input "0" at bounding box center [778, 194] width 141 height 32
type input "058"
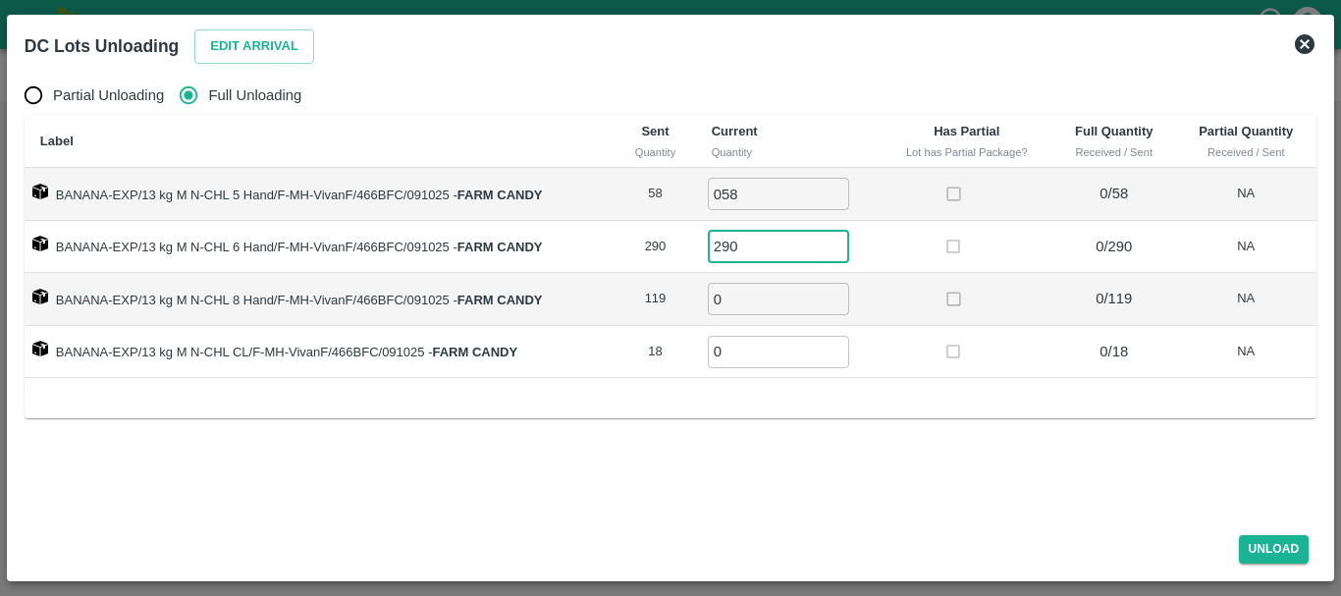
type input "290"
type input "119"
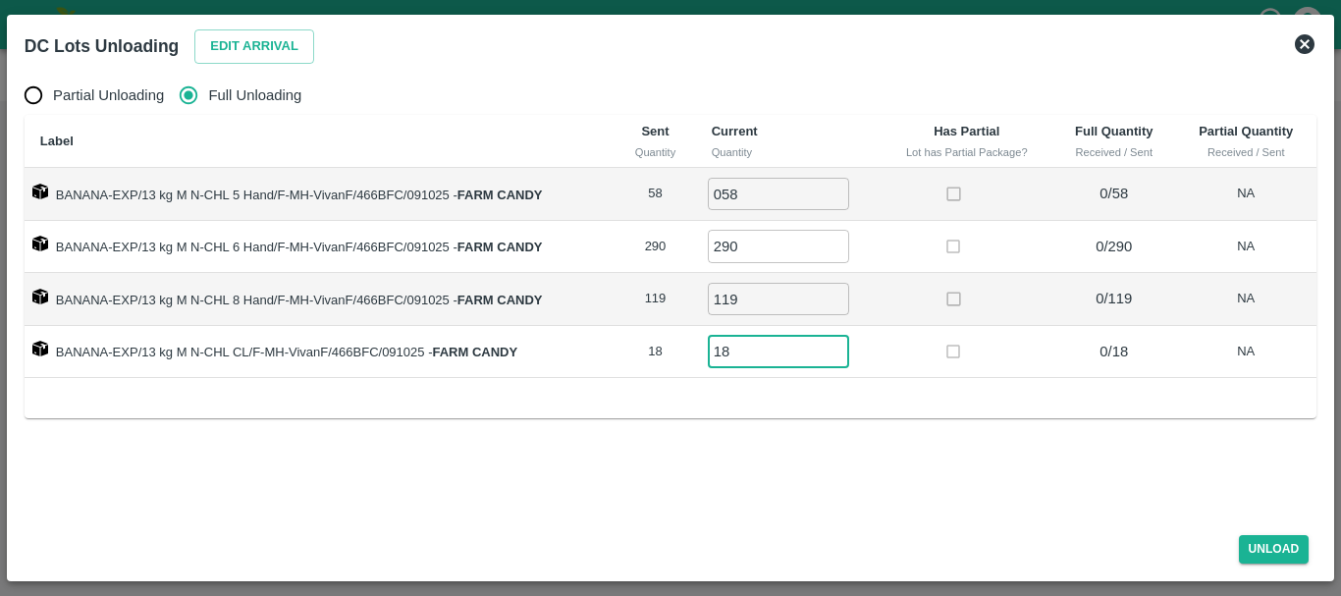
type input "18"
click at [931, 387] on div "Label Sent Quantity Current Quantity Has Partial Lot has Partial Package? Full …" at bounding box center [671, 266] width 1292 height 302
click at [1249, 550] on button "Unload" at bounding box center [1274, 549] width 71 height 28
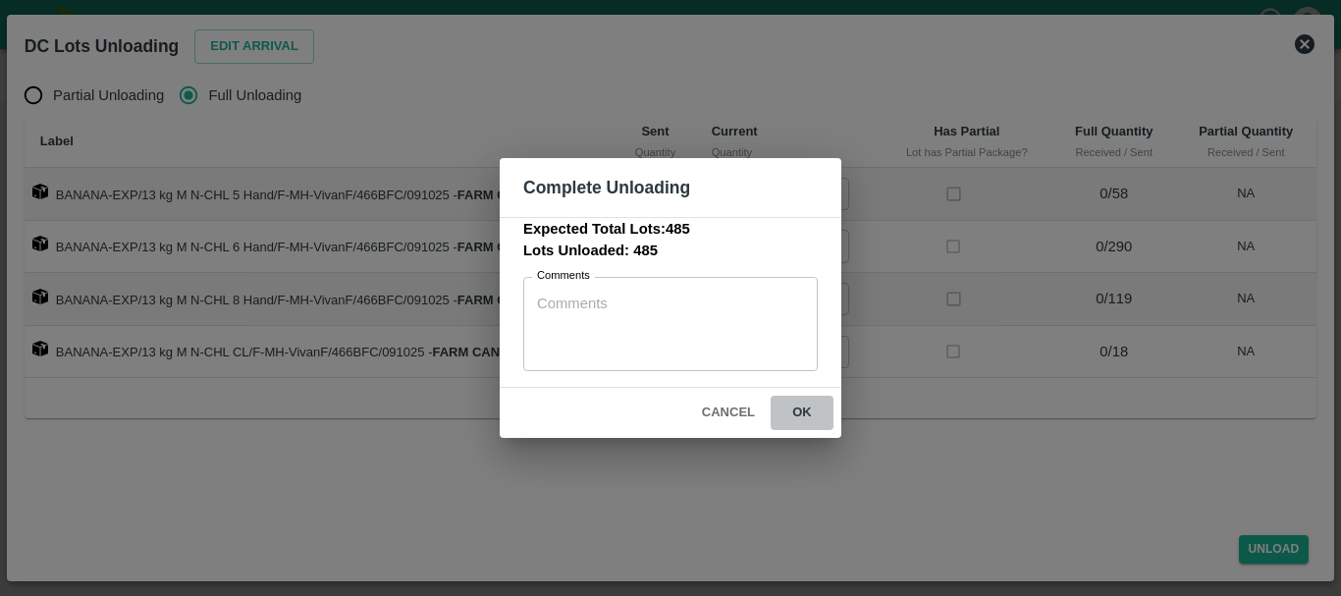
click at [812, 419] on button "ok" at bounding box center [801, 413] width 63 height 34
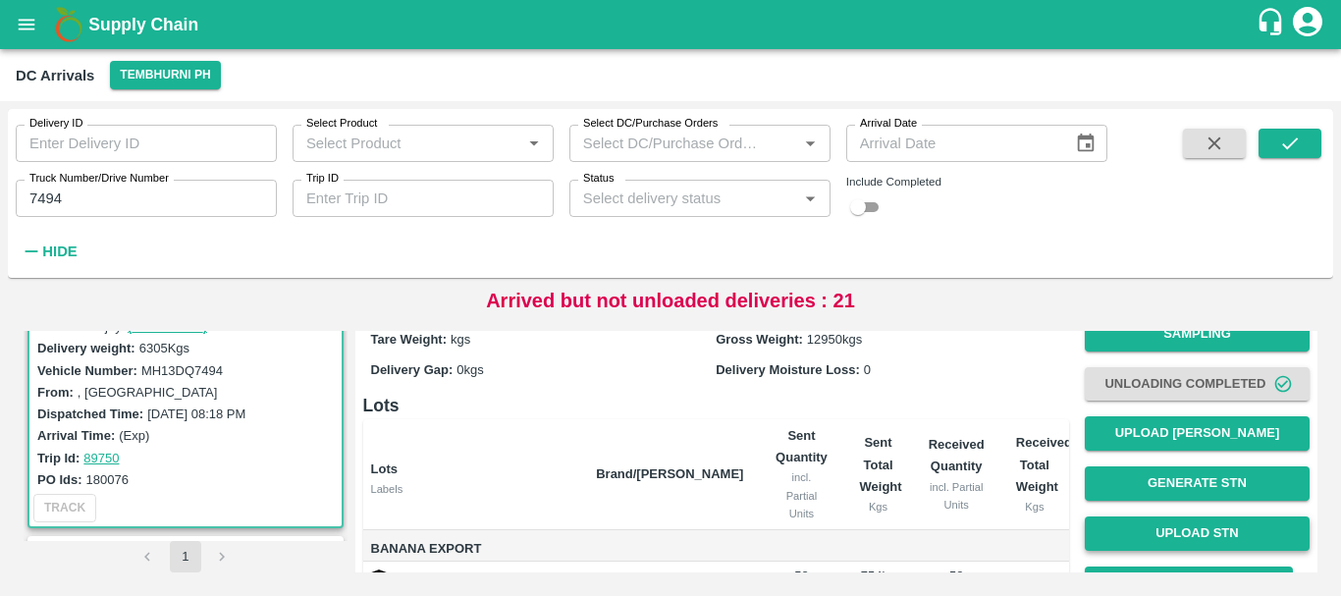
scroll to position [78, 0]
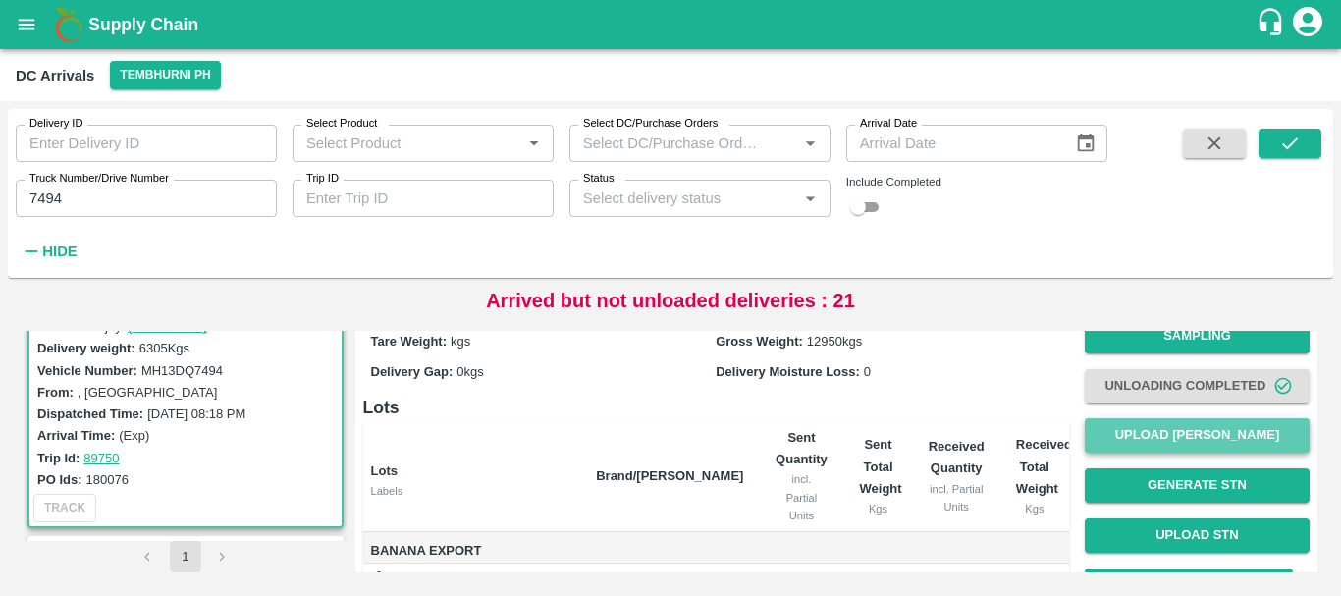
click at [1169, 426] on button "Upload [PERSON_NAME]" at bounding box center [1196, 435] width 225 height 34
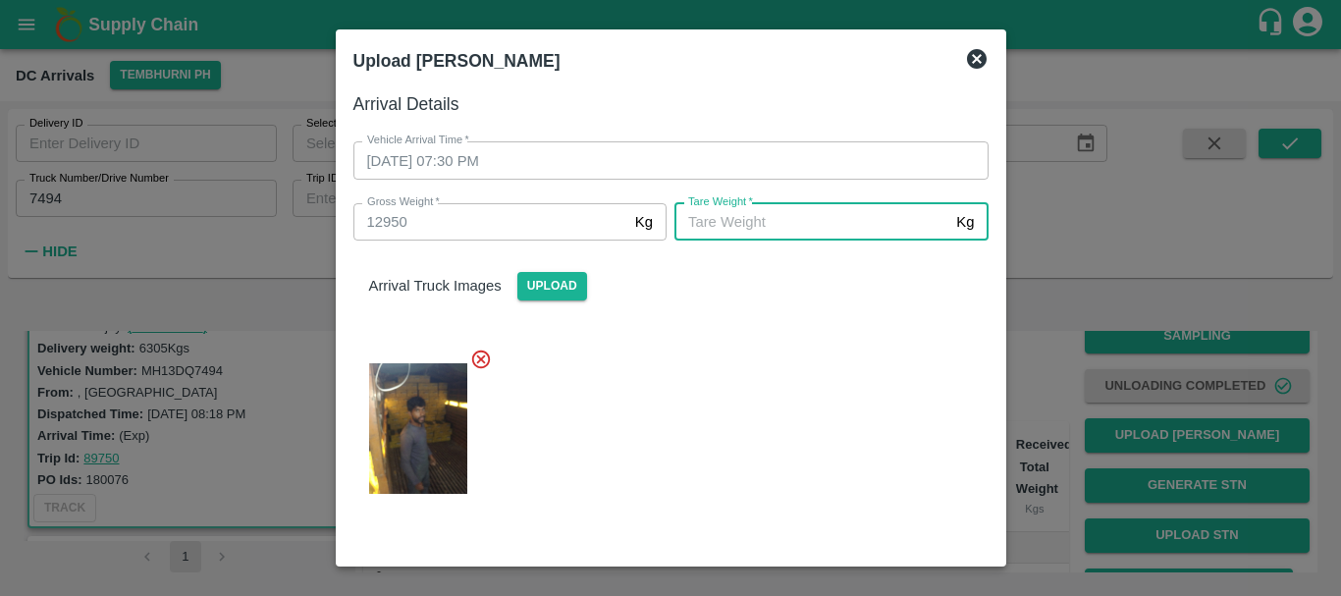
click at [879, 238] on input "[PERSON_NAME]   *" at bounding box center [811, 221] width 274 height 37
type input "6155"
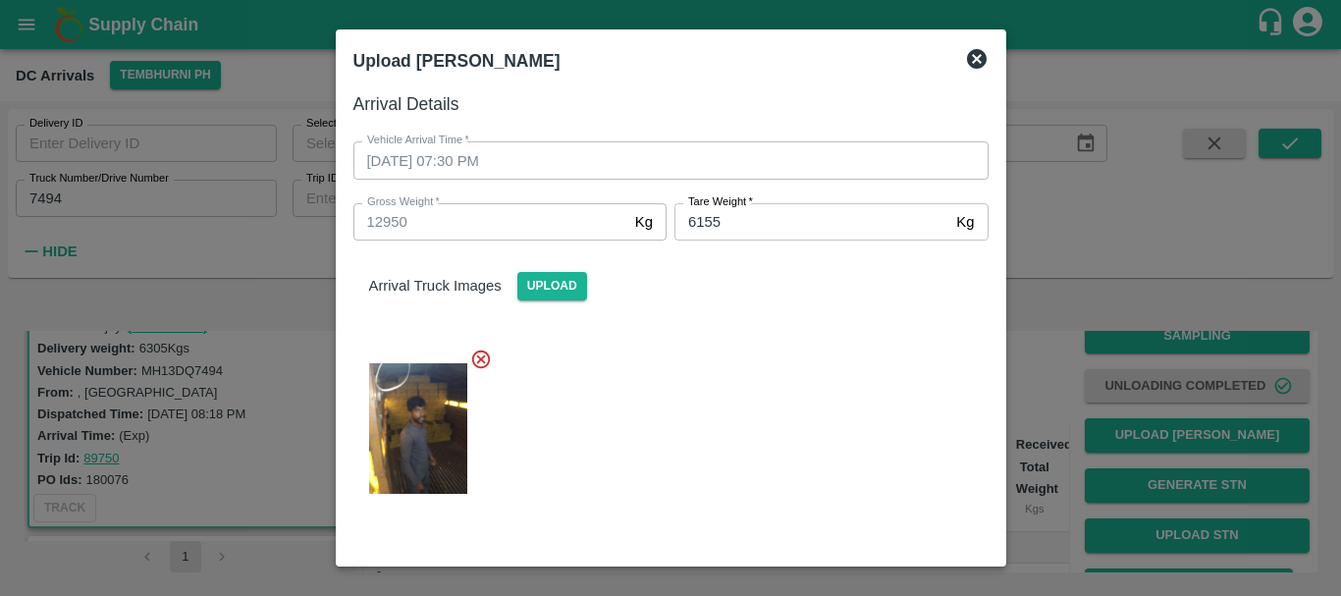
click at [812, 407] on div at bounding box center [663, 423] width 651 height 182
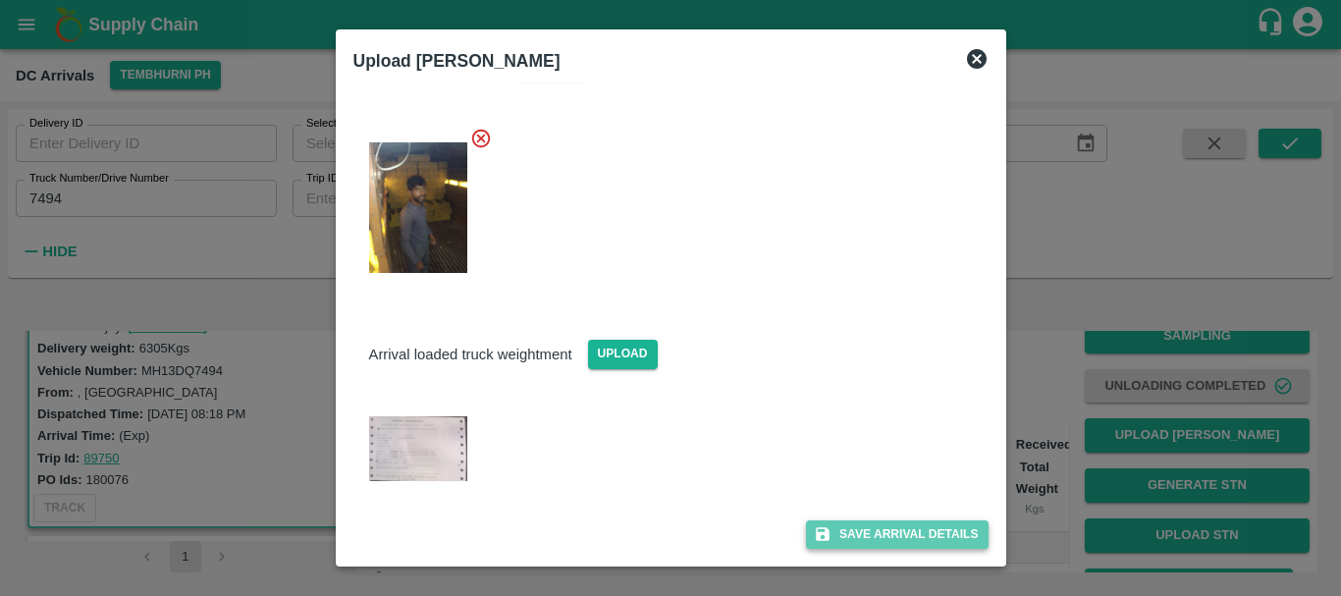
click at [871, 538] on button "Save Arrival Details" at bounding box center [897, 534] width 182 height 28
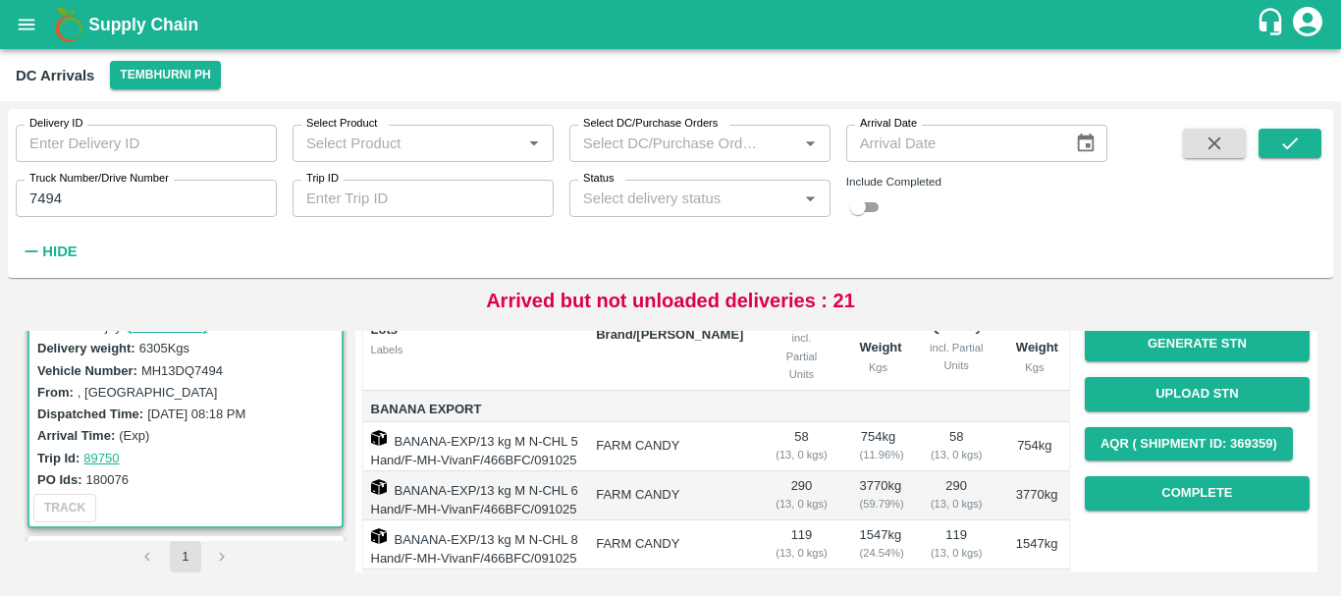
scroll to position [214, 0]
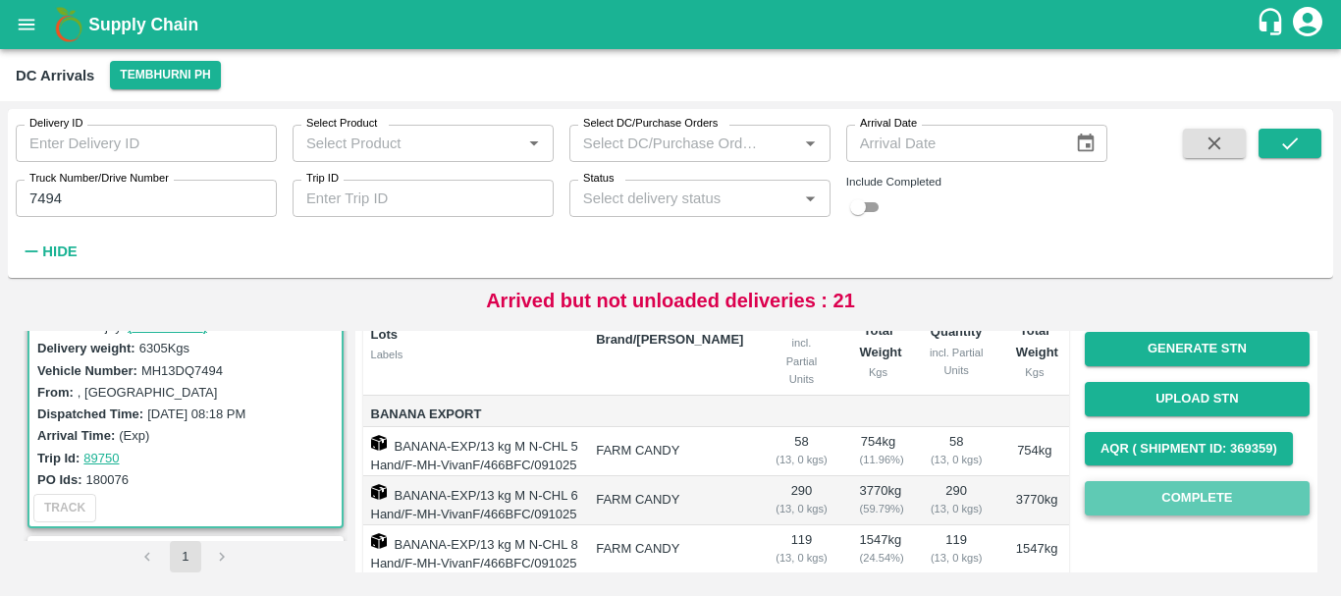
click at [1163, 495] on button "Complete" at bounding box center [1196, 498] width 225 height 34
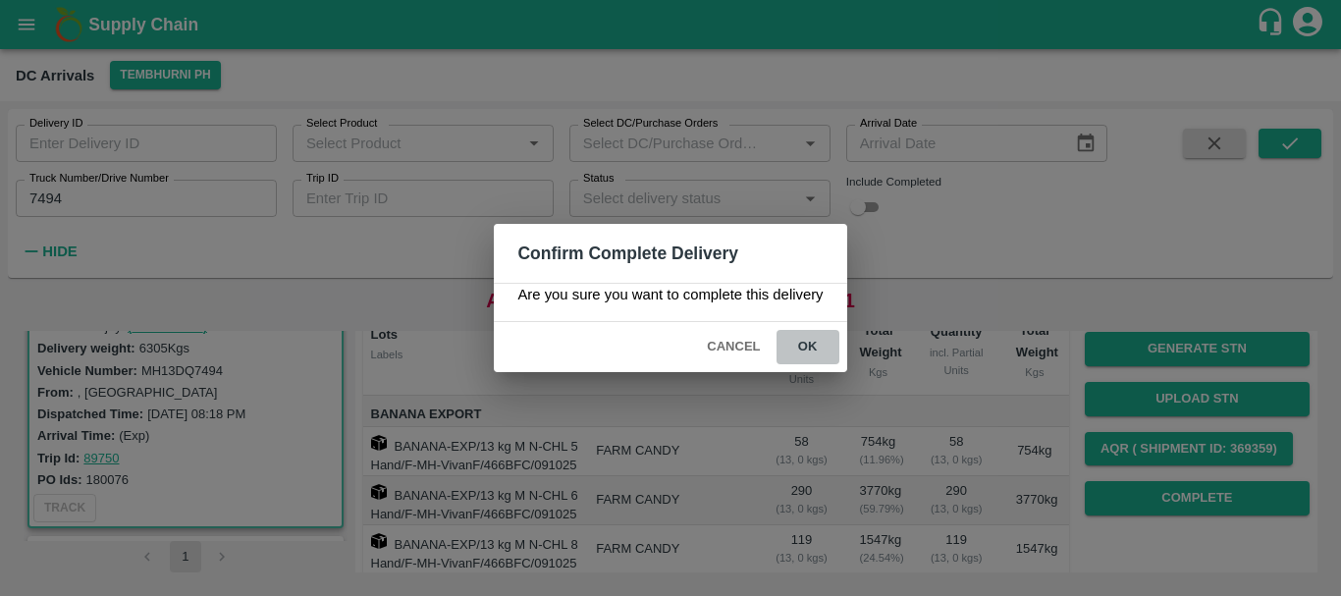
click at [822, 351] on button "ok" at bounding box center [807, 347] width 63 height 34
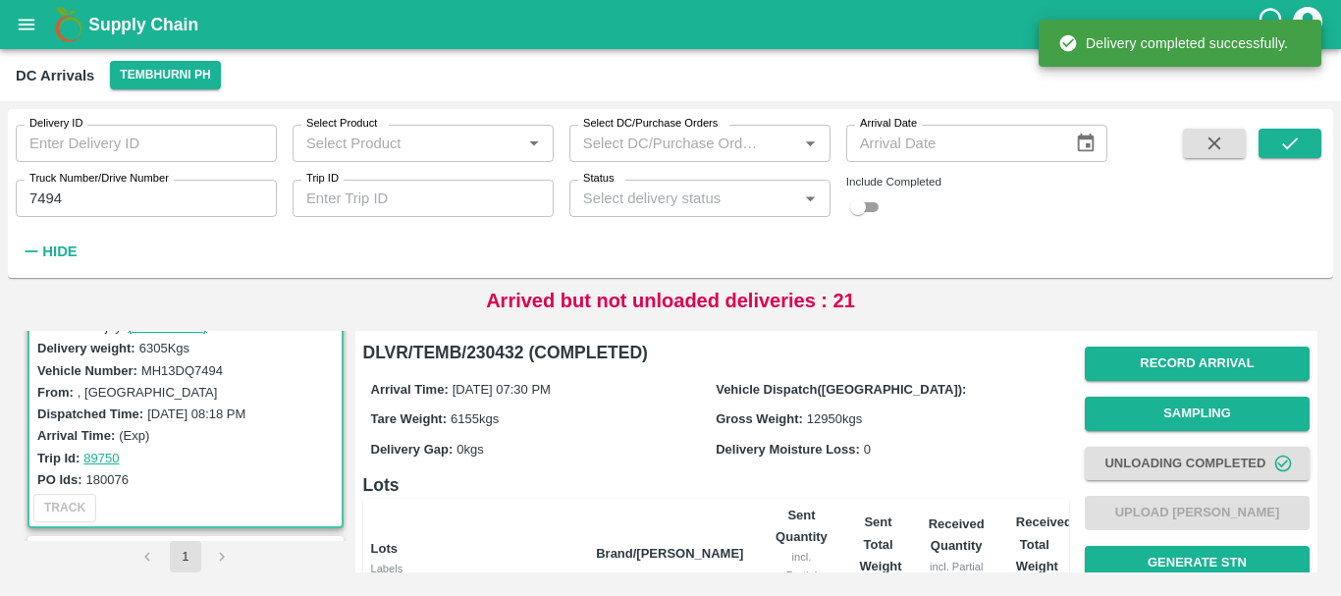
scroll to position [396, 0]
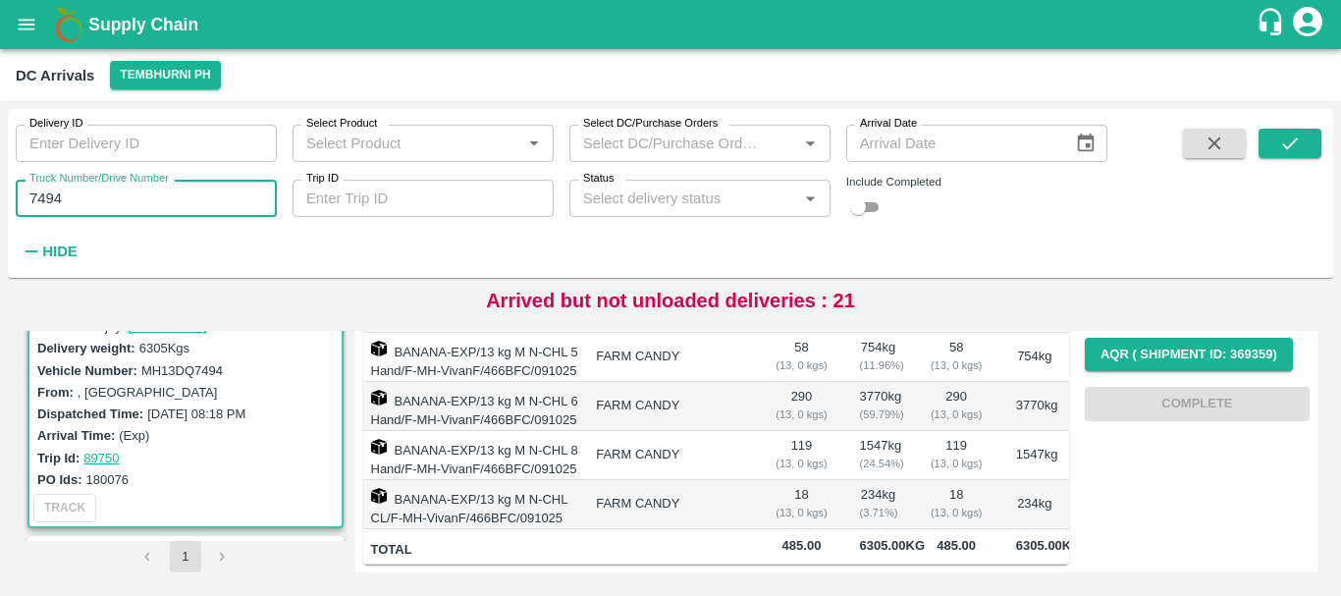
click at [80, 204] on input "7494" at bounding box center [146, 198] width 261 height 37
type input "7"
type input "0096"
click at [1272, 142] on button "submit" at bounding box center [1289, 143] width 63 height 29
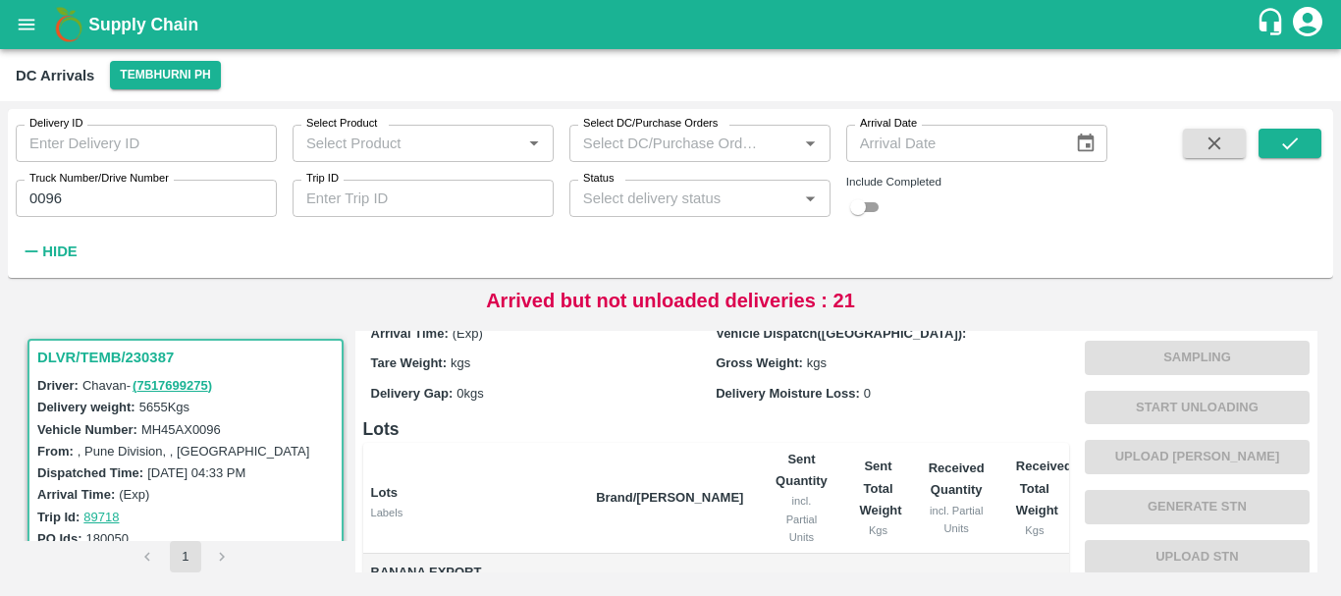
scroll to position [396, 0]
